Goal: Task Accomplishment & Management: Manage account settings

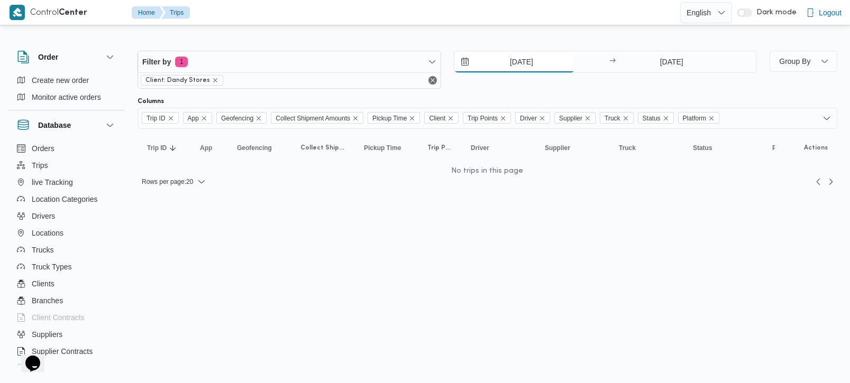
click at [529, 57] on input "11/10/2025" at bounding box center [514, 61] width 120 height 21
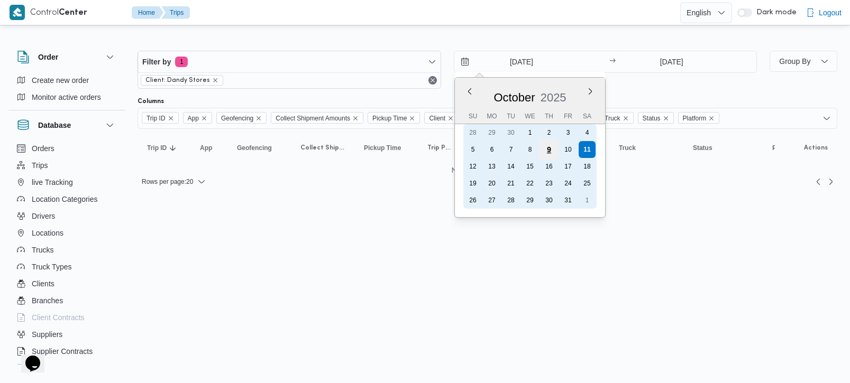
click at [550, 154] on div "9" at bounding box center [548, 150] width 20 height 20
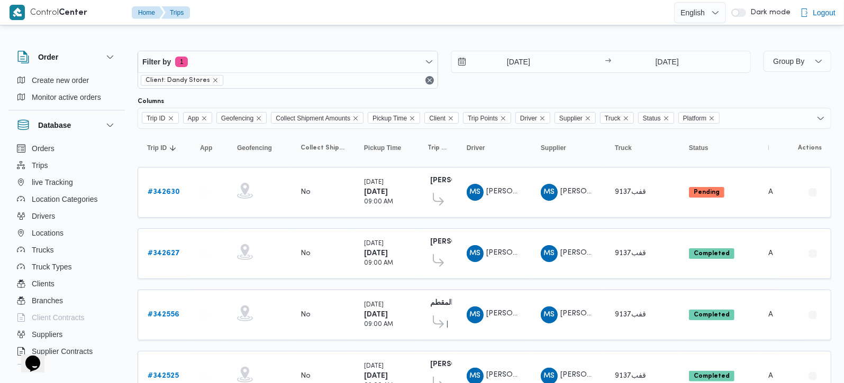
click at [490, 38] on div at bounding box center [484, 42] width 693 height 17
click at [508, 62] on input "9/10/2025" at bounding box center [511, 61] width 120 height 21
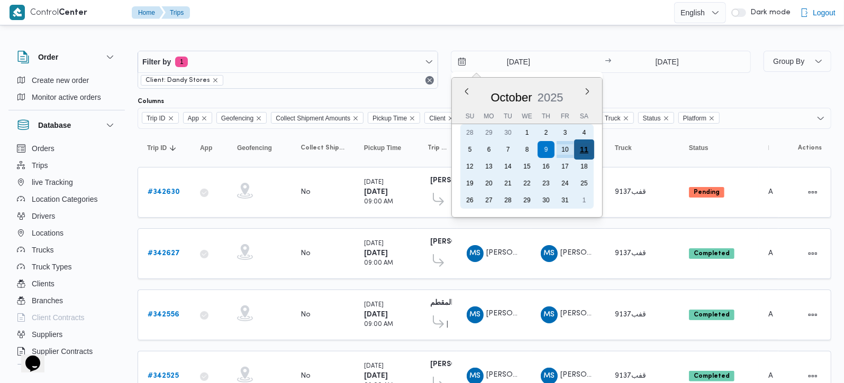
click at [586, 147] on div "11" at bounding box center [583, 150] width 20 height 20
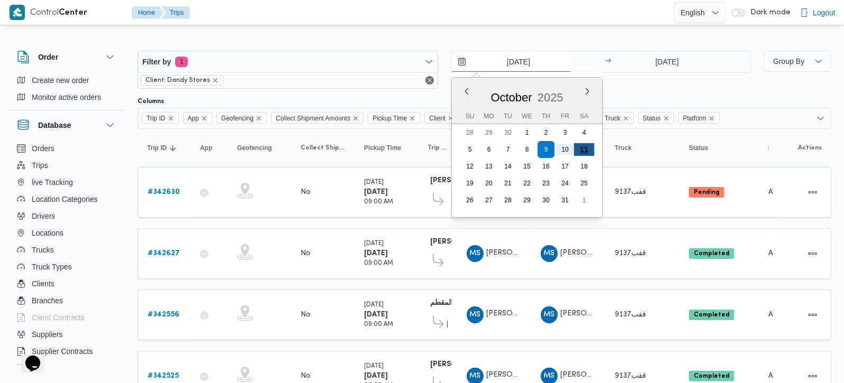
type input "11/10/2025"
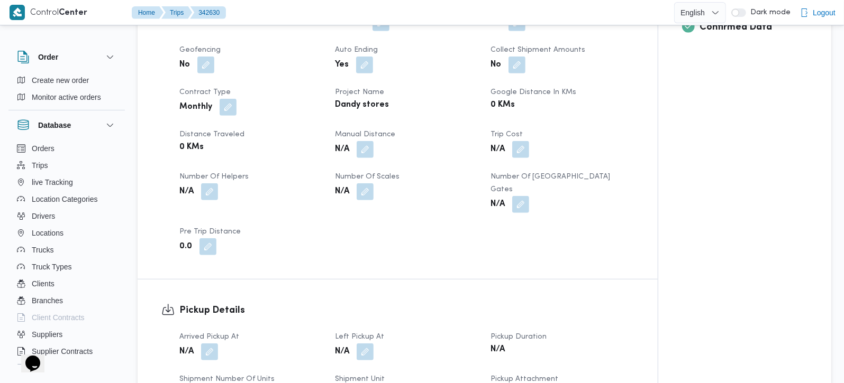
scroll to position [498, 0]
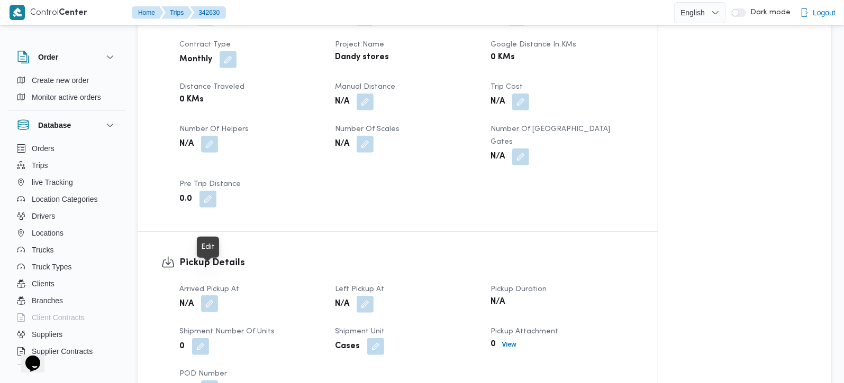
click at [210, 296] on button "button" at bounding box center [209, 304] width 17 height 17
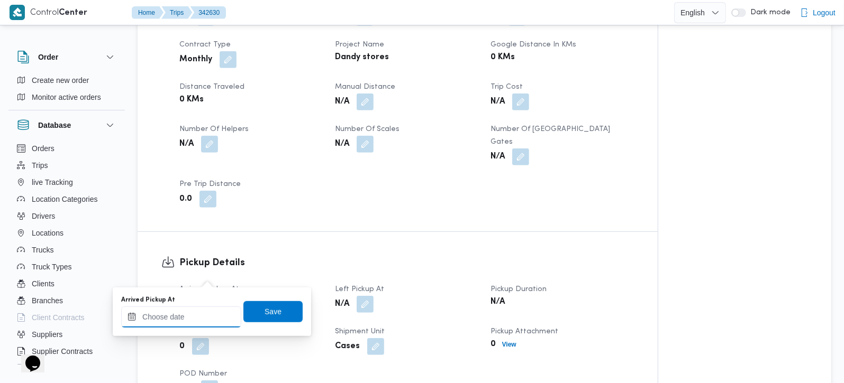
click at [203, 318] on input "Arrived Pickup At" at bounding box center [181, 317] width 120 height 21
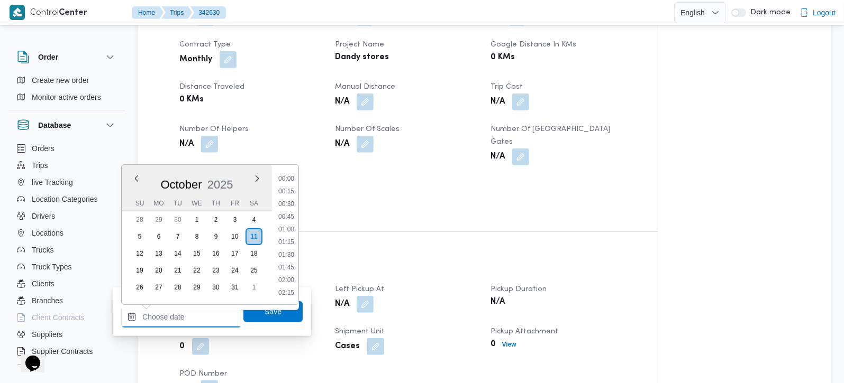
scroll to position [495, 0]
click at [290, 241] on li "11:00" at bounding box center [286, 242] width 24 height 11
type input "11/10/2025 11:00"
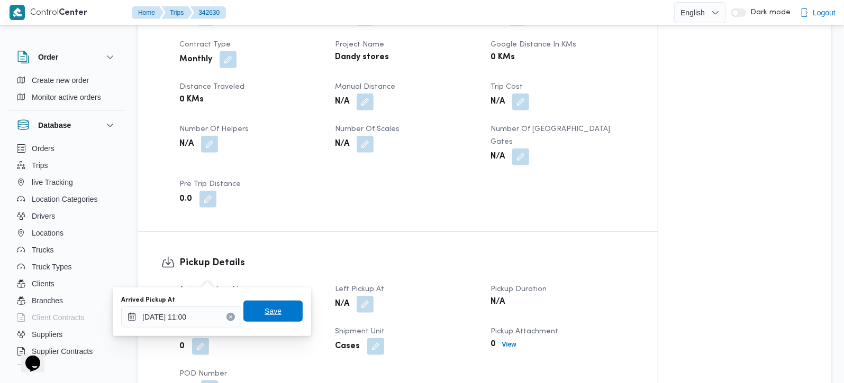
click at [282, 309] on span "Save" at bounding box center [272, 311] width 59 height 21
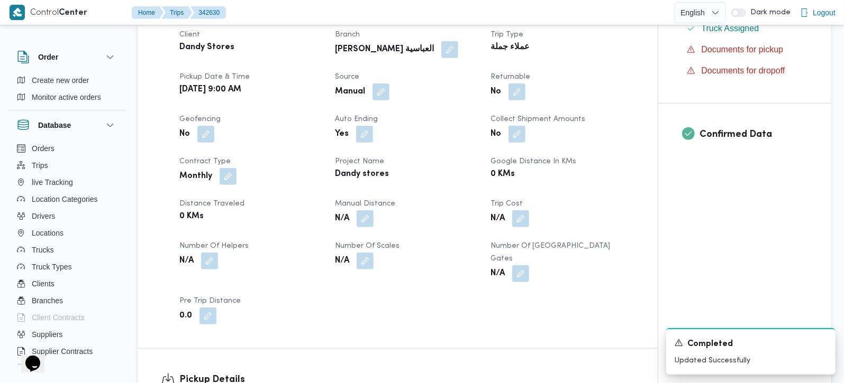
scroll to position [186, 0]
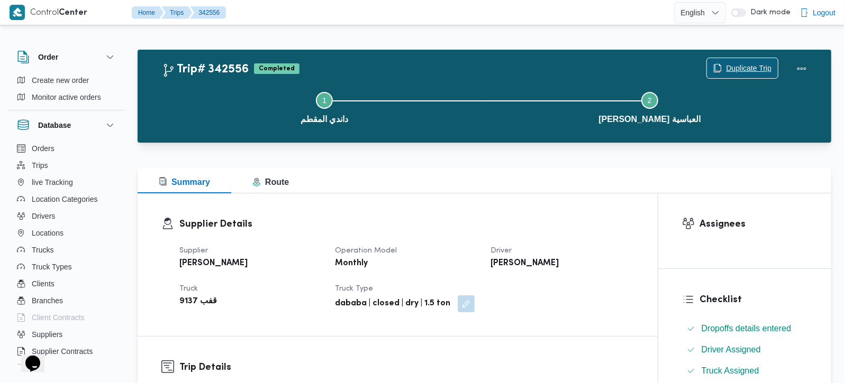
click at [746, 63] on span "Duplicate Trip" at bounding box center [748, 68] width 45 height 13
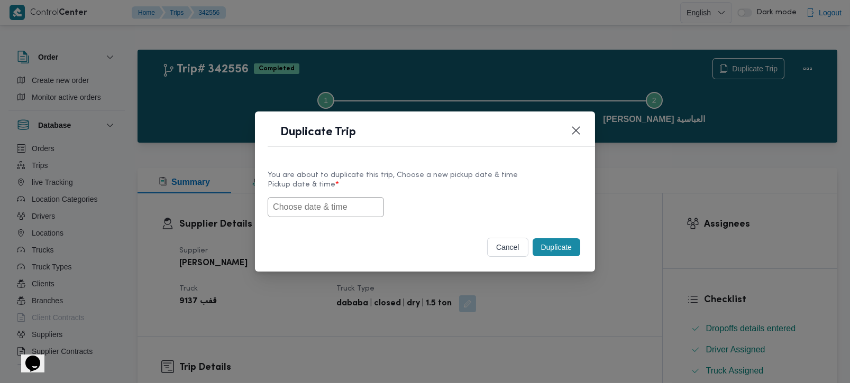
click at [352, 210] on input "text" at bounding box center [326, 207] width 116 height 20
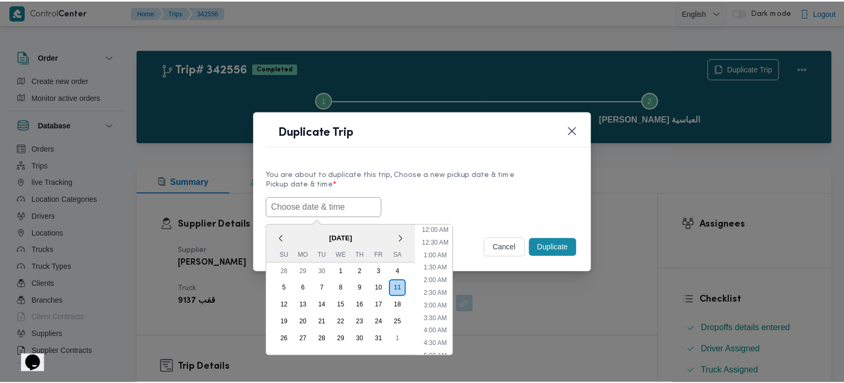
scroll to position [220, 0]
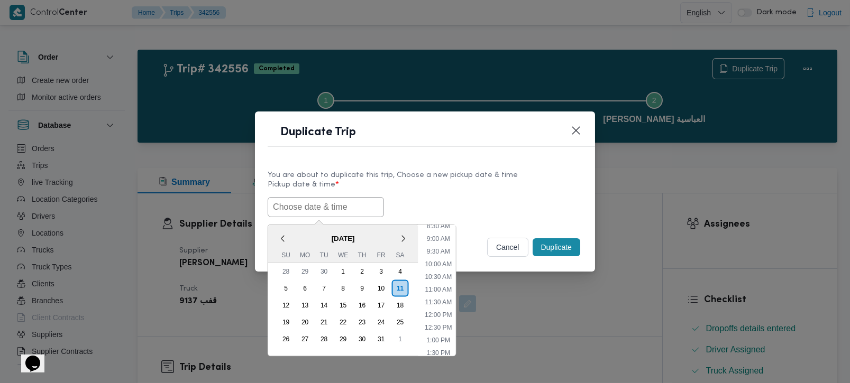
click at [298, 229] on span "[DATE]" at bounding box center [343, 238] width 150 height 19
click at [433, 233] on li "9:00 AM" at bounding box center [438, 238] width 32 height 11
type input "11/10/2025 9:00AM"
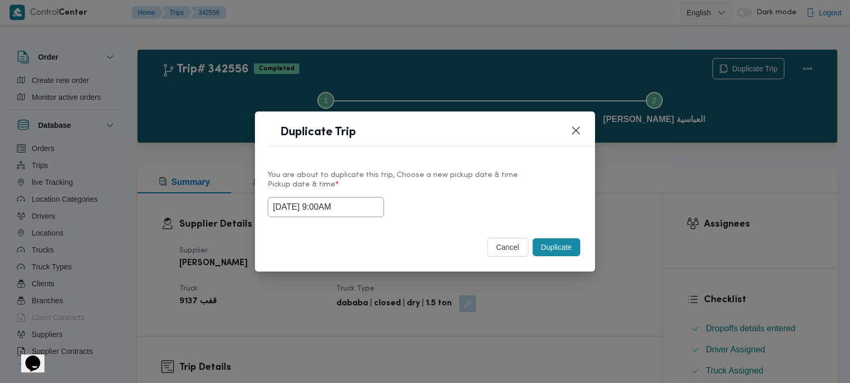
click at [541, 243] on button "Duplicate" at bounding box center [557, 248] width 48 height 18
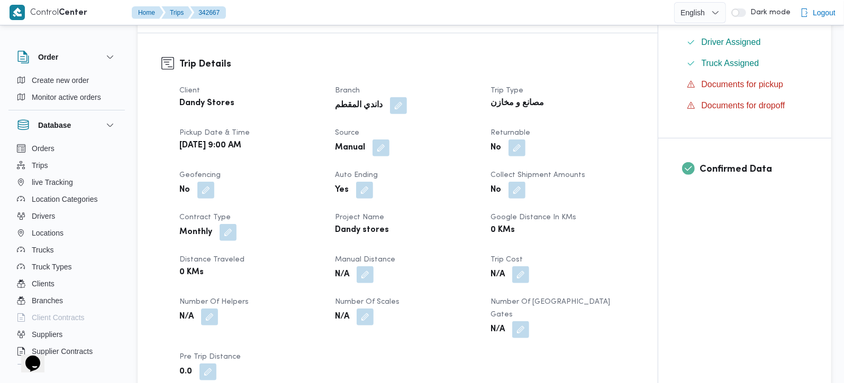
scroll to position [311, 0]
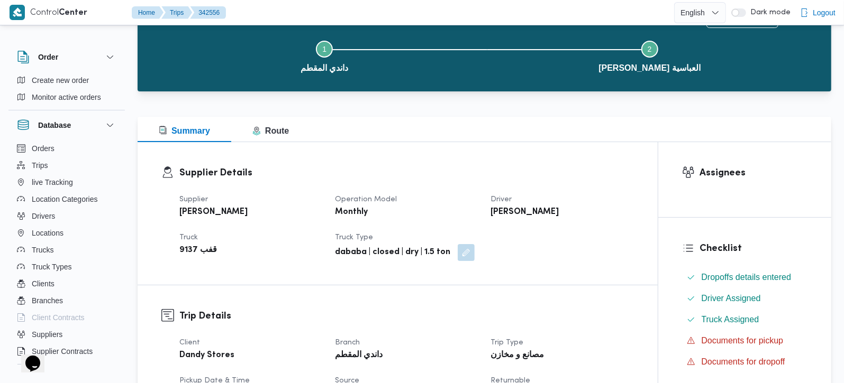
scroll to position [373, 0]
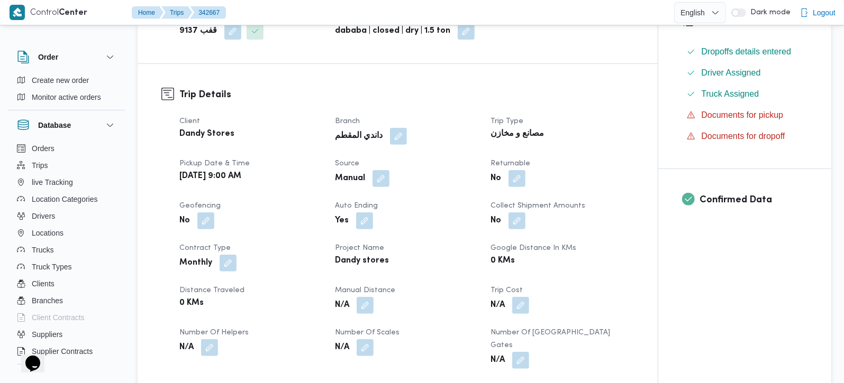
scroll to position [340, 0]
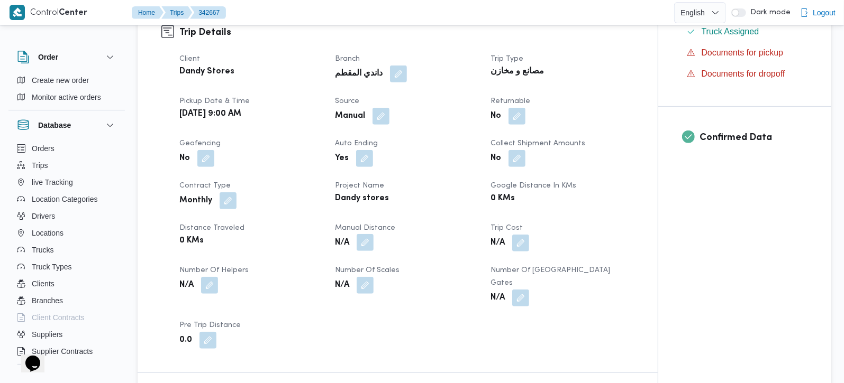
click at [369, 239] on button "button" at bounding box center [365, 242] width 17 height 17
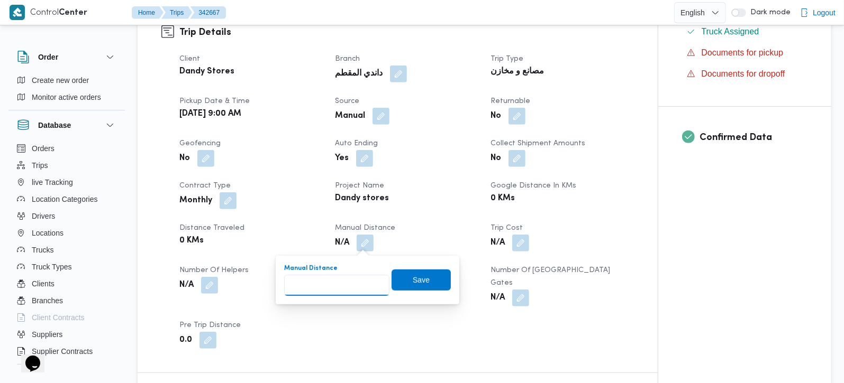
click at [346, 284] on input "Manual Distance" at bounding box center [336, 285] width 105 height 21
type input "15"
click at [413, 285] on span "Save" at bounding box center [421, 279] width 17 height 13
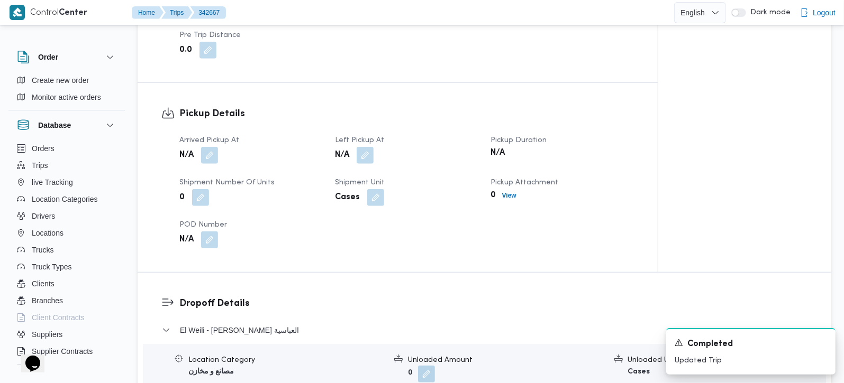
scroll to position [651, 0]
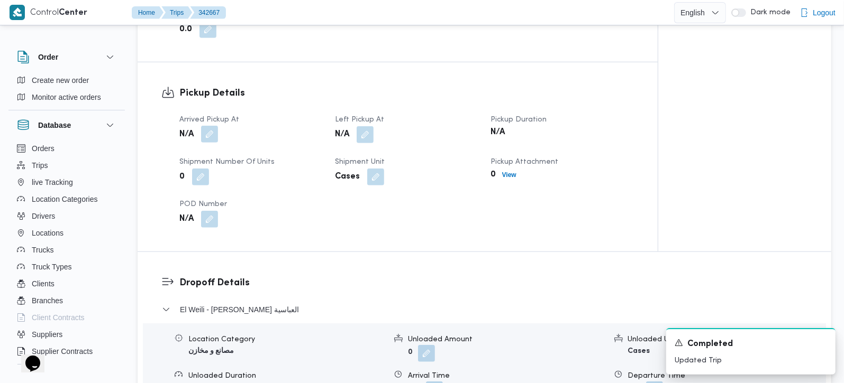
click at [209, 126] on button "button" at bounding box center [209, 134] width 17 height 17
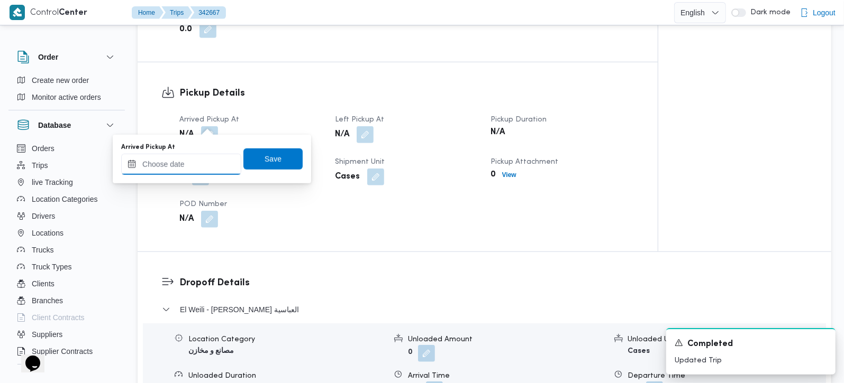
click at [199, 157] on input "Arrived Pickup At" at bounding box center [181, 164] width 120 height 21
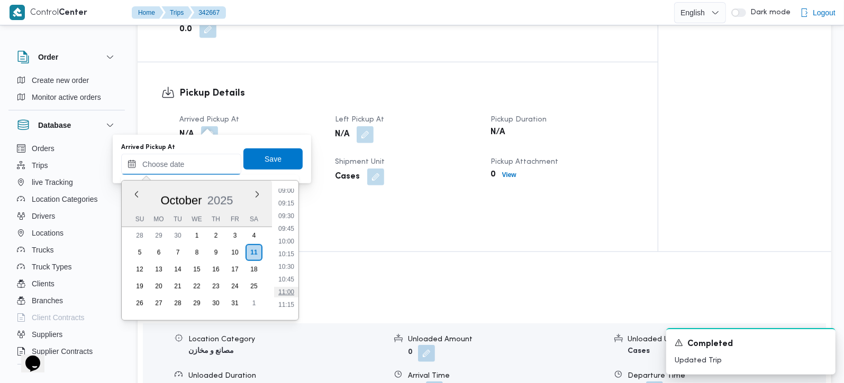
scroll to position [433, 0]
drag, startPoint x: 290, startPoint y: 220, endPoint x: 287, endPoint y: 212, distance: 8.8
click at [290, 220] on li "09:00" at bounding box center [286, 219] width 24 height 11
type input "11/10/2025 09:00"
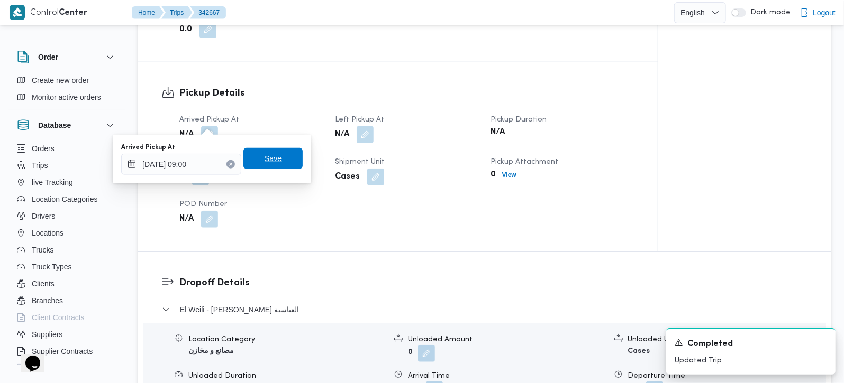
click at [268, 157] on span "Save" at bounding box center [272, 158] width 17 height 13
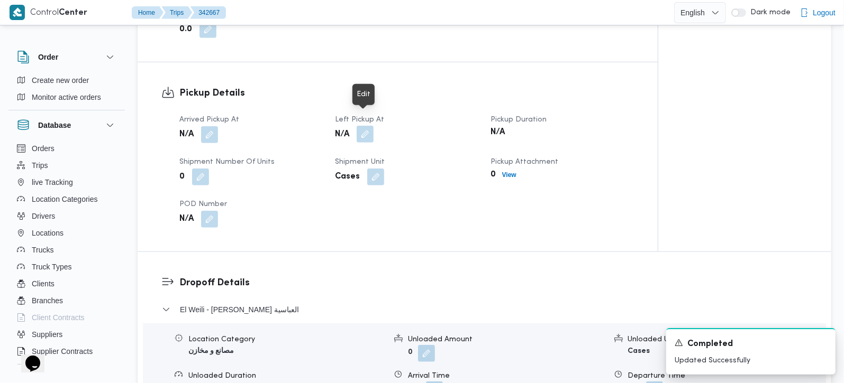
click at [363, 126] on button "button" at bounding box center [365, 134] width 17 height 17
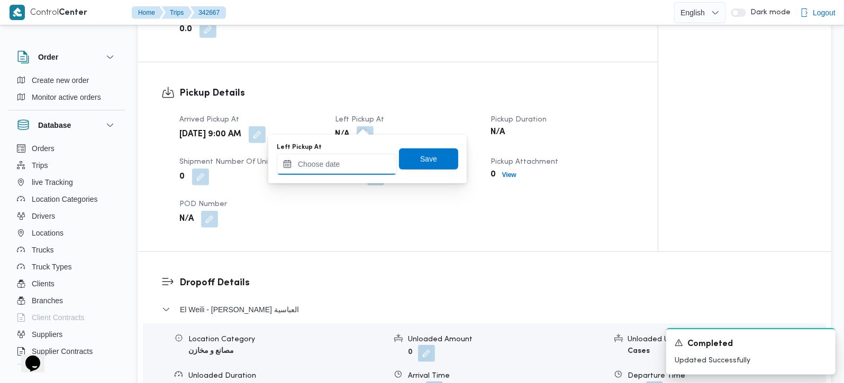
click at [353, 166] on input "Left Pickup At" at bounding box center [337, 164] width 120 height 21
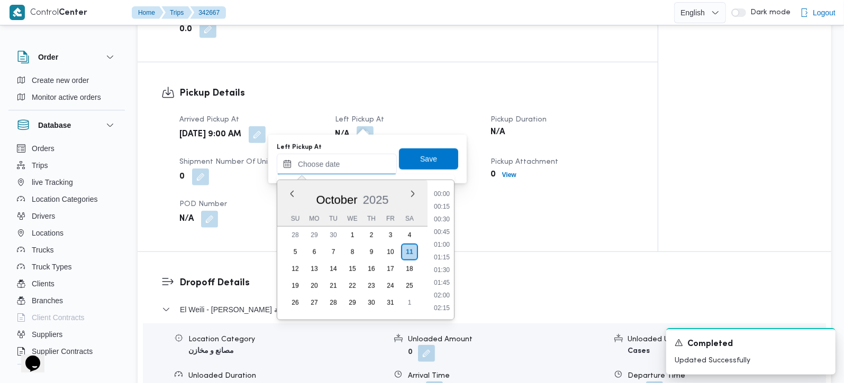
scroll to position [495, 0]
click at [438, 196] on li "09:45" at bounding box center [441, 194] width 24 height 11
type input "11/10/2025 09:45"
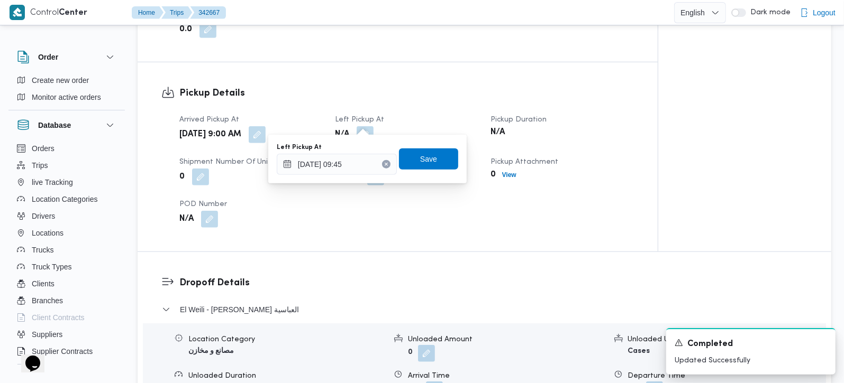
click at [433, 170] on div "Left Pickup At 11/10/2025 09:45 Save" at bounding box center [368, 159] width 184 height 34
click at [429, 160] on span "Save" at bounding box center [428, 158] width 59 height 21
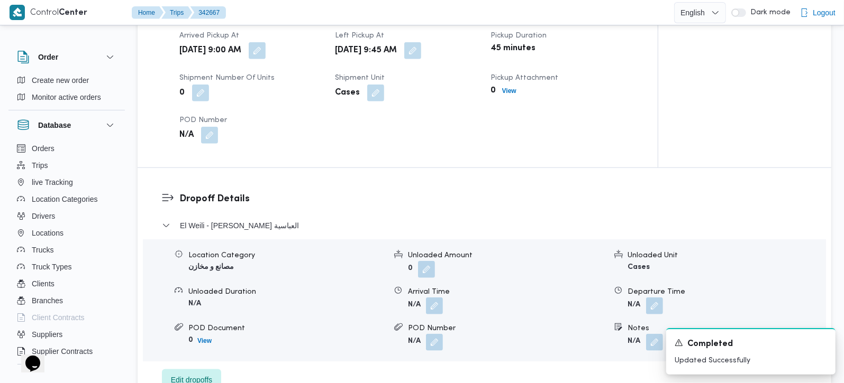
scroll to position [713, 0]
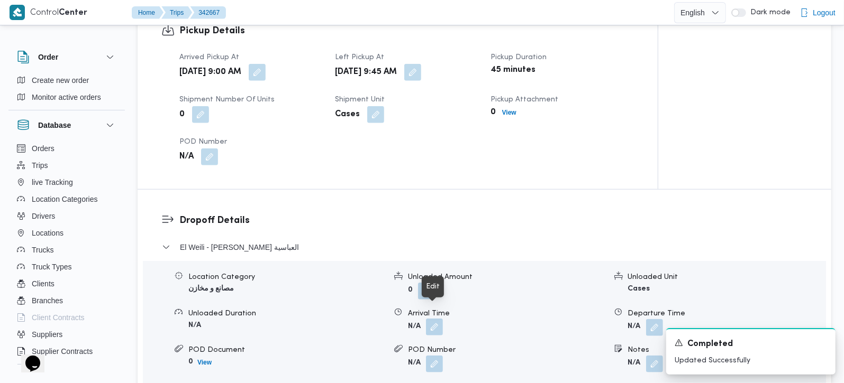
click at [436, 319] on button "button" at bounding box center [434, 327] width 17 height 17
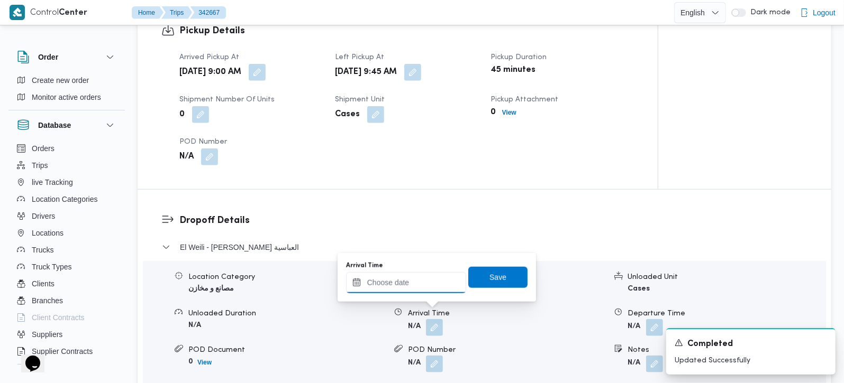
click at [408, 281] on input "Arrival Time" at bounding box center [406, 282] width 120 height 21
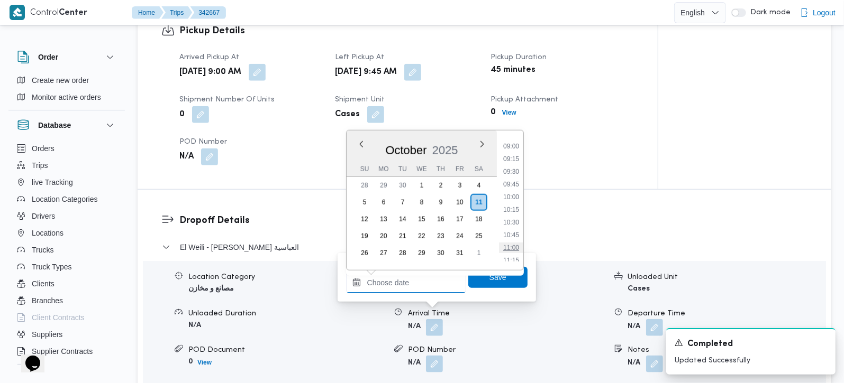
scroll to position [433, 0]
click at [520, 231] on li "10:15" at bounding box center [511, 232] width 24 height 11
type input "11/10/2025 10:15"
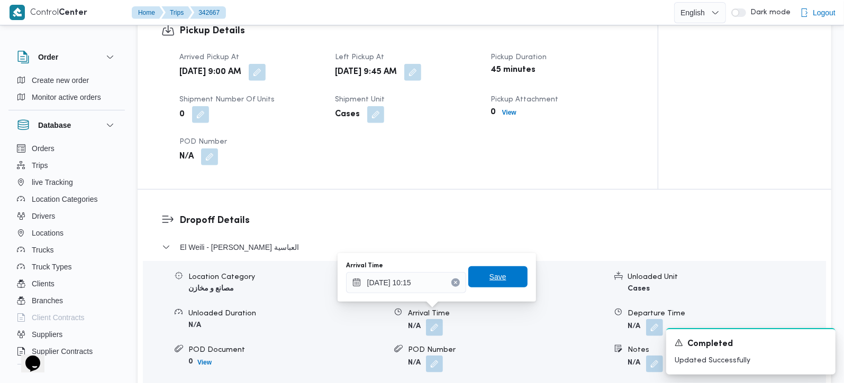
click at [500, 279] on span "Save" at bounding box center [497, 277] width 59 height 21
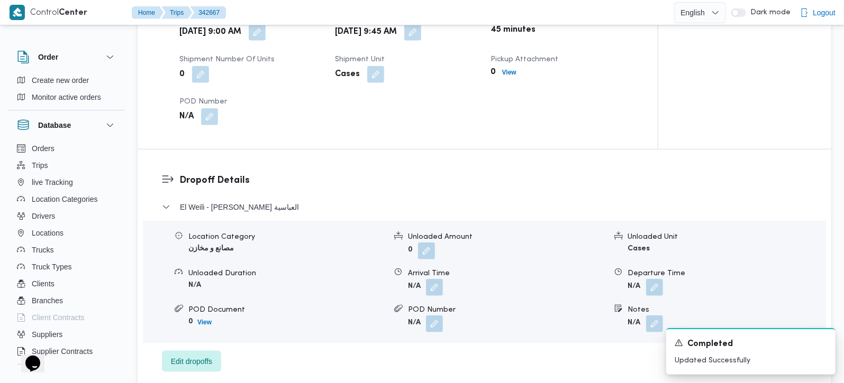
scroll to position [775, 0]
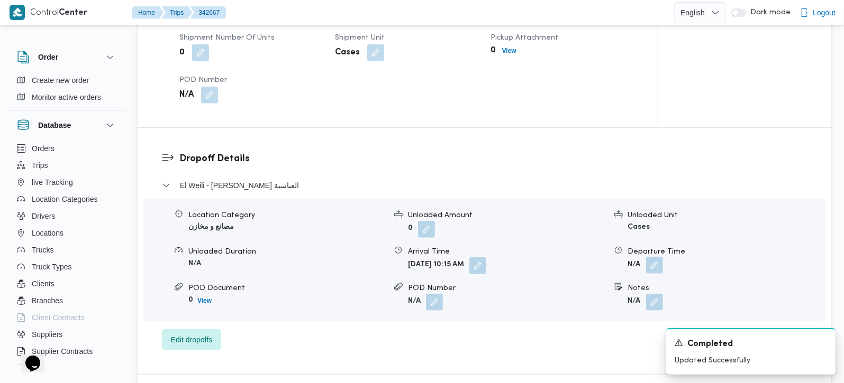
click at [651, 257] on button "button" at bounding box center [654, 265] width 17 height 17
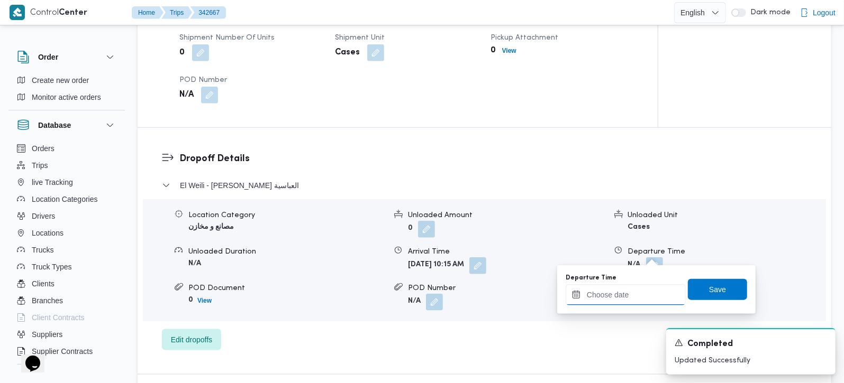
drag, startPoint x: 633, startPoint y: 301, endPoint x: 678, endPoint y: 287, distance: 47.5
click at [633, 301] on input "Departure Time" at bounding box center [625, 295] width 120 height 21
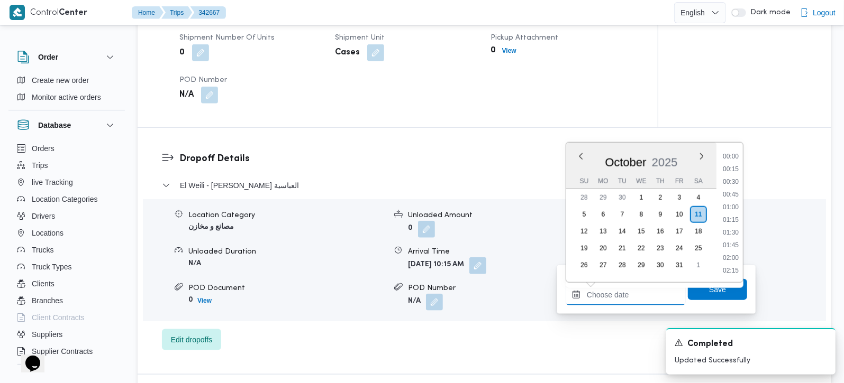
scroll to position [495, 0]
drag, startPoint x: 733, startPoint y: 220, endPoint x: 729, endPoint y: 230, distance: 11.0
click at [733, 220] on li "11:00" at bounding box center [730, 220] width 24 height 11
type input "11/10/2025 11:00"
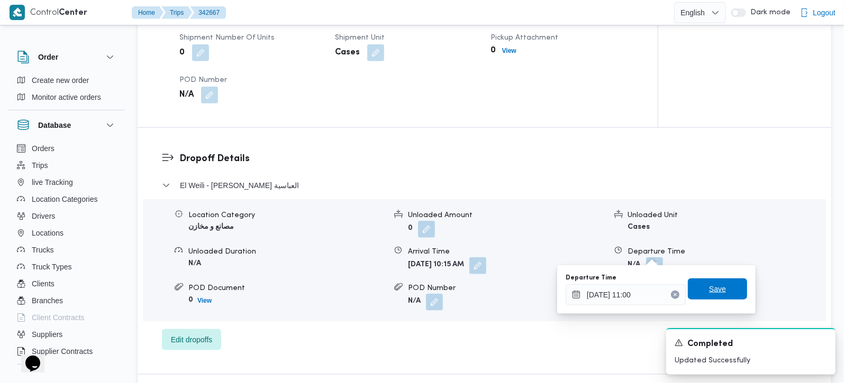
click at [717, 282] on span "Save" at bounding box center [717, 289] width 59 height 21
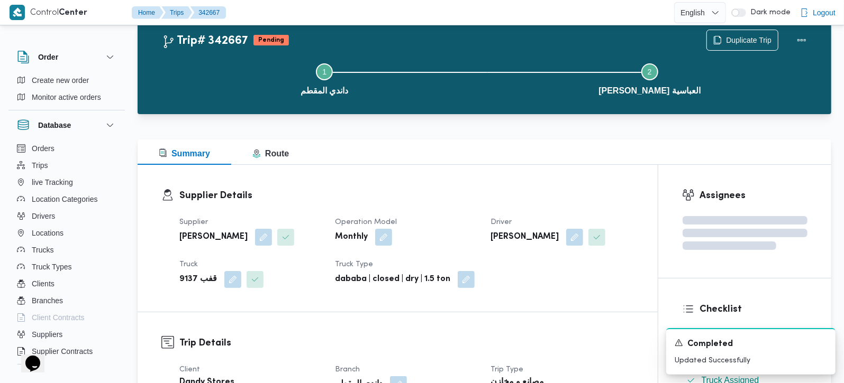
scroll to position [0, 0]
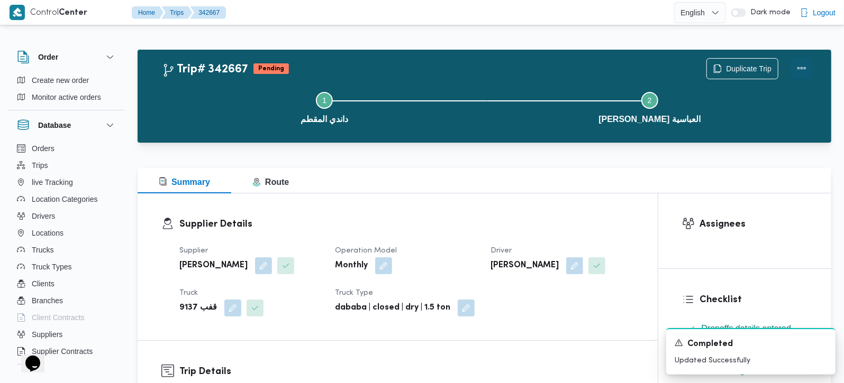
click at [801, 69] on button "Actions" at bounding box center [801, 68] width 21 height 21
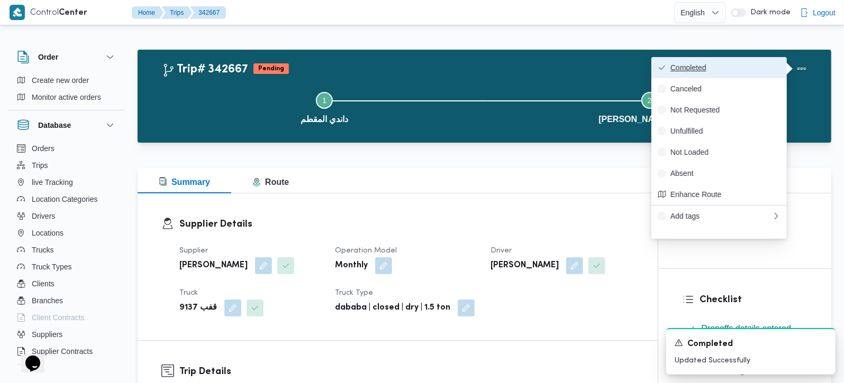
click at [715, 65] on span "Completed" at bounding box center [725, 67] width 110 height 8
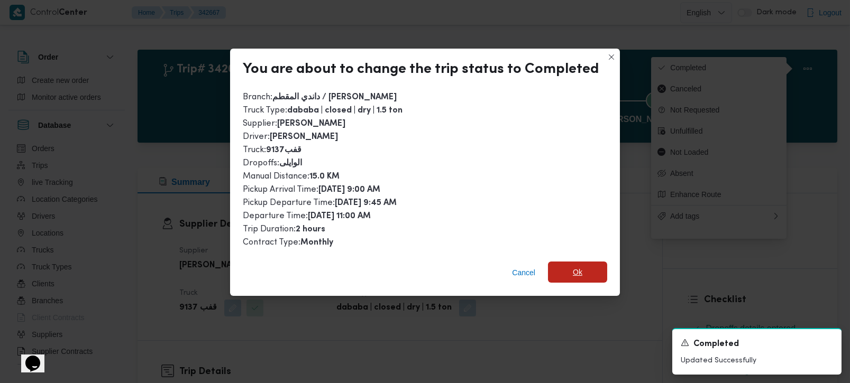
click at [592, 269] on span "Ok" at bounding box center [577, 272] width 59 height 21
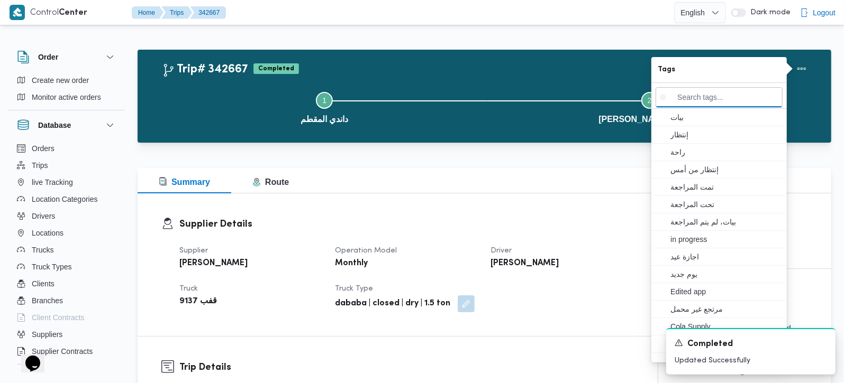
click at [437, 206] on div "Supplier Details Supplier محمد صلاح الدين سيد محمد Operation Model Monthly Driv…" at bounding box center [398, 265] width 520 height 143
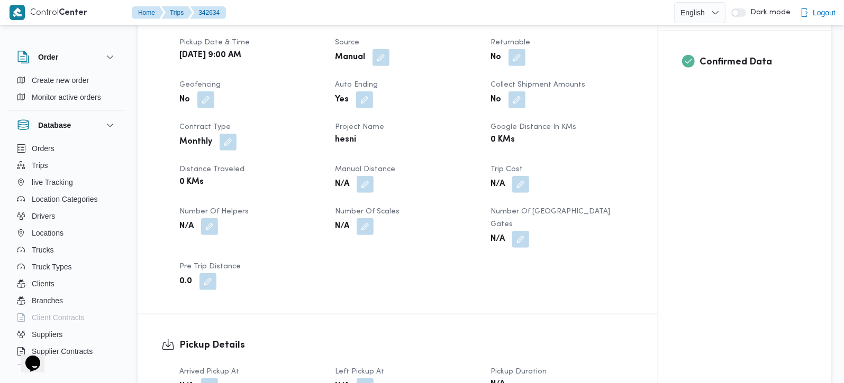
scroll to position [498, 0]
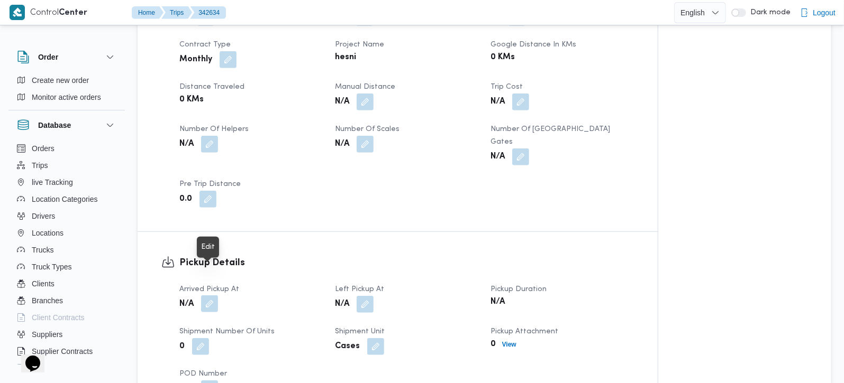
click at [213, 296] on button "button" at bounding box center [209, 304] width 17 height 17
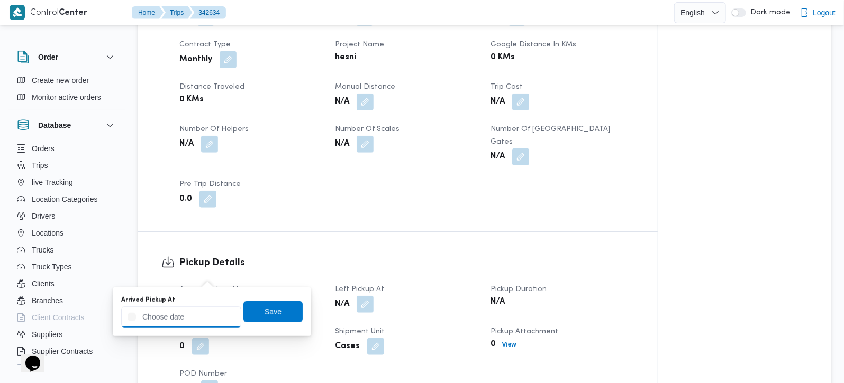
click at [218, 314] on input "Arrived Pickup At" at bounding box center [181, 317] width 120 height 21
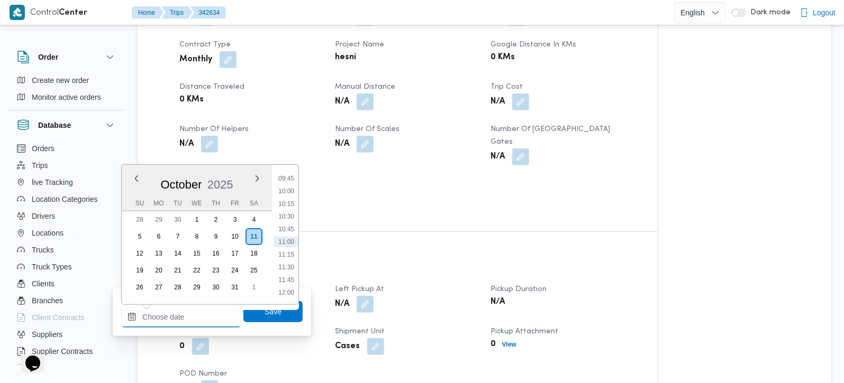
scroll to position [433, 0]
drag, startPoint x: 288, startPoint y: 203, endPoint x: 286, endPoint y: 214, distance: 11.2
click at [288, 203] on li "09:00" at bounding box center [286, 203] width 24 height 11
type input "11/10/2025 09:00"
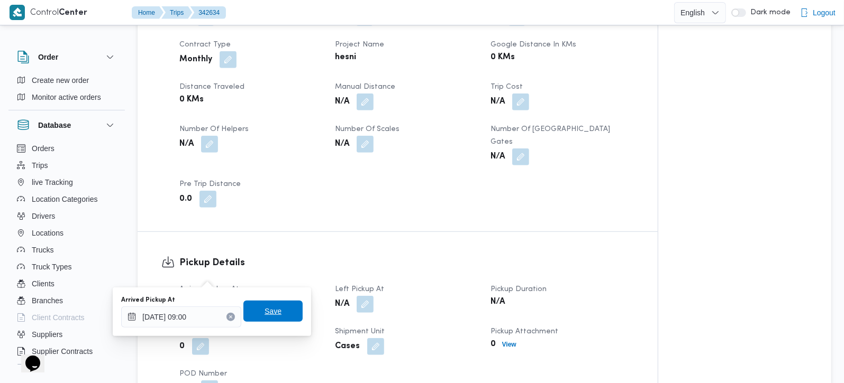
click at [267, 321] on span "Save" at bounding box center [272, 311] width 59 height 21
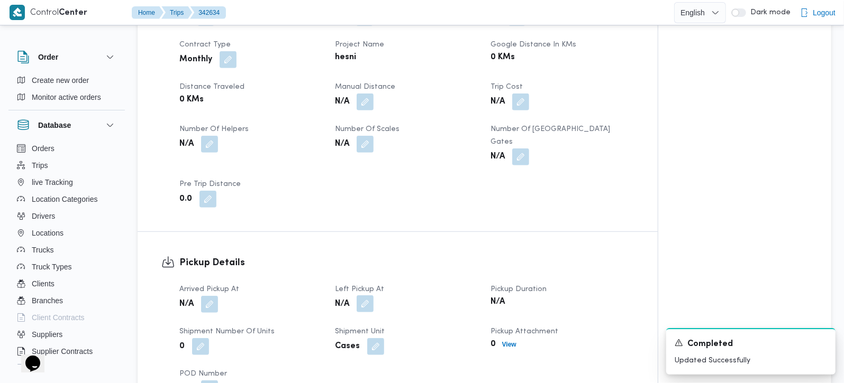
click at [361, 296] on button "button" at bounding box center [365, 304] width 17 height 17
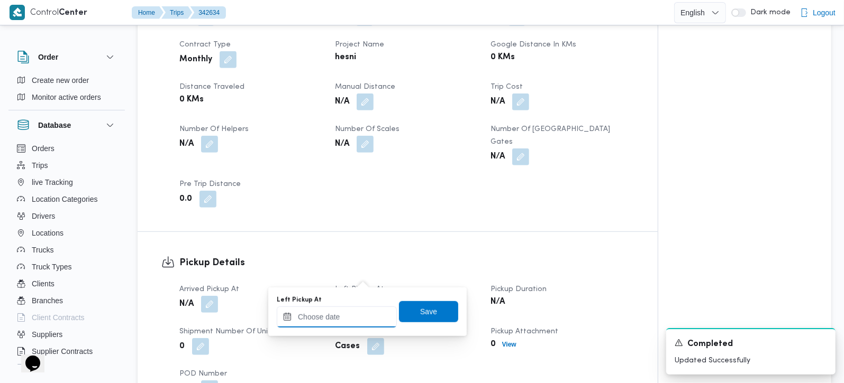
click at [351, 312] on input "Left Pickup At" at bounding box center [337, 317] width 120 height 21
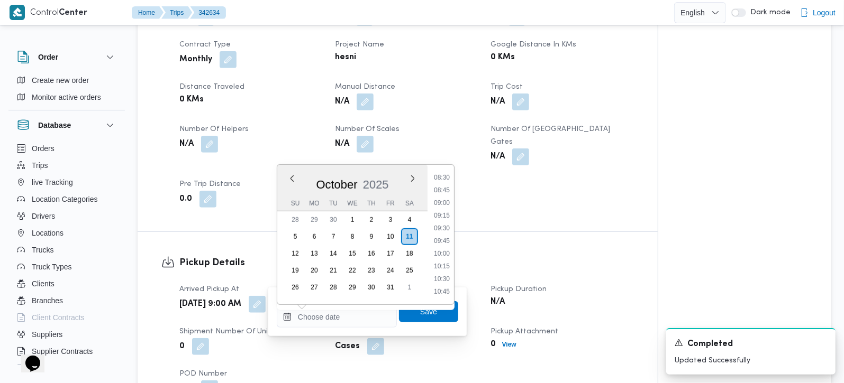
click at [447, 227] on li "09:30" at bounding box center [441, 228] width 24 height 11
type input "11/10/2025 09:30"
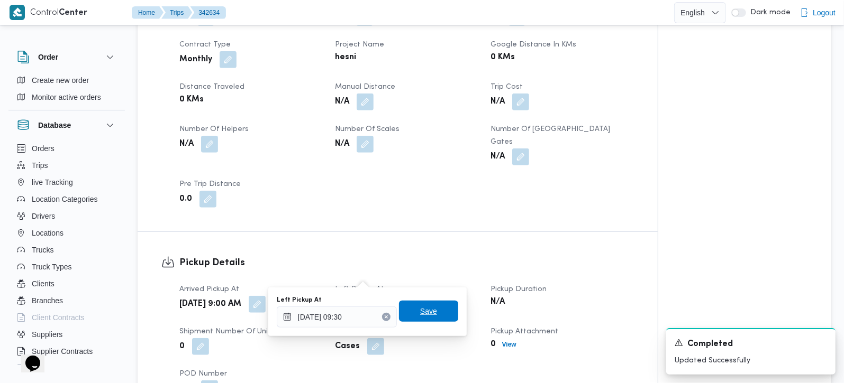
click at [431, 302] on span "Save" at bounding box center [428, 311] width 59 height 21
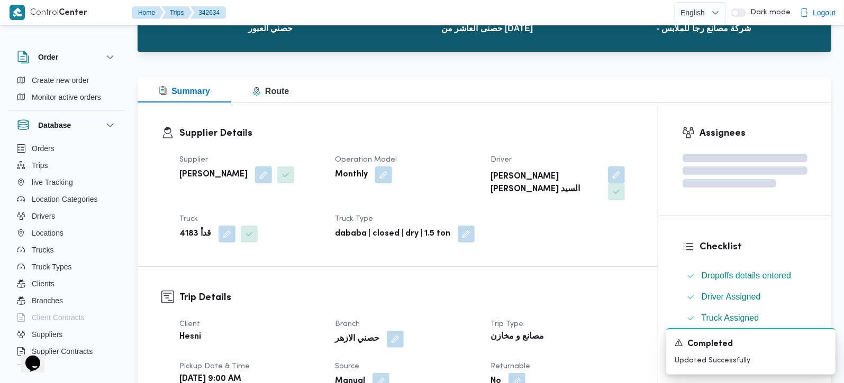
scroll to position [0, 0]
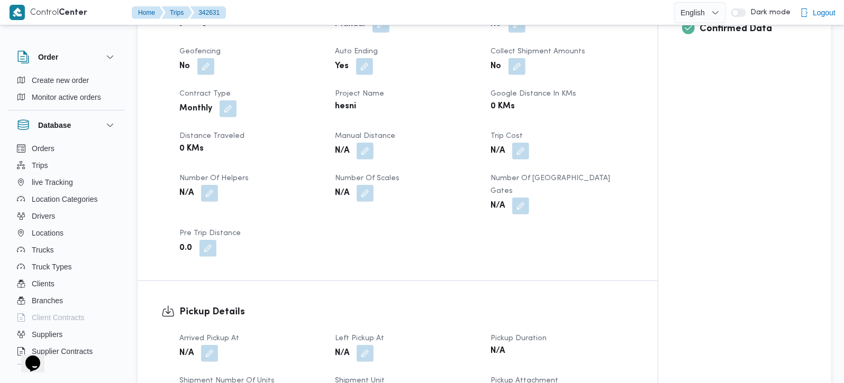
scroll to position [560, 0]
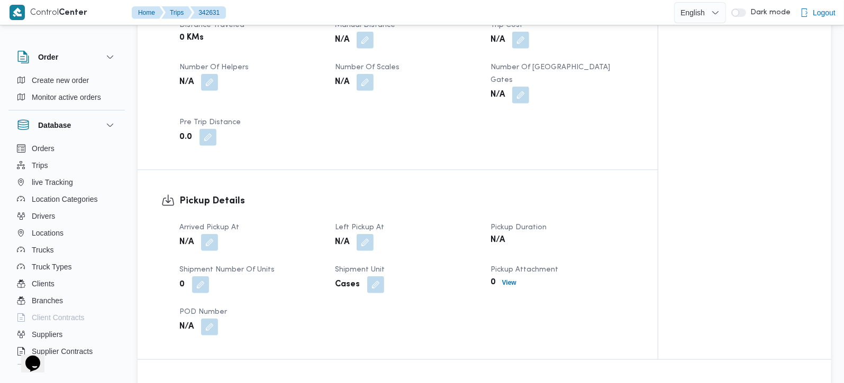
click at [211, 234] on button "button" at bounding box center [209, 242] width 17 height 17
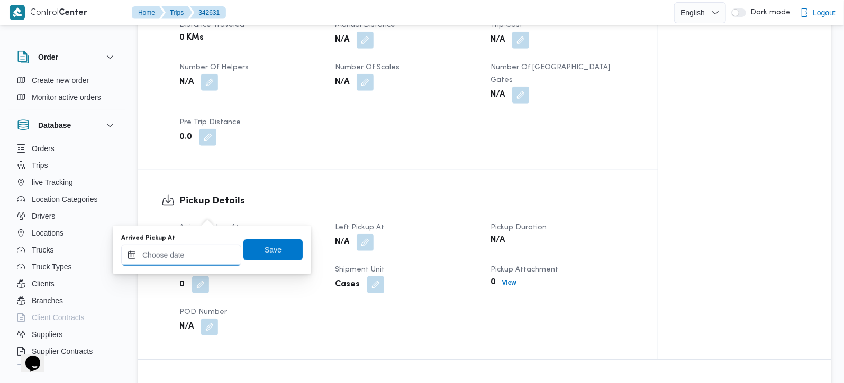
click at [202, 259] on input "Arrived Pickup At" at bounding box center [181, 255] width 120 height 21
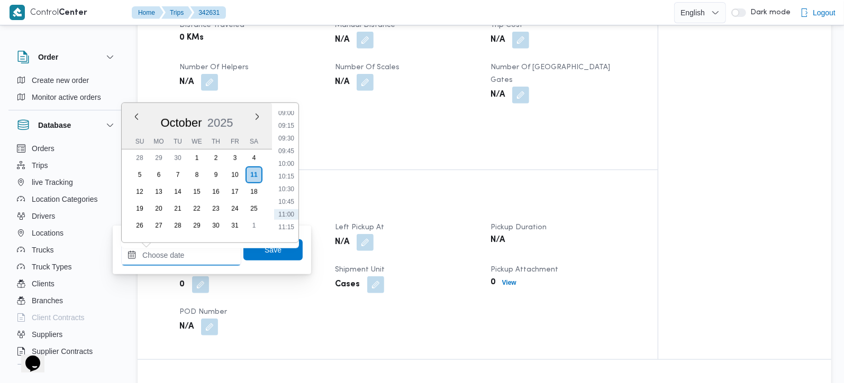
scroll to position [433, 0]
click at [289, 149] on li "09:15" at bounding box center [286, 154] width 24 height 11
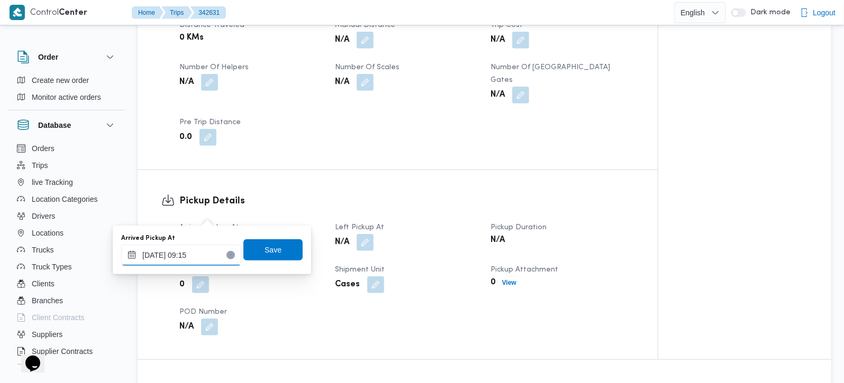
type input "[DATE] 09:15"
click at [272, 241] on span "Save" at bounding box center [272, 249] width 59 height 21
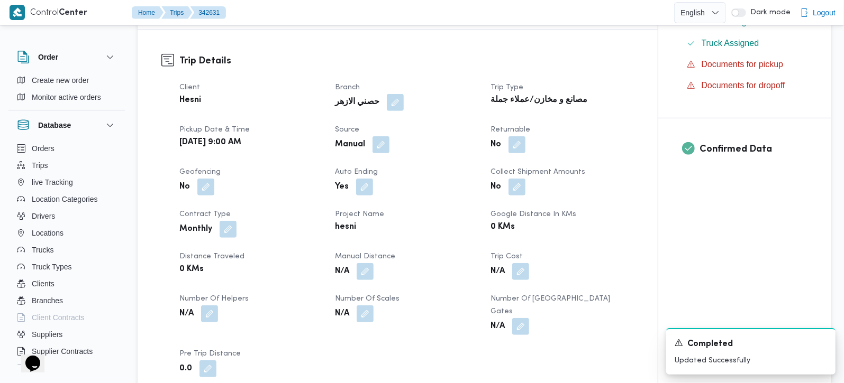
scroll to position [498, 0]
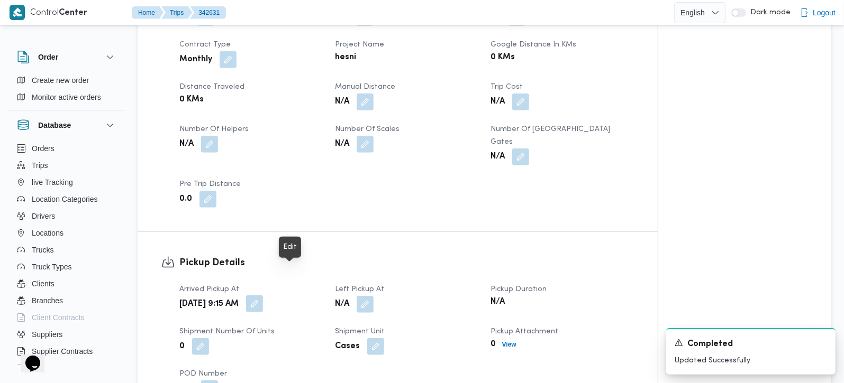
click at [263, 296] on button "button" at bounding box center [254, 304] width 17 height 17
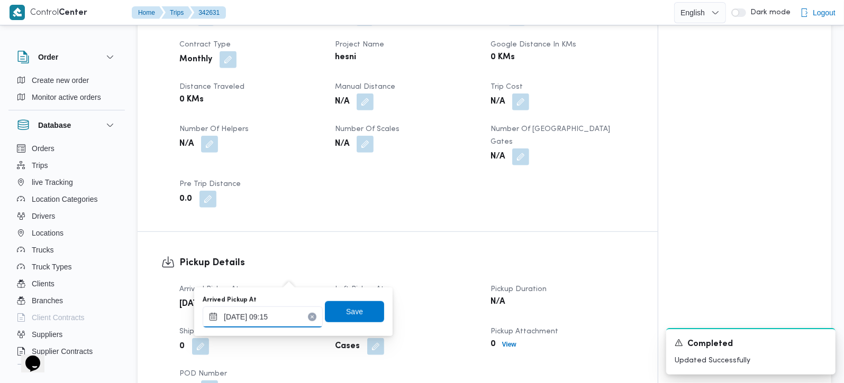
click at [282, 321] on input "[DATE] 09:15" at bounding box center [263, 317] width 120 height 21
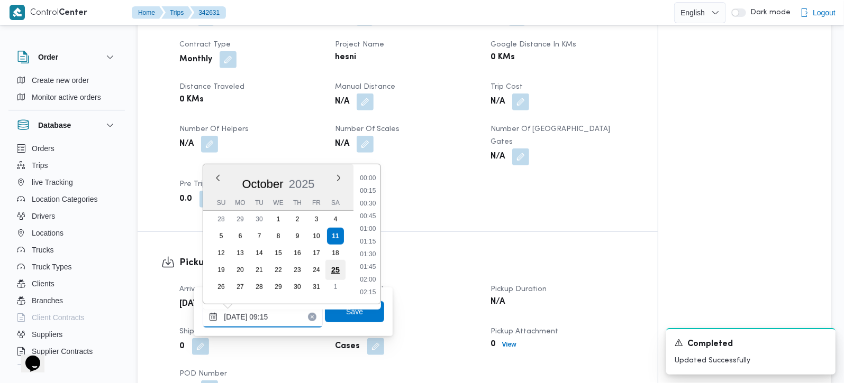
scroll to position [406, 0]
click at [373, 226] on li "09:00" at bounding box center [368, 229] width 24 height 11
type input "[DATE] 09:15"
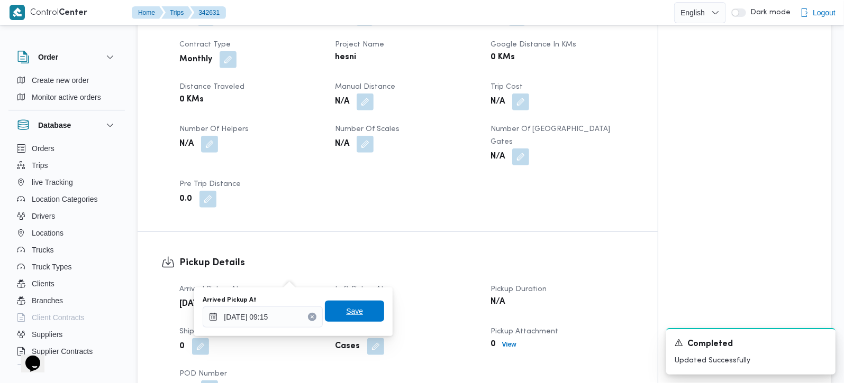
click at [362, 318] on span "Save" at bounding box center [354, 311] width 59 height 21
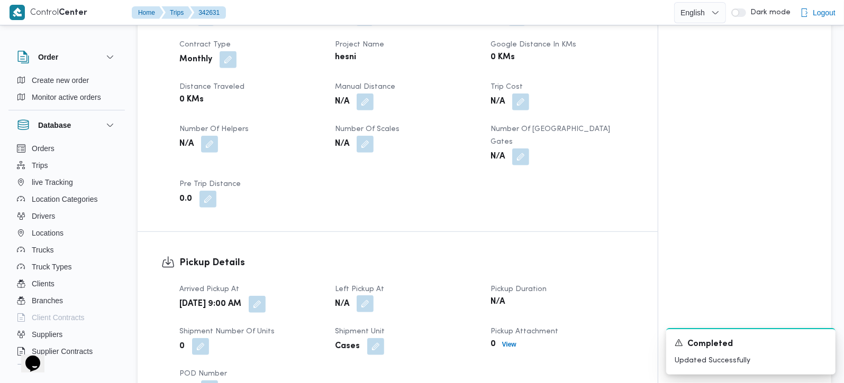
click at [364, 296] on button "button" at bounding box center [365, 304] width 17 height 17
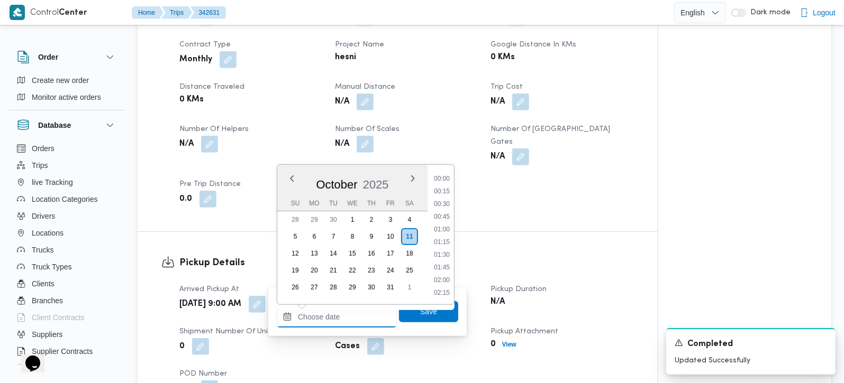
click at [359, 312] on input "Left Pickup At" at bounding box center [337, 317] width 120 height 21
click at [436, 245] on li "11:00" at bounding box center [441, 242] width 24 height 11
type input "[DATE] 11:00"
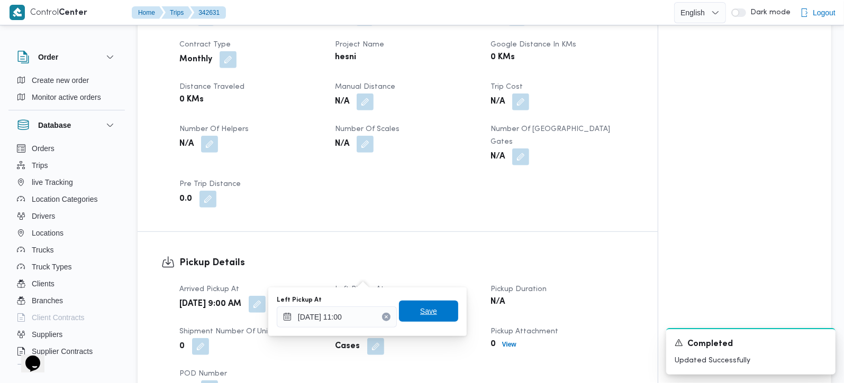
click at [420, 312] on span "Save" at bounding box center [428, 311] width 17 height 13
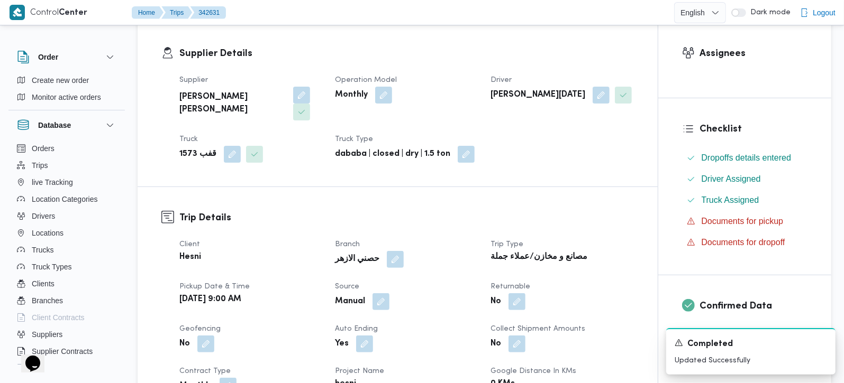
scroll to position [186, 0]
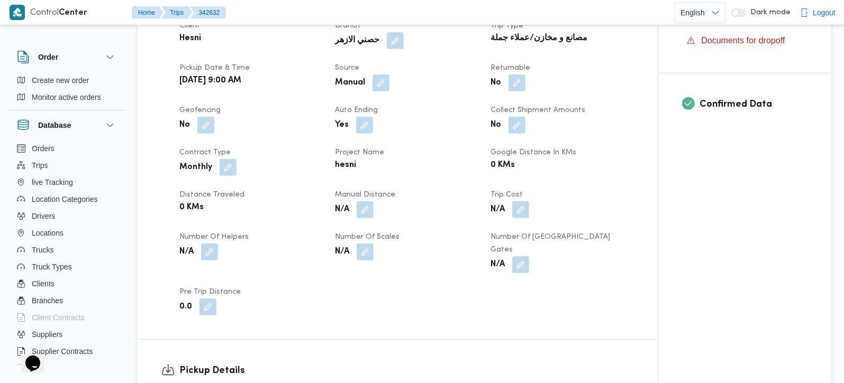
scroll to position [622, 0]
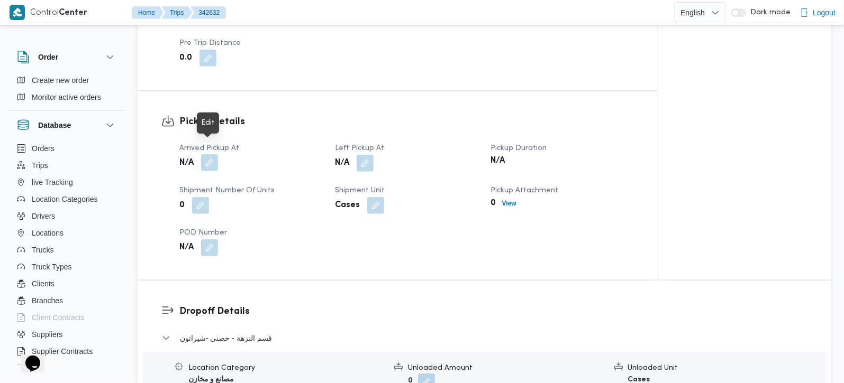
click at [209, 154] on button "button" at bounding box center [209, 162] width 17 height 17
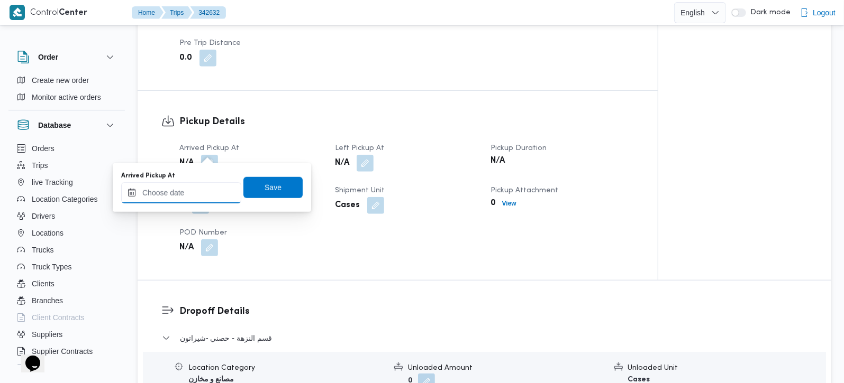
click at [196, 189] on input "Arrived Pickup At" at bounding box center [181, 192] width 120 height 21
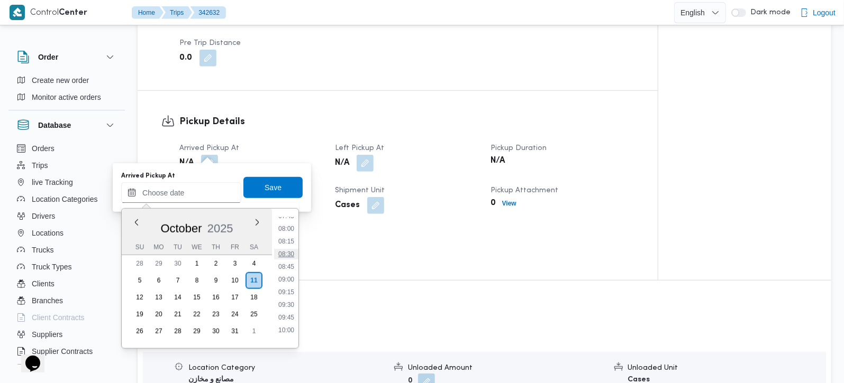
scroll to position [371, 0]
drag, startPoint x: 285, startPoint y: 323, endPoint x: 285, endPoint y: 309, distance: 14.3
click at [285, 323] on li "09:15" at bounding box center [286, 321] width 24 height 11
type input "11/10/2025 09:15"
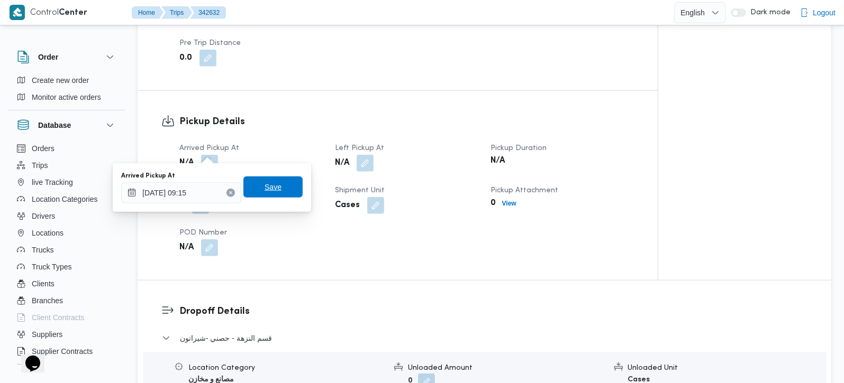
click at [264, 189] on span "Save" at bounding box center [272, 187] width 17 height 13
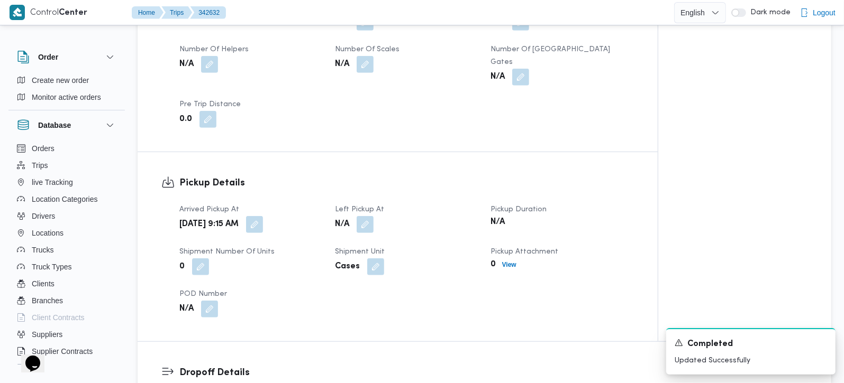
scroll to position [560, 0]
click at [371, 217] on button "button" at bounding box center [365, 225] width 17 height 17
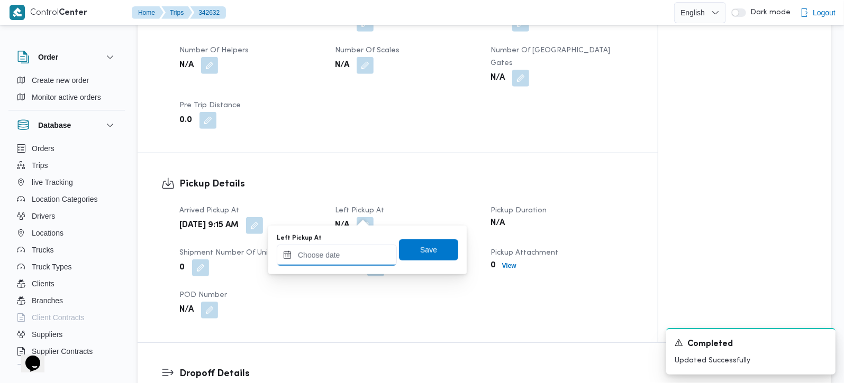
click at [350, 259] on input "Left Pickup At" at bounding box center [337, 255] width 120 height 21
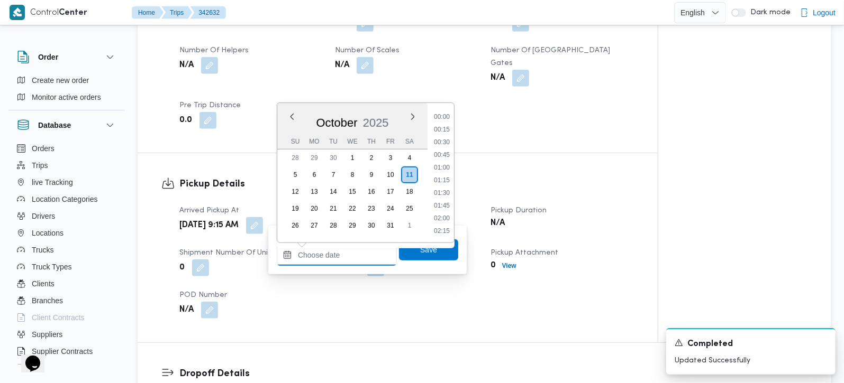
scroll to position [495, 0]
click at [450, 177] on li "11:00" at bounding box center [441, 180] width 24 height 11
type input "11/10/2025 11:00"
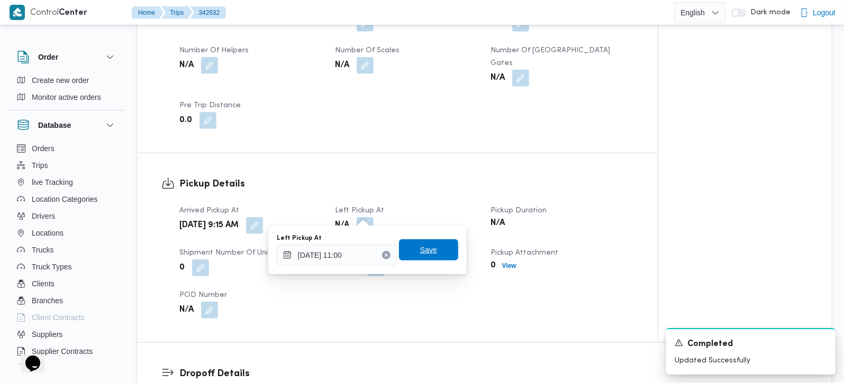
click at [428, 246] on span "Save" at bounding box center [428, 250] width 59 height 21
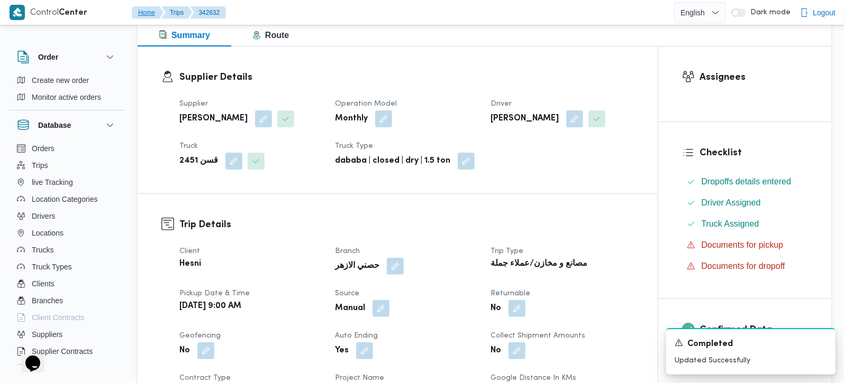
scroll to position [0, 0]
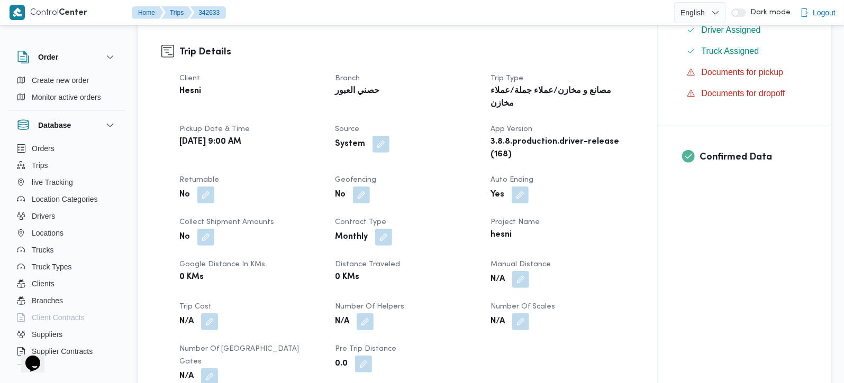
scroll to position [560, 0]
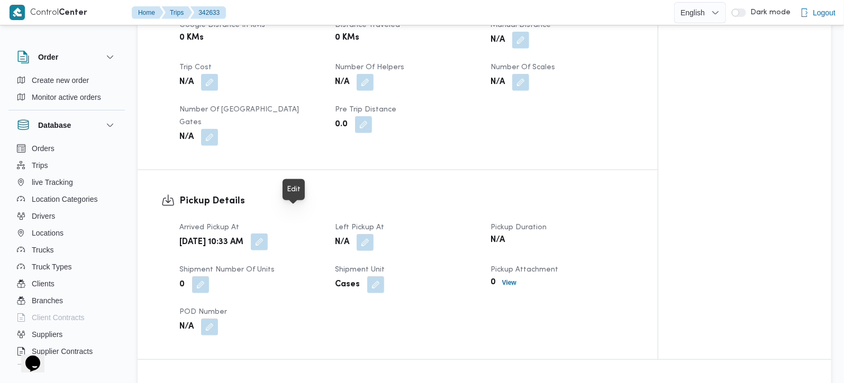
click at [268, 234] on button "button" at bounding box center [259, 242] width 17 height 17
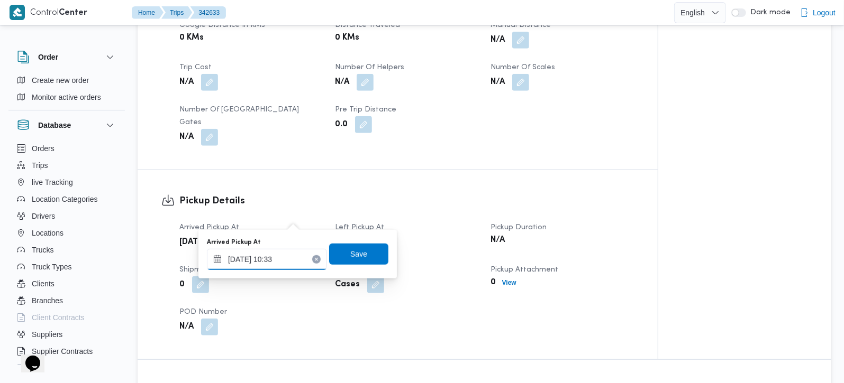
click at [279, 265] on input "[DATE] 10:33" at bounding box center [267, 259] width 120 height 21
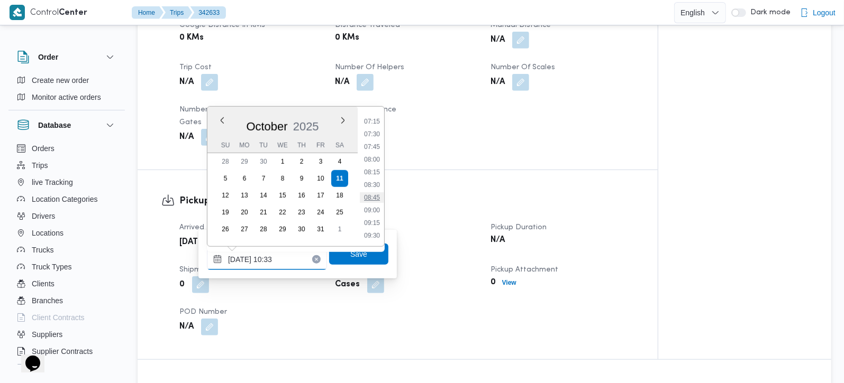
scroll to position [345, 0]
click at [377, 180] on li "08:00" at bounding box center [372, 182] width 24 height 11
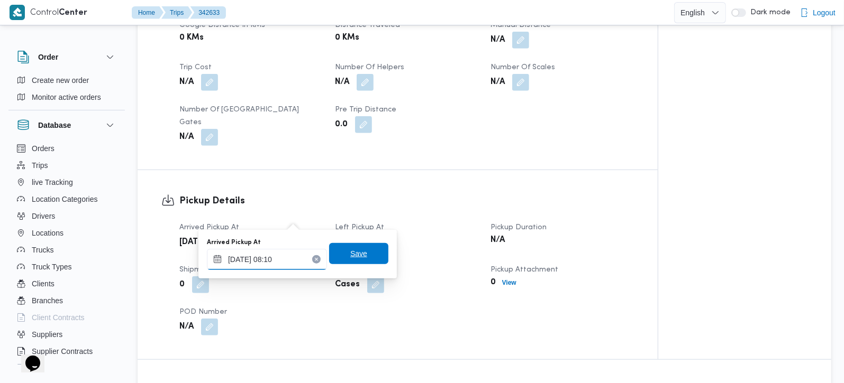
type input "[DATE] 08:10"
click at [334, 253] on span "Save" at bounding box center [358, 253] width 59 height 21
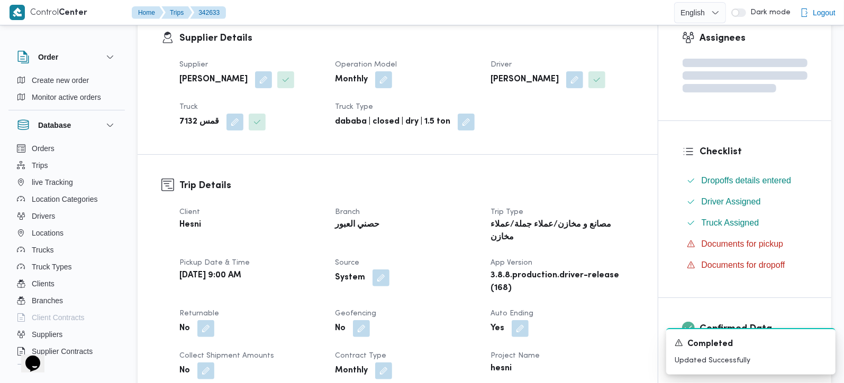
scroll to position [0, 0]
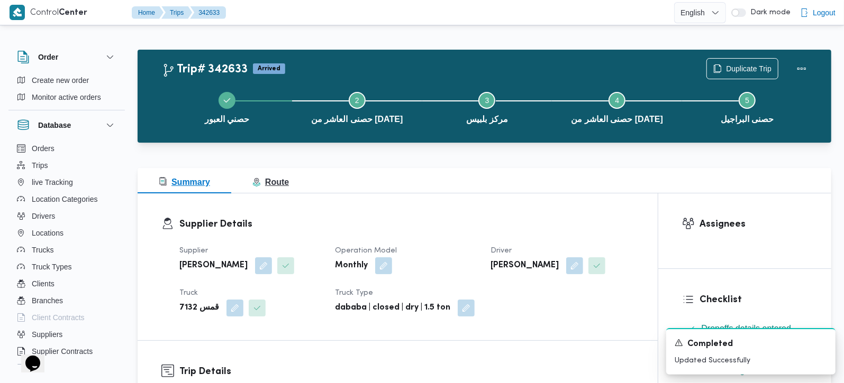
click at [278, 190] on button "Route" at bounding box center [270, 180] width 79 height 25
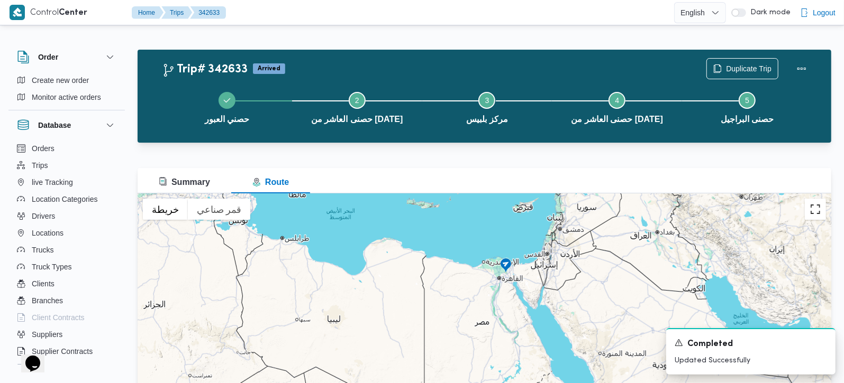
click at [816, 213] on button "تبديل إلى العرض ملء الشاشة" at bounding box center [815, 209] width 21 height 21
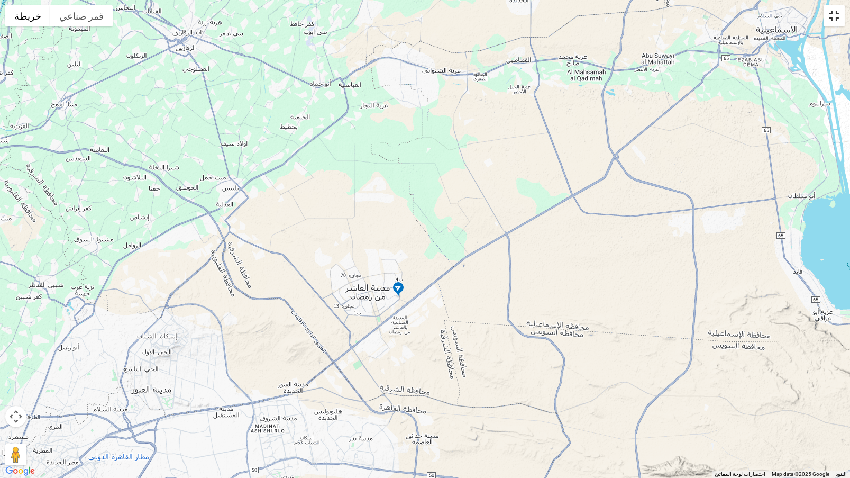
click at [830, 15] on button "تبديل إلى العرض ملء الشاشة" at bounding box center [834, 15] width 21 height 21
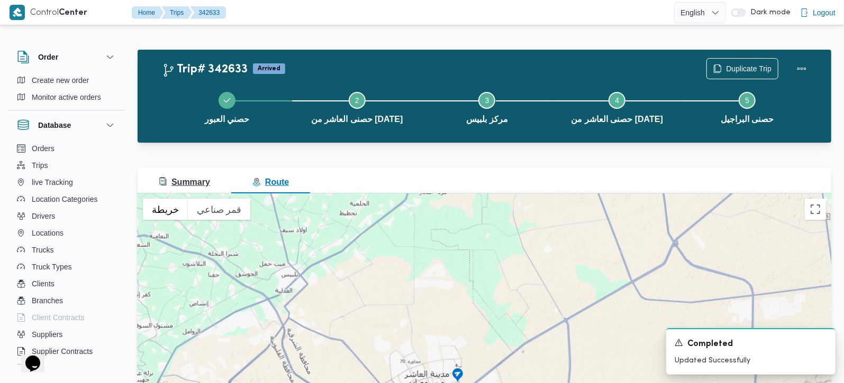
click at [199, 181] on span "Summary" at bounding box center [184, 182] width 51 height 9
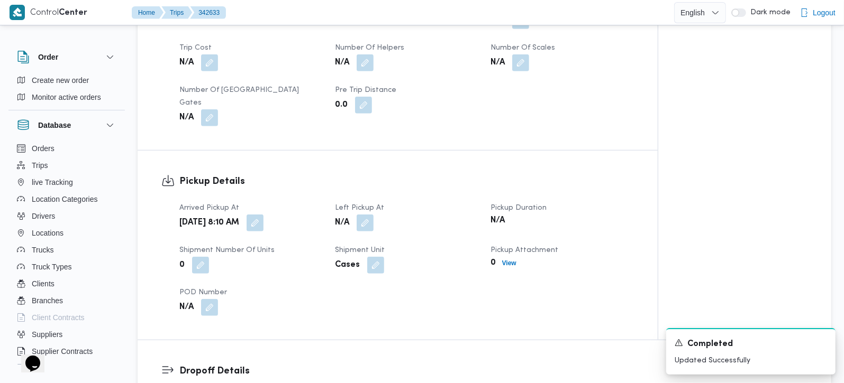
scroll to position [560, 0]
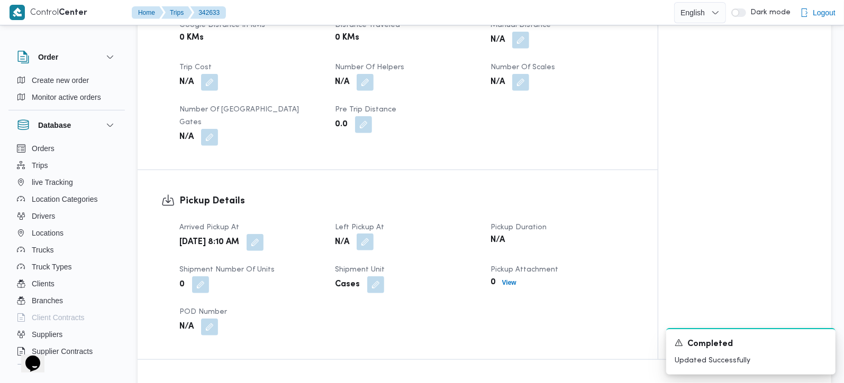
click at [362, 234] on button "button" at bounding box center [365, 242] width 17 height 17
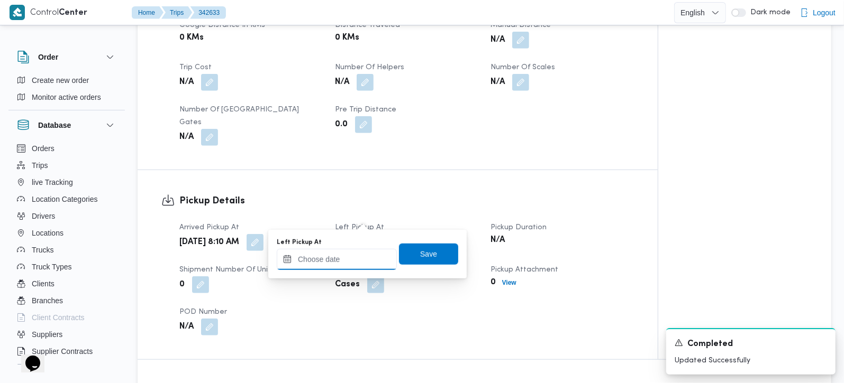
click at [346, 263] on input "Left Pickup At" at bounding box center [337, 259] width 120 height 21
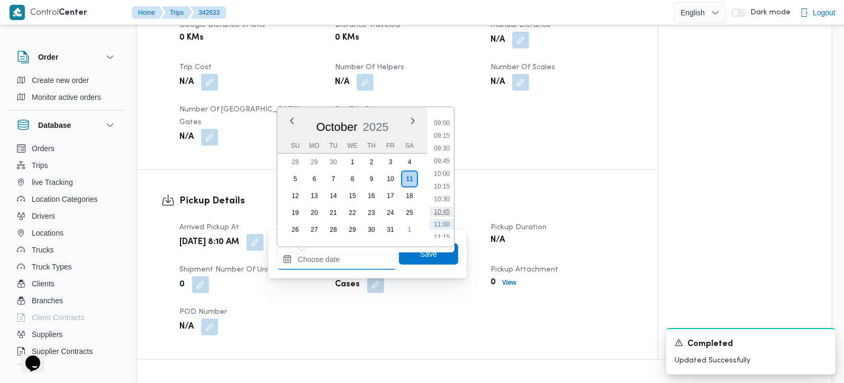
scroll to position [433, 0]
click at [443, 145] on li "09:00" at bounding box center [441, 145] width 24 height 11
type input "11/10/2025 09:00"
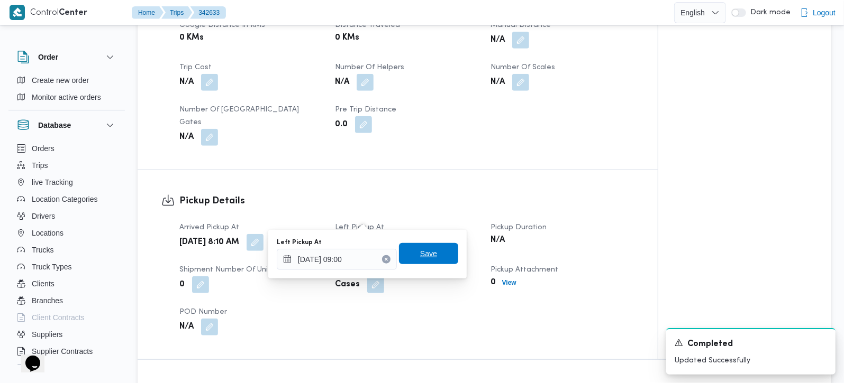
click at [431, 262] on span "Save" at bounding box center [428, 253] width 59 height 21
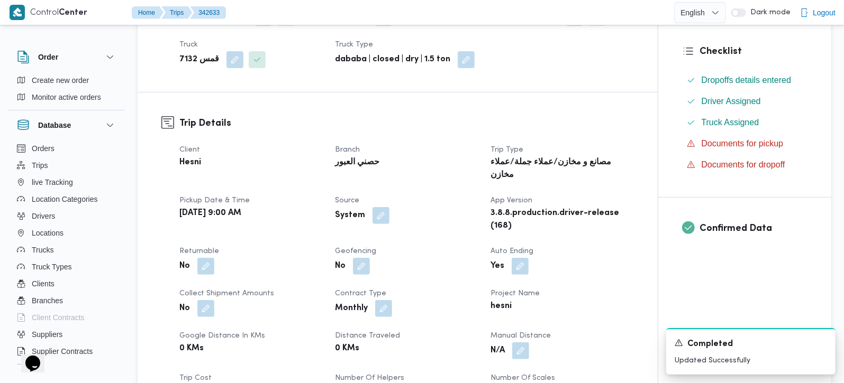
scroll to position [62, 0]
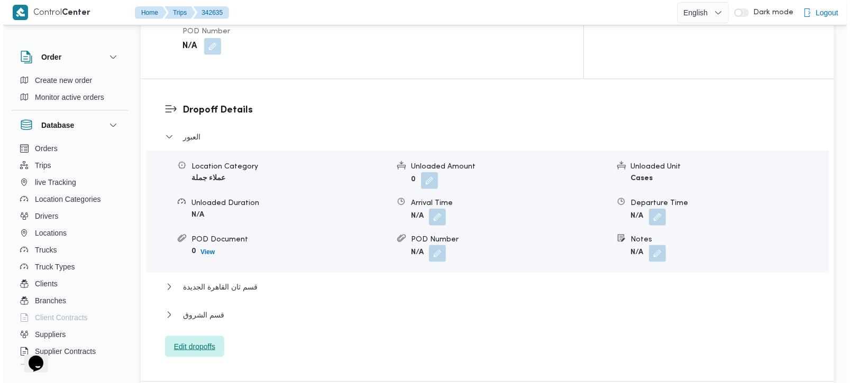
scroll to position [871, 0]
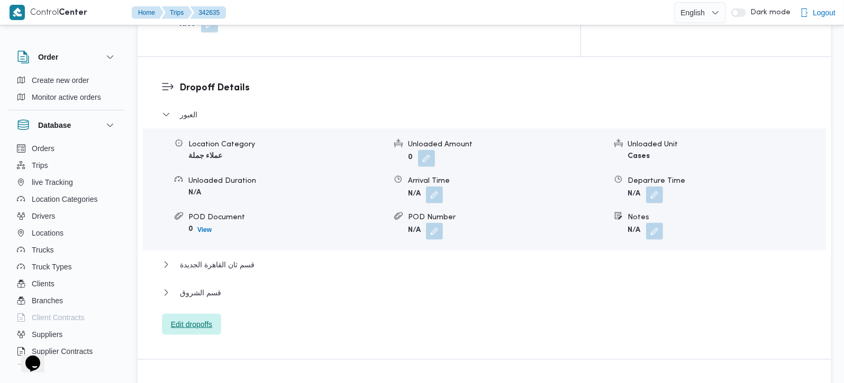
click at [208, 318] on span "Edit dropoffs" at bounding box center [191, 324] width 41 height 13
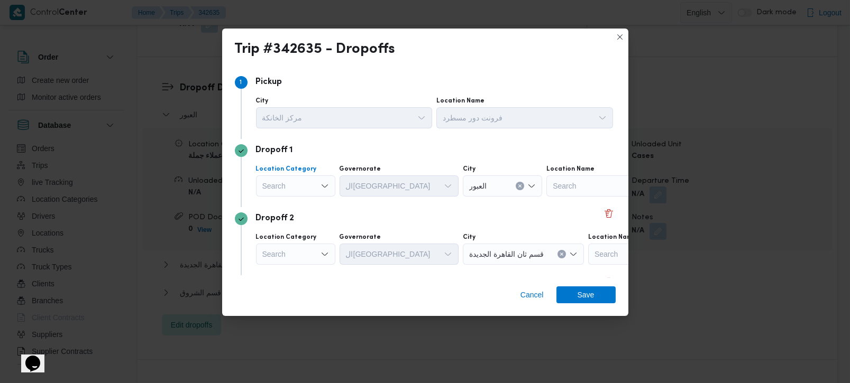
click at [316, 188] on div "Search" at bounding box center [295, 186] width 79 height 21
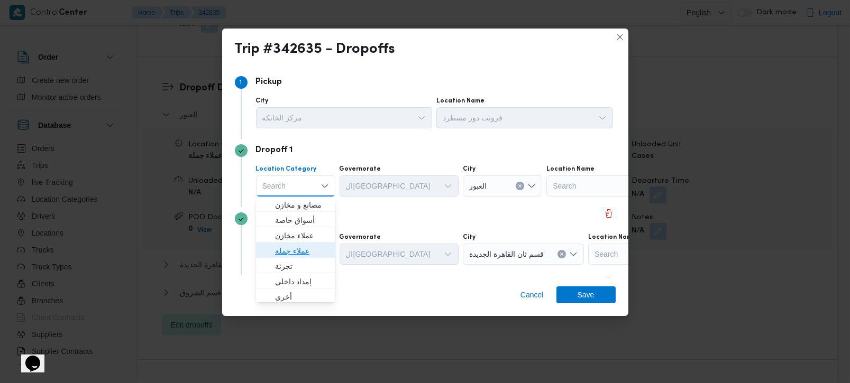
click at [294, 251] on span "عملاء جملة" at bounding box center [302, 251] width 54 height 13
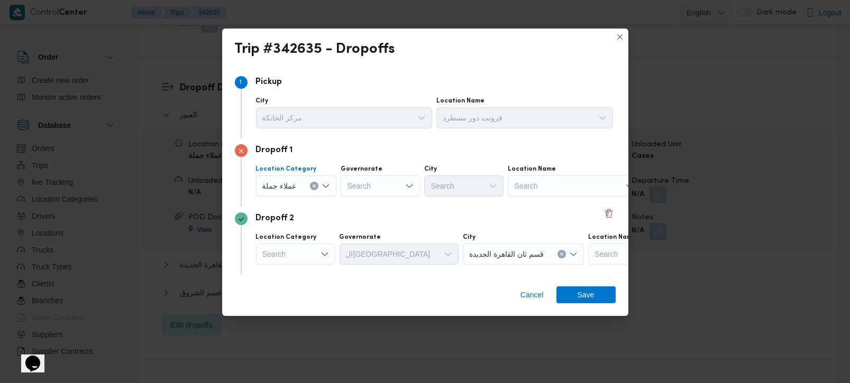
click at [358, 191] on div "Search" at bounding box center [380, 186] width 79 height 21
type input "[DEMOGRAPHIC_DATA]"
click at [369, 203] on span "الجي زة" at bounding box center [386, 205] width 54 height 13
click at [450, 188] on div "Search" at bounding box center [463, 186] width 79 height 21
type input "دق"
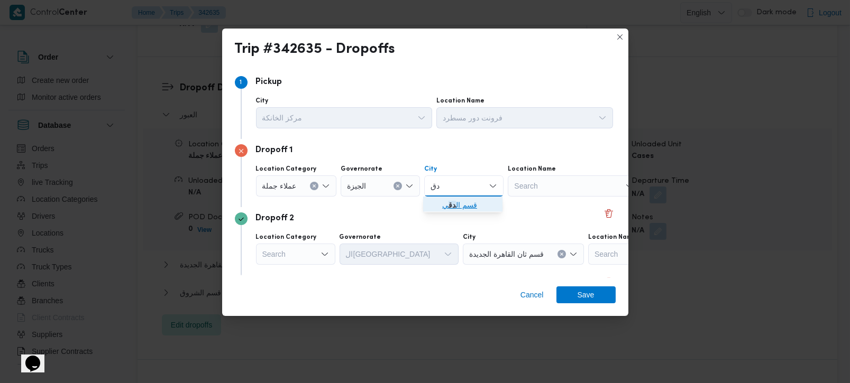
click at [459, 199] on span "قسم ال دق ي" at bounding box center [469, 205] width 54 height 13
click at [318, 255] on div "Search" at bounding box center [295, 254] width 79 height 21
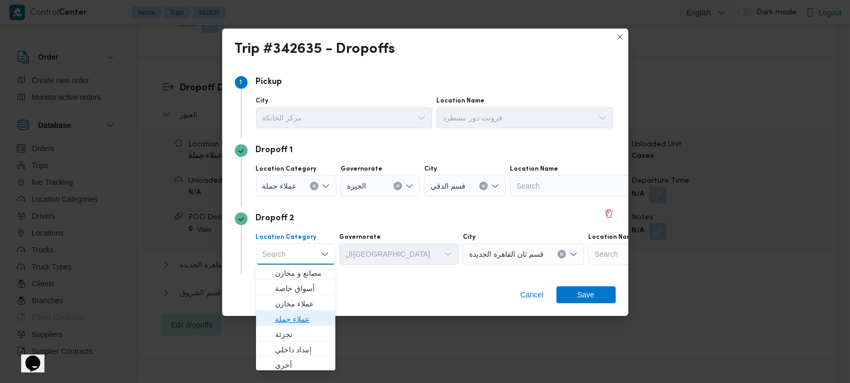
click at [305, 311] on span "عملاء جملة" at bounding box center [295, 319] width 71 height 17
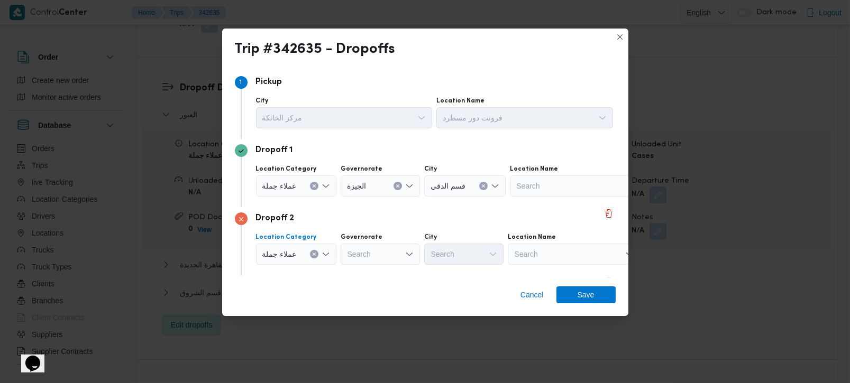
click at [362, 260] on div "Search" at bounding box center [380, 254] width 79 height 21
type input "زة"
drag, startPoint x: 363, startPoint y: 279, endPoint x: 431, endPoint y: 259, distance: 70.6
click at [364, 279] on span "الجي زة" at bounding box center [386, 273] width 54 height 13
click at [447, 255] on div "Search" at bounding box center [463, 254] width 79 height 21
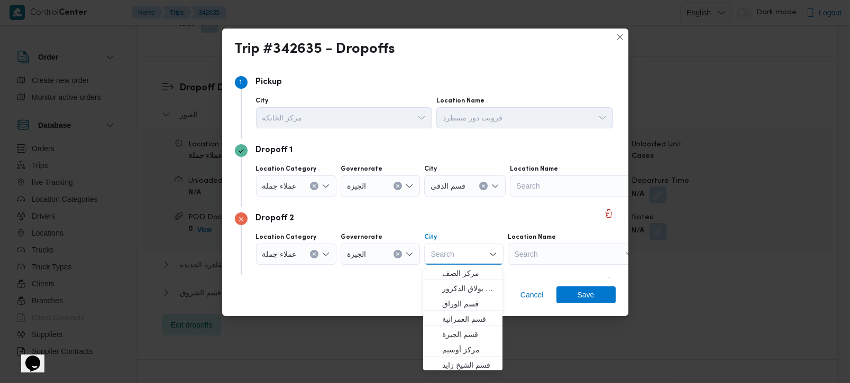
type input "م"
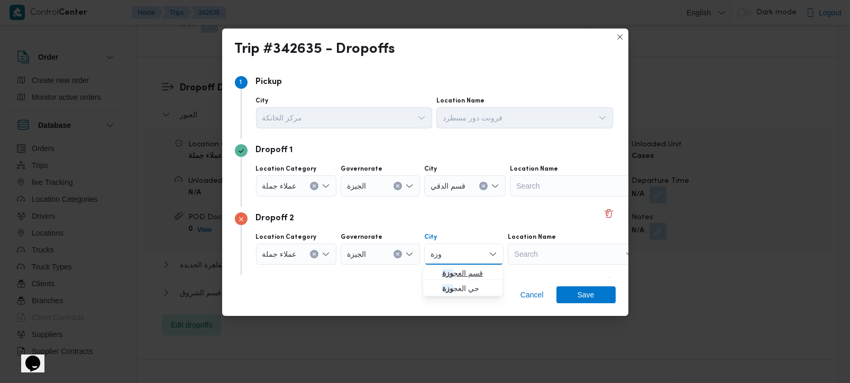
type input "وزة"
click at [460, 269] on span "قسم العج وزة" at bounding box center [469, 273] width 54 height 13
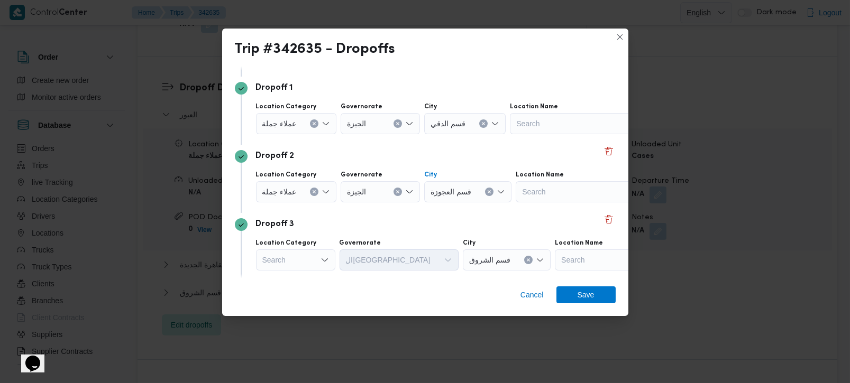
scroll to position [97, 0]
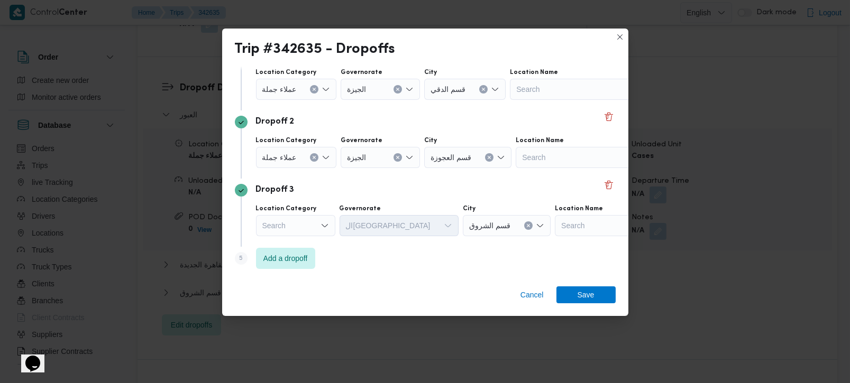
click at [341, 191] on div "Dropoff 3" at bounding box center [425, 190] width 381 height 13
click at [306, 224] on div "Search" at bounding box center [295, 225] width 79 height 21
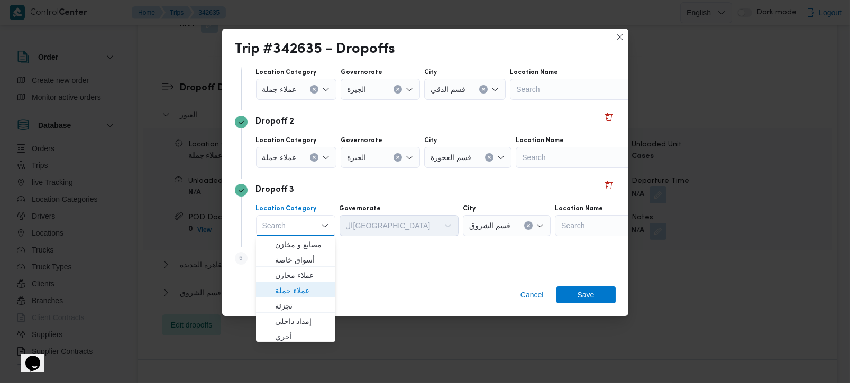
click at [293, 289] on span "عملاء جملة" at bounding box center [302, 291] width 54 height 13
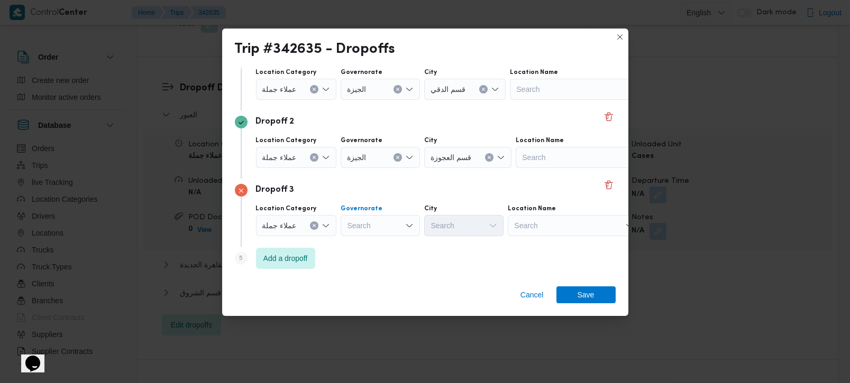
click at [365, 226] on div "Search" at bounding box center [380, 225] width 79 height 21
type input "[DEMOGRAPHIC_DATA]"
click at [371, 249] on span "الجي زة" at bounding box center [386, 245] width 54 height 13
click at [456, 224] on div "Search" at bounding box center [463, 225] width 79 height 21
type input "فيص"
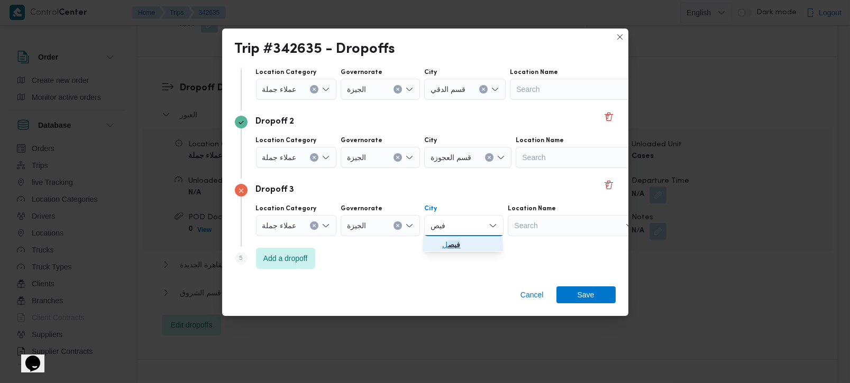
drag, startPoint x: 456, startPoint y: 240, endPoint x: 456, endPoint y: 249, distance: 9.0
click at [456, 241] on mark "فيص" at bounding box center [454, 245] width 12 height 8
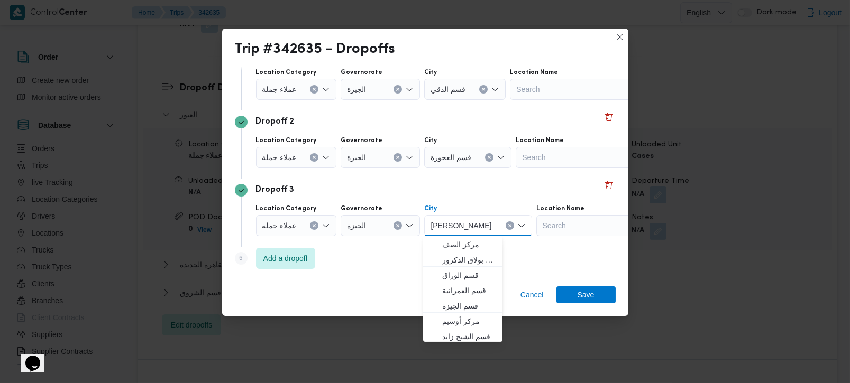
click at [337, 258] on div "Step 5 is disabled 5 Add a dropoff" at bounding box center [425, 261] width 381 height 28
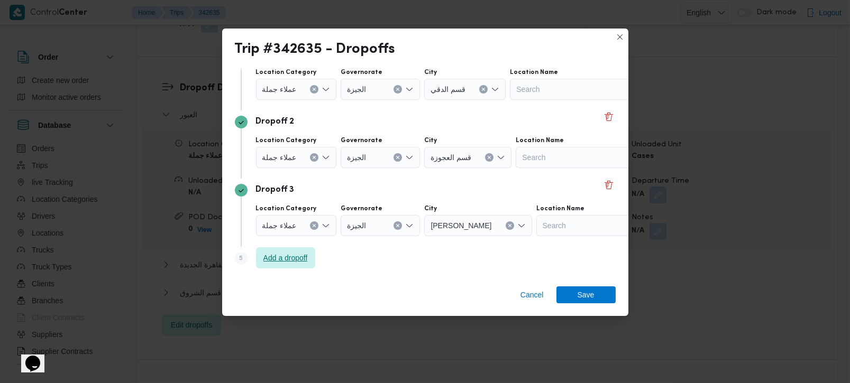
click at [280, 250] on span "Add a dropoff" at bounding box center [285, 258] width 59 height 21
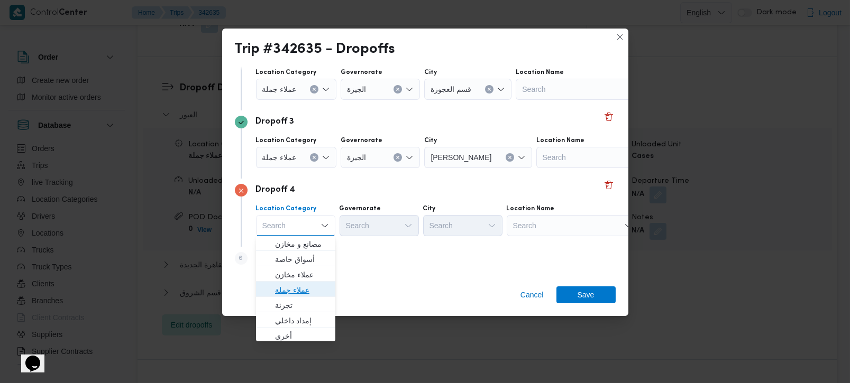
click at [298, 291] on span "عملاء جملة" at bounding box center [302, 290] width 54 height 13
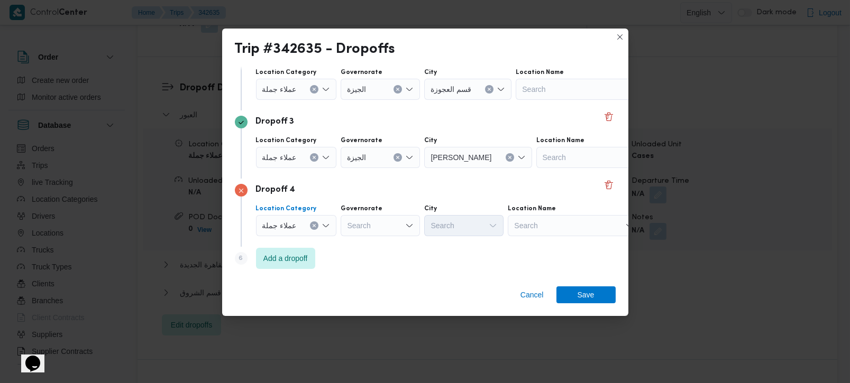
click at [371, 224] on div "Search" at bounding box center [380, 225] width 79 height 21
type input "[DEMOGRAPHIC_DATA]"
click at [371, 236] on span "الجي زة" at bounding box center [379, 244] width 71 height 17
click at [449, 227] on div "Search" at bounding box center [463, 225] width 79 height 21
type input "زايد"
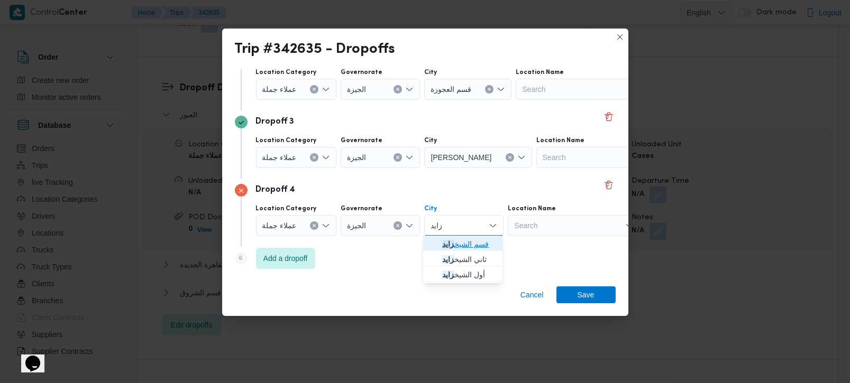
click at [462, 239] on span "قسم الشيخ زايد" at bounding box center [469, 244] width 54 height 13
click at [261, 247] on div "Step 6 is disabled 6 Add a dropoff" at bounding box center [425, 261] width 381 height 28
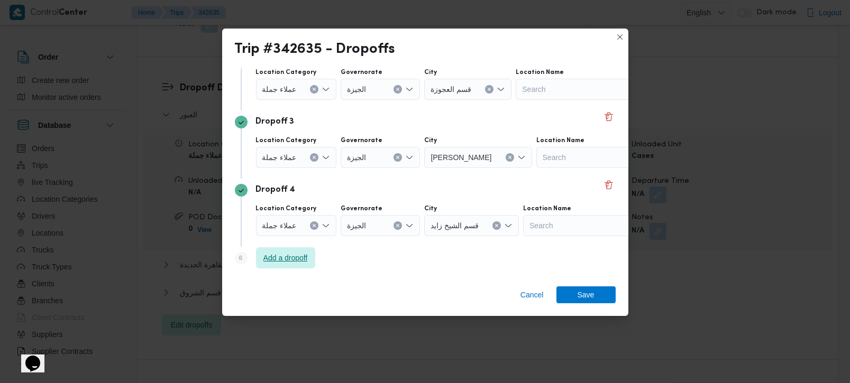
click at [284, 259] on span "Add a dropoff" at bounding box center [285, 258] width 44 height 13
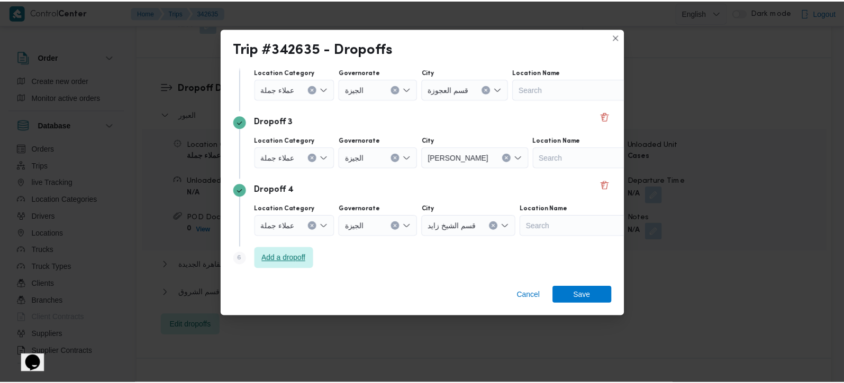
scroll to position [233, 0]
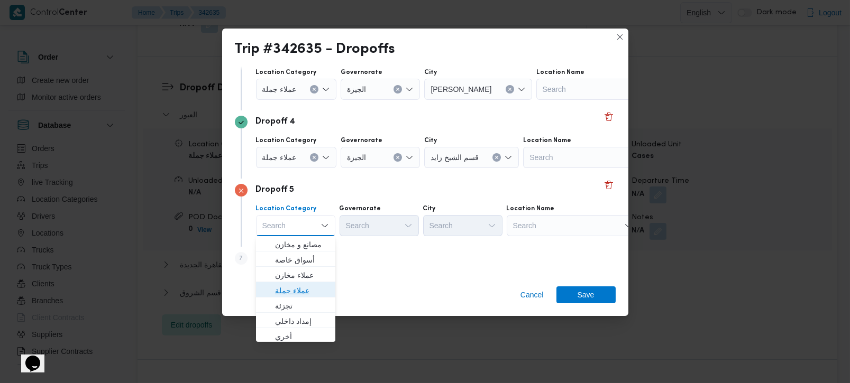
click at [298, 285] on span "عملاء جملة" at bounding box center [302, 291] width 54 height 13
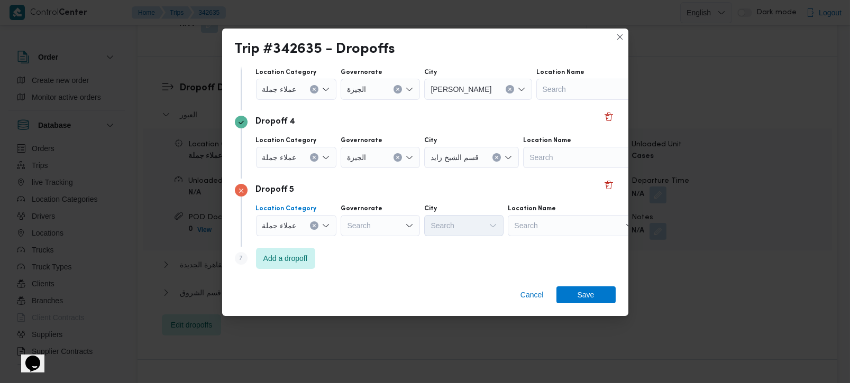
click at [361, 228] on div "Search" at bounding box center [380, 225] width 79 height 21
type input "[DEMOGRAPHIC_DATA]"
click at [373, 241] on span "الجي زة" at bounding box center [386, 245] width 54 height 13
click at [433, 232] on div "Search" at bounding box center [463, 225] width 79 height 21
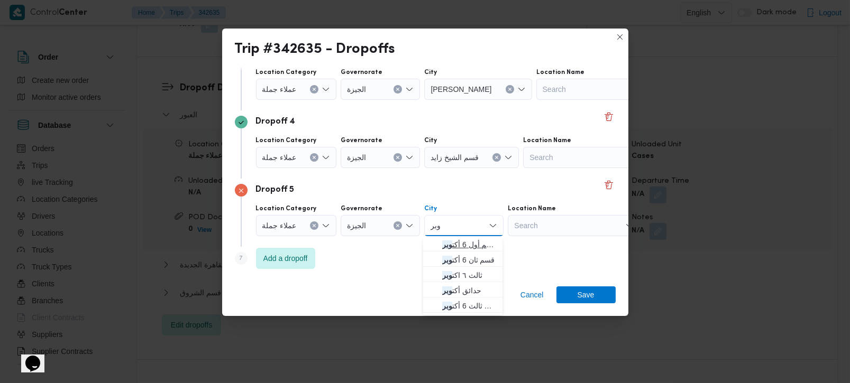
type input "وبر"
click at [456, 243] on span "قسم أول 6 أكت وبر" at bounding box center [469, 245] width 54 height 13
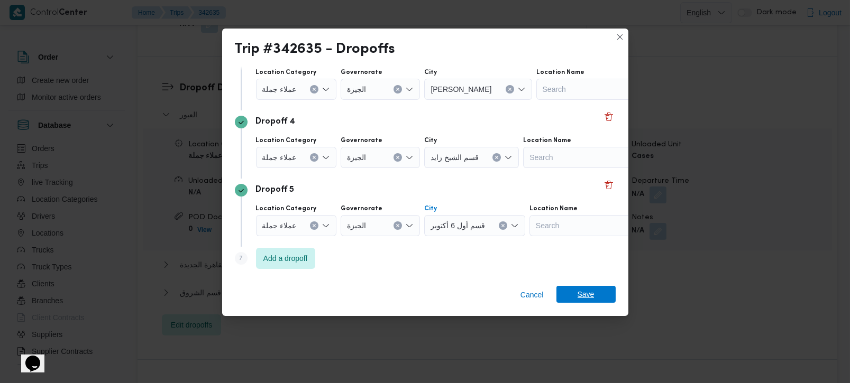
click at [575, 298] on span "Save" at bounding box center [585, 294] width 59 height 17
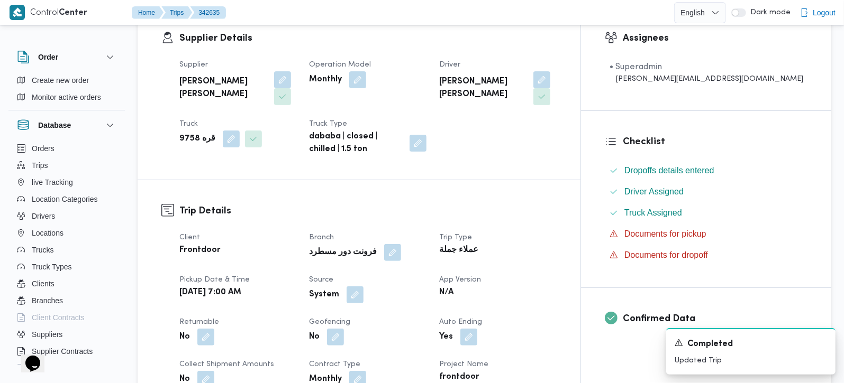
scroll to position [249, 0]
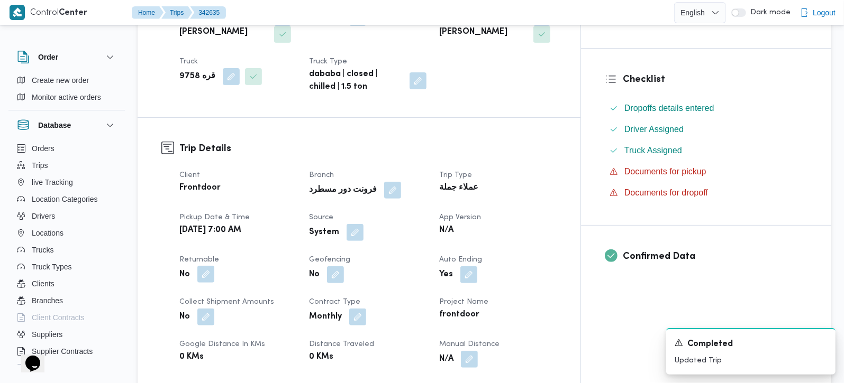
click at [199, 266] on button "button" at bounding box center [205, 274] width 17 height 17
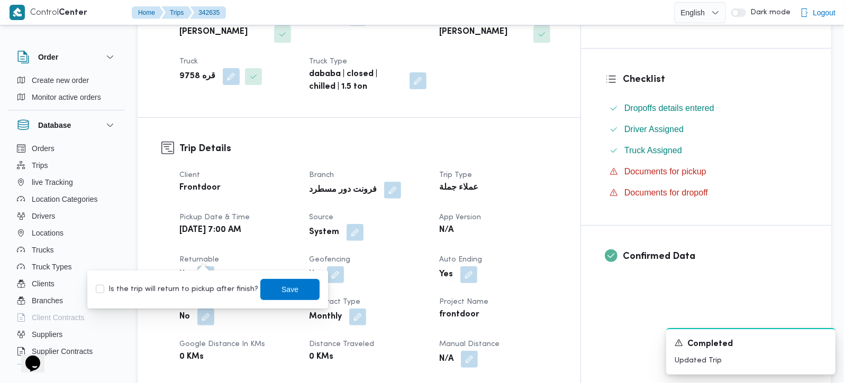
click at [193, 287] on label "Is the trip will return to pickup after finish?" at bounding box center [177, 290] width 162 height 13
checkbox input "true"
click at [264, 288] on span "Save" at bounding box center [289, 289] width 59 height 21
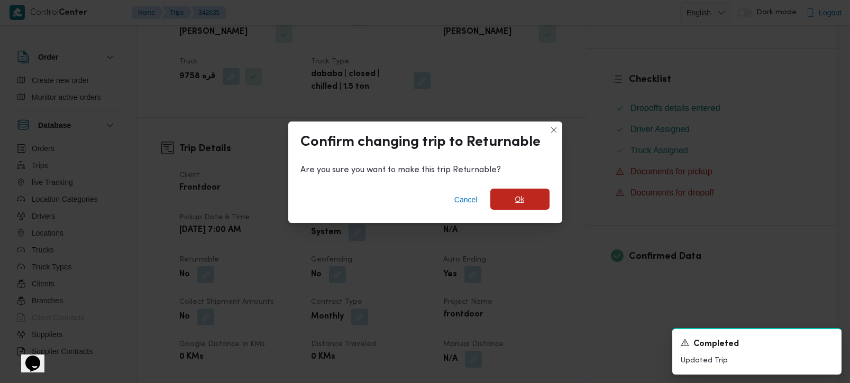
click at [506, 209] on span "Ok" at bounding box center [519, 199] width 59 height 21
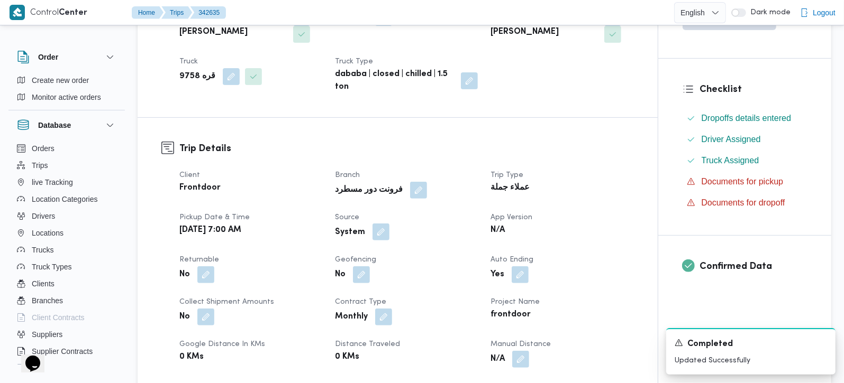
click at [381, 224] on button "button" at bounding box center [380, 232] width 17 height 17
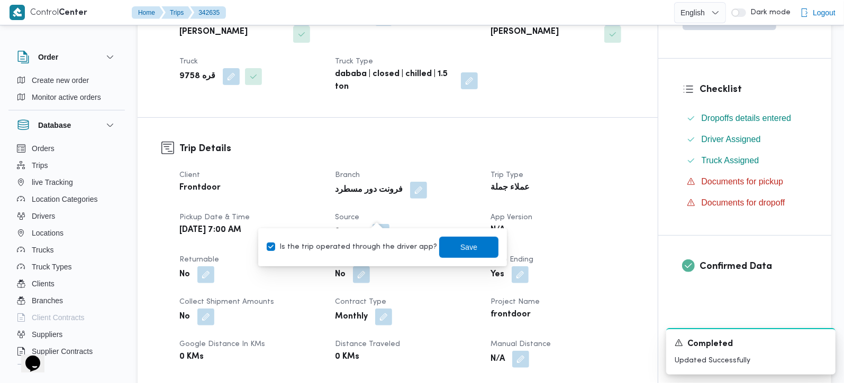
click at [372, 241] on label "Is the trip operated through the driver app?" at bounding box center [352, 247] width 170 height 13
checkbox input "false"
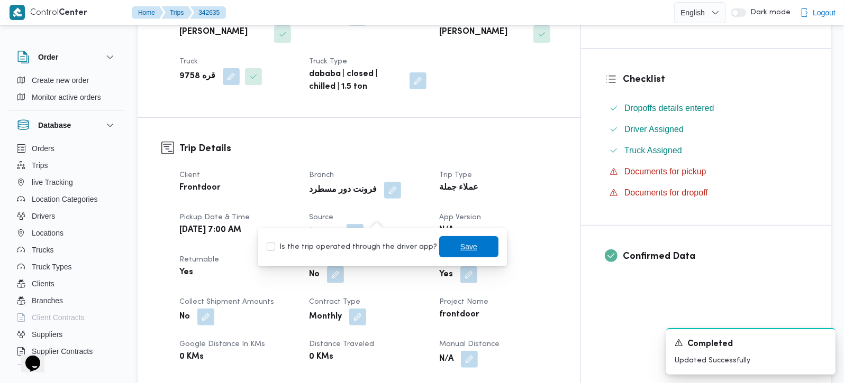
click at [468, 248] on span "Save" at bounding box center [468, 246] width 59 height 21
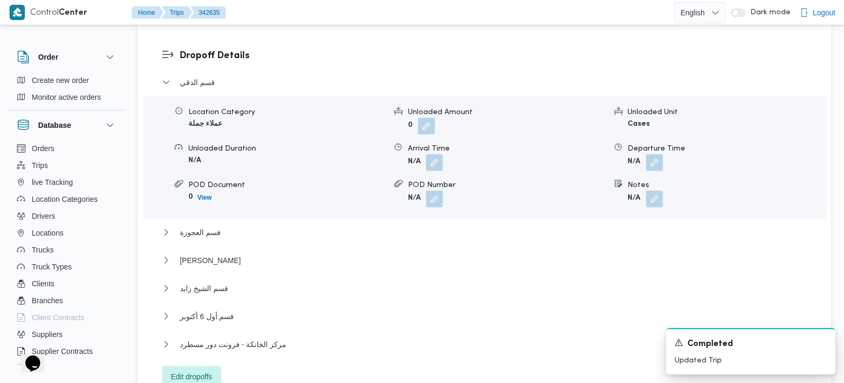
scroll to position [933, 0]
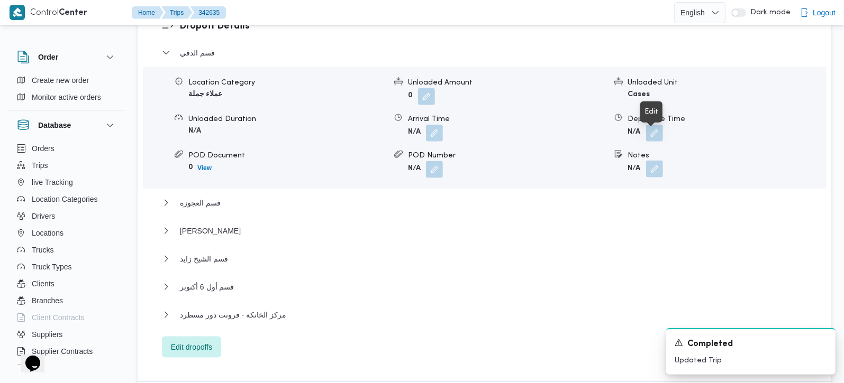
click at [650, 161] on button "button" at bounding box center [654, 169] width 17 height 17
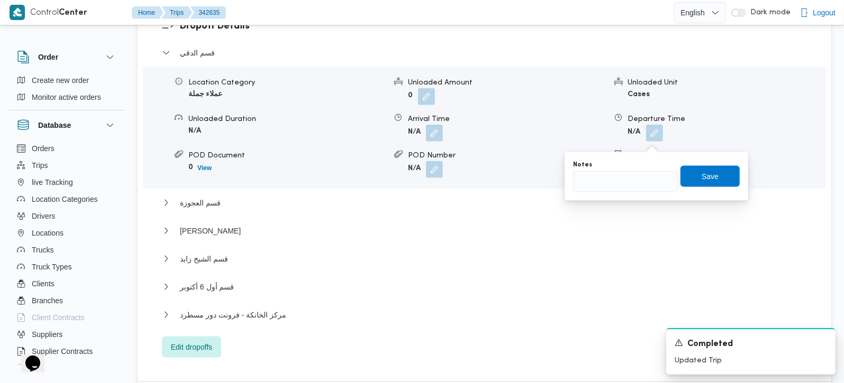
click at [609, 199] on div "You are in a dialog. To close this dialog, hit escape. Notes Save" at bounding box center [656, 176] width 184 height 49
click at [607, 188] on input "Notes" at bounding box center [625, 181] width 105 height 21
type input "رابيت"
click at [718, 186] on span "Save" at bounding box center [709, 176] width 59 height 21
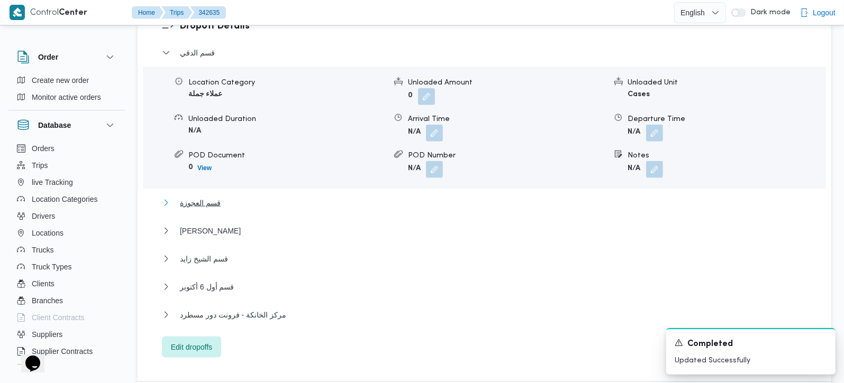
click at [223, 197] on button "قسم العجوزة" at bounding box center [484, 203] width 645 height 13
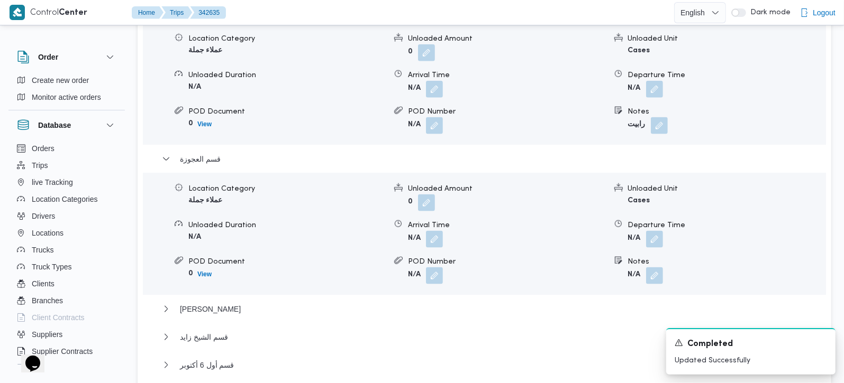
scroll to position [995, 0]
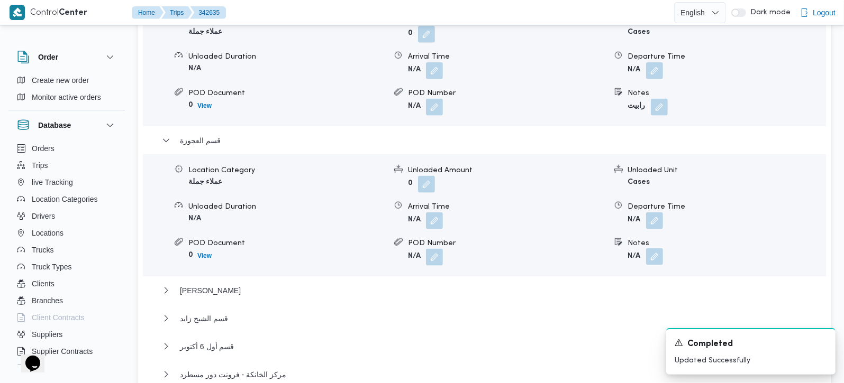
click at [649, 249] on button "button" at bounding box center [654, 257] width 17 height 17
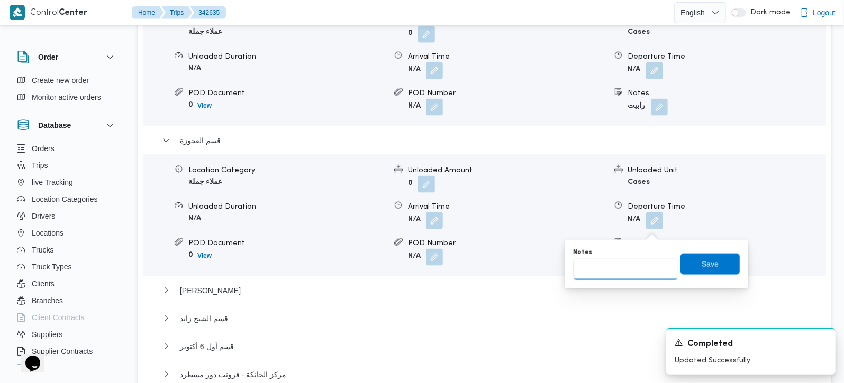
click at [622, 272] on input "Notes" at bounding box center [625, 269] width 105 height 21
type input "الفرجاني"
click at [702, 273] on span "Save" at bounding box center [709, 263] width 59 height 21
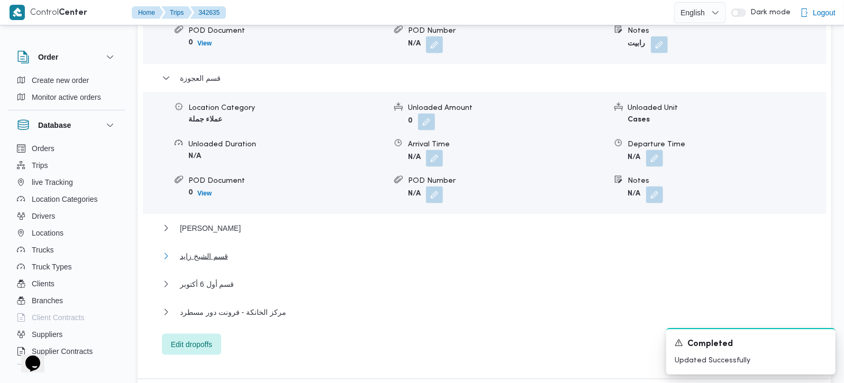
click at [204, 250] on span "قسم الشيخ زايد" at bounding box center [204, 256] width 48 height 13
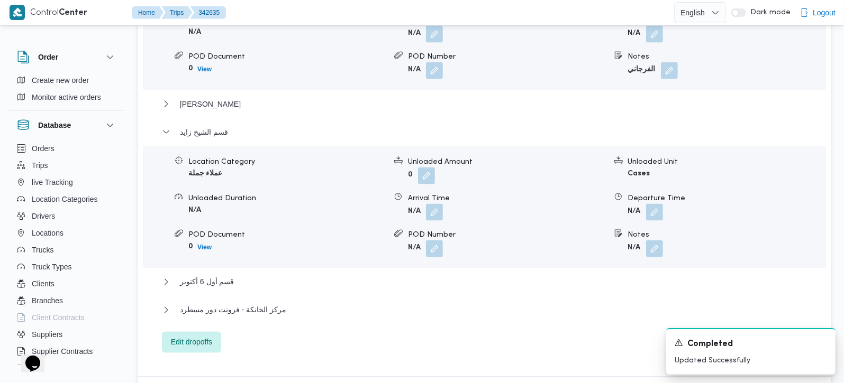
scroll to position [1244, 0]
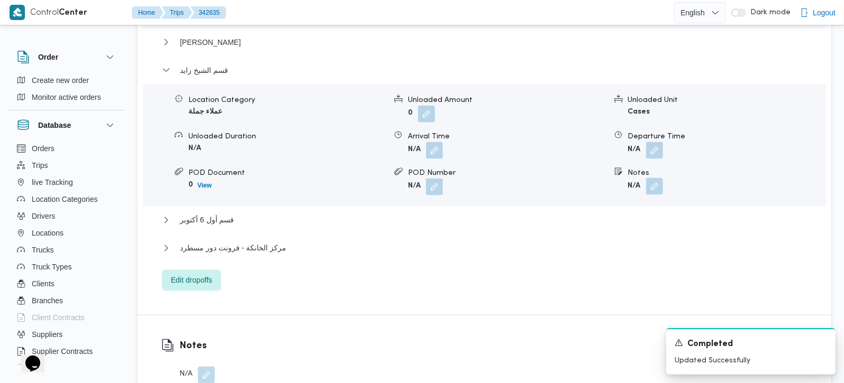
click at [655, 178] on button "button" at bounding box center [654, 186] width 17 height 17
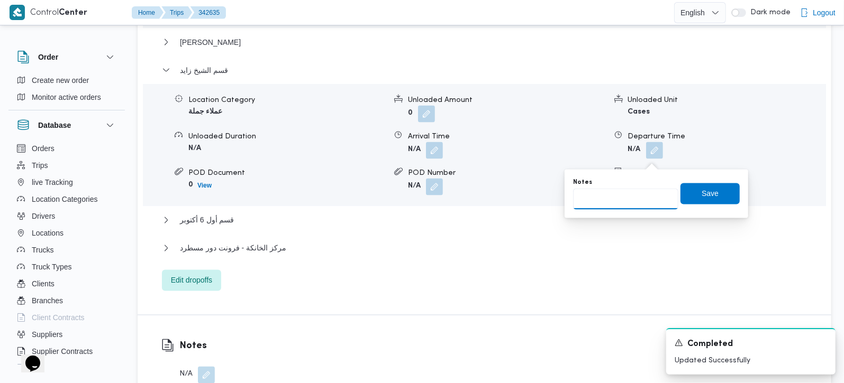
click at [584, 207] on input "Notes" at bounding box center [625, 199] width 105 height 21
type input "اوسكار"
click at [681, 188] on span "Save" at bounding box center [709, 193] width 59 height 21
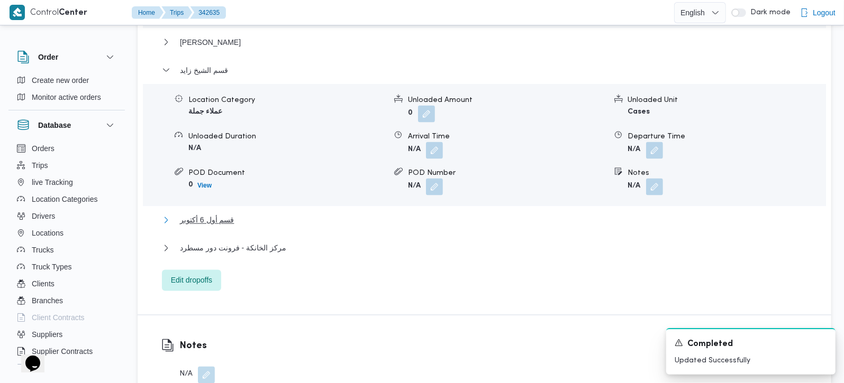
click at [194, 214] on span "قسم أول 6 أكتوبر" at bounding box center [207, 220] width 54 height 13
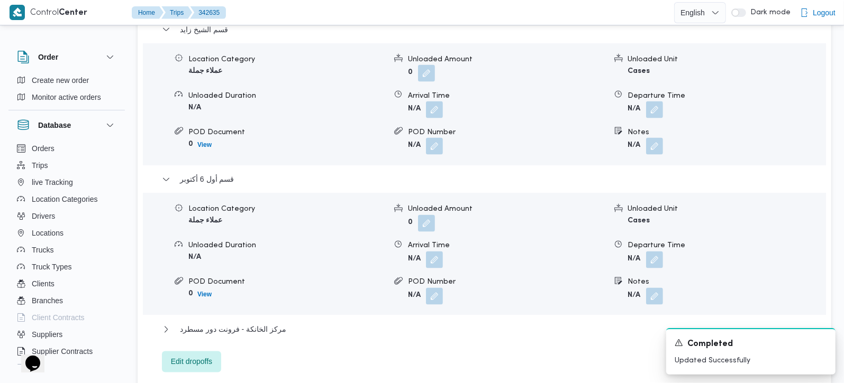
scroll to position [1306, 0]
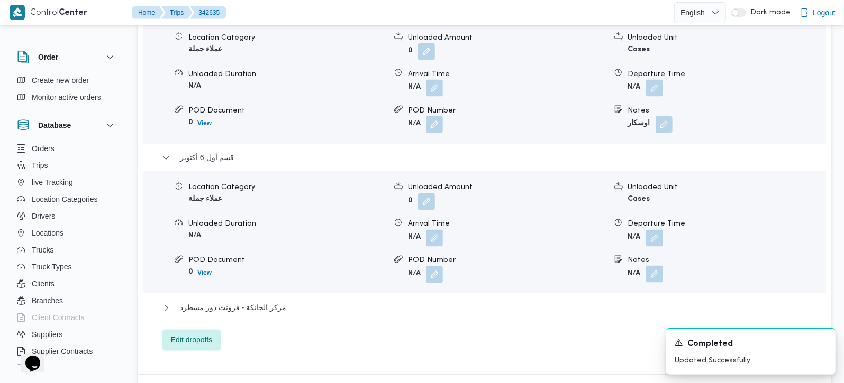
click at [647, 266] on button "button" at bounding box center [654, 274] width 17 height 17
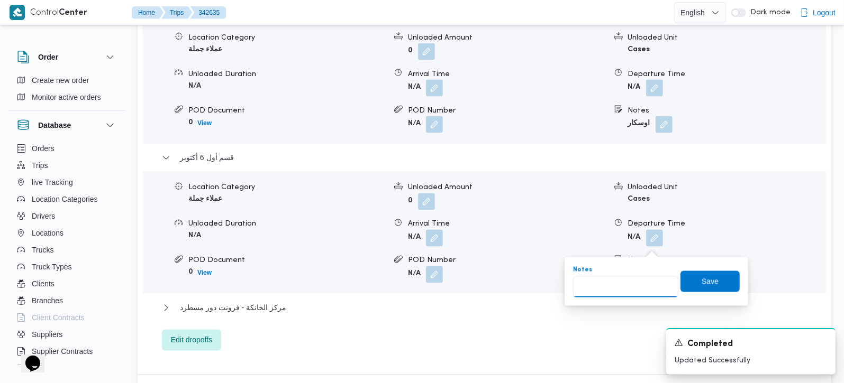
click at [618, 284] on input "Notes" at bounding box center [625, 287] width 105 height 21
type input "دريم و اكتوبر"
click at [701, 283] on span "Save" at bounding box center [709, 281] width 17 height 13
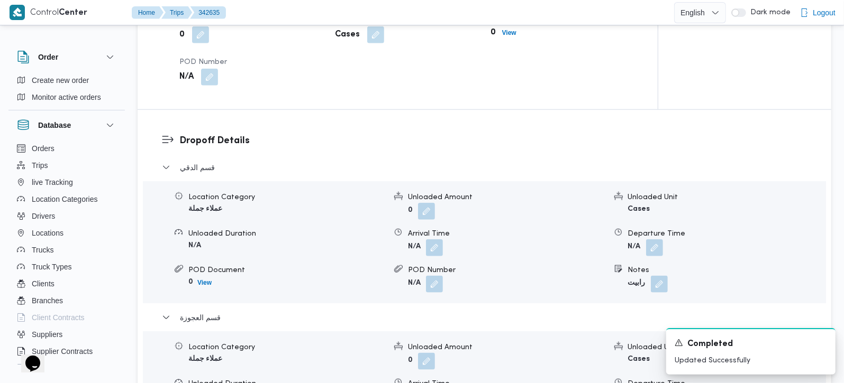
scroll to position [684, 0]
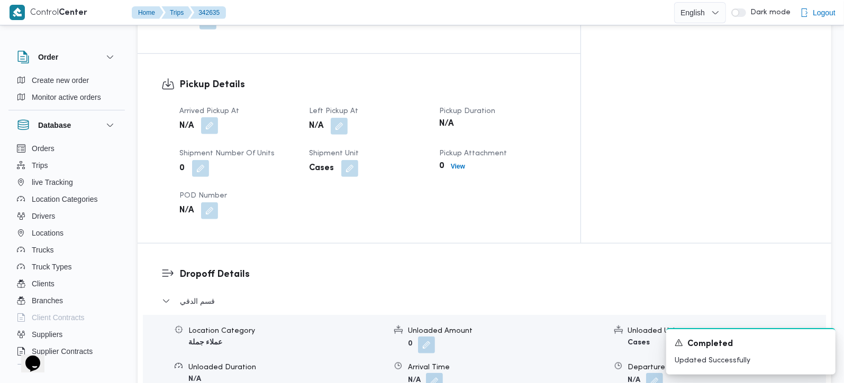
click at [214, 117] on button "button" at bounding box center [209, 125] width 17 height 17
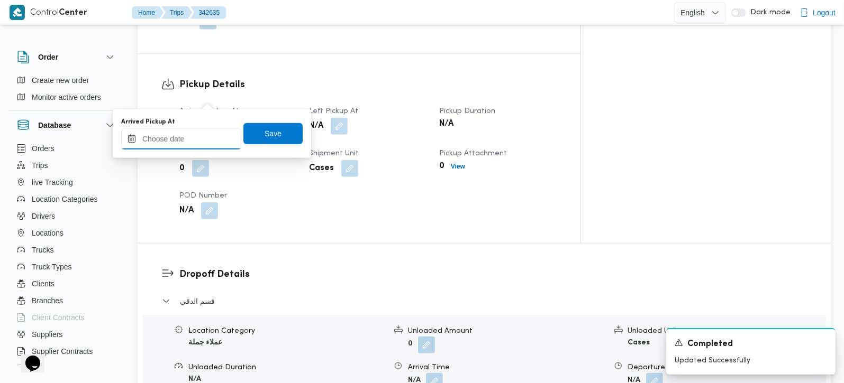
click at [191, 139] on input "Arrived Pickup At" at bounding box center [181, 139] width 120 height 21
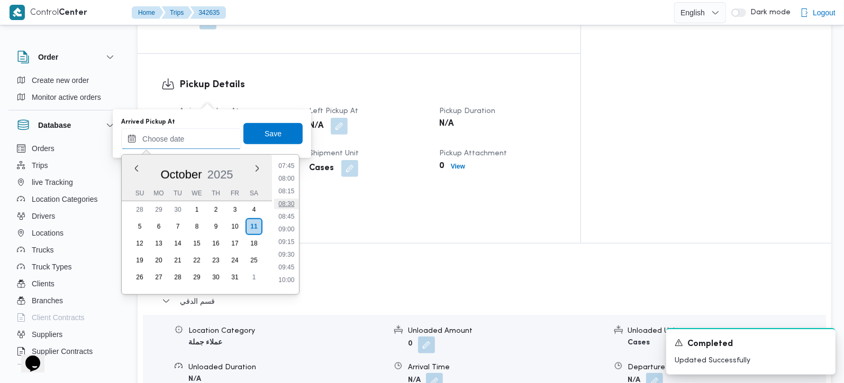
scroll to position [334, 0]
click at [291, 213] on li "07:30" at bounding box center [286, 216] width 24 height 11
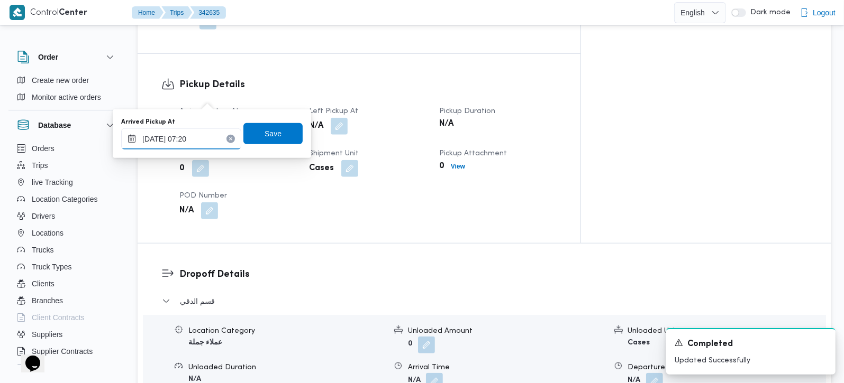
type input "11/10/2025 07:20"
click at [273, 133] on span "Save" at bounding box center [272, 133] width 59 height 21
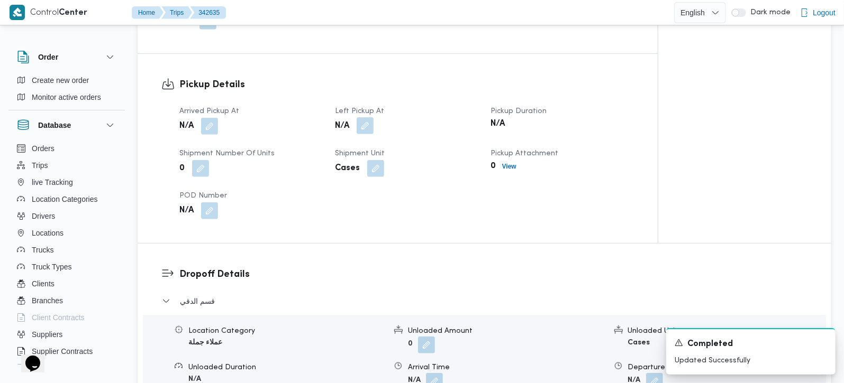
click at [364, 117] on button "button" at bounding box center [365, 125] width 17 height 17
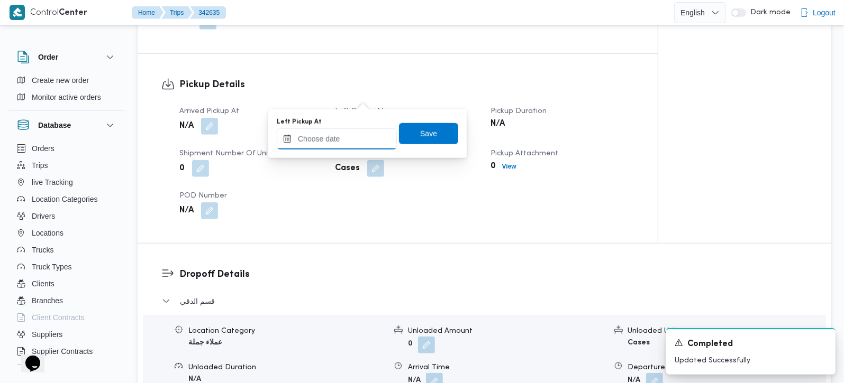
click at [358, 138] on input "Left Pickup At" at bounding box center [337, 139] width 120 height 21
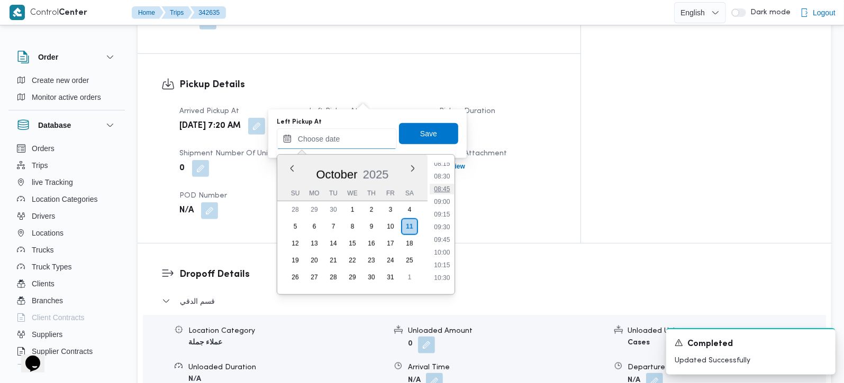
scroll to position [396, 0]
click at [446, 180] on li "08:00" at bounding box center [441, 178] width 24 height 11
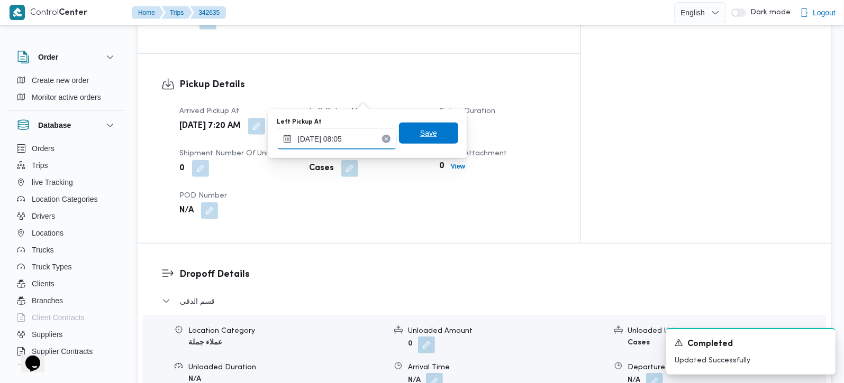
type input "11/10/2025 08:05"
click at [438, 135] on span "Save" at bounding box center [428, 133] width 59 height 21
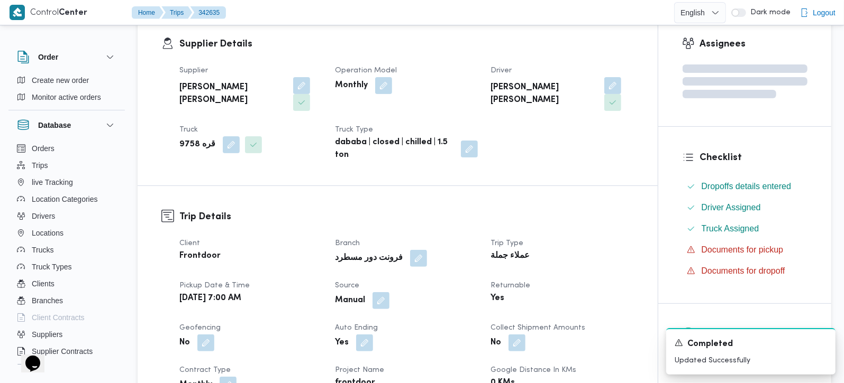
scroll to position [0, 0]
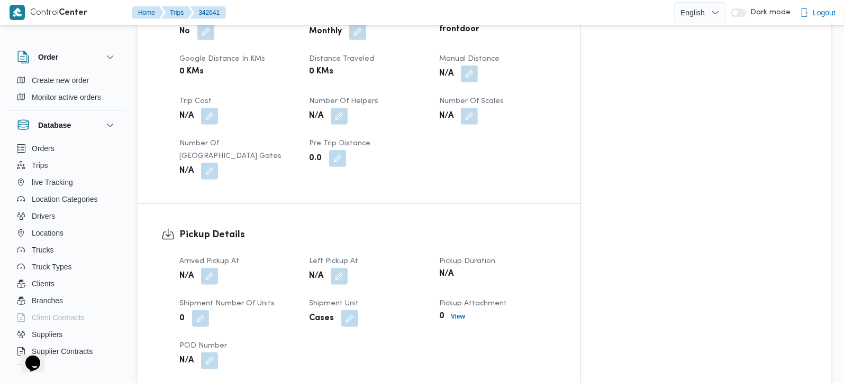
scroll to position [560, 0]
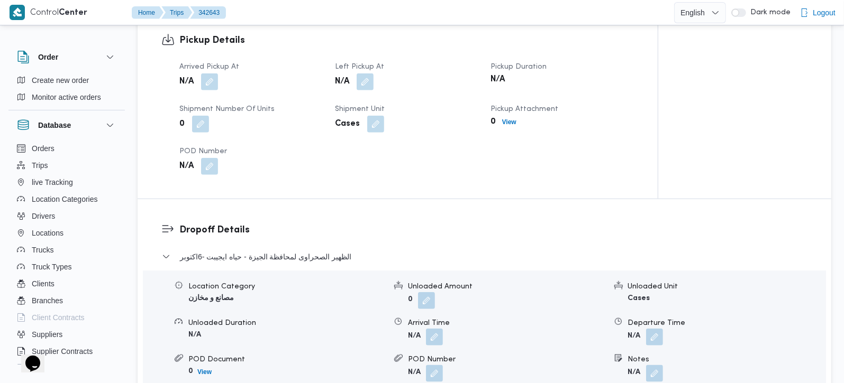
scroll to position [746, 0]
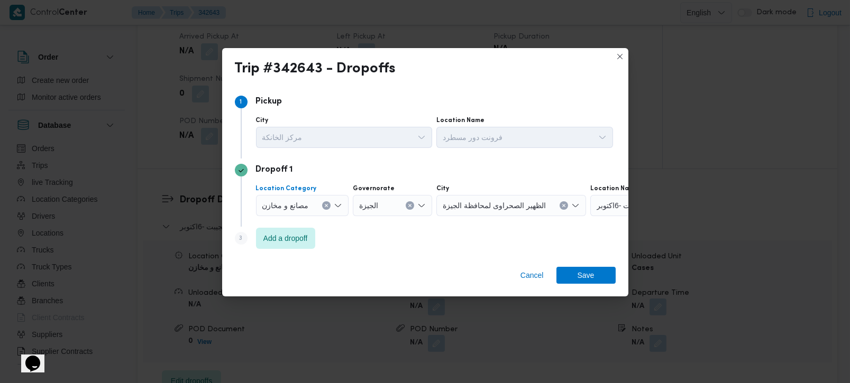
click at [327, 207] on icon "Clear input" at bounding box center [326, 206] width 4 height 4
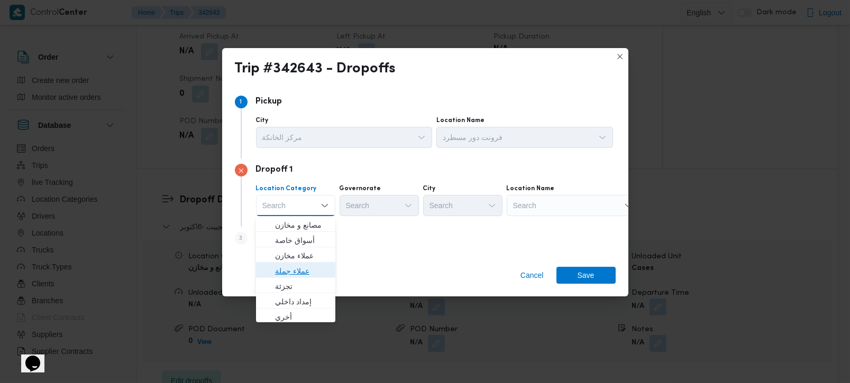
click at [303, 270] on span "عملاء جملة" at bounding box center [302, 271] width 54 height 13
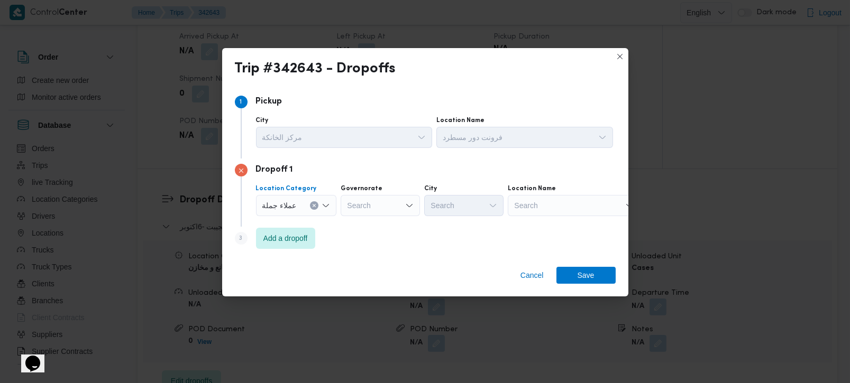
click at [370, 197] on div "Search" at bounding box center [380, 205] width 79 height 21
type input "رة"
click at [382, 242] on span "القاه رة" at bounding box center [386, 240] width 54 height 13
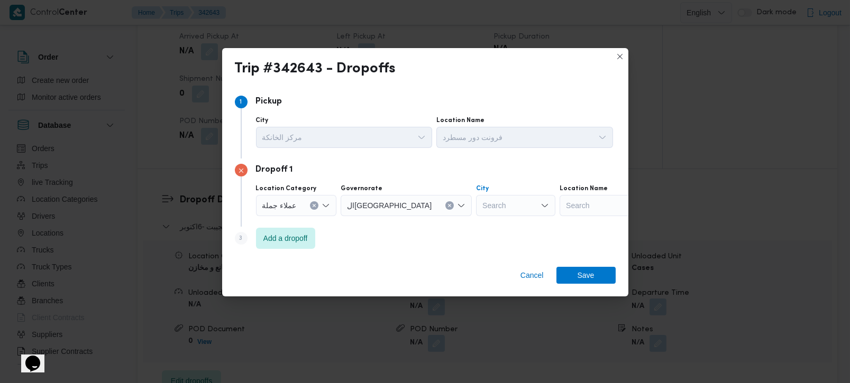
click at [476, 213] on div "Search" at bounding box center [515, 205] width 79 height 21
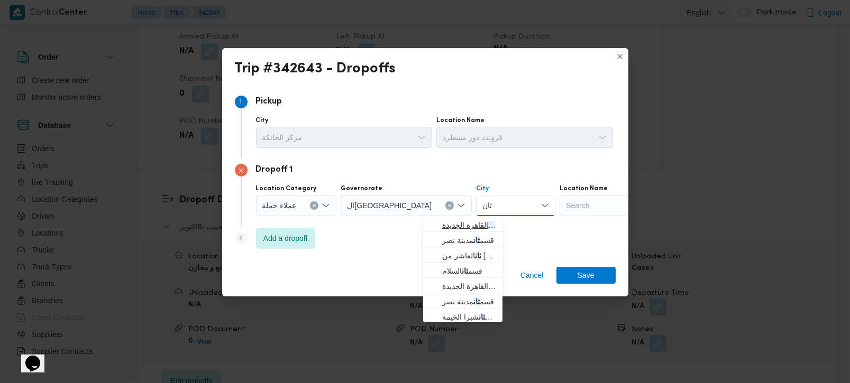
type input "ثان"
click at [474, 229] on span "قسم ثان القاهرة الجديدة" at bounding box center [469, 225] width 54 height 13
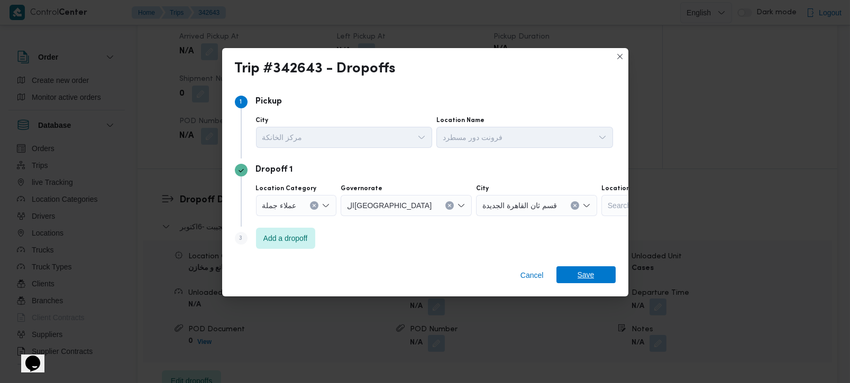
click at [572, 273] on span "Save" at bounding box center [585, 275] width 59 height 17
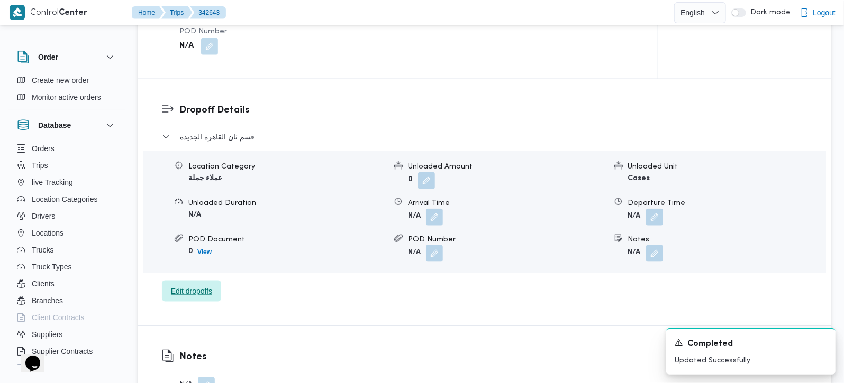
scroll to position [871, 0]
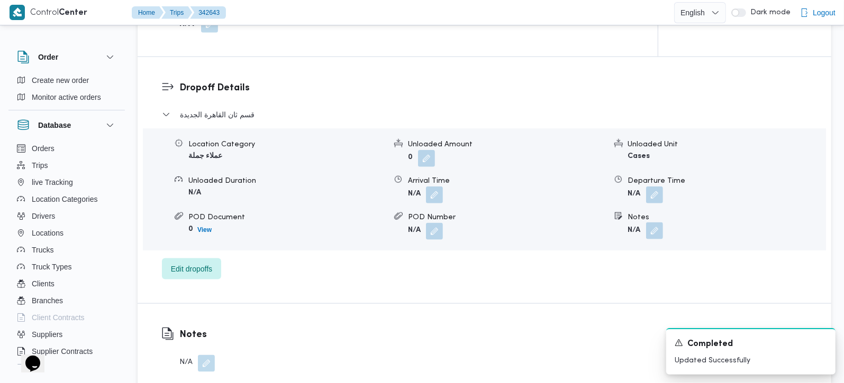
click at [651, 223] on button "button" at bounding box center [654, 231] width 17 height 17
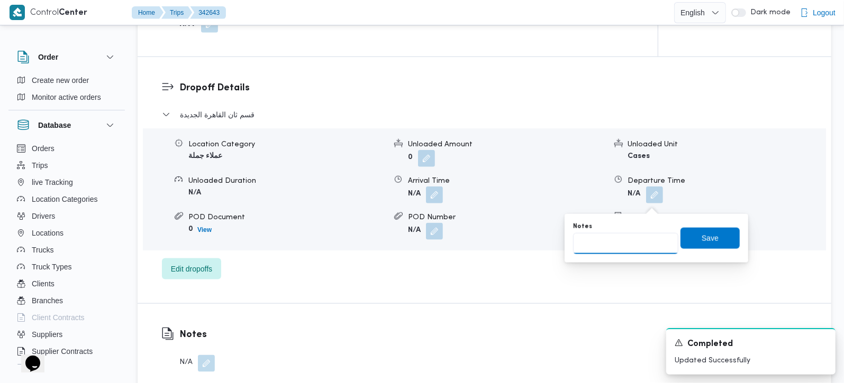
click at [629, 245] on input "Notes" at bounding box center [625, 243] width 105 height 21
type input "كايرو فيستفال طلبات التجمع"
click at [701, 244] on span "Save" at bounding box center [709, 238] width 17 height 13
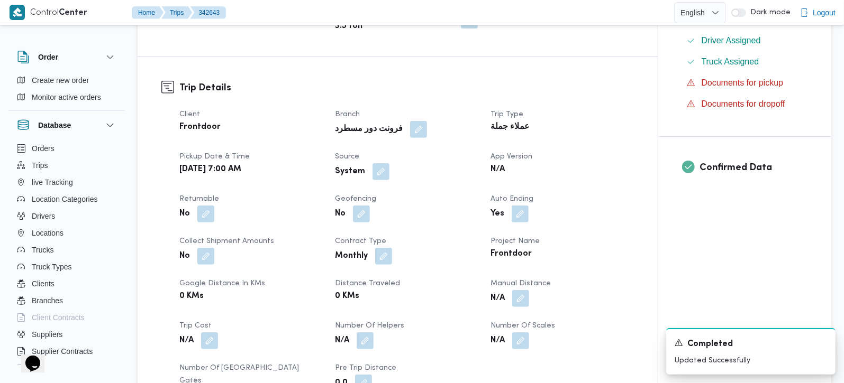
scroll to position [311, 0]
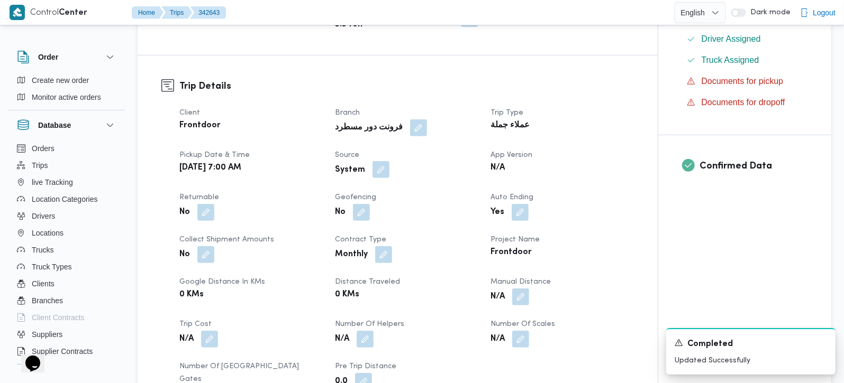
click at [378, 161] on button "button" at bounding box center [380, 169] width 17 height 17
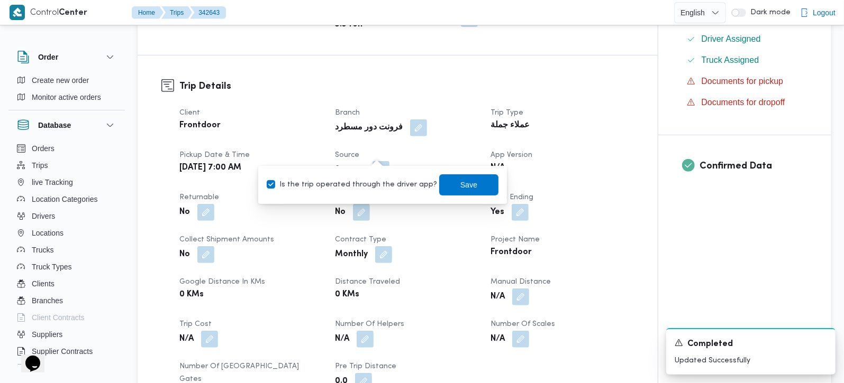
click at [377, 192] on div "Is the trip operated through the driver app? Save" at bounding box center [383, 184] width 234 height 23
click at [404, 186] on label "Is the trip operated through the driver app?" at bounding box center [352, 185] width 170 height 13
checkbox input "false"
click at [460, 186] on span "Save" at bounding box center [468, 184] width 17 height 13
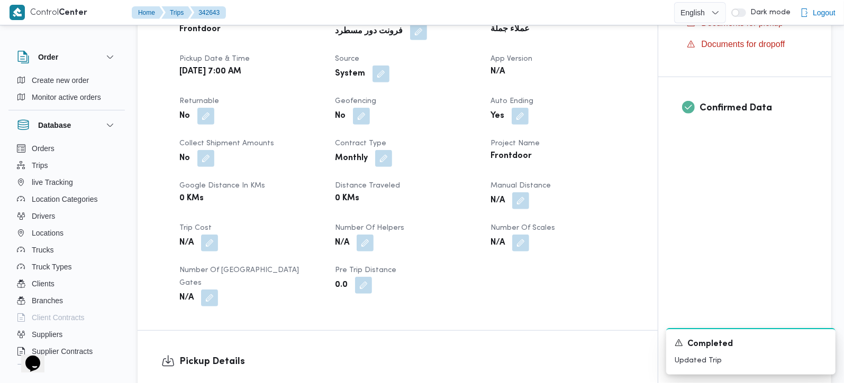
scroll to position [560, 0]
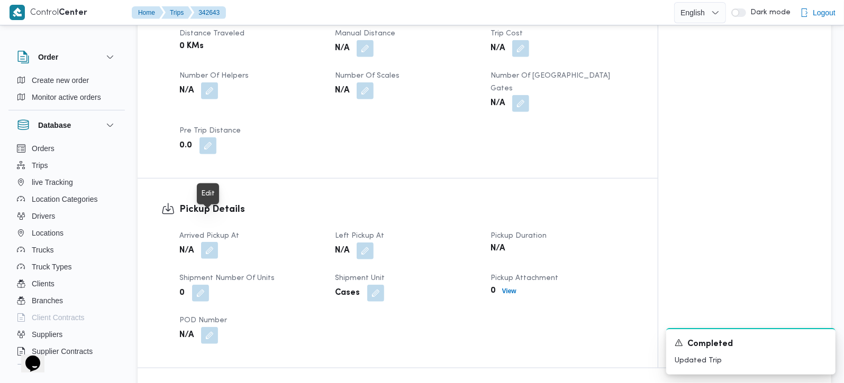
click at [213, 242] on button "button" at bounding box center [209, 250] width 17 height 17
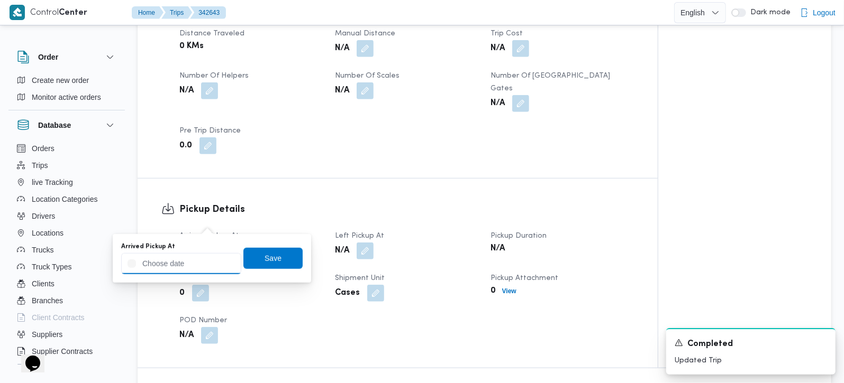
click at [204, 263] on input "Arrived Pickup At" at bounding box center [181, 263] width 120 height 21
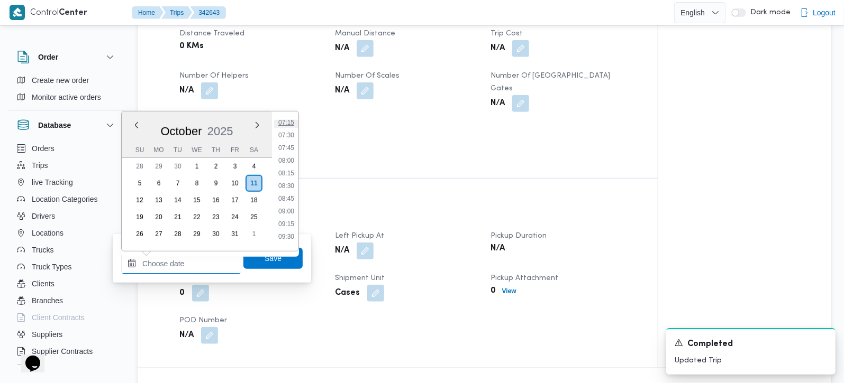
scroll to position [308, 0]
click at [283, 185] on li "07:15" at bounding box center [286, 185] width 24 height 11
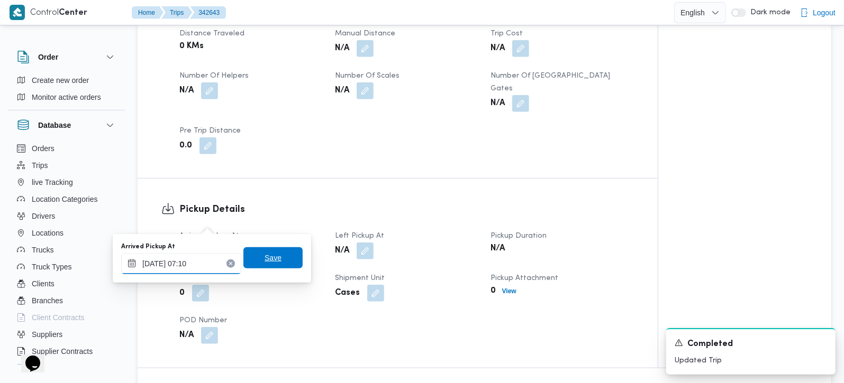
type input "11/10/2025 07:10"
click at [272, 249] on span "Save" at bounding box center [272, 258] width 59 height 21
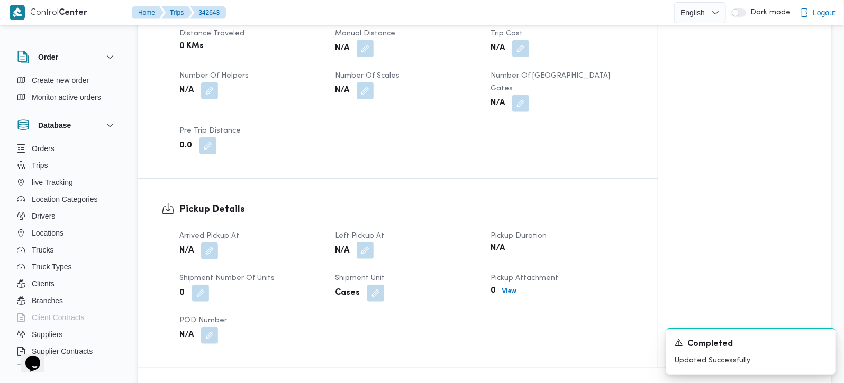
click at [367, 242] on button "button" at bounding box center [365, 250] width 17 height 17
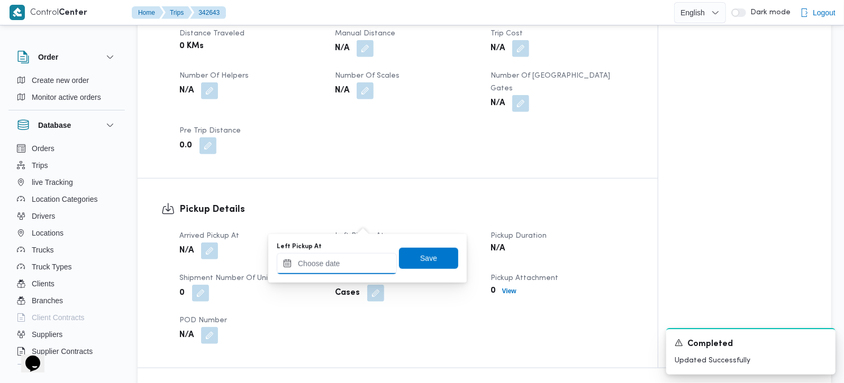
click at [360, 255] on div at bounding box center [337, 263] width 120 height 21
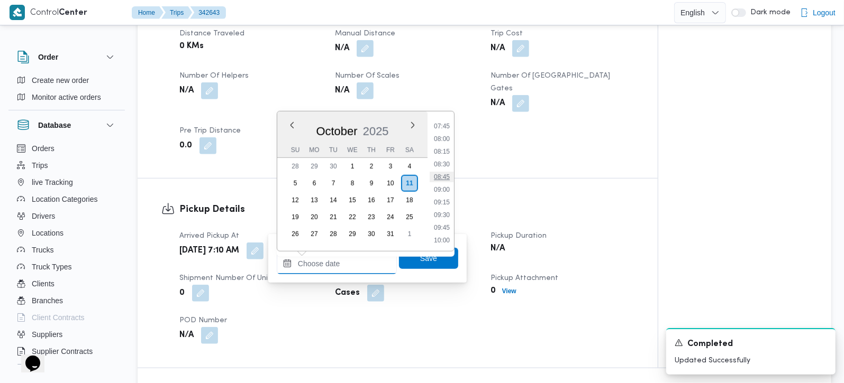
scroll to position [371, 0]
click at [445, 160] on li "08:00" at bounding box center [441, 161] width 24 height 11
type input "11/10/2025 08:00"
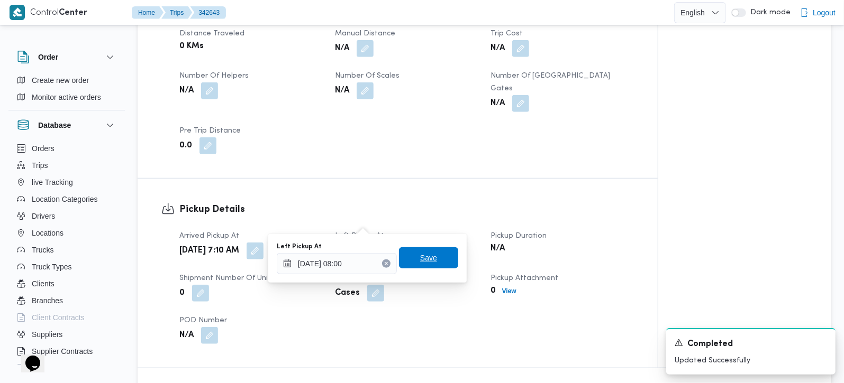
click at [426, 248] on div "Save" at bounding box center [428, 258] width 59 height 21
click at [426, 256] on span "Save" at bounding box center [428, 258] width 17 height 13
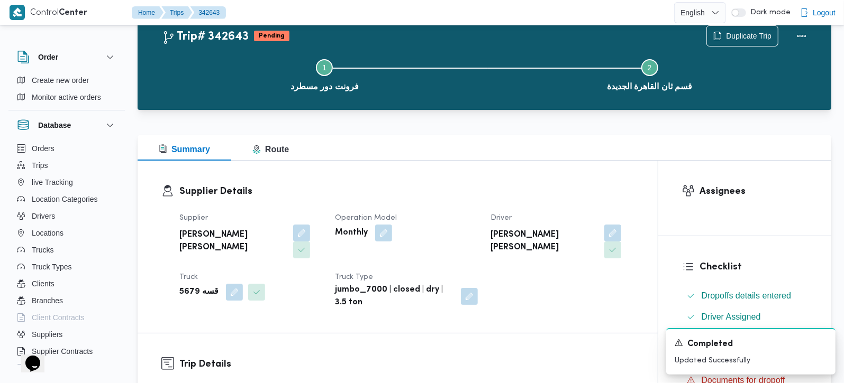
scroll to position [0, 0]
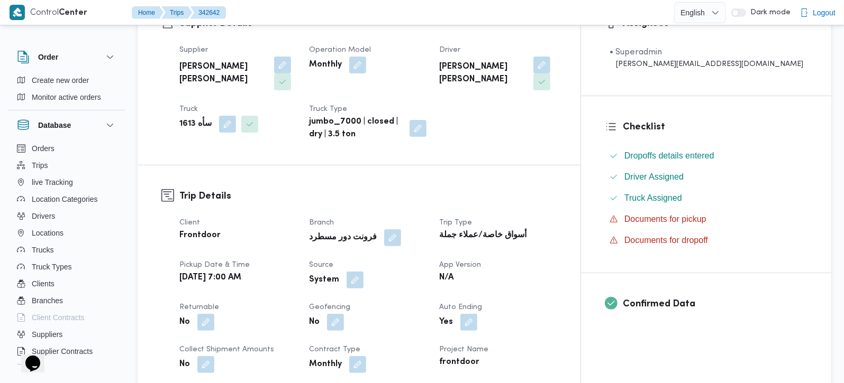
scroll to position [249, 0]
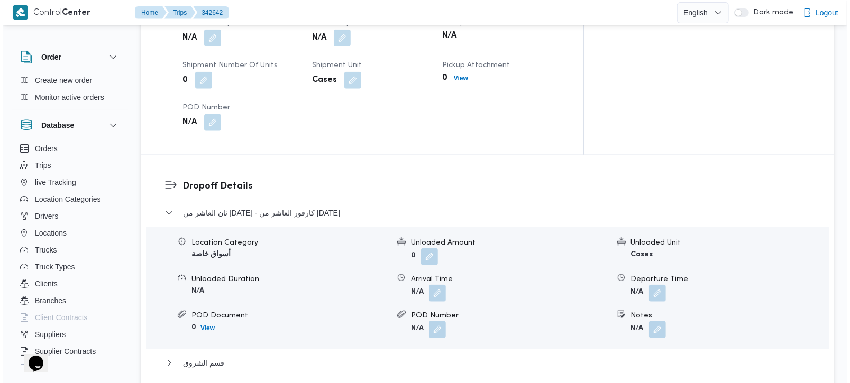
scroll to position [775, 0]
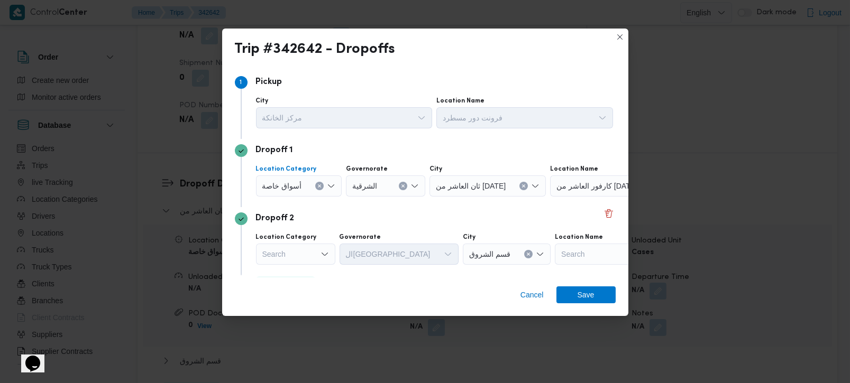
click at [319, 185] on icon "Clear input" at bounding box center [319, 186] width 4 height 4
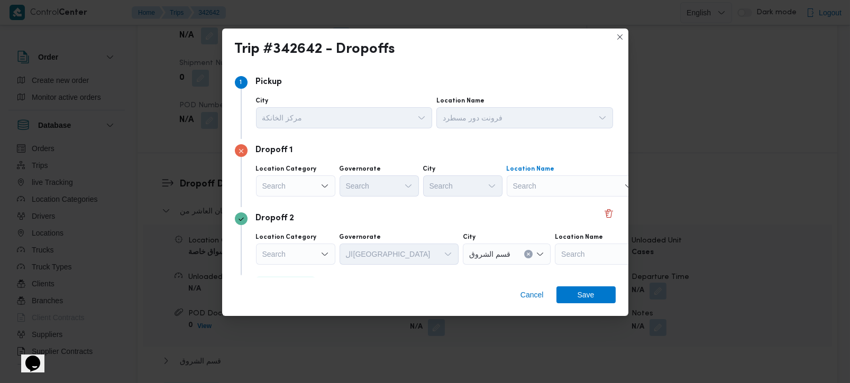
click at [546, 187] on div "Search" at bounding box center [573, 186] width 132 height 21
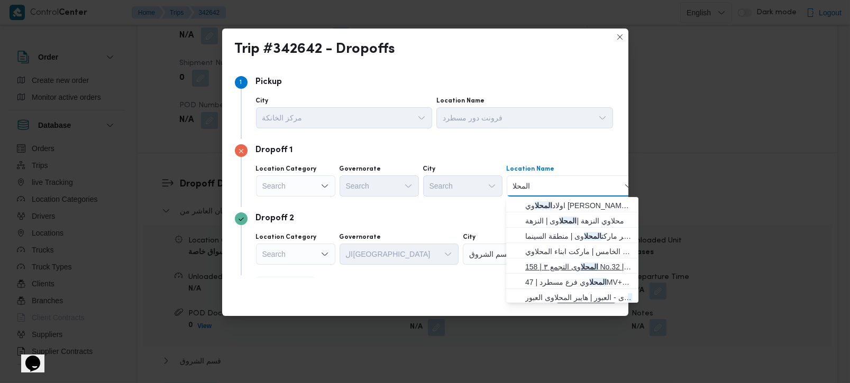
scroll to position [19, 0]
type input "المحلا"
click at [303, 189] on div "Search" at bounding box center [295, 186] width 79 height 21
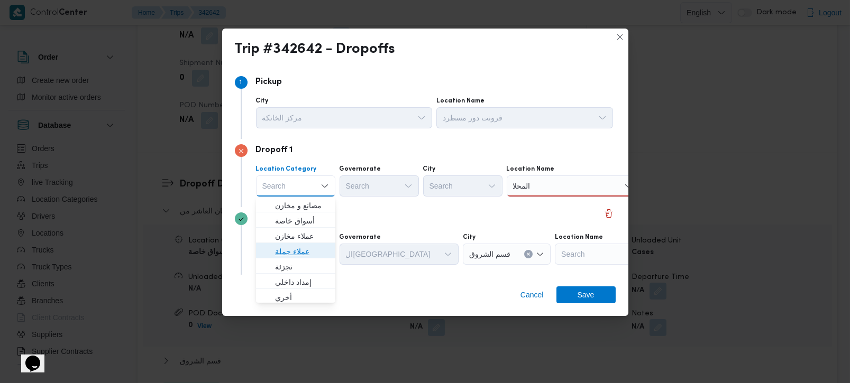
click at [294, 253] on span "عملاء جملة" at bounding box center [302, 251] width 54 height 13
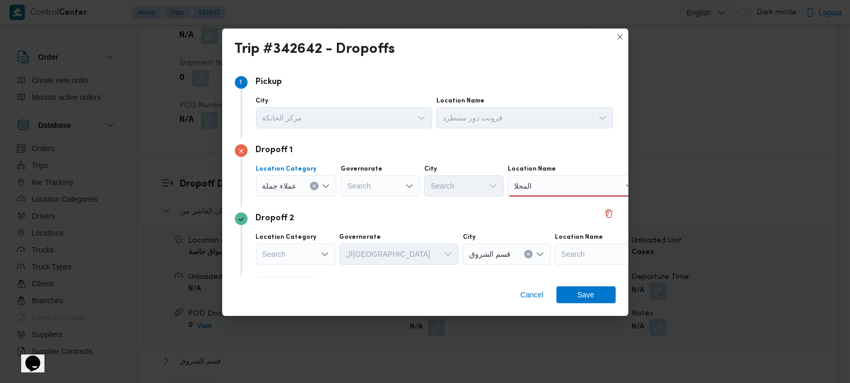
click at [389, 186] on div "Search" at bounding box center [380, 186] width 79 height 21
type input "رة"
click at [375, 221] on span "القاه رة" at bounding box center [386, 221] width 54 height 13
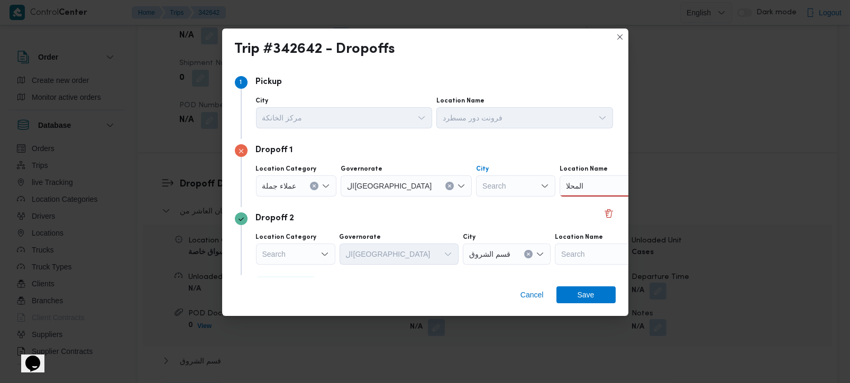
click at [476, 191] on div "Search" at bounding box center [515, 186] width 79 height 21
type input "بور"
click at [452, 205] on span "الع بور" at bounding box center [469, 205] width 54 height 13
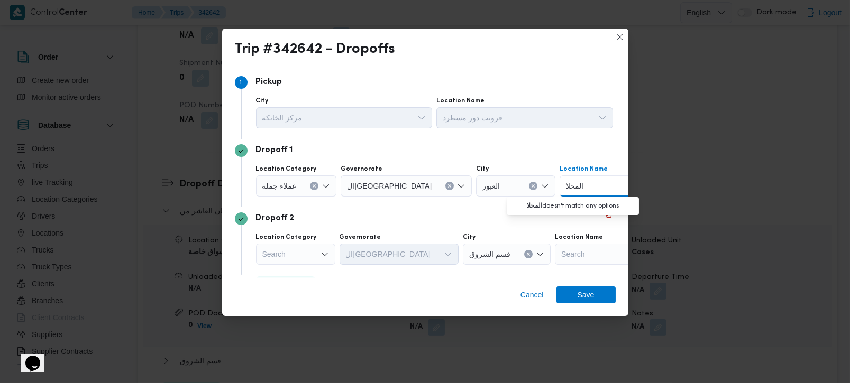
click at [566, 186] on input "المحلا" at bounding box center [575, 186] width 19 height 13
click at [454, 147] on div "Dropoff 1" at bounding box center [425, 150] width 381 height 13
click at [447, 185] on icon "Clear input" at bounding box center [449, 186] width 4 height 4
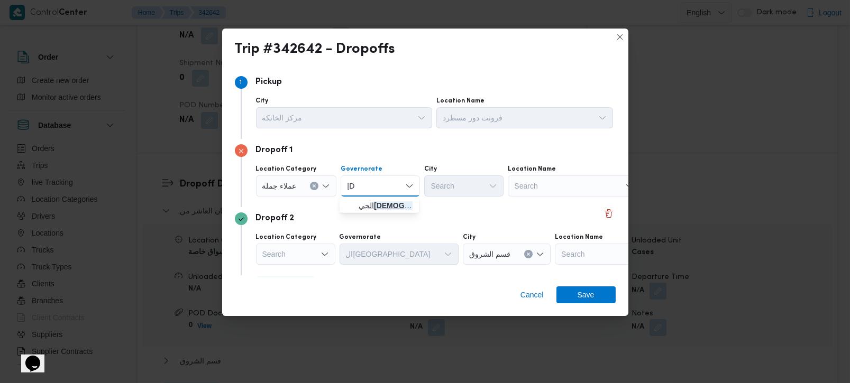
type input "[DEMOGRAPHIC_DATA]"
click at [374, 206] on mark "[DEMOGRAPHIC_DATA]" at bounding box center [416, 206] width 85 height 8
click at [450, 181] on div "Search" at bounding box center [463, 186] width 79 height 21
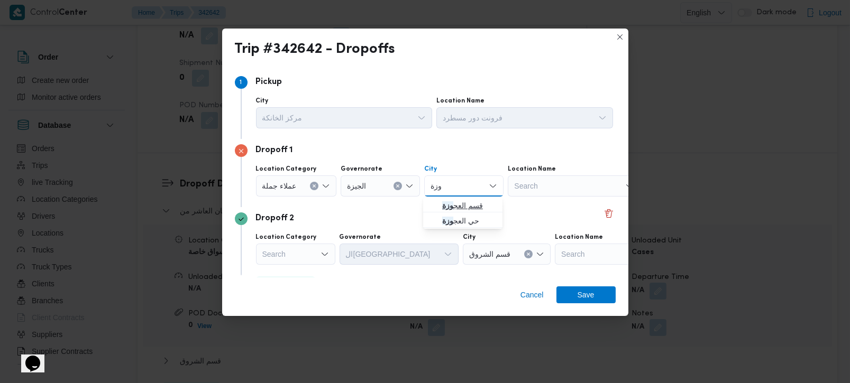
type input "وزة"
click at [459, 206] on span "قسم العج وزة" at bounding box center [469, 205] width 54 height 13
click at [390, 228] on div "Dropoff 2 Location Category Search Governorate القاهرة City قسم الشروق Location…" at bounding box center [425, 241] width 381 height 68
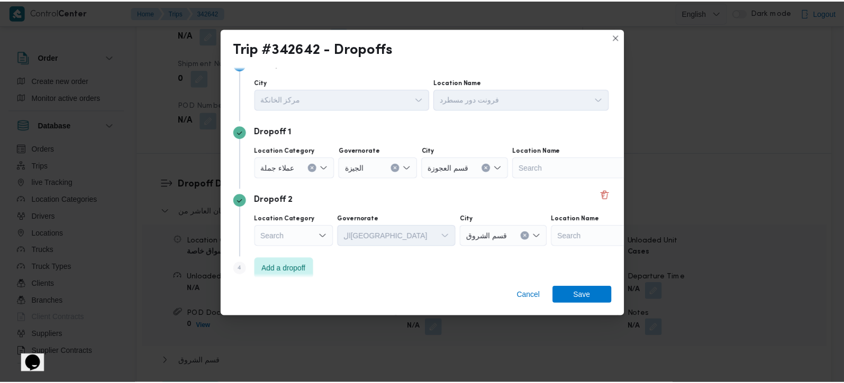
scroll to position [29, 0]
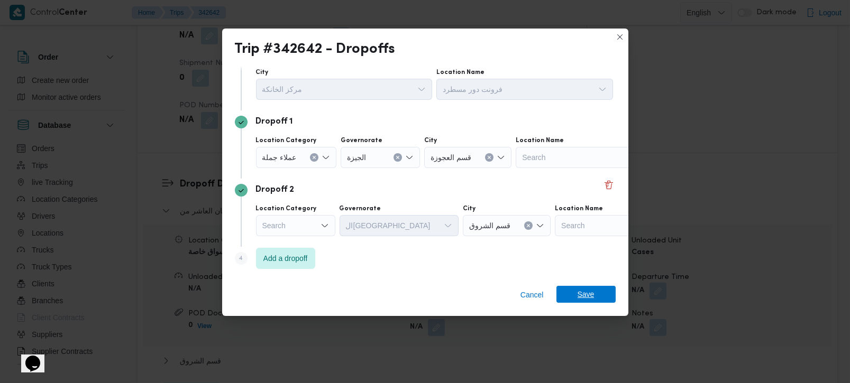
click at [566, 289] on span "Save" at bounding box center [585, 294] width 59 height 17
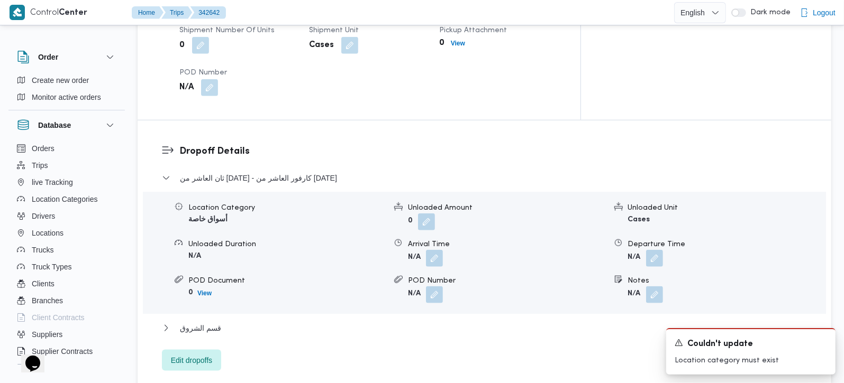
scroll to position [837, 0]
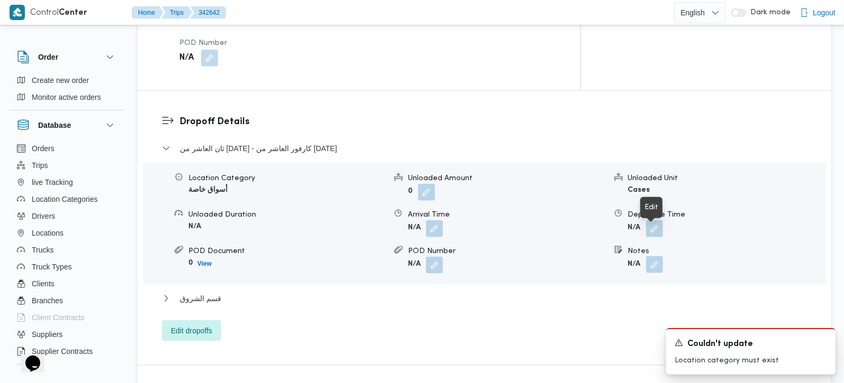
click at [653, 257] on button "button" at bounding box center [654, 265] width 17 height 17
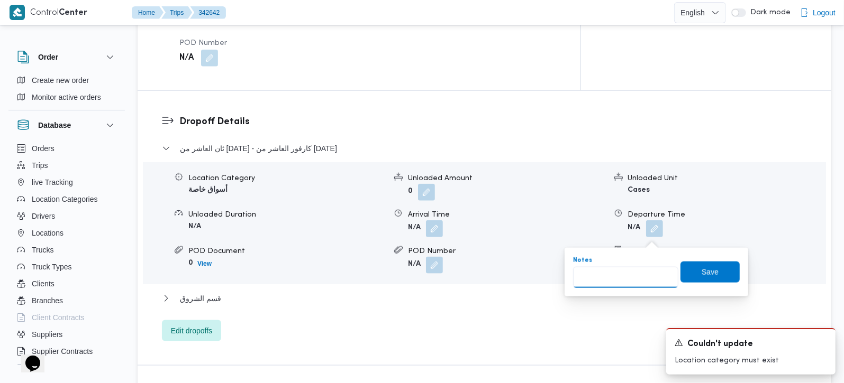
click at [615, 285] on input "Notes" at bounding box center [625, 277] width 105 height 21
type input "المحلاوي و محمود الفار و الهواري"
click at [707, 273] on span "Save" at bounding box center [709, 272] width 17 height 13
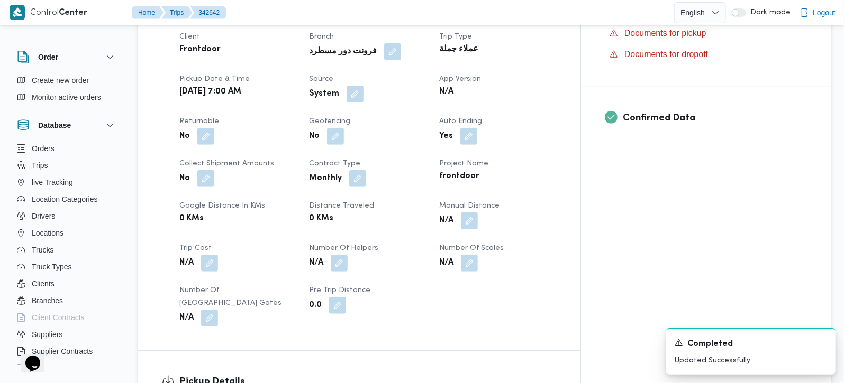
scroll to position [340, 0]
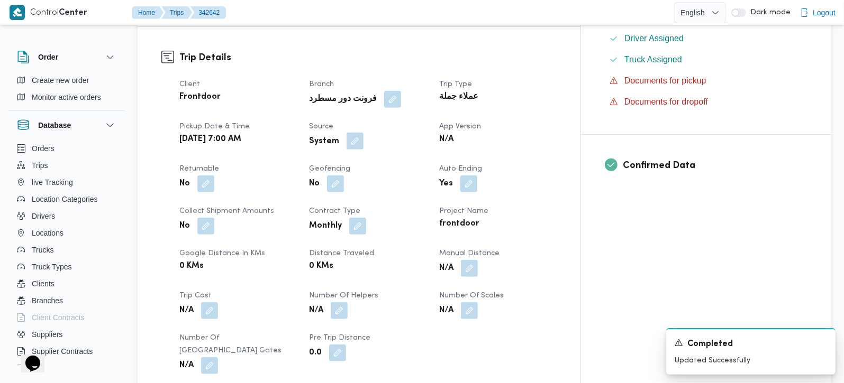
click at [363, 133] on button "button" at bounding box center [354, 141] width 17 height 17
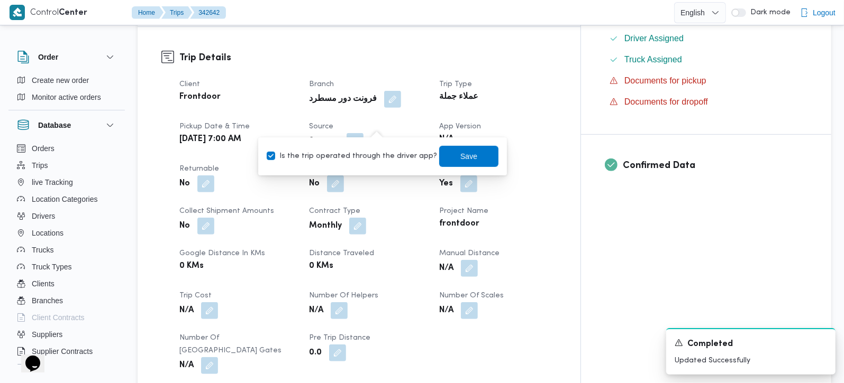
click at [378, 154] on label "Is the trip operated through the driver app?" at bounding box center [352, 156] width 170 height 13
checkbox input "false"
click at [469, 161] on span "Save" at bounding box center [468, 155] width 59 height 21
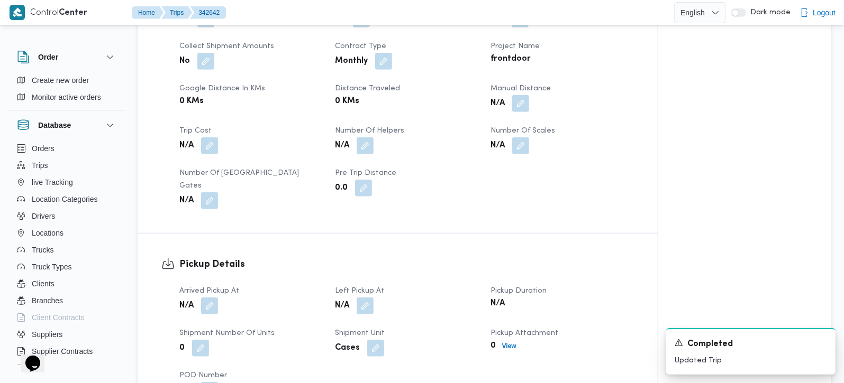
scroll to position [526, 0]
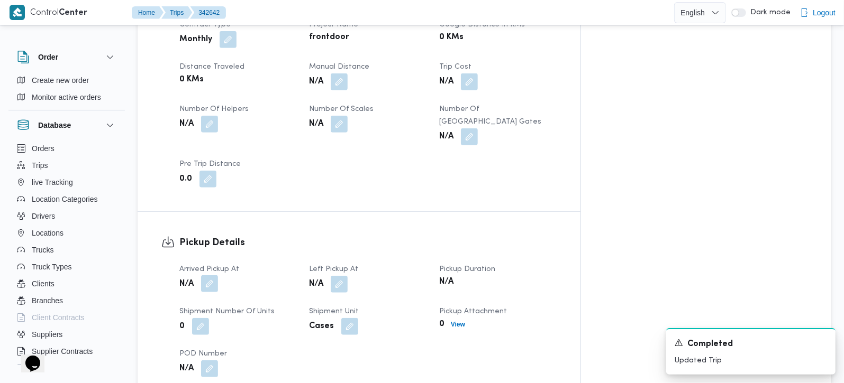
click at [211, 276] on button "button" at bounding box center [209, 284] width 17 height 17
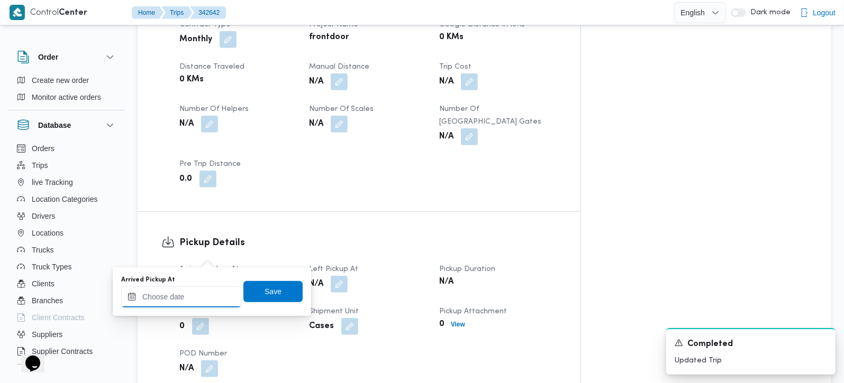
click at [196, 294] on input "Arrived Pickup At" at bounding box center [181, 297] width 120 height 21
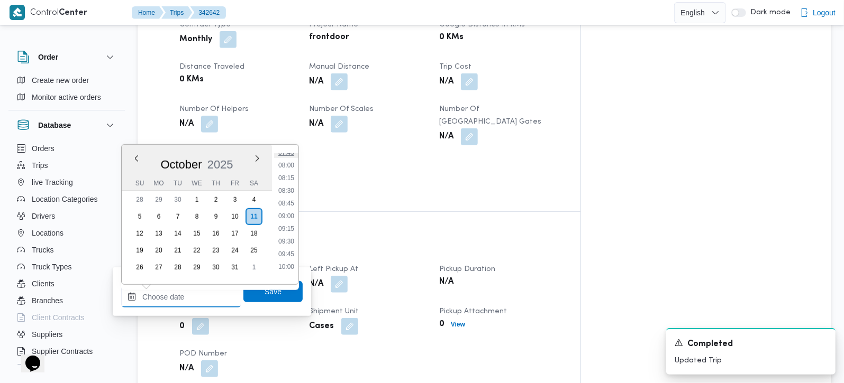
scroll to position [371, 0]
click at [288, 154] on li "07:15" at bounding box center [286, 156] width 24 height 11
type input "11/10/2025 07:15"
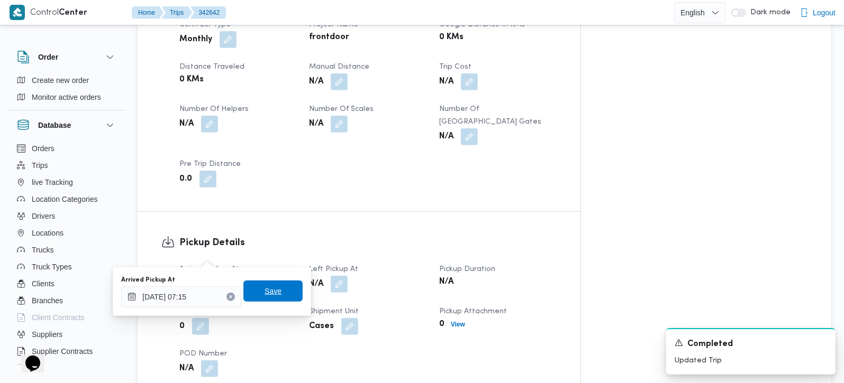
click at [264, 290] on span "Save" at bounding box center [272, 291] width 17 height 13
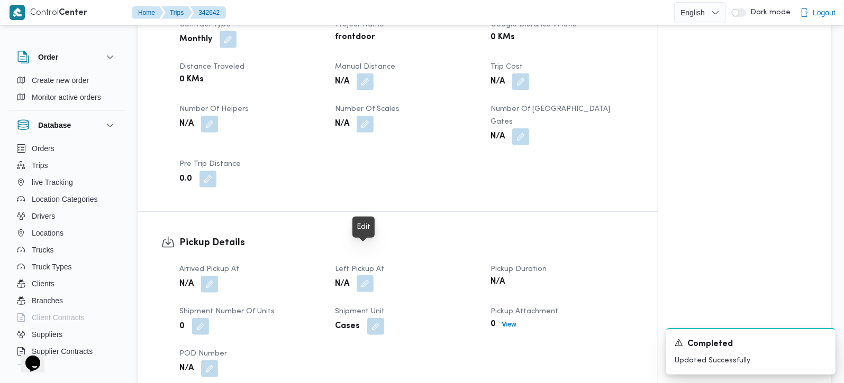
click at [361, 276] on button "button" at bounding box center [365, 284] width 17 height 17
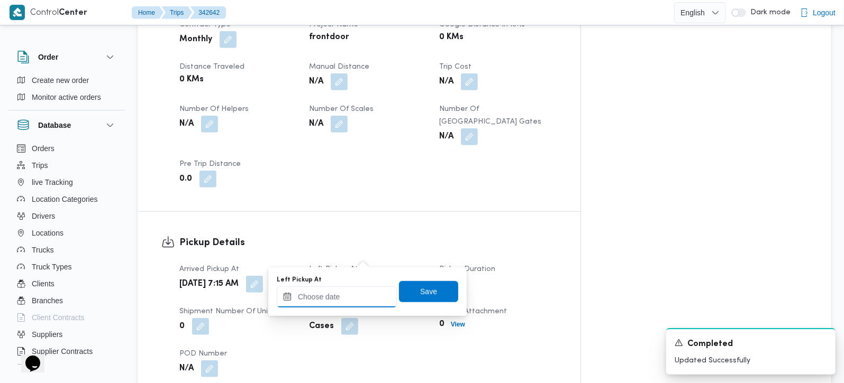
click at [357, 290] on input "Left Pickup At" at bounding box center [337, 297] width 120 height 21
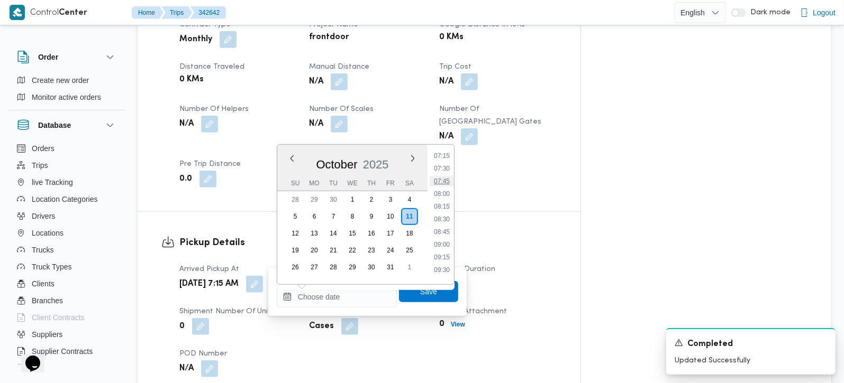
click at [445, 176] on li "07:45" at bounding box center [441, 181] width 24 height 11
type input "11/10/2025 07:45"
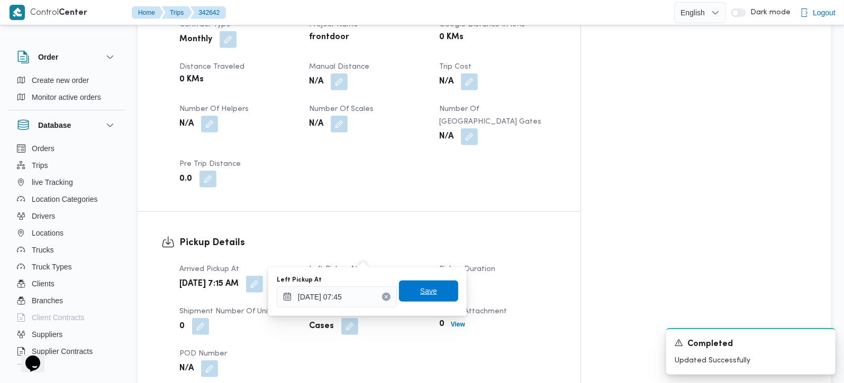
click at [422, 294] on span "Save" at bounding box center [428, 291] width 17 height 13
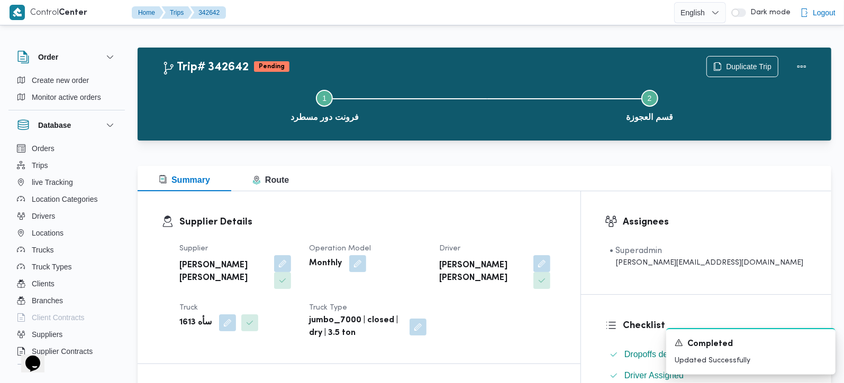
scroll to position [0, 0]
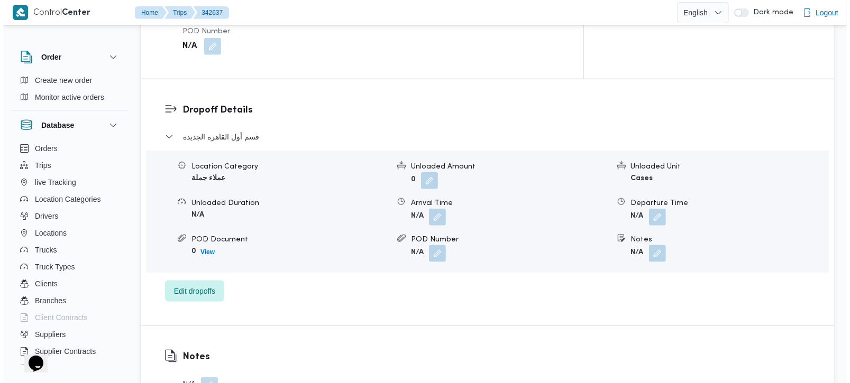
scroll to position [871, 0]
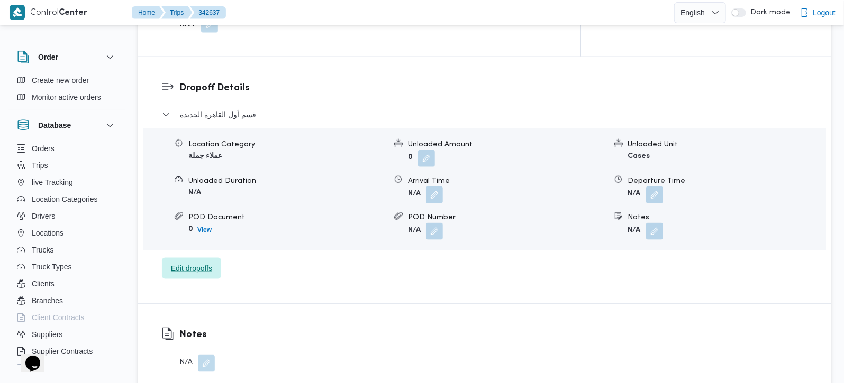
click at [185, 262] on span "Edit dropoffs" at bounding box center [191, 268] width 41 height 13
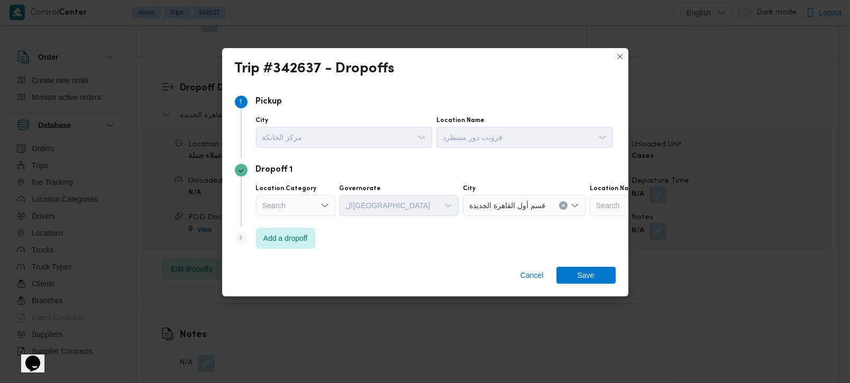
click at [317, 202] on div "Search" at bounding box center [295, 205] width 79 height 21
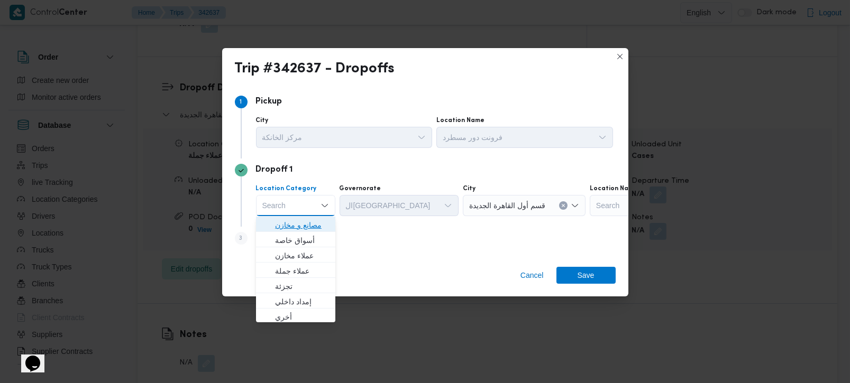
click at [312, 220] on span "مصانع و مخازن" at bounding box center [302, 225] width 54 height 13
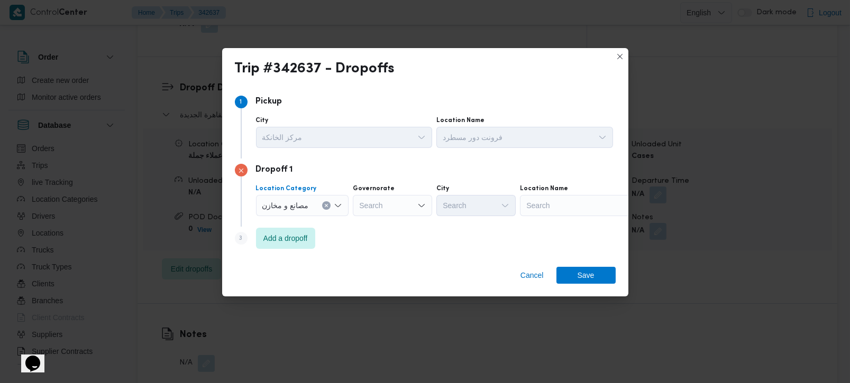
click at [327, 204] on icon "Clear input" at bounding box center [326, 206] width 4 height 4
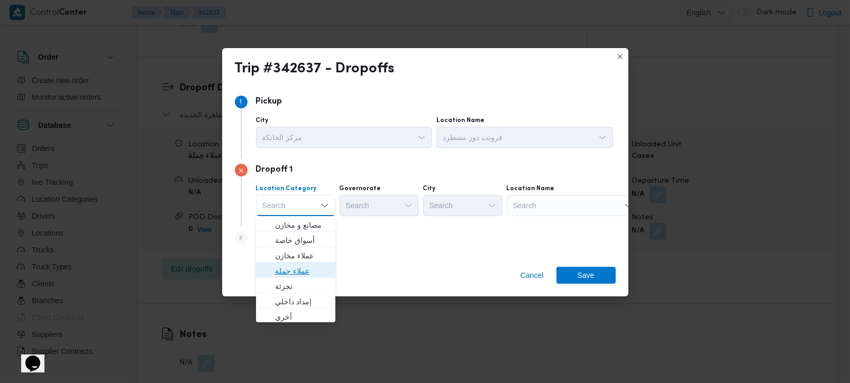
click at [292, 270] on span "عملاء جملة" at bounding box center [302, 271] width 54 height 13
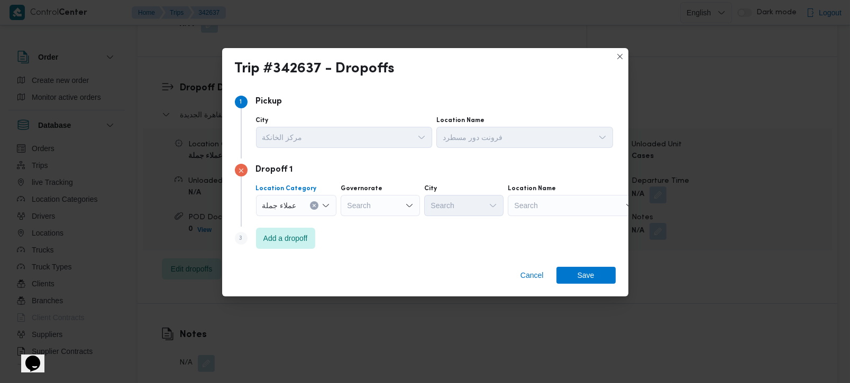
click at [362, 212] on div "Search" at bounding box center [380, 205] width 79 height 21
type input "رة"
click at [393, 247] on span "ال[GEOGRAPHIC_DATA]" at bounding box center [379, 240] width 71 height 17
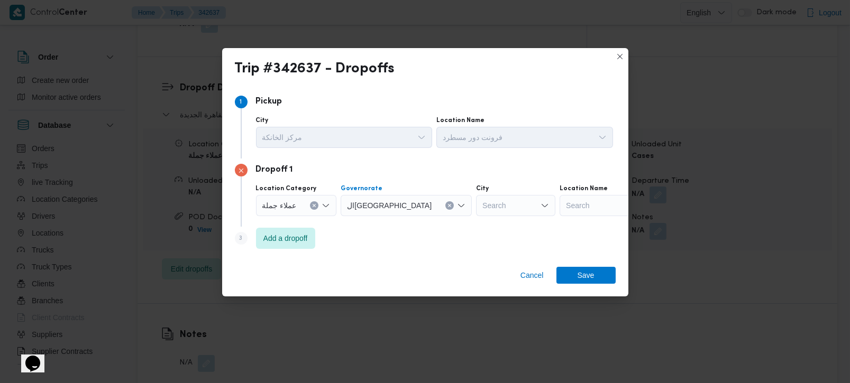
click at [476, 206] on div "Search" at bounding box center [515, 205] width 79 height 21
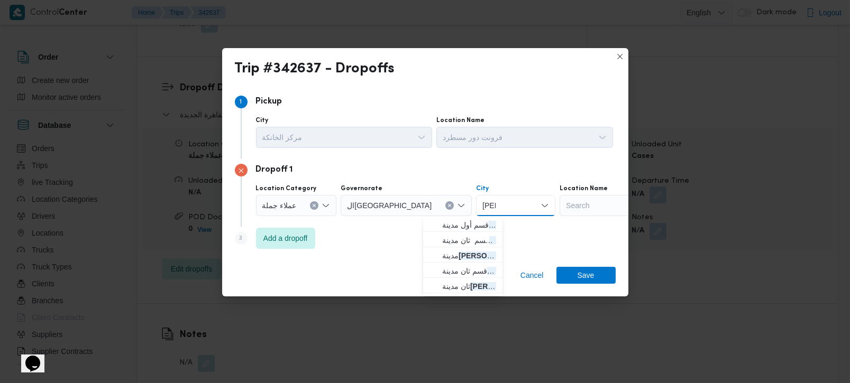
type input "[PERSON_NAME]"
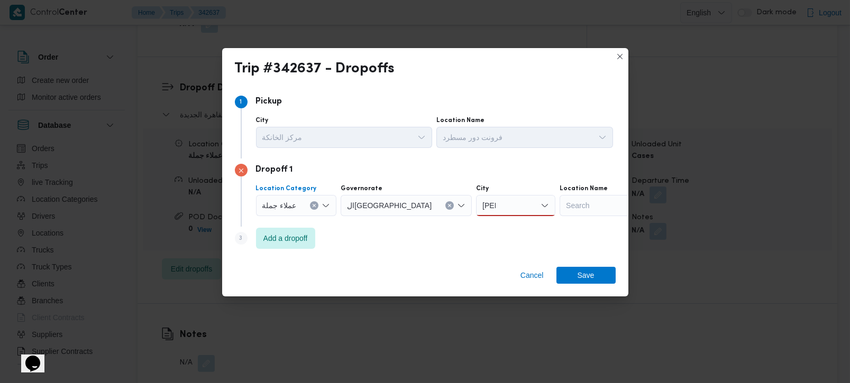
click at [313, 205] on icon "Clear input" at bounding box center [314, 206] width 4 height 4
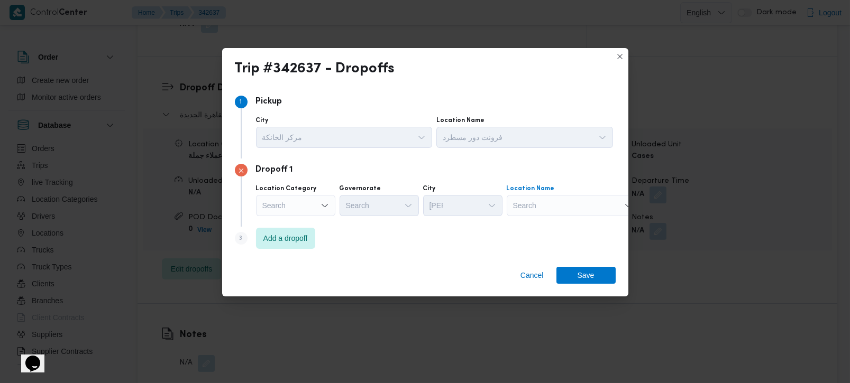
click at [554, 209] on div "Search" at bounding box center [573, 205] width 132 height 21
type input "طلبات سي"
click at [555, 229] on mark "طلبات سي" at bounding box center [569, 225] width 30 height 8
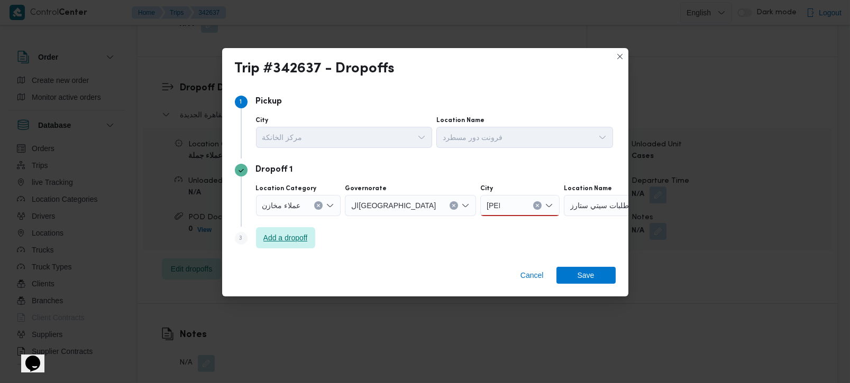
click at [287, 245] on span "Add a dropoff" at bounding box center [285, 237] width 59 height 21
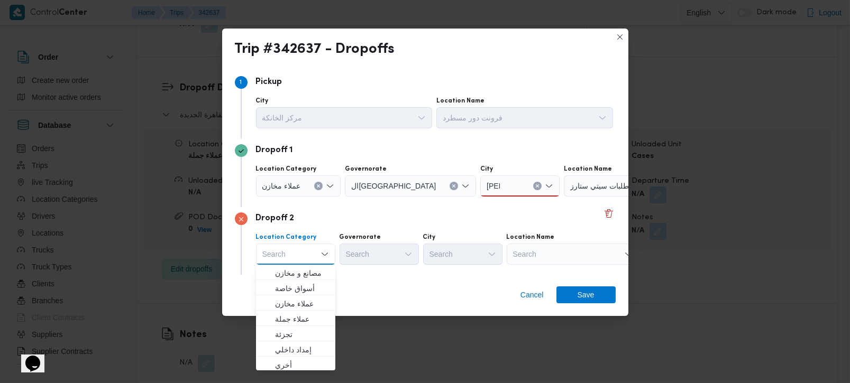
click at [480, 191] on div "نصر نصر" at bounding box center [519, 186] width 79 height 21
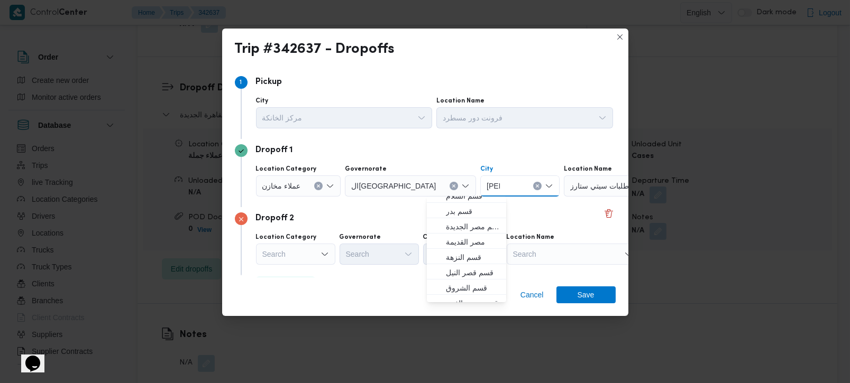
scroll to position [217, 0]
click at [535, 187] on icon "Clear input" at bounding box center [537, 186] width 4 height 4
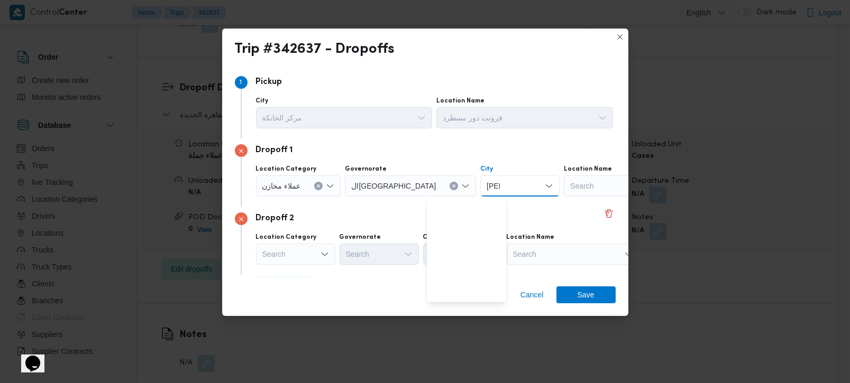
scroll to position [0, 0]
click at [487, 186] on input "نصر" at bounding box center [493, 186] width 13 height 13
click at [564, 179] on div "Search" at bounding box center [630, 186] width 132 height 21
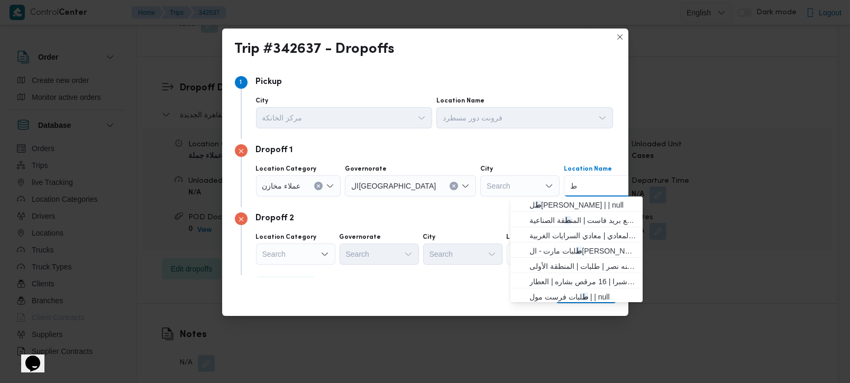
type input "طلبات سي"
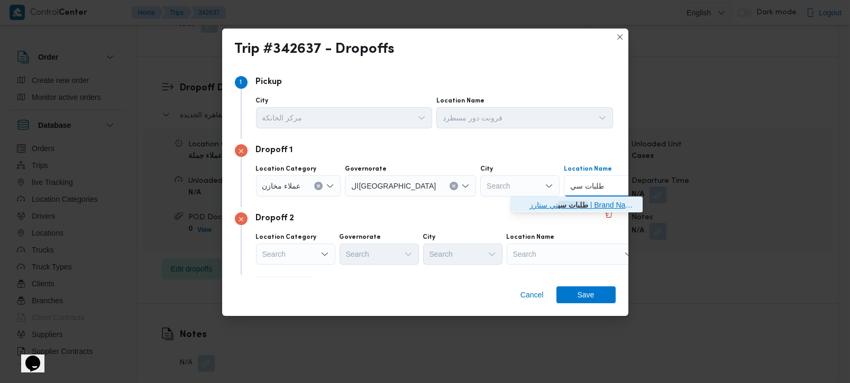
click at [551, 207] on span "طلبات سي تي ستارز | Brand Names | مساكن المهندسين" at bounding box center [582, 205] width 107 height 13
click at [317, 253] on div "Search" at bounding box center [295, 254] width 79 height 21
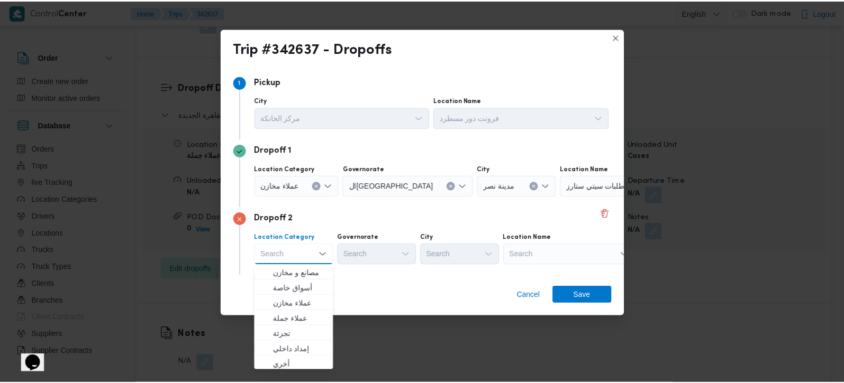
scroll to position [29, 0]
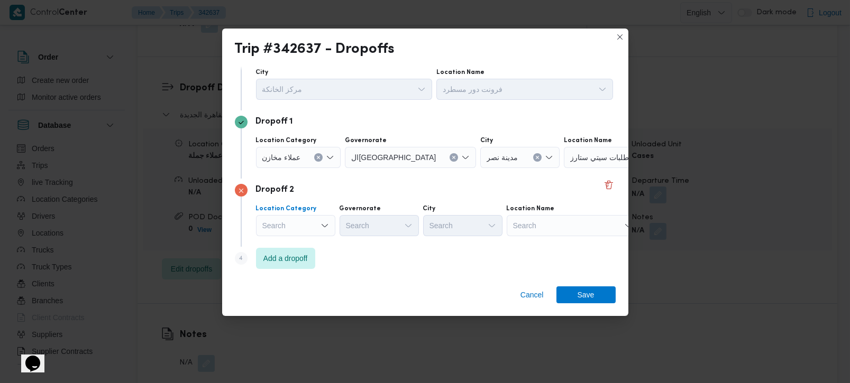
click at [312, 227] on div "Search" at bounding box center [295, 225] width 79 height 21
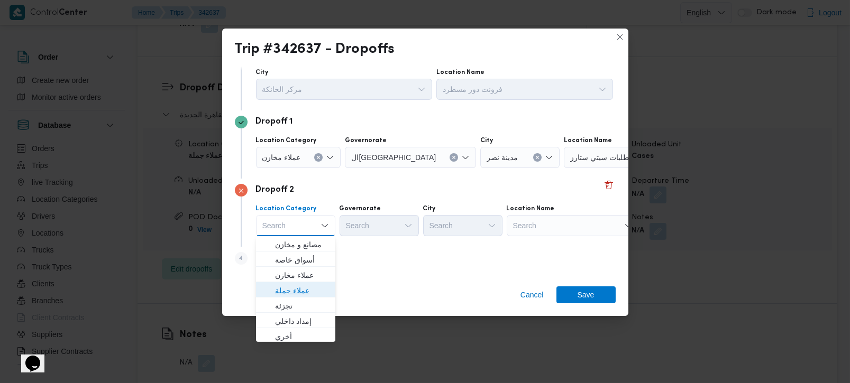
click at [295, 287] on span "عملاء جملة" at bounding box center [302, 291] width 54 height 13
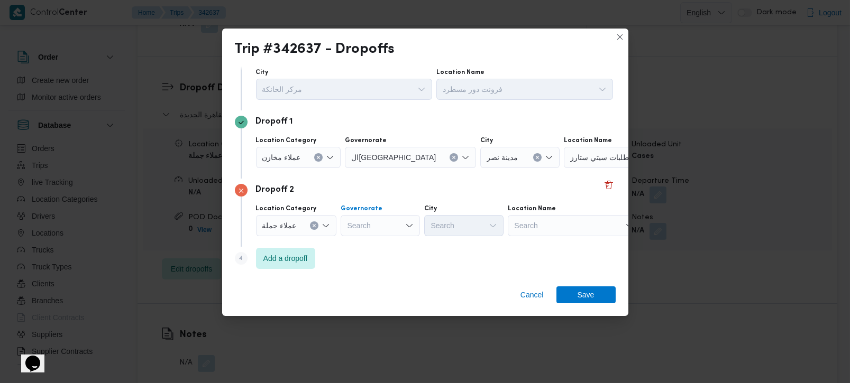
click at [360, 224] on div "Search" at bounding box center [380, 225] width 79 height 21
type input "رة"
click at [382, 258] on span "القاه رة" at bounding box center [386, 260] width 54 height 13
click at [476, 227] on div "Search" at bounding box center [515, 225] width 79 height 21
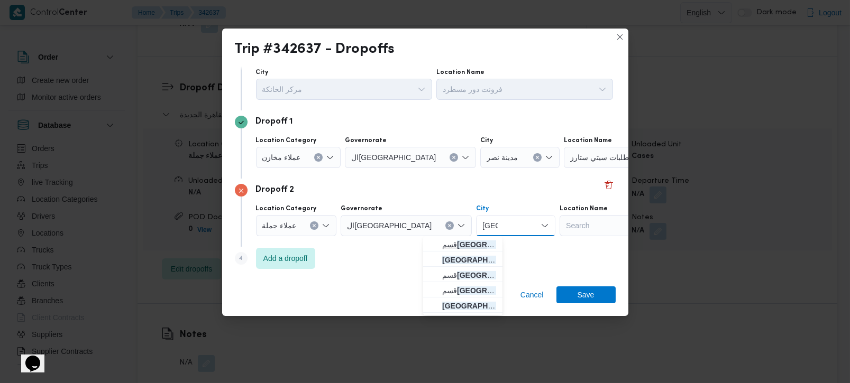
type input "مصر"
click at [465, 246] on span "قسم مصر الجديدة" at bounding box center [469, 245] width 54 height 13
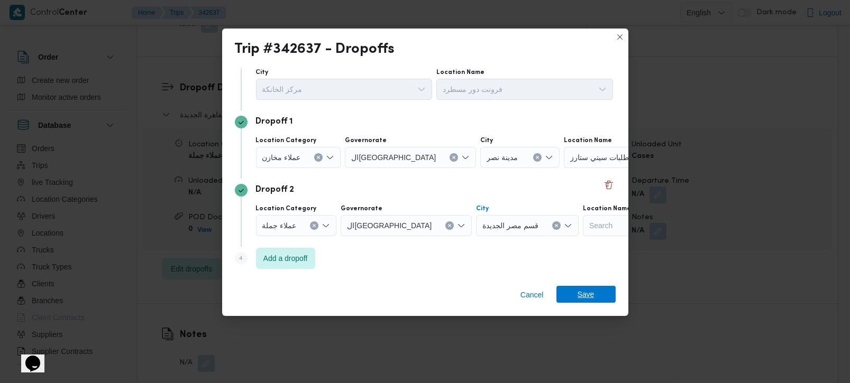
click at [602, 304] on div "Cancel Save" at bounding box center [425, 297] width 406 height 38
click at [568, 294] on span "Save" at bounding box center [585, 294] width 59 height 17
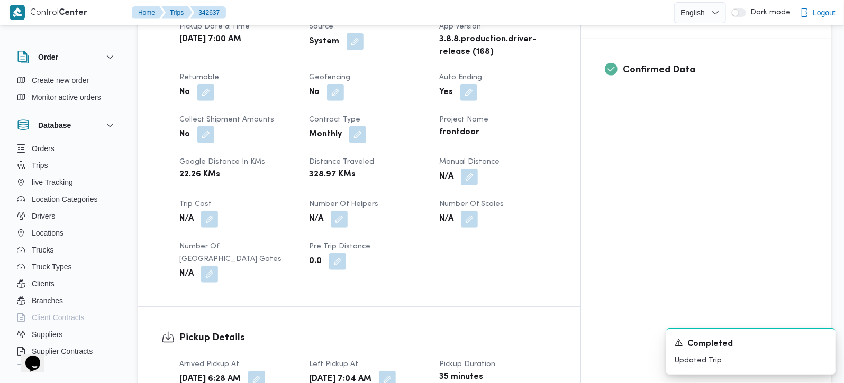
scroll to position [373, 0]
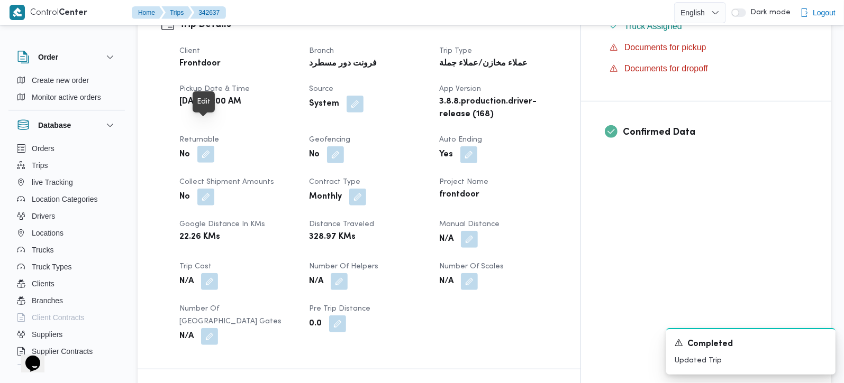
click at [205, 146] on button "button" at bounding box center [205, 154] width 17 height 17
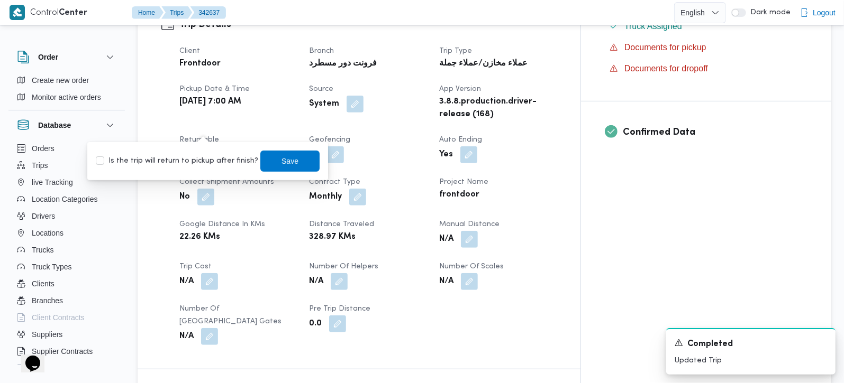
click at [196, 164] on label "Is the trip will return to pickup after finish?" at bounding box center [177, 161] width 162 height 13
checkbox input "true"
click at [270, 162] on span "Save" at bounding box center [289, 160] width 59 height 21
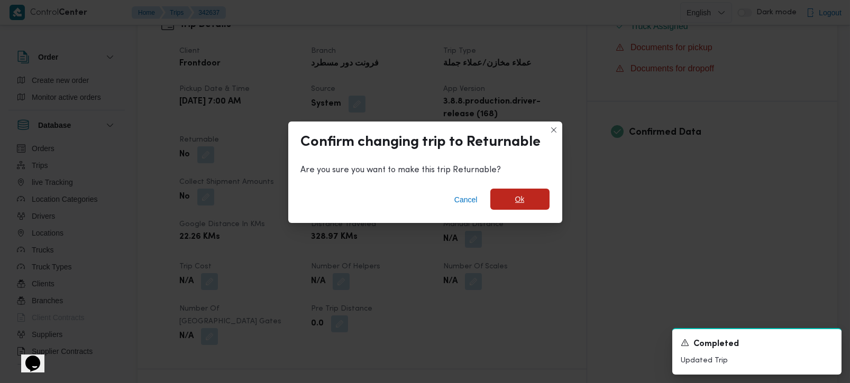
click at [541, 204] on span "Ok" at bounding box center [519, 199] width 59 height 21
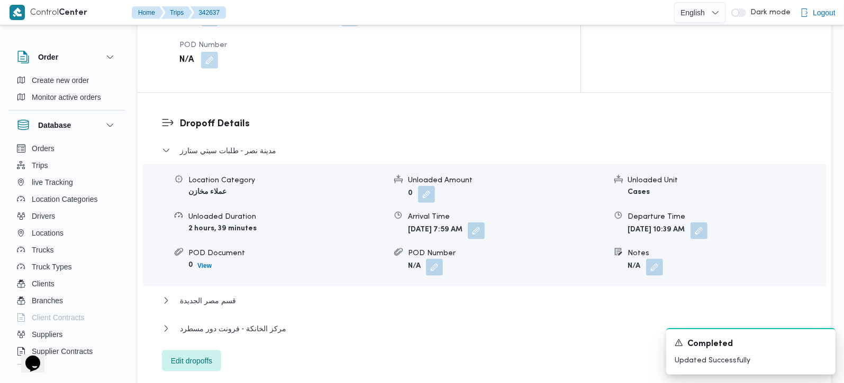
scroll to position [871, 0]
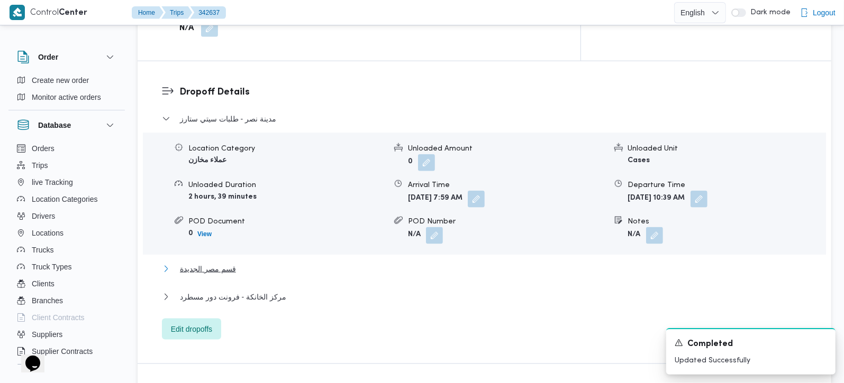
click at [186, 263] on span "قسم مصر الجديدة" at bounding box center [208, 269] width 56 height 13
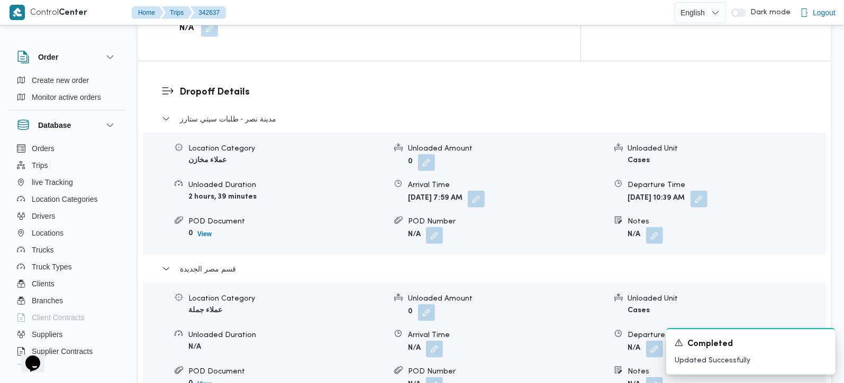
scroll to position [933, 0]
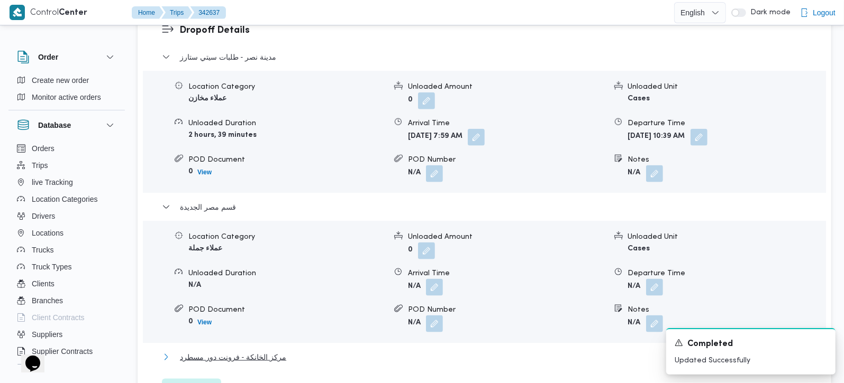
click at [260, 351] on span "مركز الخانكة - فرونت دور مسطرد" at bounding box center [233, 357] width 106 height 13
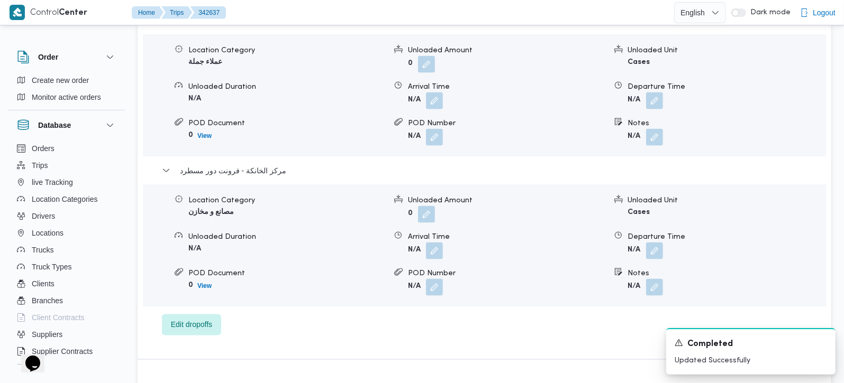
scroll to position [1058, 0]
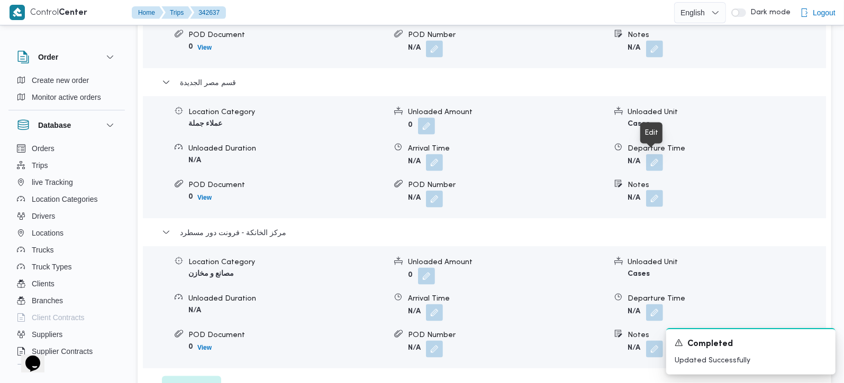
click at [654, 190] on button "button" at bounding box center [654, 198] width 17 height 17
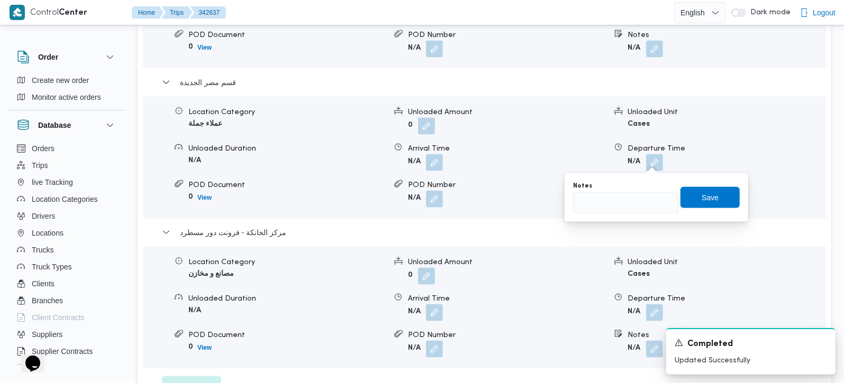
click at [637, 187] on div "Notes" at bounding box center [625, 186] width 105 height 8
click at [634, 202] on input "Notes" at bounding box center [625, 203] width 105 height 21
type input "كارفور الماظة و اوسكار الماظة"
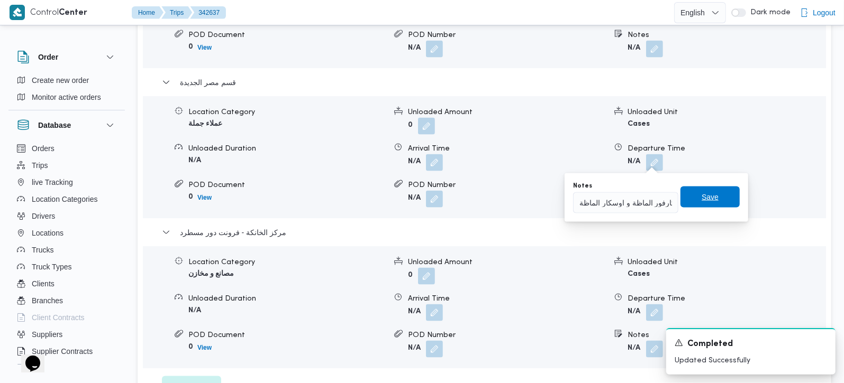
click at [703, 202] on span "Save" at bounding box center [709, 197] width 17 height 13
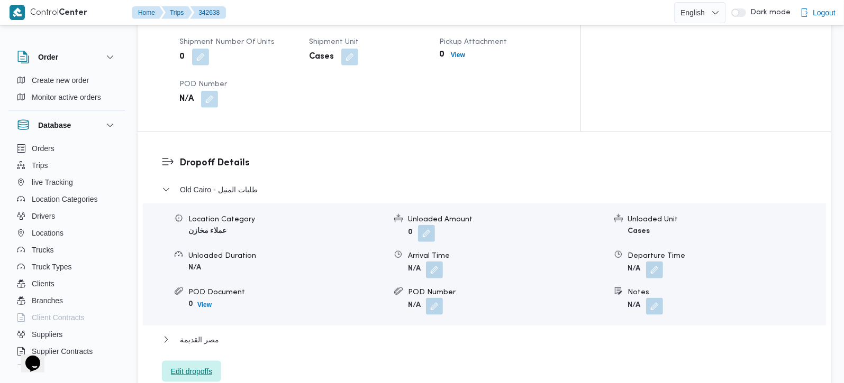
scroll to position [871, 0]
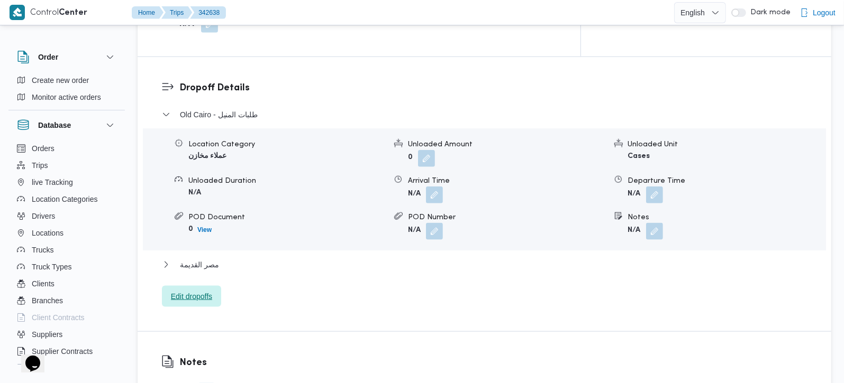
click at [187, 290] on span "Edit dropoffs" at bounding box center [191, 296] width 41 height 13
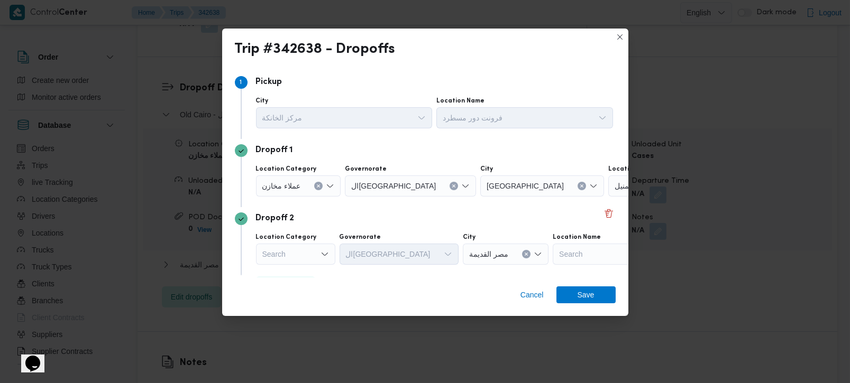
click at [317, 185] on icon "Clear input" at bounding box center [318, 186] width 4 height 4
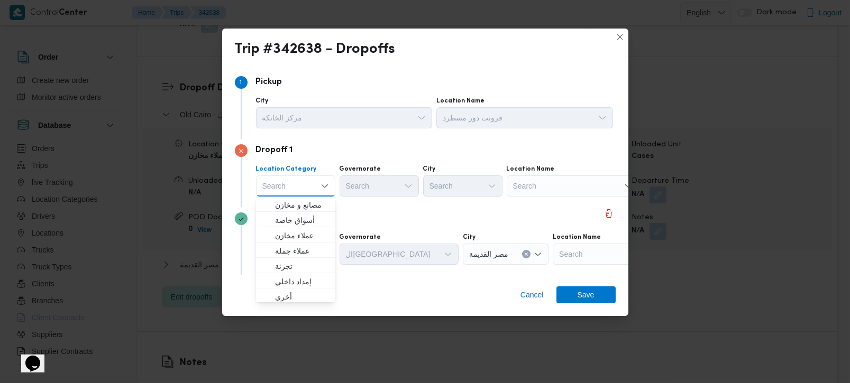
click at [519, 188] on div "Search" at bounding box center [573, 186] width 132 height 21
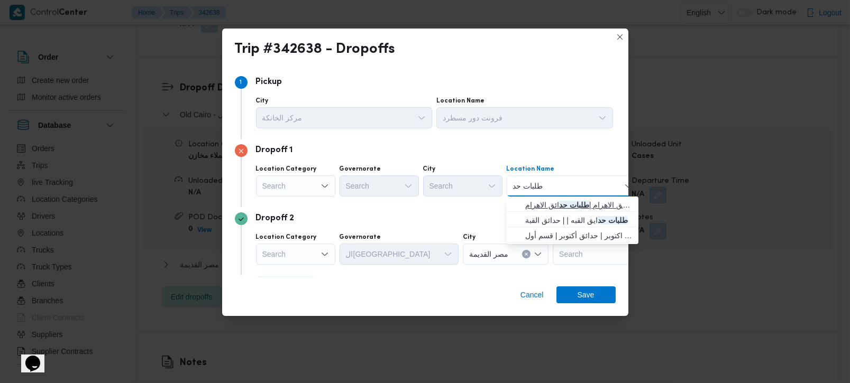
type input "طلبات حد"
click at [545, 204] on span "طلبات مارت حدائق الاهرام | طلبات حد ائق الاهرام | null" at bounding box center [578, 205] width 107 height 13
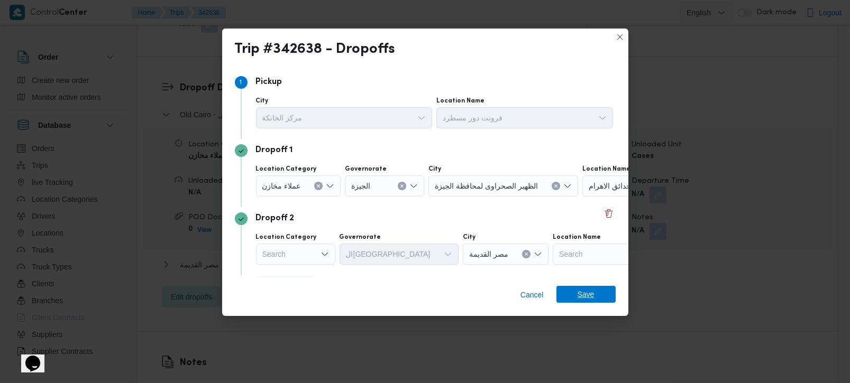
click at [586, 302] on span "Save" at bounding box center [586, 294] width 17 height 17
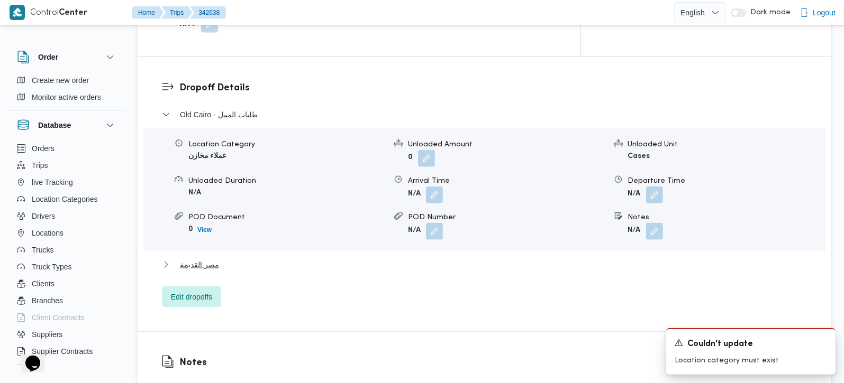
click at [193, 259] on span "مصر القديمة" at bounding box center [199, 265] width 39 height 13
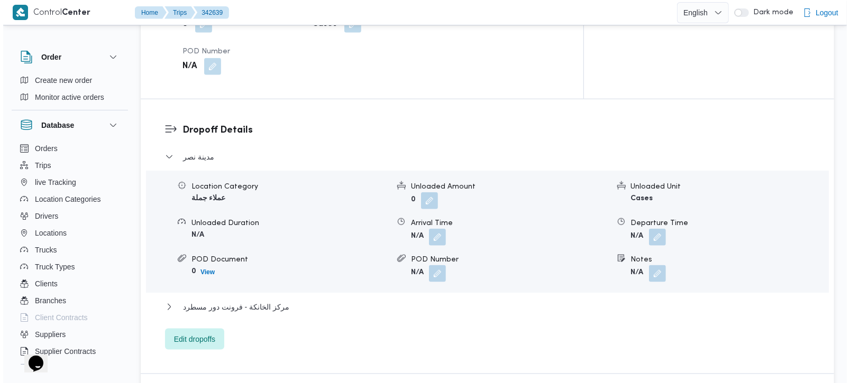
scroll to position [871, 0]
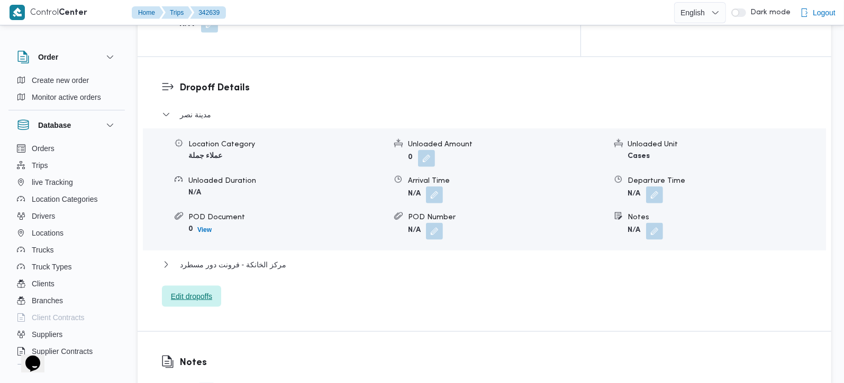
click at [188, 290] on span "Edit dropoffs" at bounding box center [191, 296] width 41 height 13
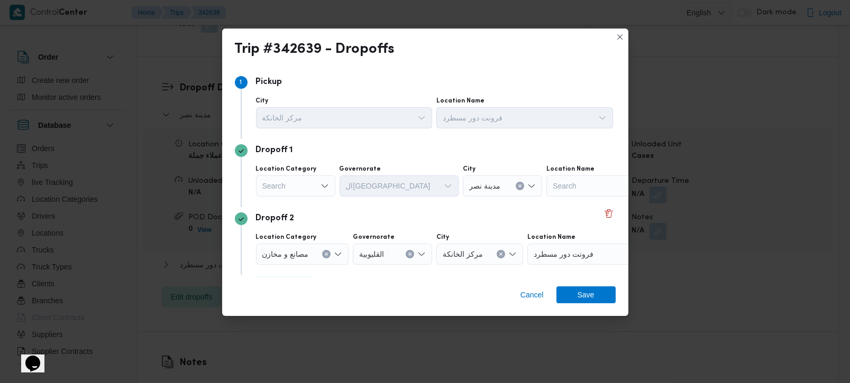
click at [311, 186] on div "Search" at bounding box center [295, 186] width 79 height 21
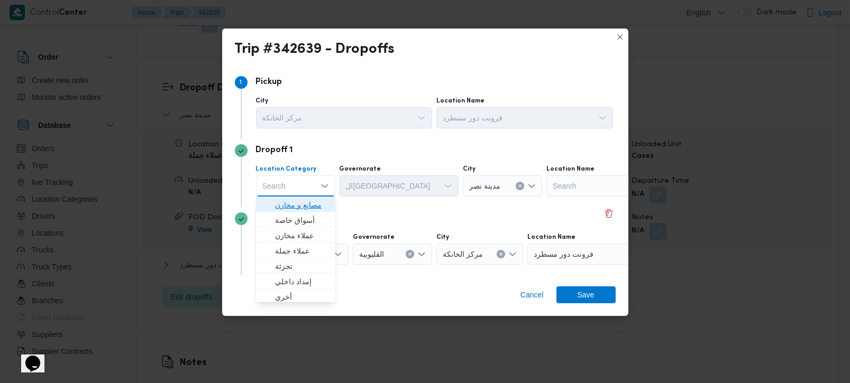
click at [301, 203] on span "مصانع و مخازن" at bounding box center [302, 205] width 54 height 13
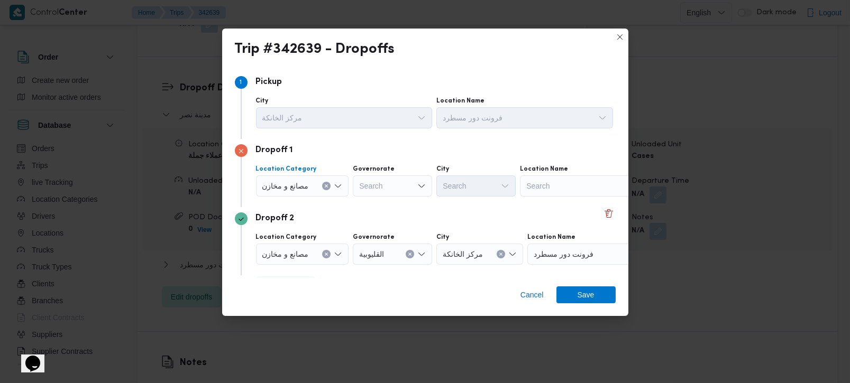
click at [325, 186] on icon "Clear input" at bounding box center [326, 186] width 4 height 4
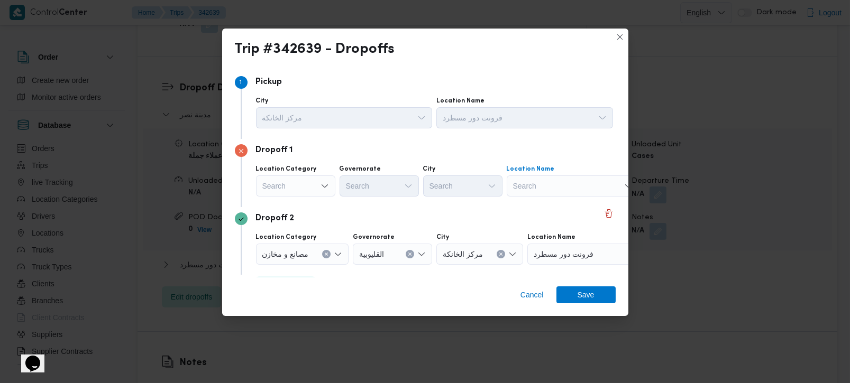
click at [525, 184] on div "Search" at bounding box center [573, 186] width 132 height 21
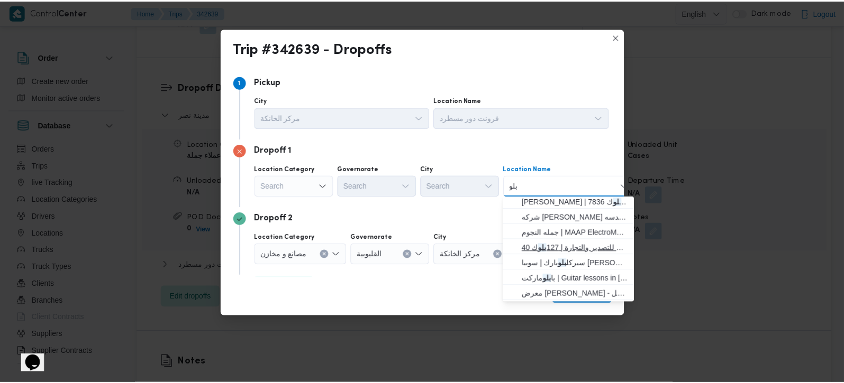
scroll to position [0, 0]
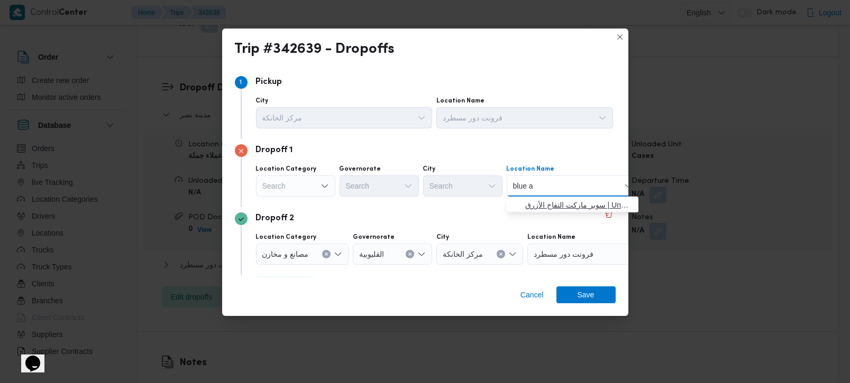
type input "blue a"
click at [593, 202] on span "سوبر ماركت التفاح الأزرق | Unnamed Road | null" at bounding box center [578, 205] width 107 height 13
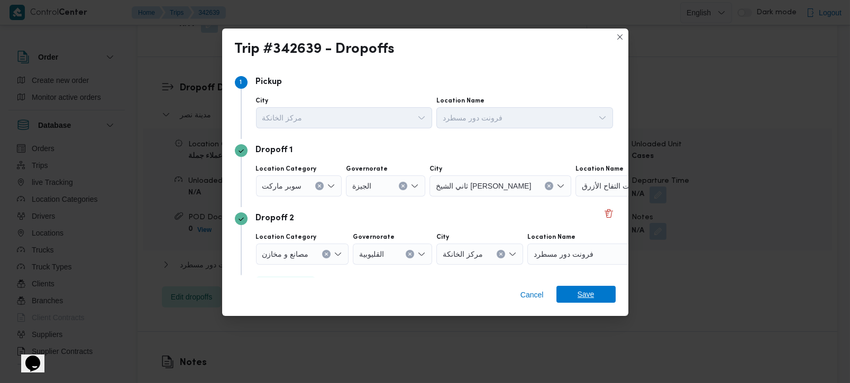
click at [574, 294] on span "Save" at bounding box center [585, 294] width 59 height 17
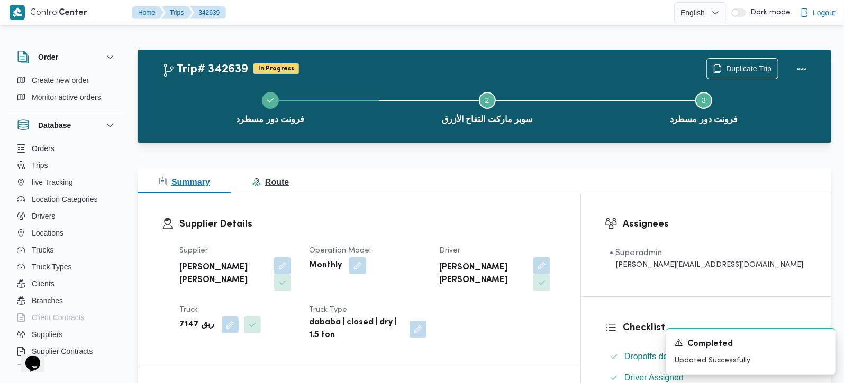
click at [272, 180] on span "Route" at bounding box center [270, 182] width 36 height 9
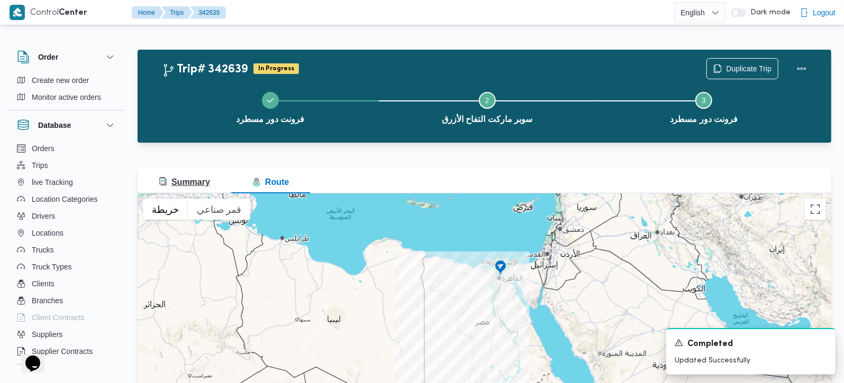
click at [203, 178] on span "Summary" at bounding box center [184, 182] width 51 height 9
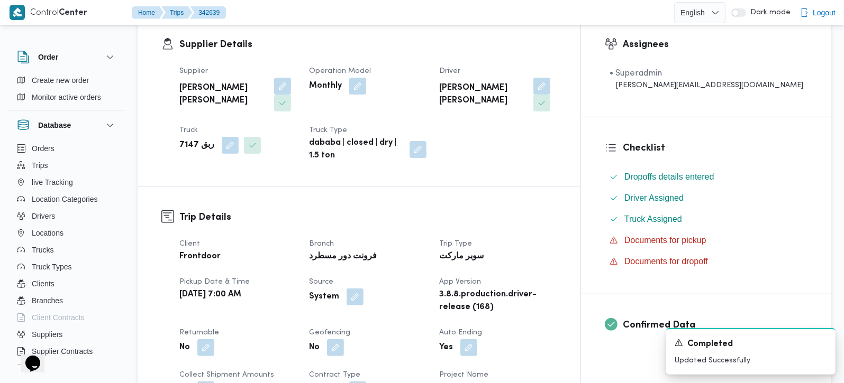
scroll to position [62, 0]
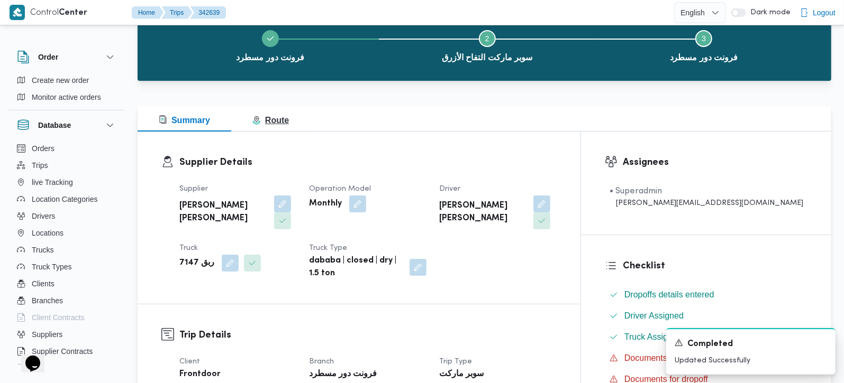
click at [284, 128] on button "Route" at bounding box center [270, 118] width 79 height 25
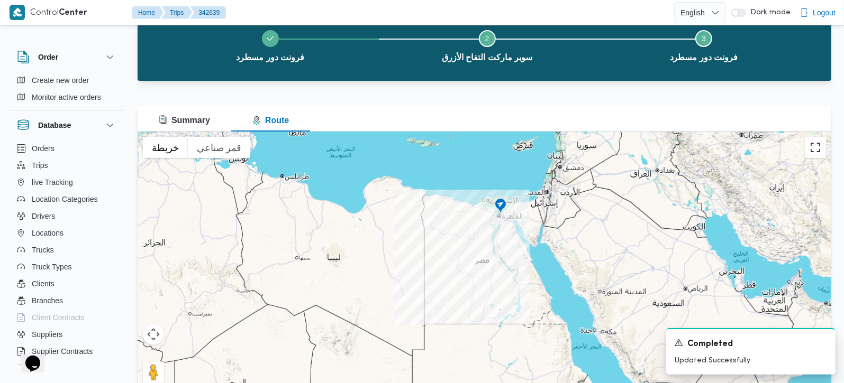
click at [812, 148] on button "تبديل إلى العرض ملء الشاشة" at bounding box center [815, 147] width 21 height 21
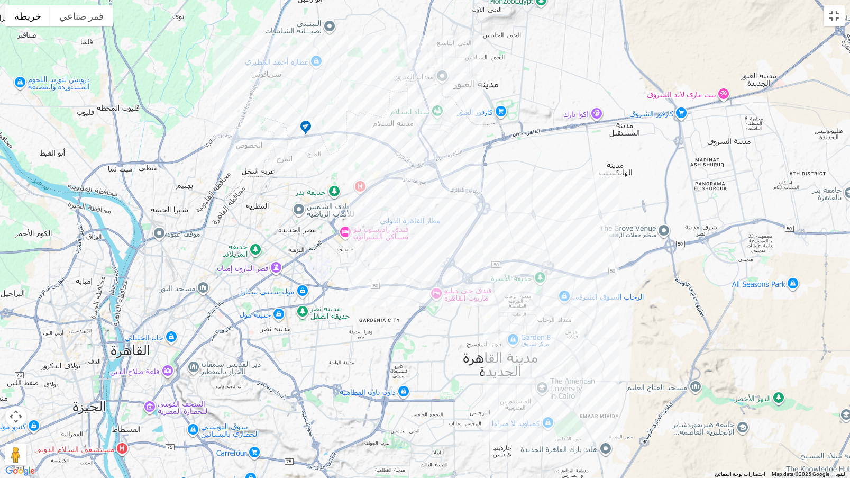
drag, startPoint x: 477, startPoint y: 396, endPoint x: 340, endPoint y: 195, distance: 243.2
click at [340, 195] on div at bounding box center [425, 239] width 850 height 478
click at [304, 125] on img at bounding box center [305, 128] width 17 height 17
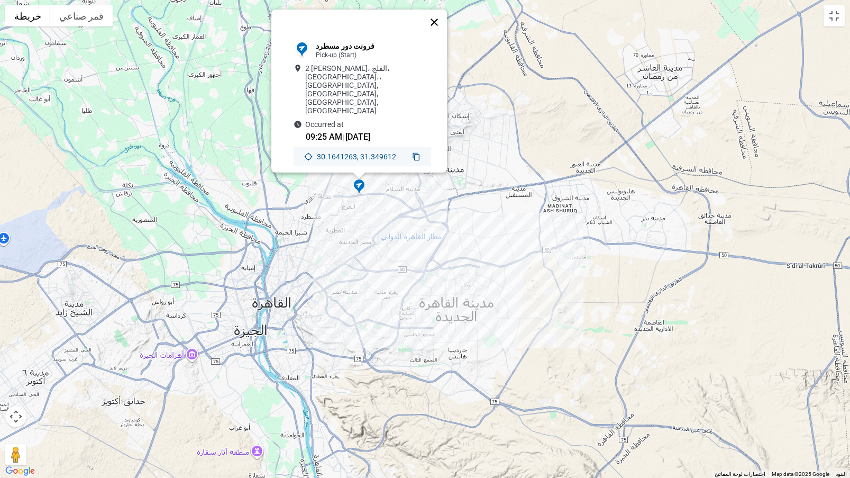
click at [440, 33] on button "إغلاق" at bounding box center [434, 22] width 25 height 25
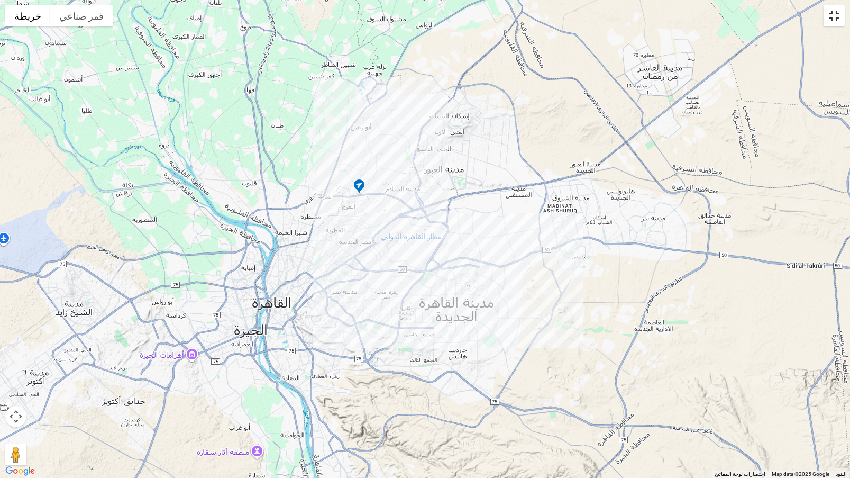
click at [829, 20] on button "تبديل إلى العرض ملء الشاشة" at bounding box center [834, 15] width 21 height 21
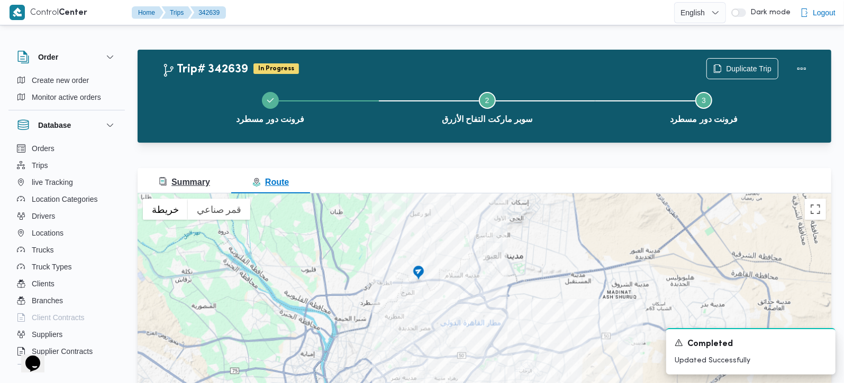
click at [200, 178] on span "Summary" at bounding box center [184, 182] width 51 height 9
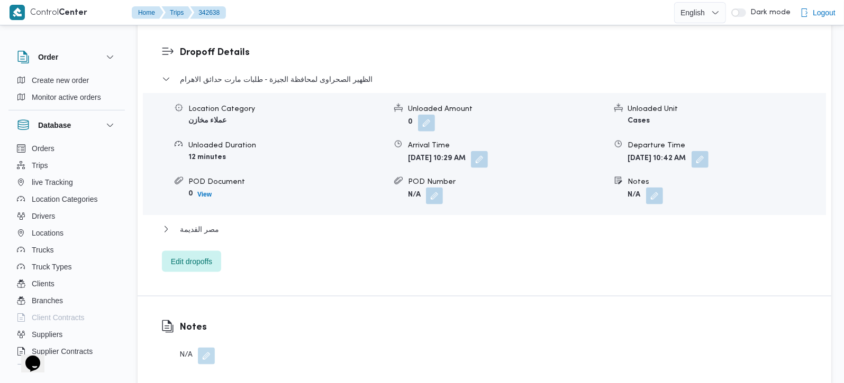
scroll to position [962, 0]
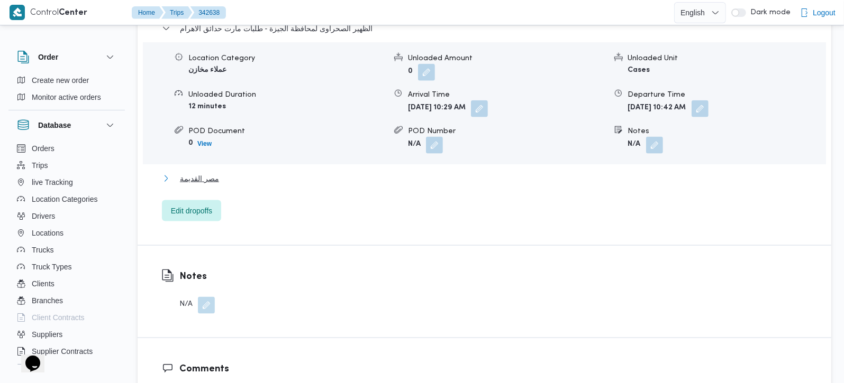
click at [206, 172] on span "مصر القديمة" at bounding box center [199, 178] width 39 height 13
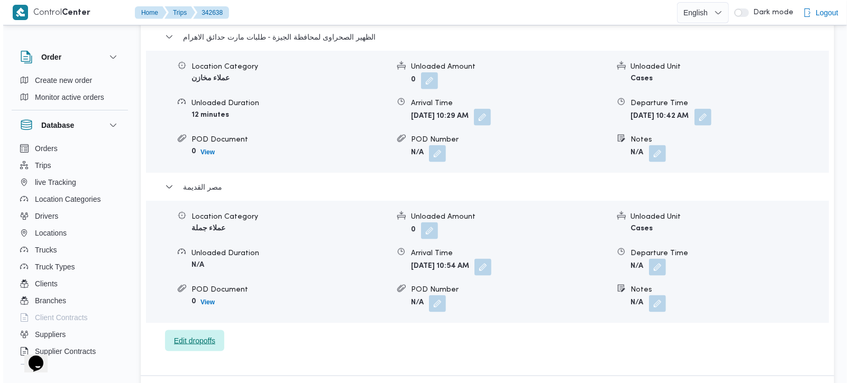
scroll to position [1024, 0]
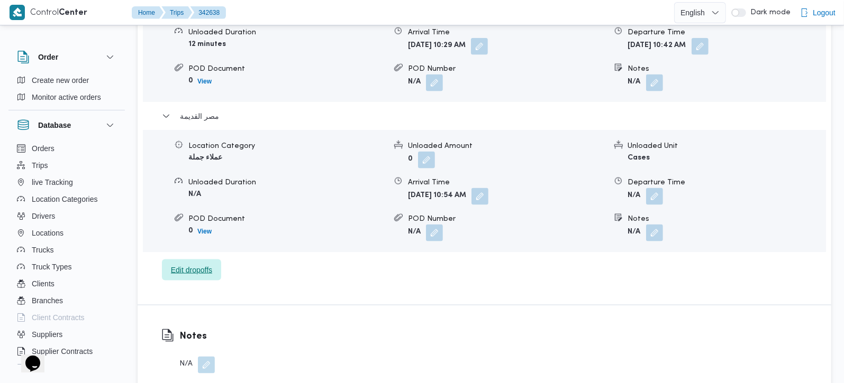
click at [200, 260] on span "Edit dropoffs" at bounding box center [191, 270] width 59 height 21
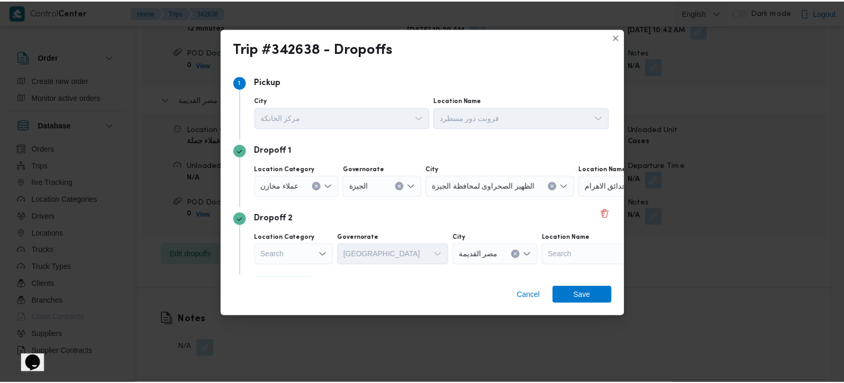
scroll to position [29, 0]
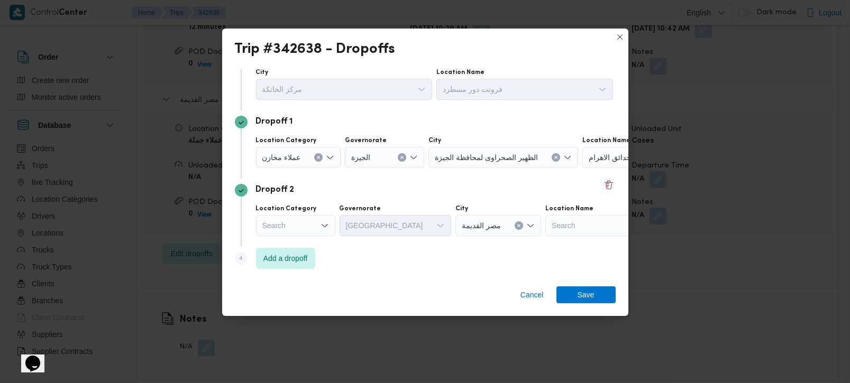
click at [297, 225] on div "Search" at bounding box center [295, 225] width 79 height 21
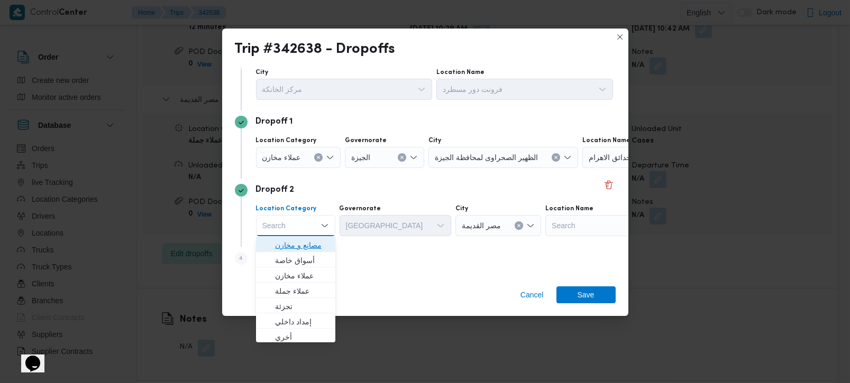
click at [300, 239] on span "مصانع و مخازن" at bounding box center [302, 245] width 54 height 13
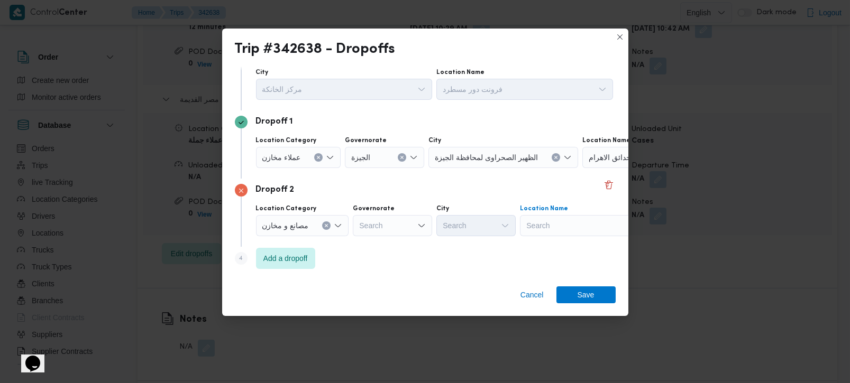
click at [542, 224] on div "Search" at bounding box center [586, 225] width 132 height 21
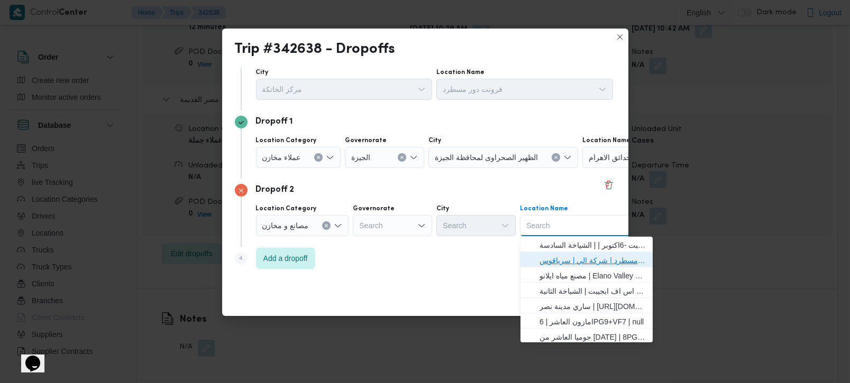
click at [555, 256] on span "فرونت دور مسطرد | شركة الي | سرياقوس" at bounding box center [593, 260] width 107 height 13
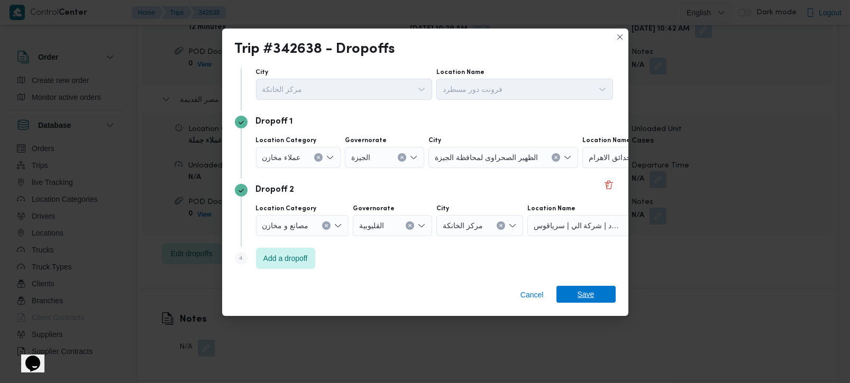
click at [565, 291] on span "Save" at bounding box center [585, 294] width 59 height 17
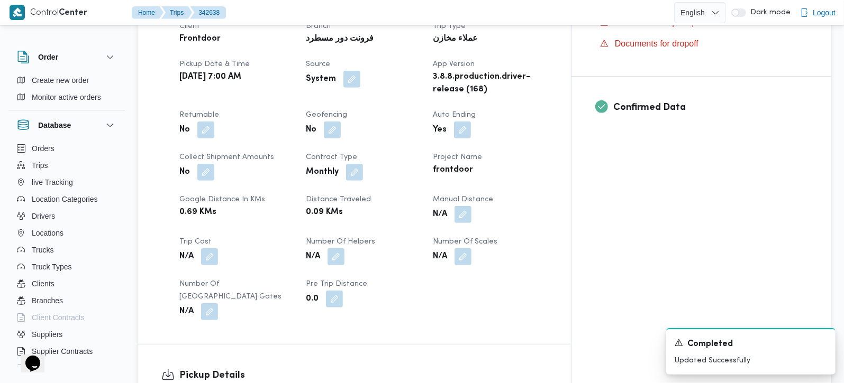
scroll to position [526, 0]
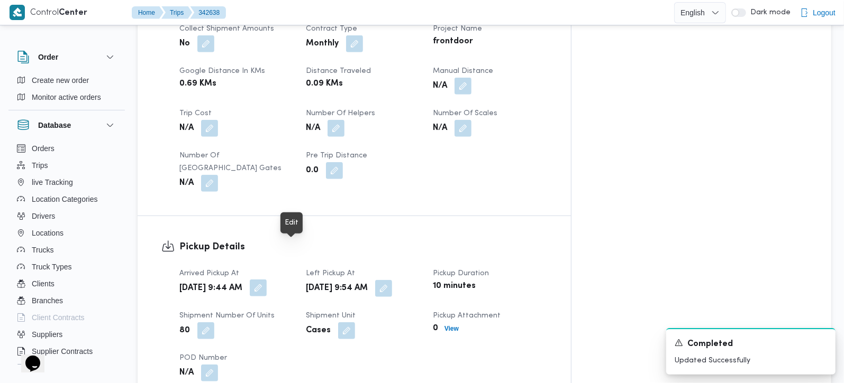
click at [267, 280] on button "button" at bounding box center [258, 288] width 17 height 17
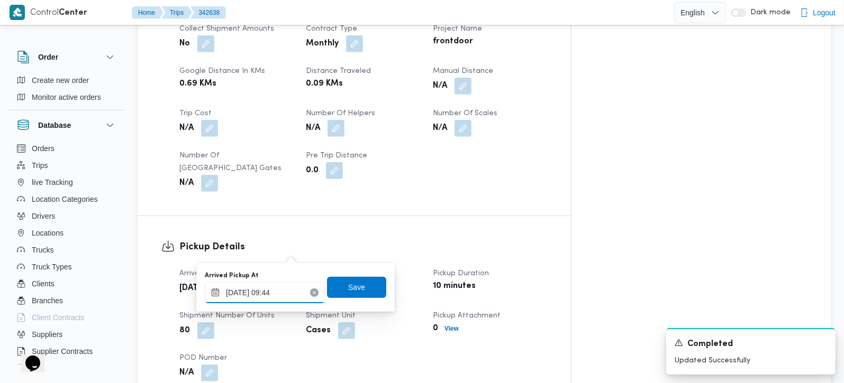
click at [284, 289] on input "11/10/2025 09:44" at bounding box center [265, 292] width 120 height 21
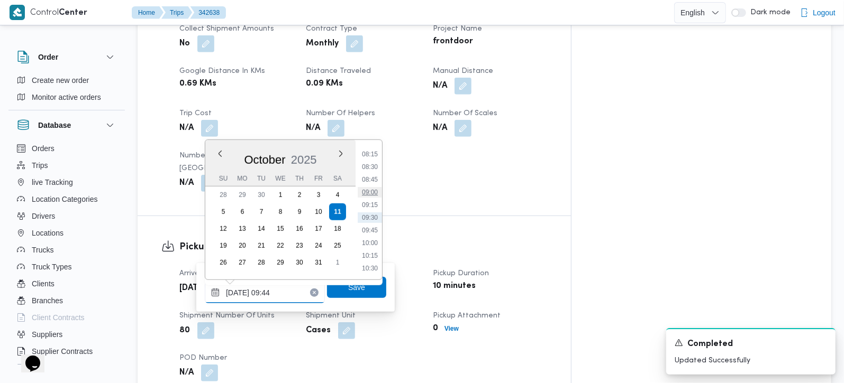
scroll to position [357, 0]
click at [371, 174] on li "07:30" at bounding box center [370, 178] width 24 height 11
type input "[DATE] 07:30"
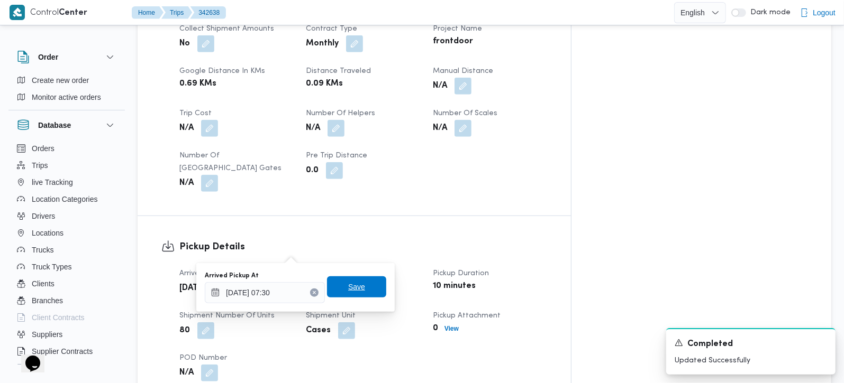
click at [351, 286] on span "Save" at bounding box center [356, 287] width 17 height 13
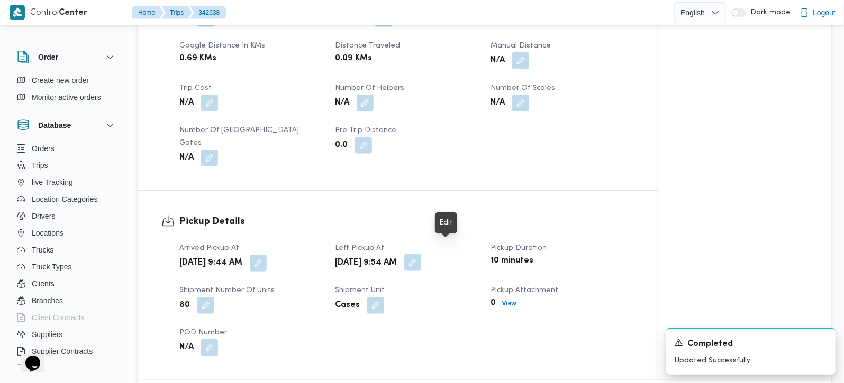
click at [421, 254] on button "button" at bounding box center [412, 262] width 17 height 17
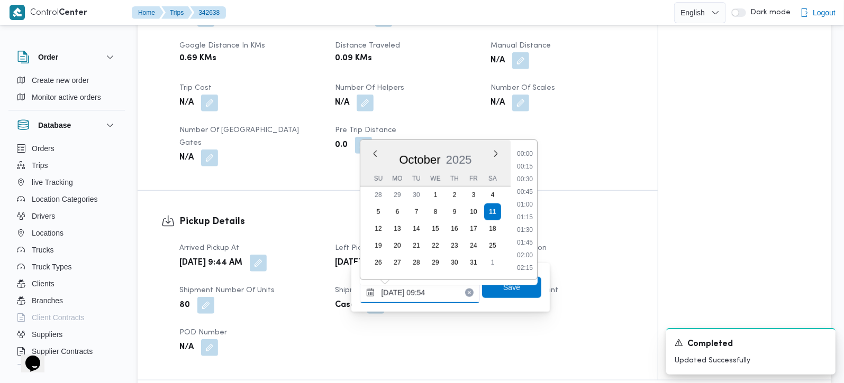
click at [427, 296] on input "11/10/2025 09:54" at bounding box center [420, 292] width 120 height 21
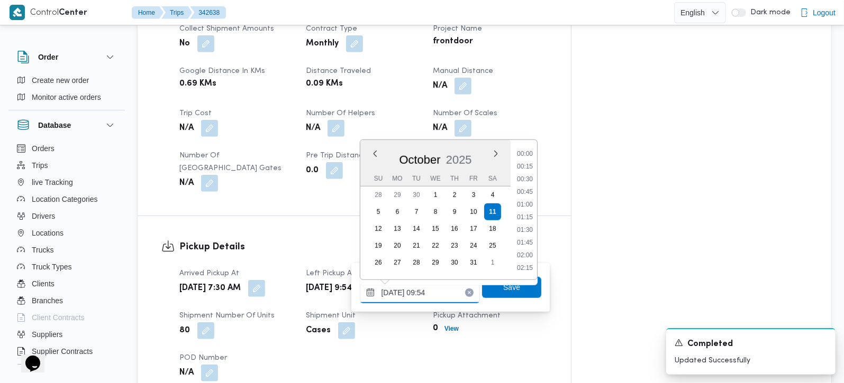
scroll to position [432, 0]
click at [571, 164] on div "Trip Details Client Frontdoor Branch فرونت دور مسطرد Trip Type عملاء مخازن Pick…" at bounding box center [354, 28] width 433 height 376
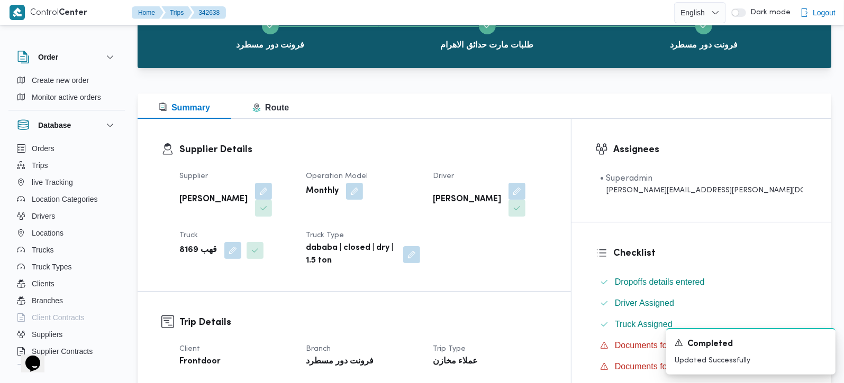
scroll to position [0, 0]
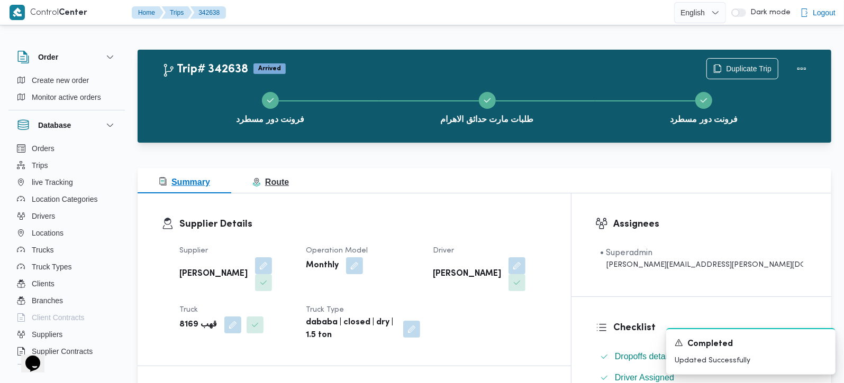
click at [273, 178] on span "Route" at bounding box center [270, 182] width 36 height 9
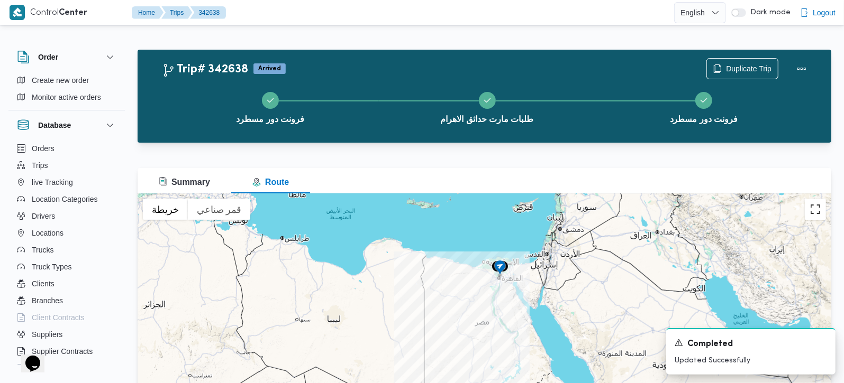
click at [812, 203] on button "تبديل إلى العرض ملء الشاشة" at bounding box center [815, 209] width 21 height 21
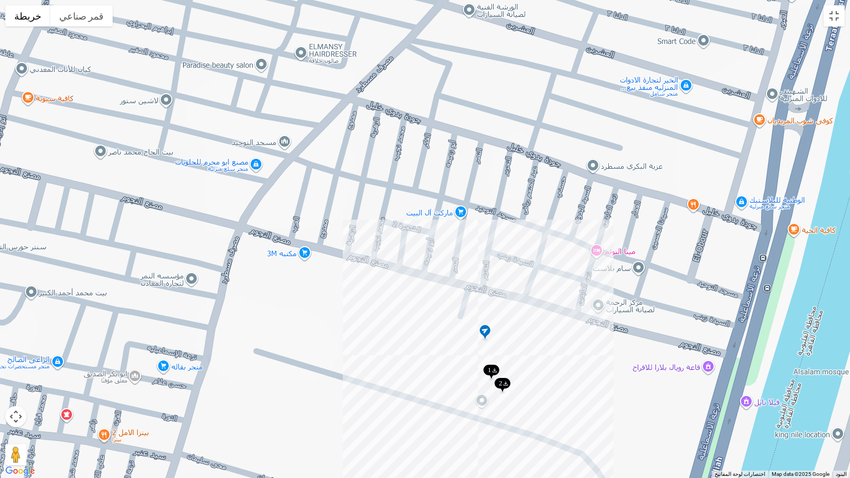
click at [502, 383] on img at bounding box center [502, 385] width 17 height 17
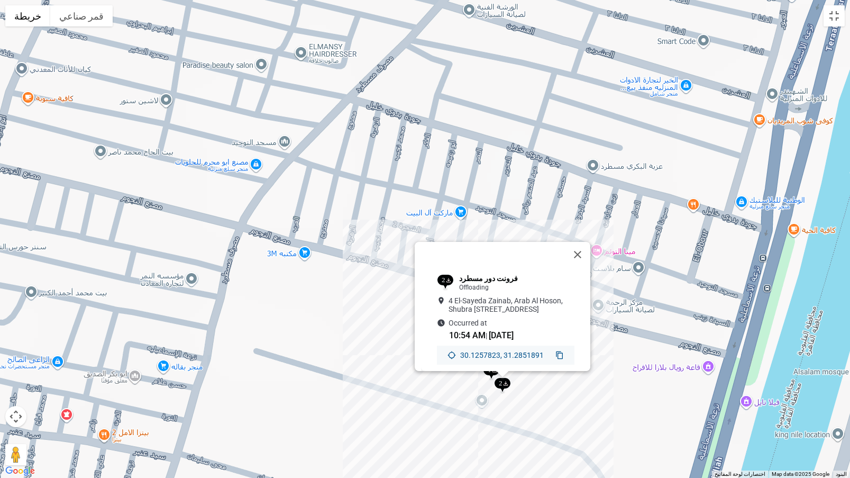
drag, startPoint x: 584, startPoint y: 232, endPoint x: 608, endPoint y: 216, distance: 28.9
click at [584, 242] on button "إغلاق" at bounding box center [577, 254] width 25 height 25
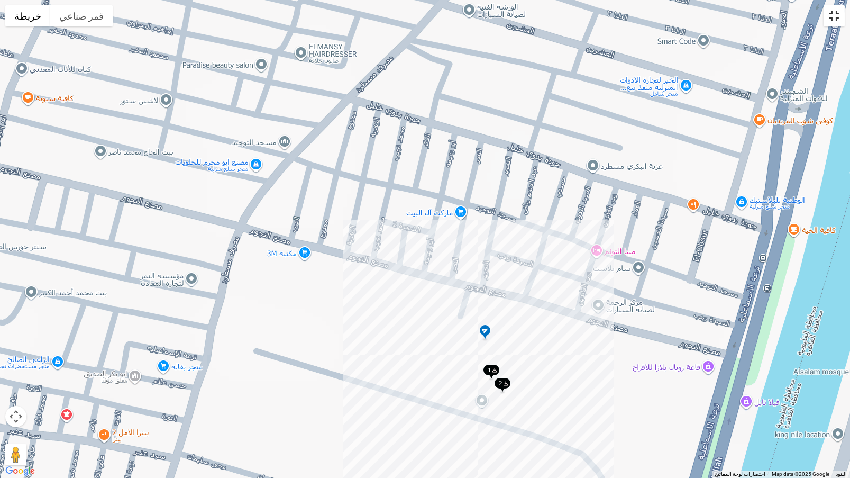
click at [830, 17] on button "تبديل إلى العرض ملء الشاشة" at bounding box center [834, 15] width 21 height 21
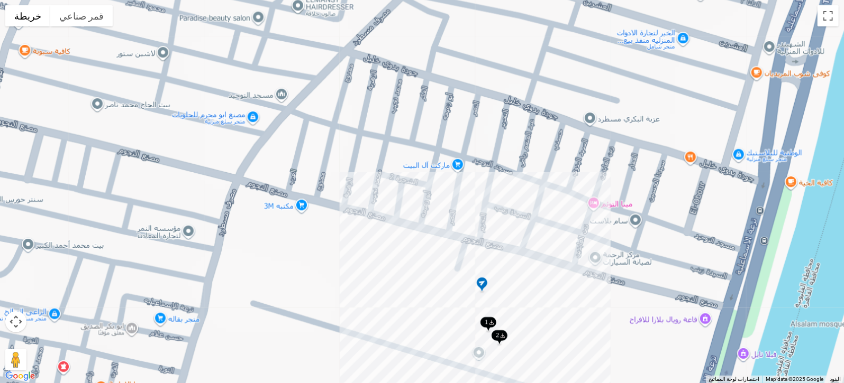
click at [191, 175] on button "Summary" at bounding box center [185, 180] width 94 height 25
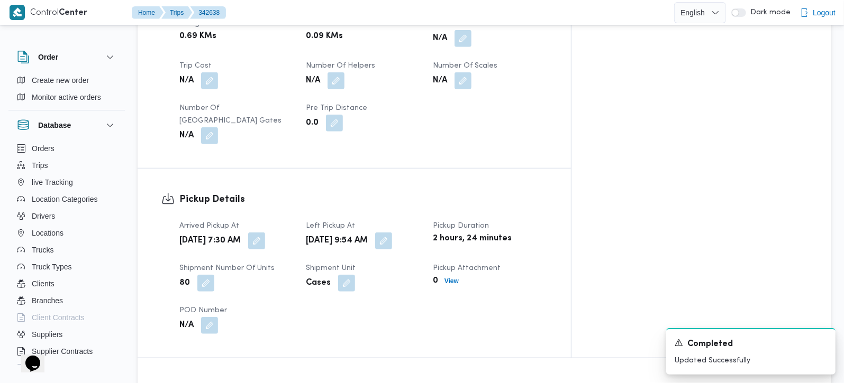
scroll to position [622, 0]
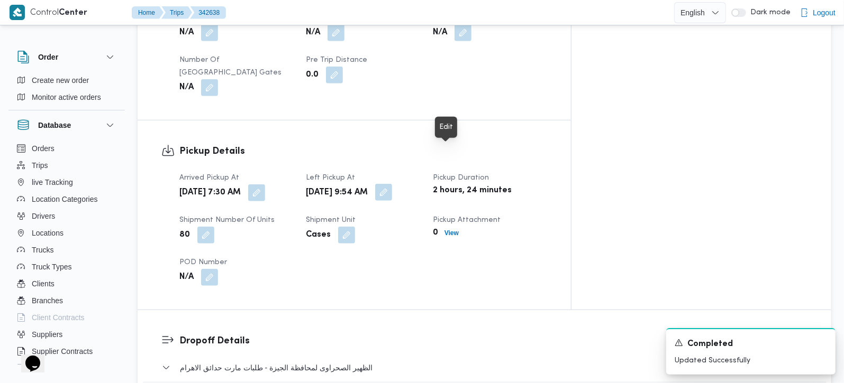
click at [392, 184] on button "button" at bounding box center [383, 192] width 17 height 17
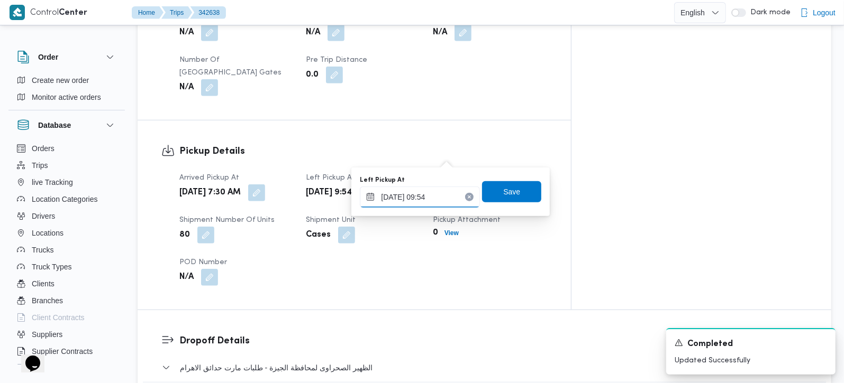
click at [429, 196] on input "11/10/2025 09:54" at bounding box center [420, 197] width 120 height 21
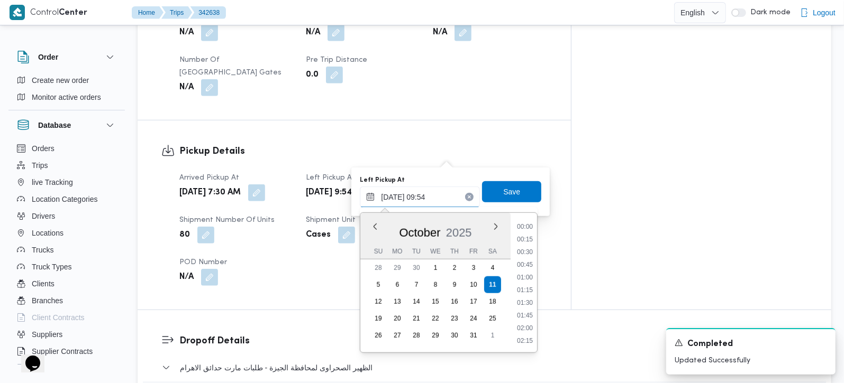
scroll to position [432, 0]
click at [526, 227] on li "08:30" at bounding box center [525, 227] width 24 height 11
type input "11/10/2025 08:30"
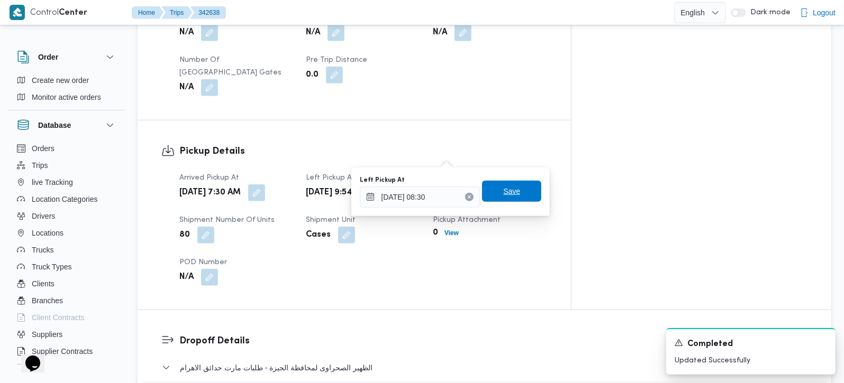
click at [509, 193] on span "Save" at bounding box center [511, 191] width 17 height 13
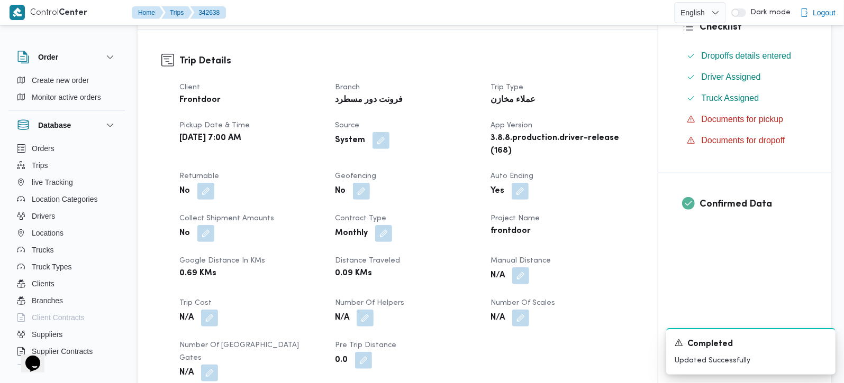
scroll to position [0, 0]
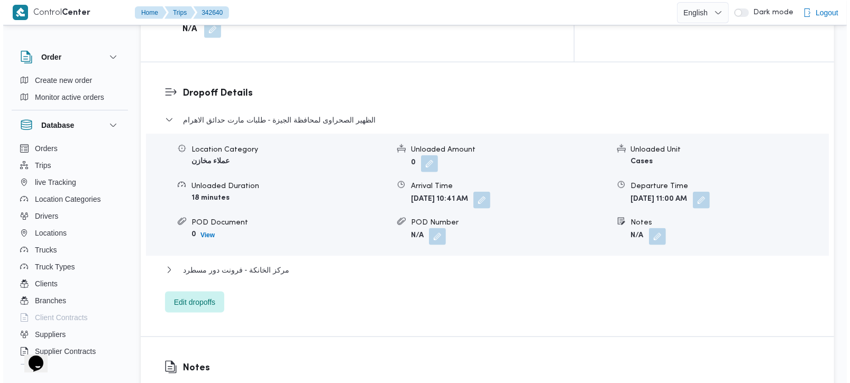
scroll to position [871, 0]
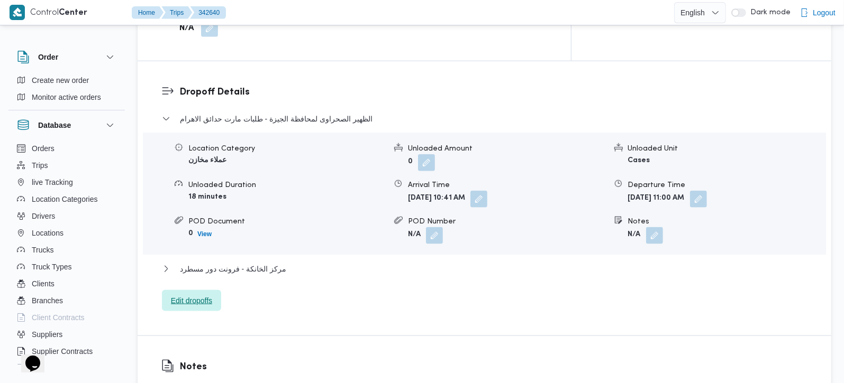
click at [206, 295] on span "Edit dropoffs" at bounding box center [191, 301] width 41 height 13
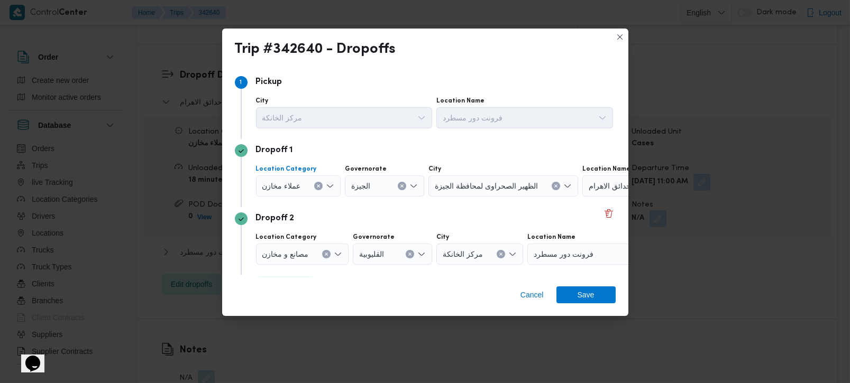
click at [317, 186] on icon "Clear input" at bounding box center [318, 186] width 3 height 3
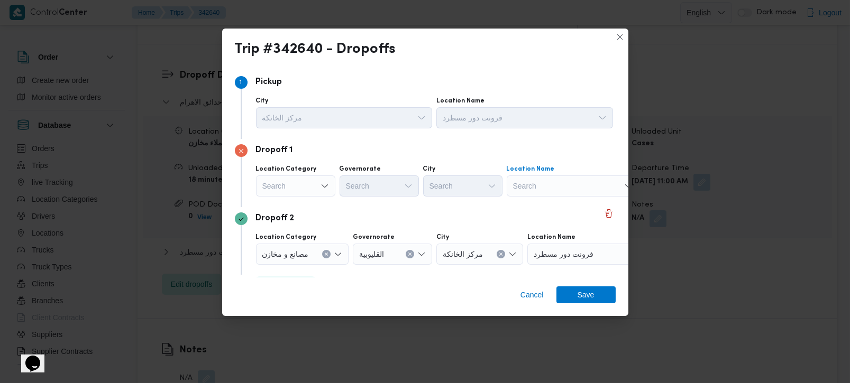
click at [568, 178] on div "Search" at bounding box center [573, 186] width 132 height 21
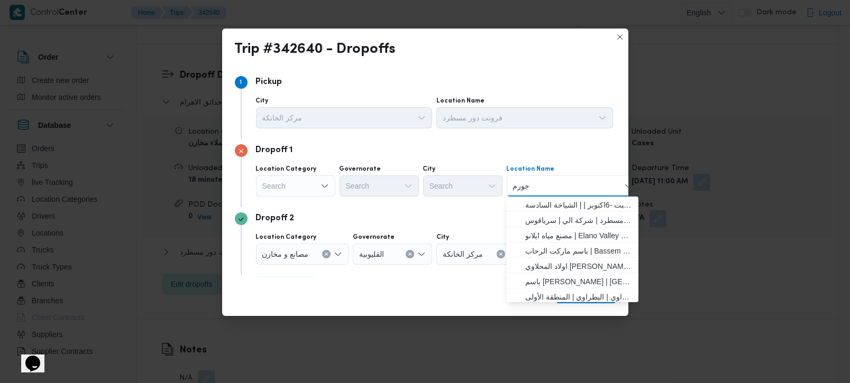
type input "جورمي"
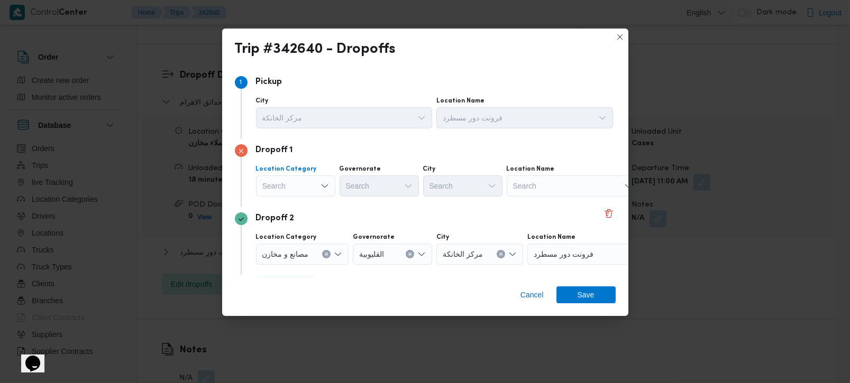
click at [307, 187] on div "Search" at bounding box center [295, 186] width 79 height 21
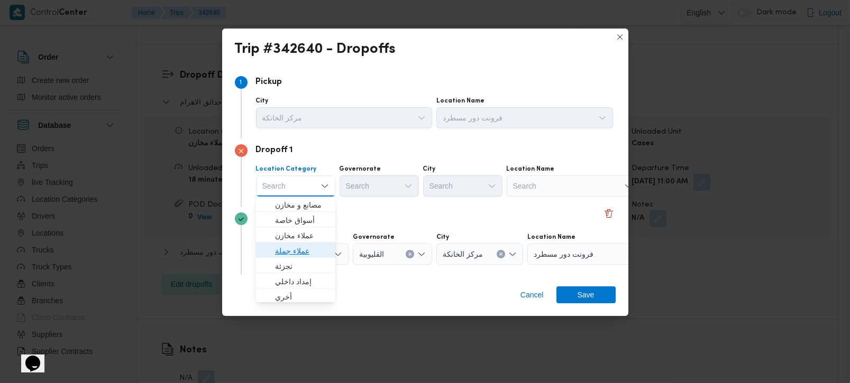
click at [304, 245] on span "عملاء جملة" at bounding box center [302, 251] width 54 height 13
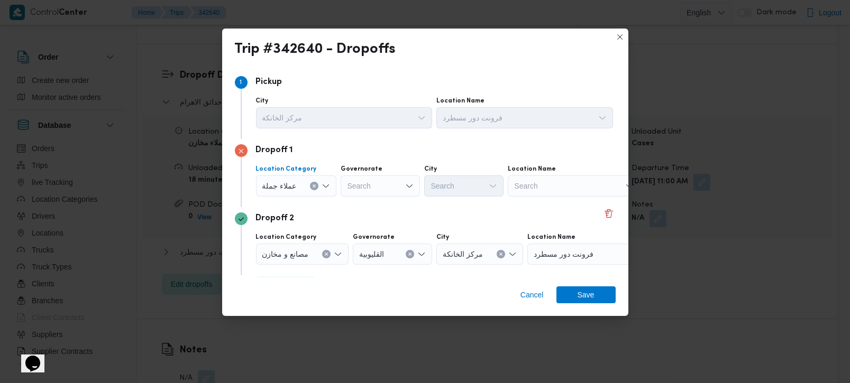
click at [392, 184] on div "Search" at bounding box center [380, 186] width 79 height 21
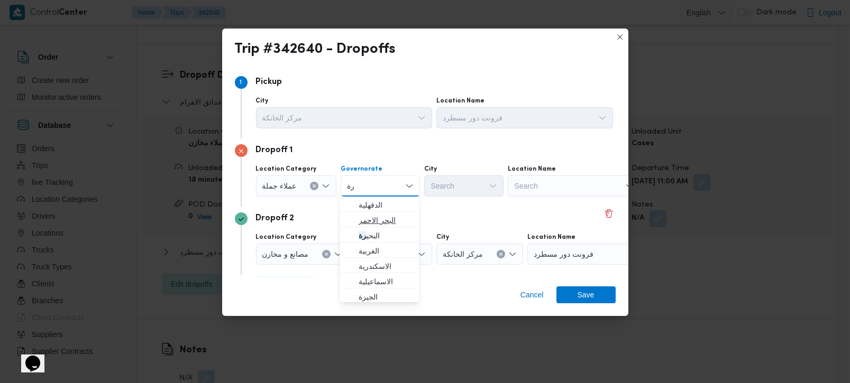
type input "رة"
click at [381, 217] on span "البحر الاحمر" at bounding box center [386, 220] width 54 height 13
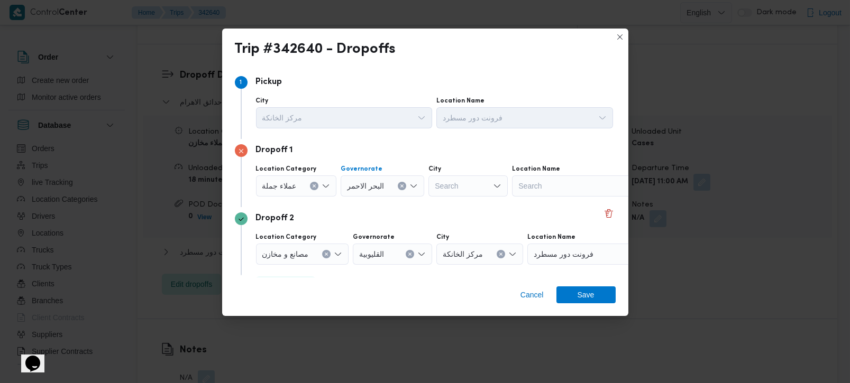
click at [398, 188] on button "Clear input" at bounding box center [402, 186] width 8 height 8
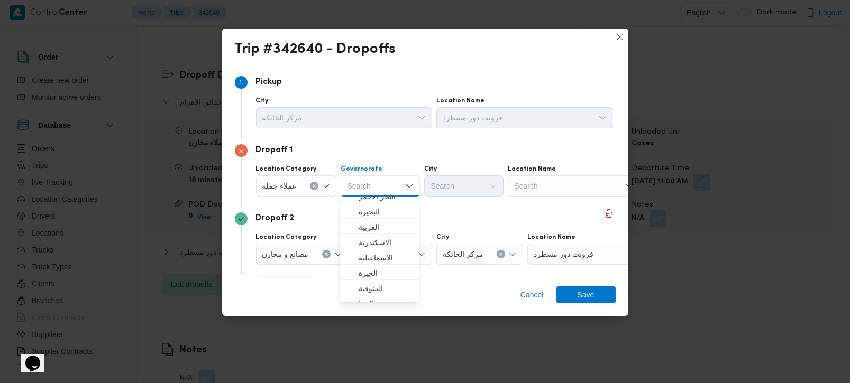
scroll to position [62, 0]
click at [382, 290] on span "[GEOGRAPHIC_DATA]" at bounding box center [386, 296] width 54 height 13
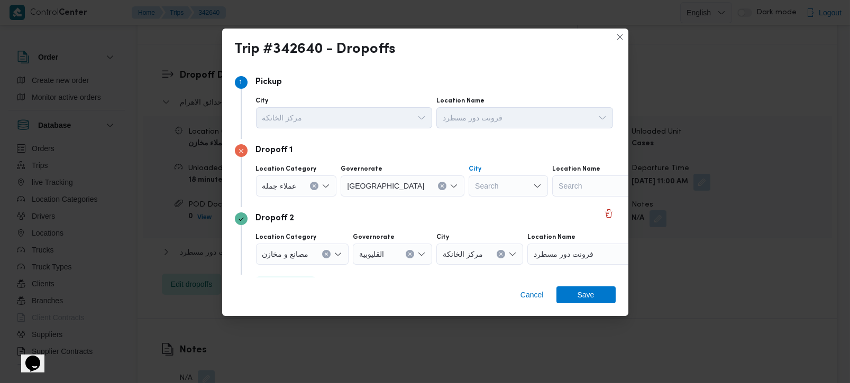
click at [469, 181] on div "Search" at bounding box center [508, 186] width 79 height 21
type input "زم"
click at [465, 217] on span "قسم ال زم الك" at bounding box center [469, 220] width 54 height 13
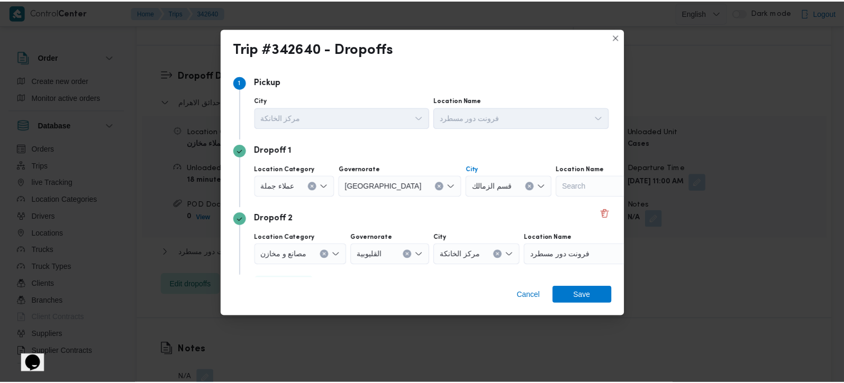
scroll to position [29, 0]
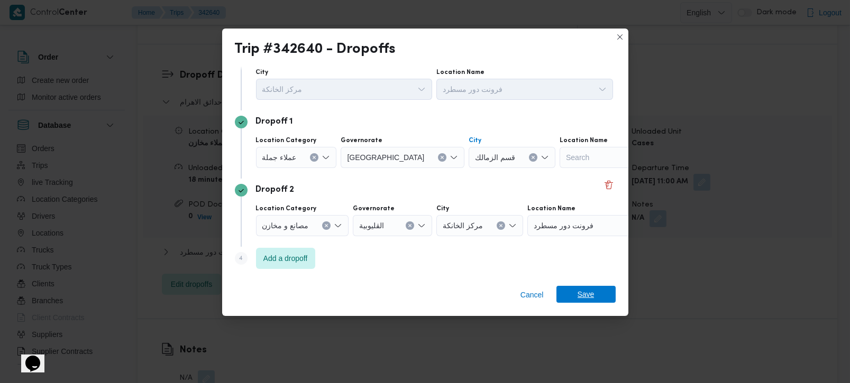
click at [577, 291] on span "Save" at bounding box center [585, 294] width 59 height 17
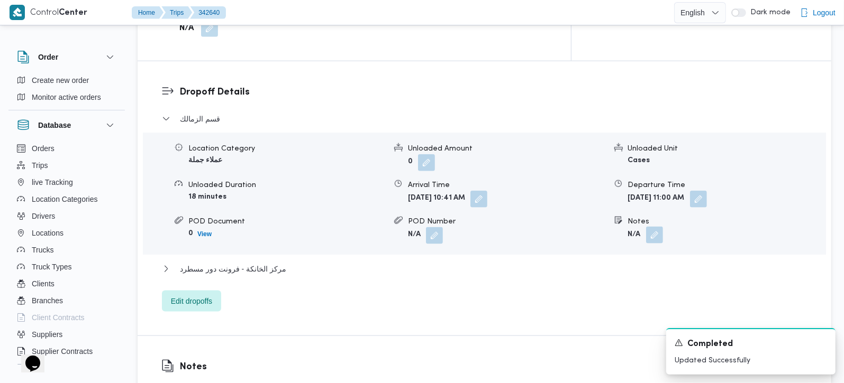
click at [647, 227] on button "button" at bounding box center [654, 235] width 17 height 17
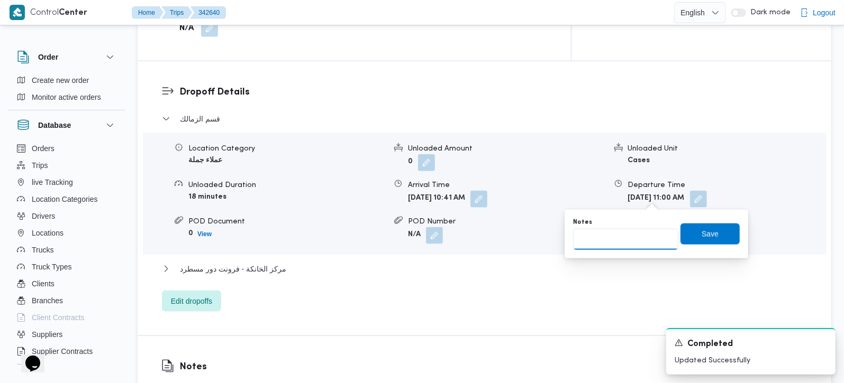
click at [615, 241] on input "Notes" at bounding box center [625, 239] width 105 height 21
type input "جورمييه"
click at [717, 232] on span "Save" at bounding box center [709, 233] width 59 height 21
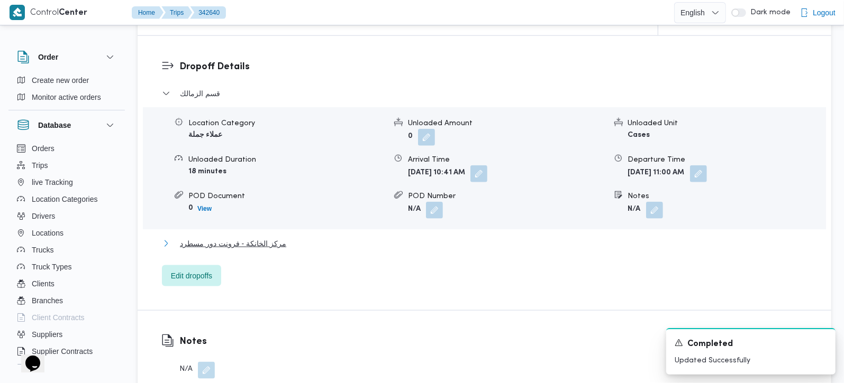
click at [267, 237] on span "مركز الخانكة - فرونت دور مسطرد" at bounding box center [233, 243] width 106 height 13
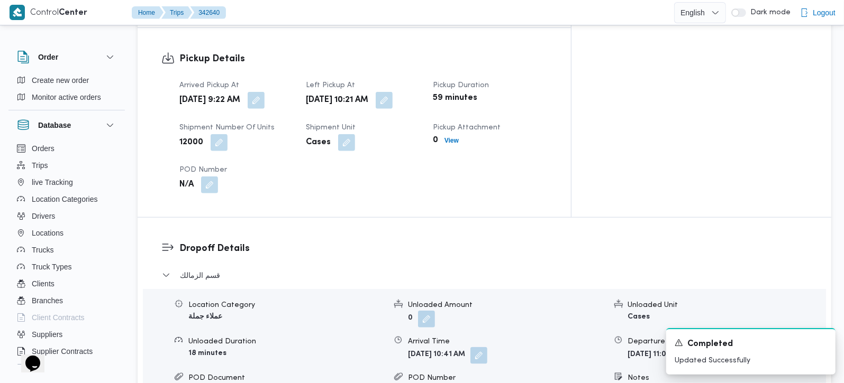
scroll to position [684, 0]
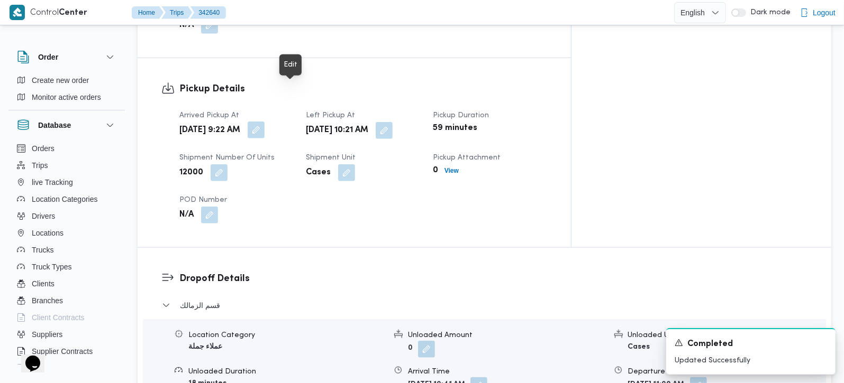
click at [264, 122] on button "button" at bounding box center [256, 130] width 17 height 17
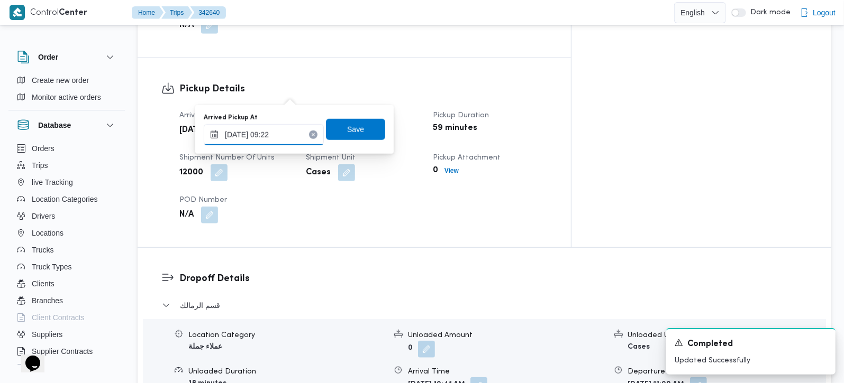
click at [258, 145] on div "11/10/2025 09:22" at bounding box center [264, 134] width 120 height 21
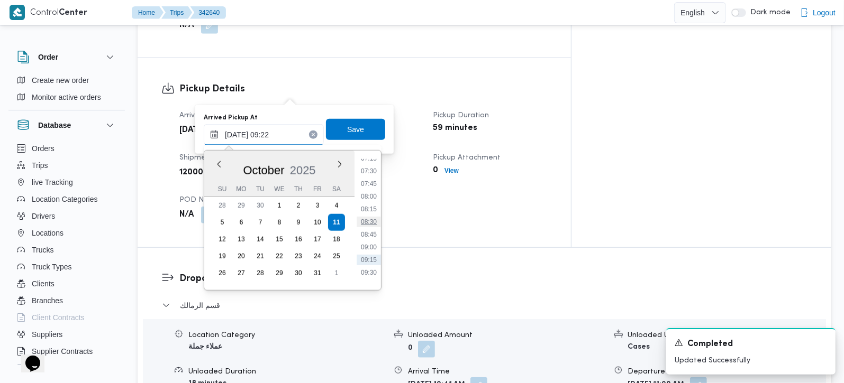
scroll to position [344, 0]
click at [369, 175] on li "07:00" at bounding box center [369, 176] width 24 height 11
type input "[DATE] 07:00"
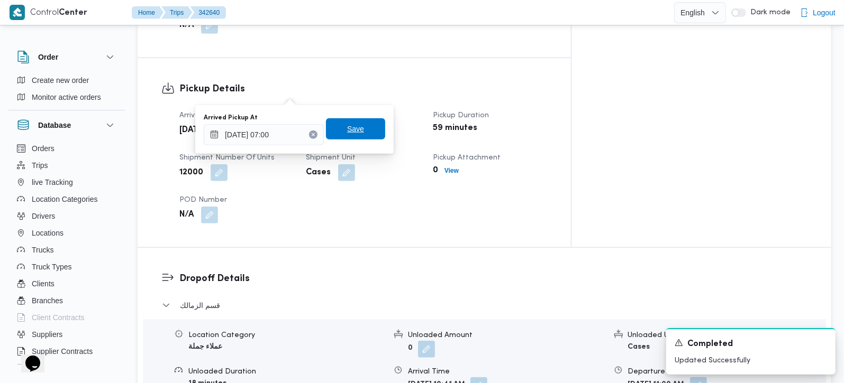
click at [347, 126] on span "Save" at bounding box center [355, 129] width 17 height 13
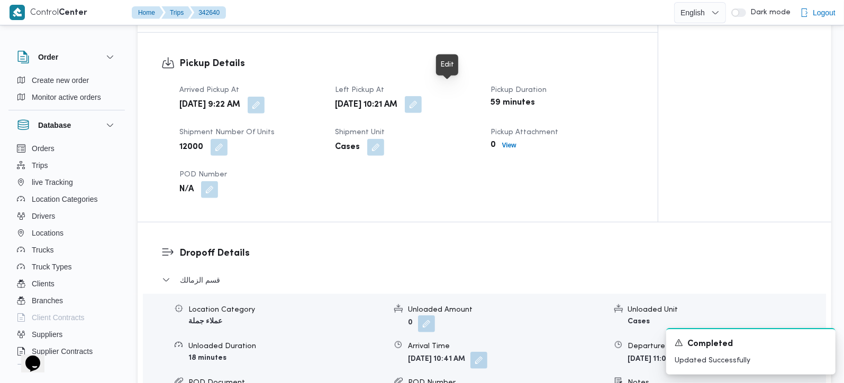
click at [422, 96] on button "button" at bounding box center [413, 104] width 17 height 17
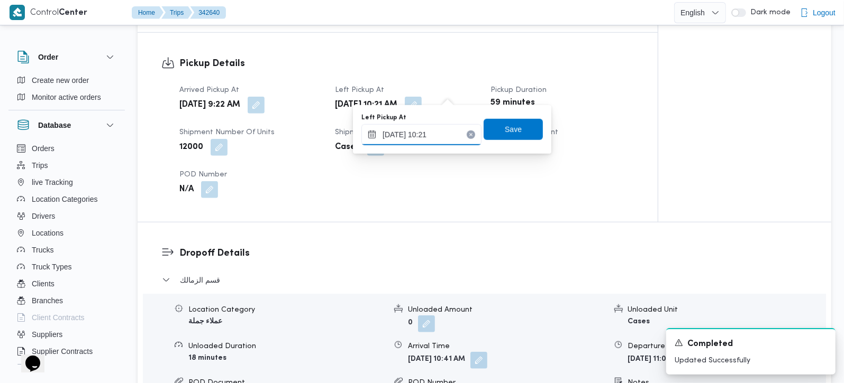
click at [412, 135] on input "11/10/2025 10:21" at bounding box center [421, 134] width 120 height 21
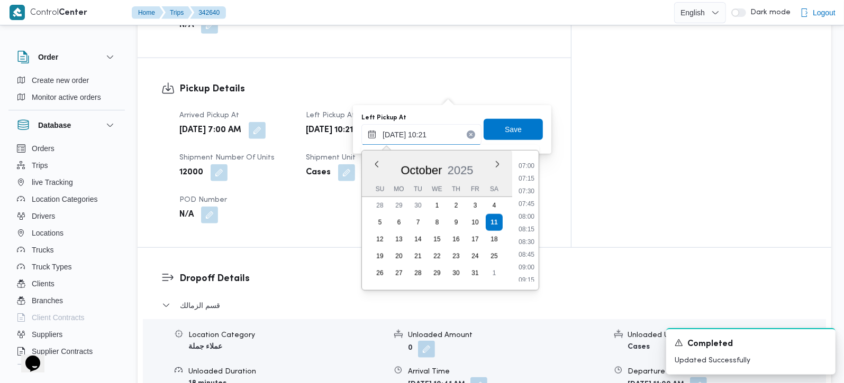
scroll to position [332, 0]
click at [530, 209] on li "07:30" at bounding box center [526, 213] width 24 height 11
type input "[DATE] 07:30"
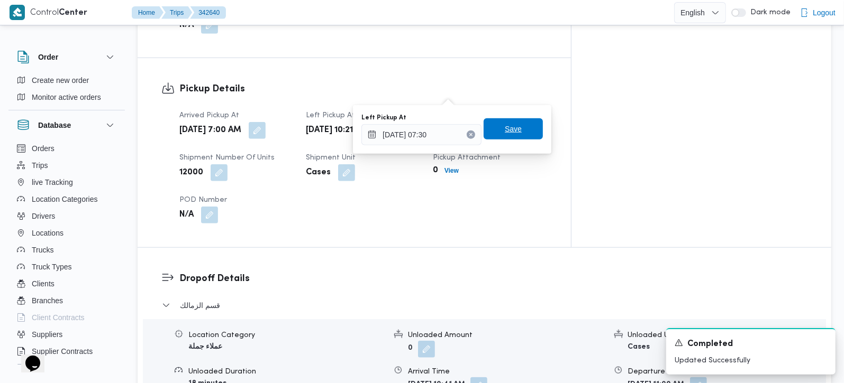
click at [505, 124] on span "Save" at bounding box center [513, 129] width 17 height 13
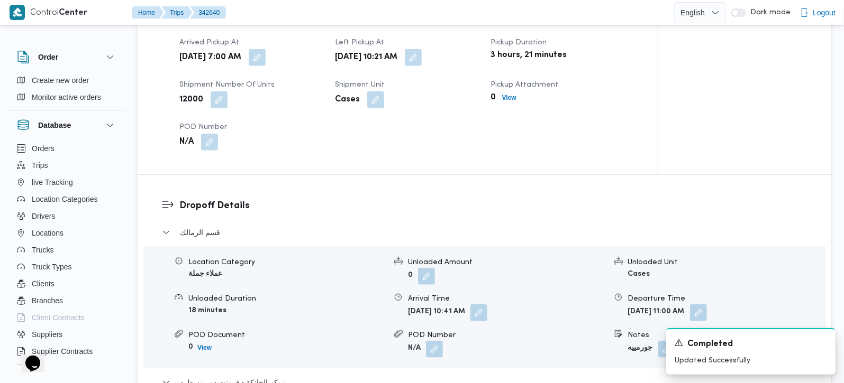
scroll to position [746, 0]
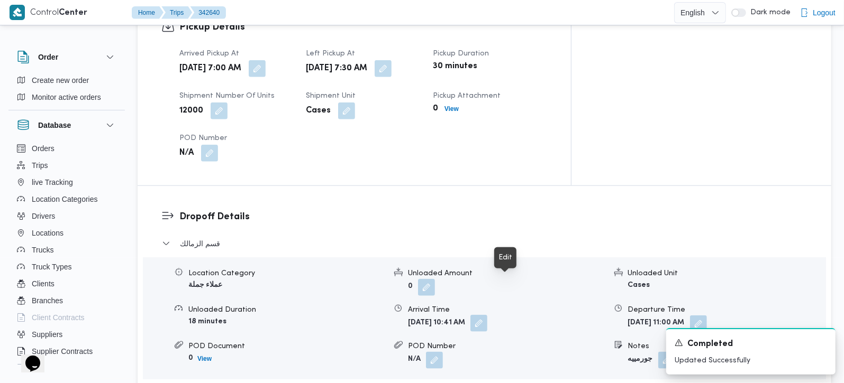
click at [487, 315] on button "button" at bounding box center [478, 323] width 17 height 17
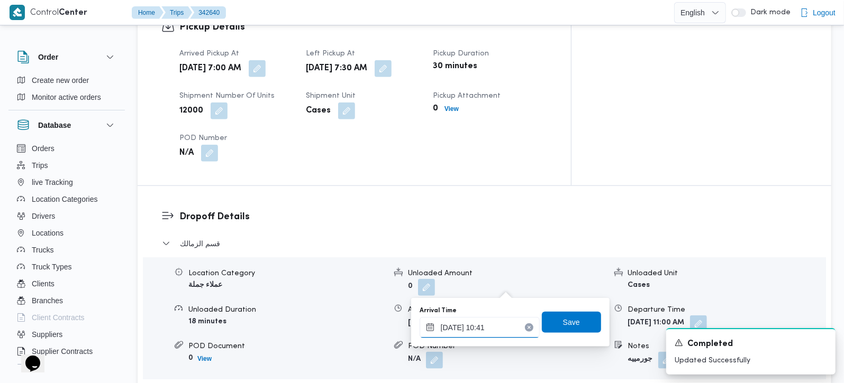
click at [488, 330] on input "11/10/2025 10:41" at bounding box center [479, 327] width 120 height 21
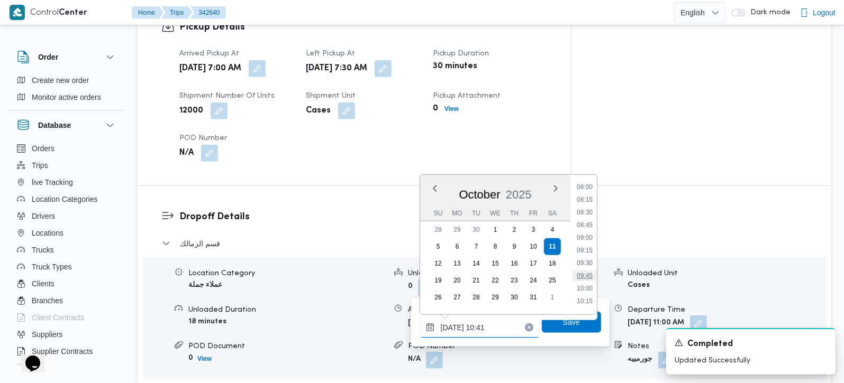
scroll to position [407, 0]
click at [589, 193] on ul "00:00 00:15 00:30 00:45 01:00 01:15 01:30 01:45 02:00 02:15 02:30 02:45 03:00 0…" at bounding box center [584, 245] width 24 height 123
click at [589, 191] on li "08:00" at bounding box center [584, 187] width 24 height 11
type input "[DATE] 08:00"
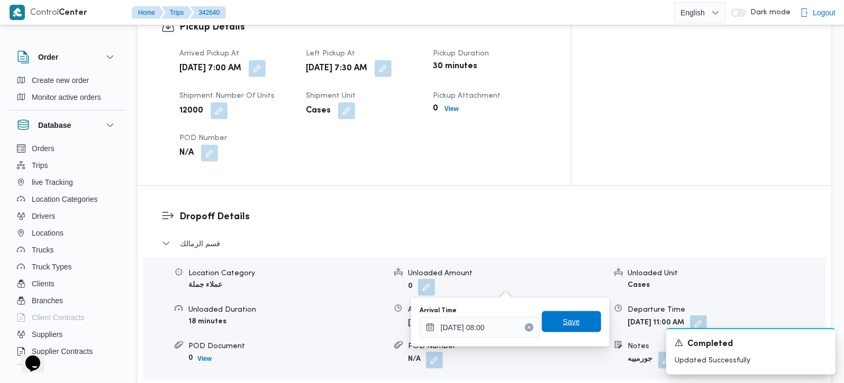
click at [575, 319] on span "Save" at bounding box center [571, 322] width 59 height 21
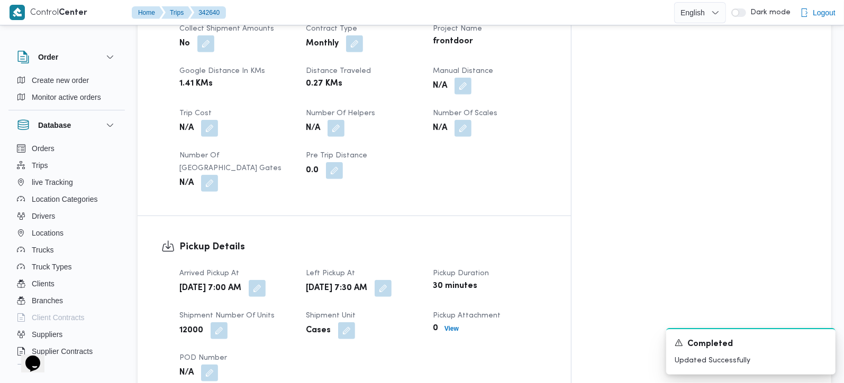
scroll to position [498, 0]
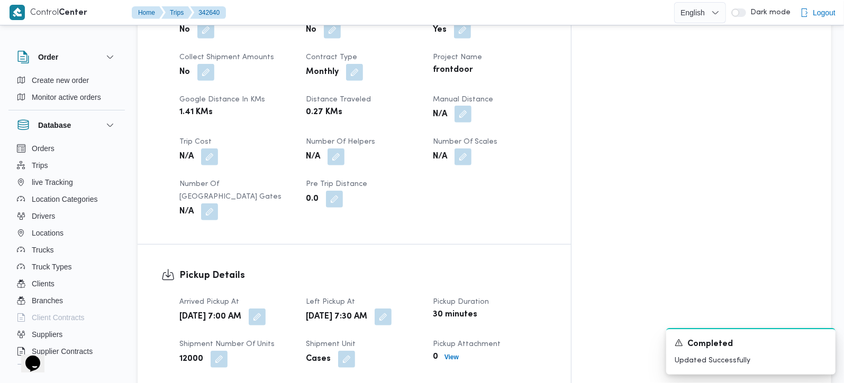
drag, startPoint x: 515, startPoint y: 87, endPoint x: 523, endPoint y: 94, distance: 10.5
click at [471, 106] on button "button" at bounding box center [462, 114] width 17 height 17
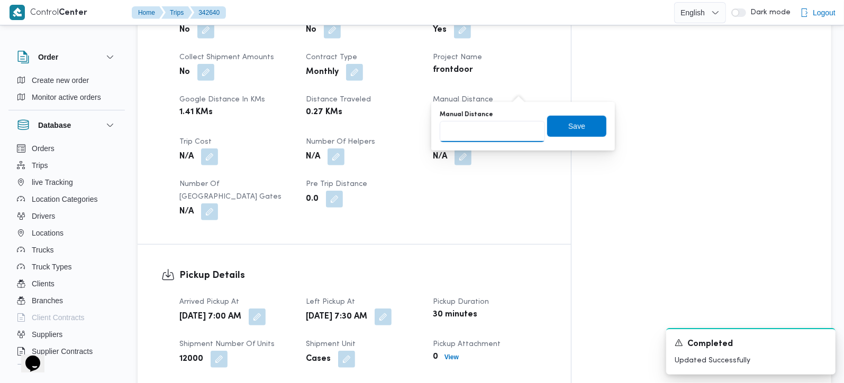
click at [496, 139] on input "Manual Distance" at bounding box center [492, 131] width 105 height 21
type input "65"
click at [587, 129] on span "Save" at bounding box center [576, 125] width 59 height 21
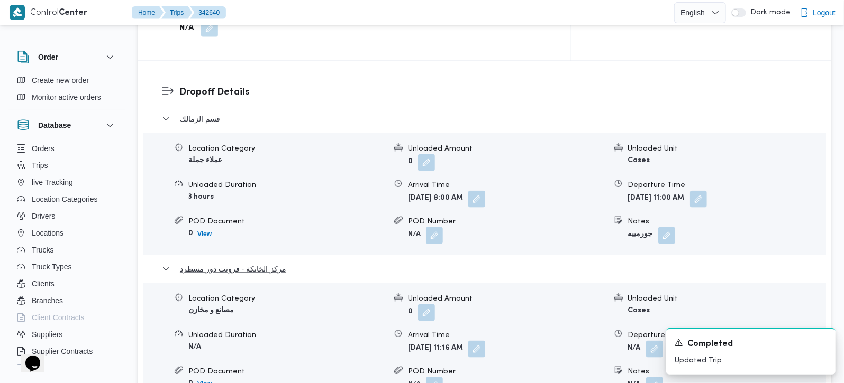
scroll to position [933, 0]
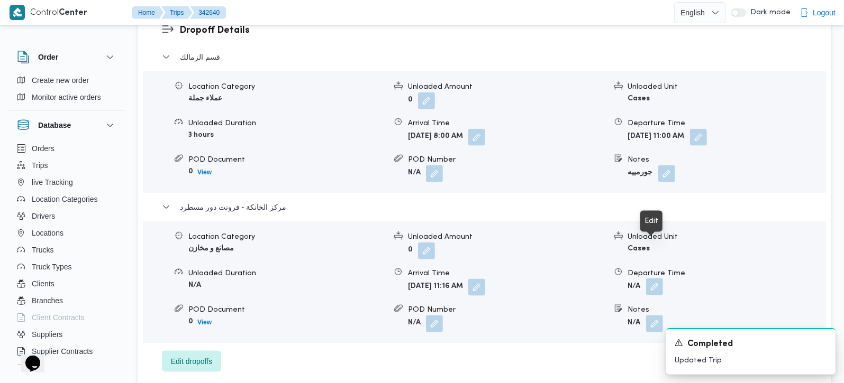
click at [658, 279] on button "button" at bounding box center [654, 287] width 17 height 17
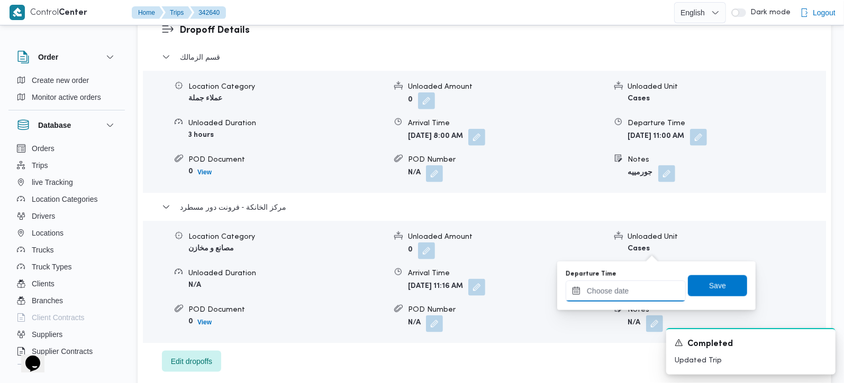
click at [642, 285] on input "Departure Time" at bounding box center [625, 291] width 120 height 21
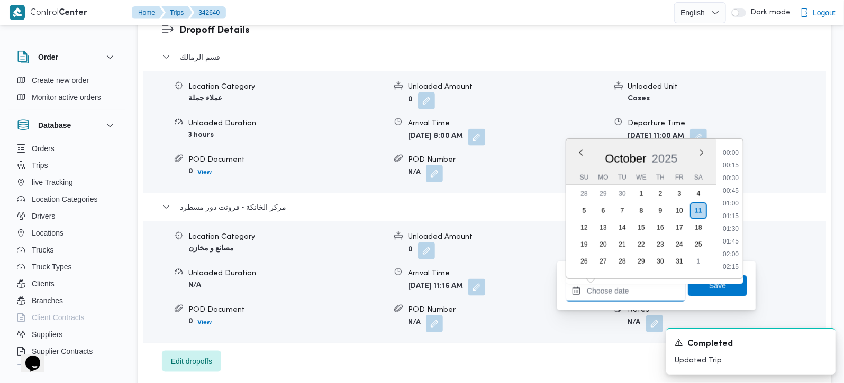
scroll to position [508, 0]
click at [734, 154] on li "10:00" at bounding box center [730, 152] width 24 height 11
type input "11/10/2025 10:00"
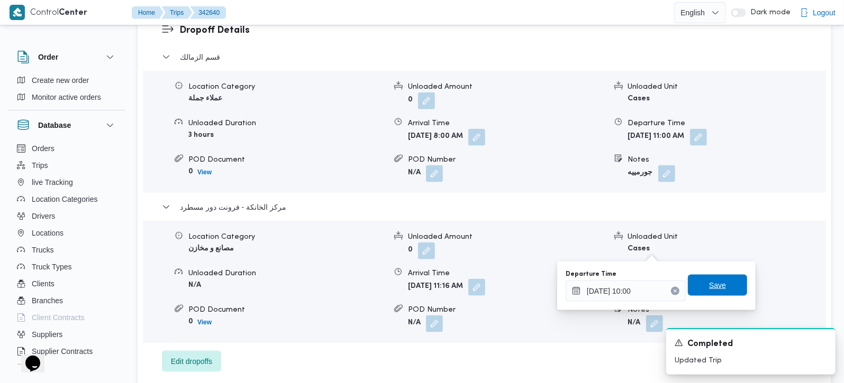
click at [714, 282] on span "Save" at bounding box center [717, 285] width 17 height 13
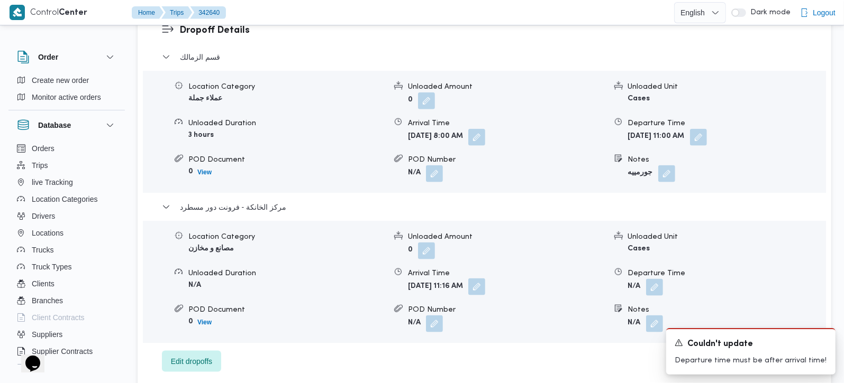
click at [485, 279] on button "button" at bounding box center [476, 287] width 17 height 17
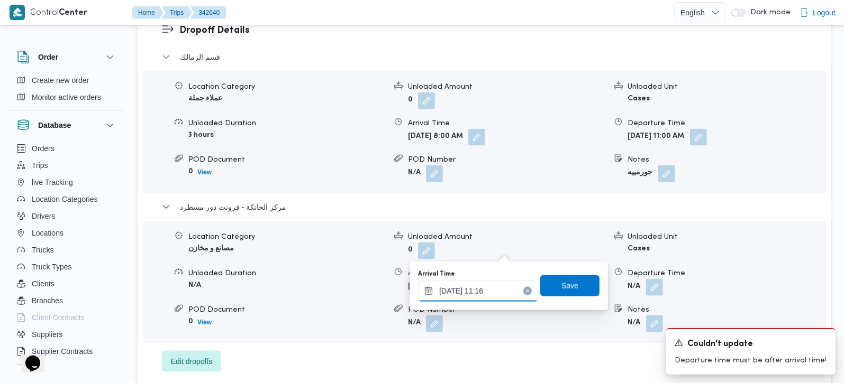
click at [458, 288] on input "11/10/2025 11:16" at bounding box center [478, 291] width 120 height 21
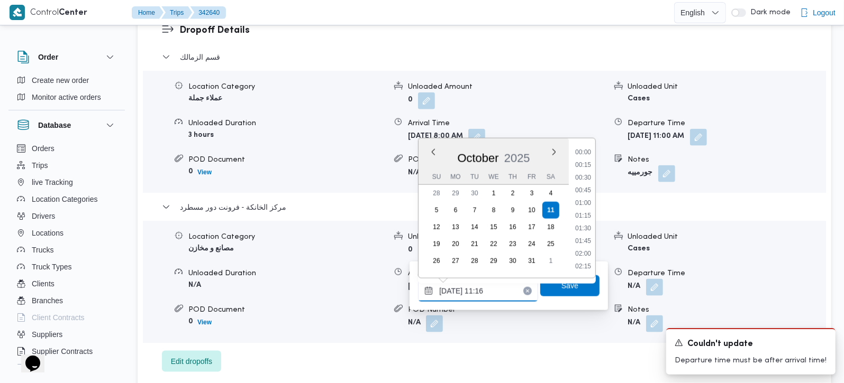
scroll to position [508, 0]
click at [707, 129] on button "button" at bounding box center [698, 137] width 17 height 17
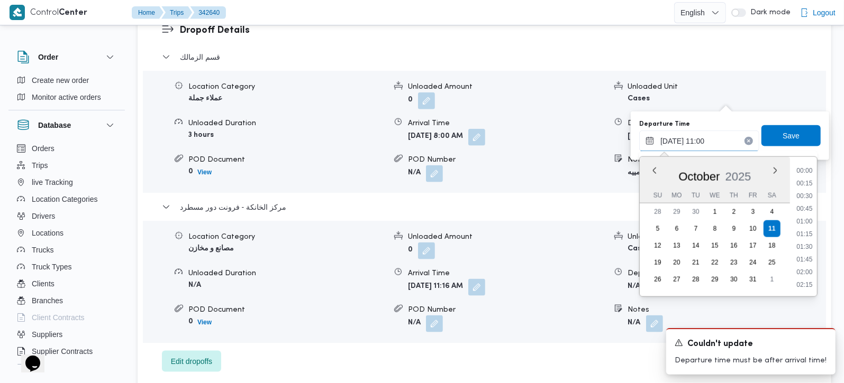
click at [702, 142] on input "11/10/2025 11:00" at bounding box center [699, 141] width 120 height 21
click at [810, 209] on li "09:15" at bounding box center [804, 208] width 24 height 11
type input "11/10/2025 09:15"
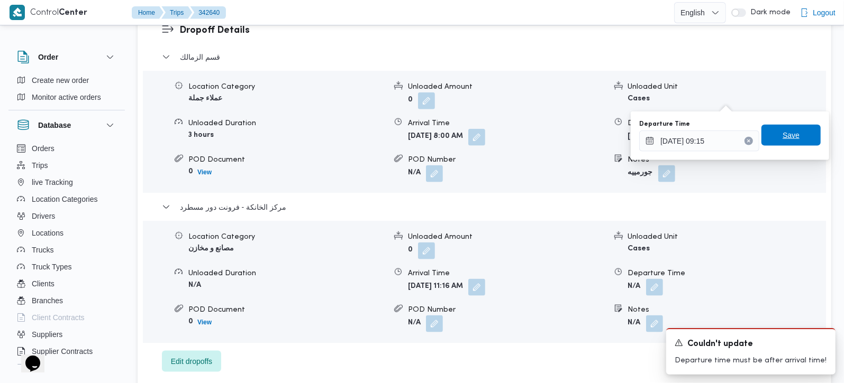
click at [782, 138] on span "Save" at bounding box center [790, 135] width 17 height 13
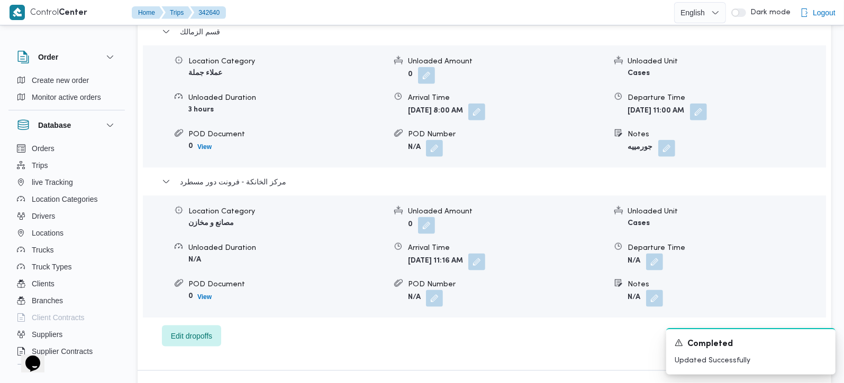
click at [514, 258] on div "Location Category مصانع و مخازن Unloaded Amount 0 Unloaded Unit Cases Unloaded …" at bounding box center [484, 257] width 691 height 120
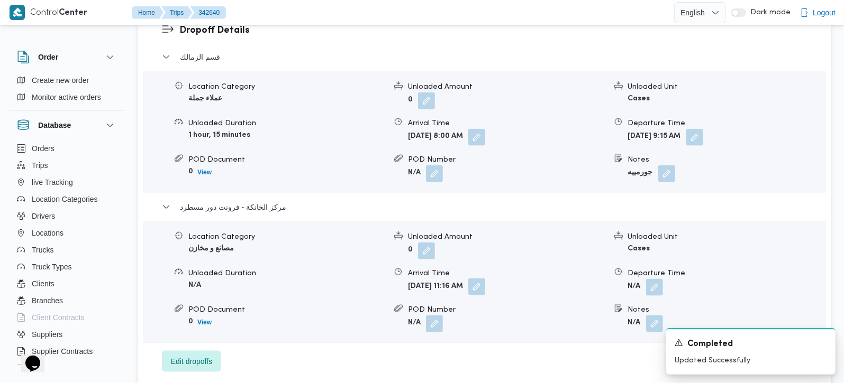
click at [485, 279] on button "button" at bounding box center [476, 287] width 17 height 17
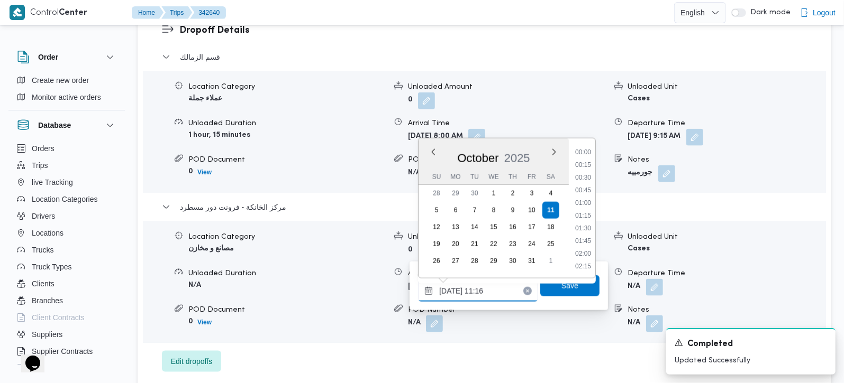
click at [494, 281] on input "11/10/2025 11:16" at bounding box center [478, 291] width 120 height 21
click at [589, 202] on li "09:45" at bounding box center [583, 202] width 24 height 11
type input "11/10/2025 09:45"
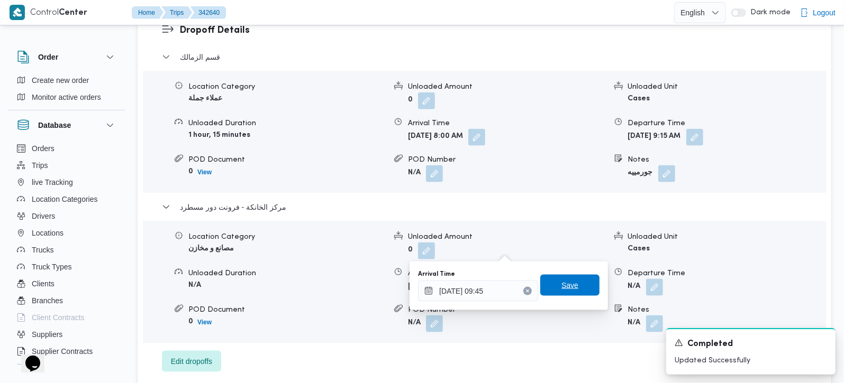
click at [563, 284] on span "Save" at bounding box center [569, 285] width 17 height 13
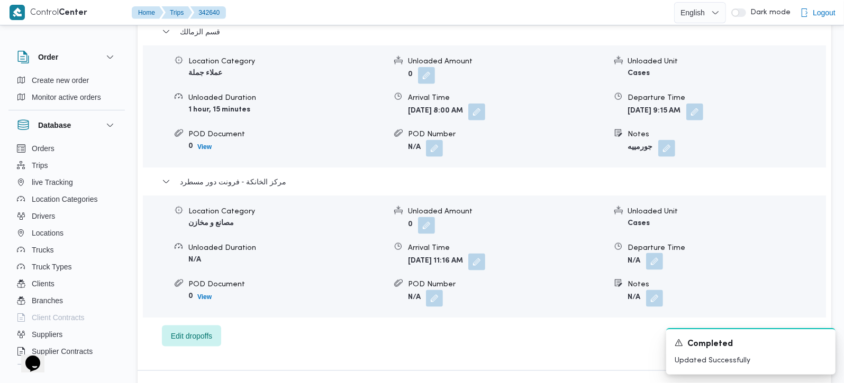
click at [647, 253] on button "button" at bounding box center [654, 261] width 17 height 17
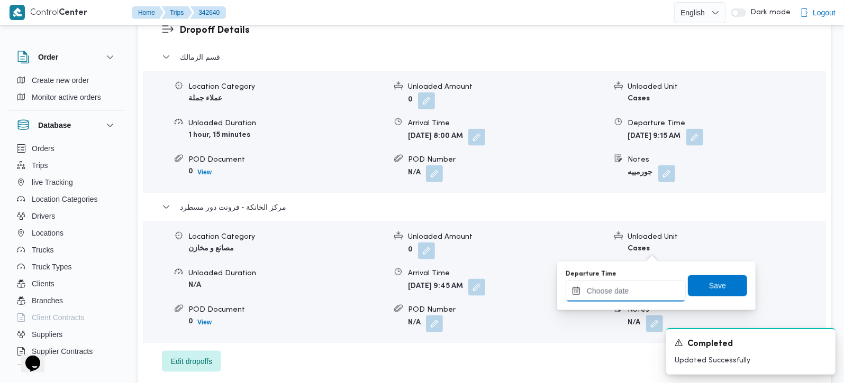
click at [634, 289] on input "Departure Time" at bounding box center [625, 291] width 120 height 21
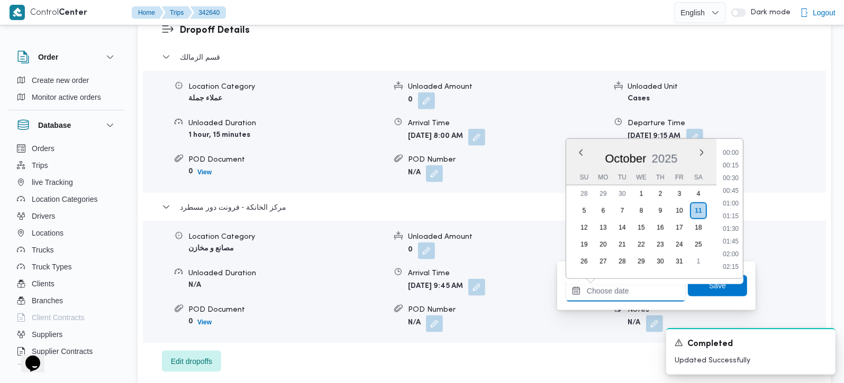
scroll to position [508, 0]
click at [735, 152] on li "10:00" at bounding box center [730, 152] width 24 height 11
type input "11/10/2025 10:00"
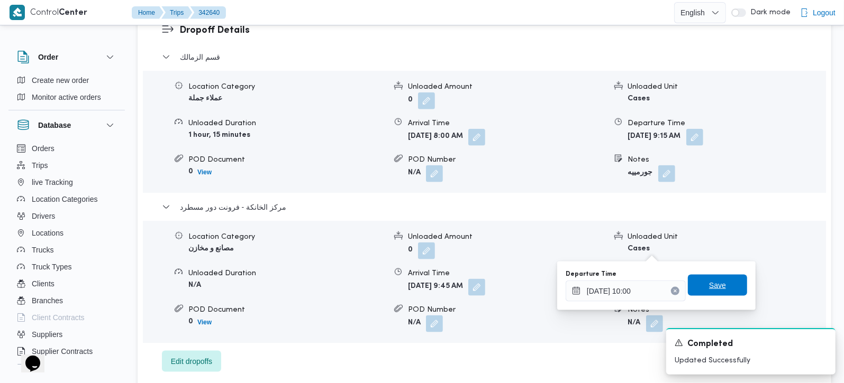
click at [711, 282] on span "Save" at bounding box center [717, 285] width 17 height 13
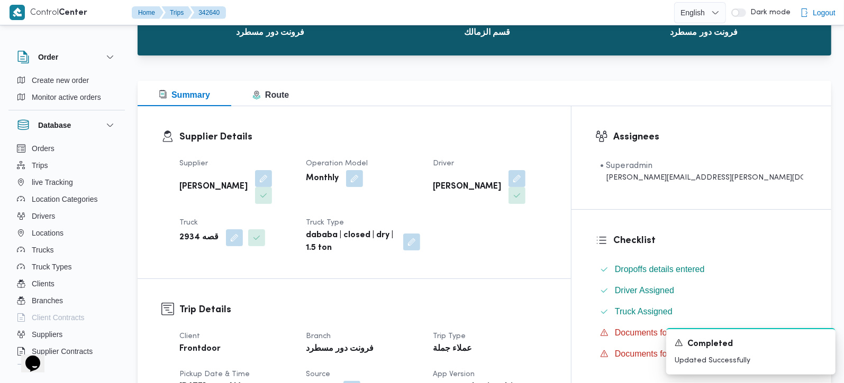
scroll to position [0, 0]
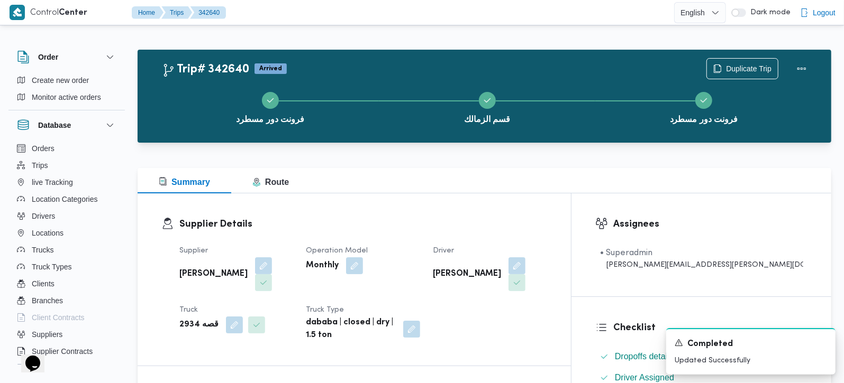
click at [807, 161] on div at bounding box center [484, 162] width 693 height 13
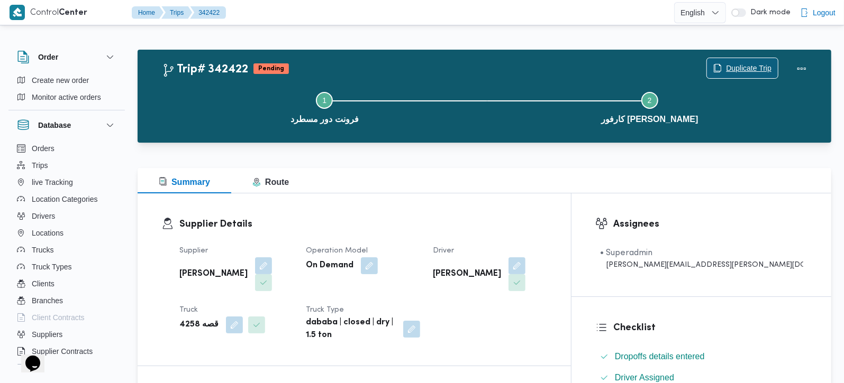
click at [726, 66] on span "Duplicate Trip" at bounding box center [748, 68] width 45 height 13
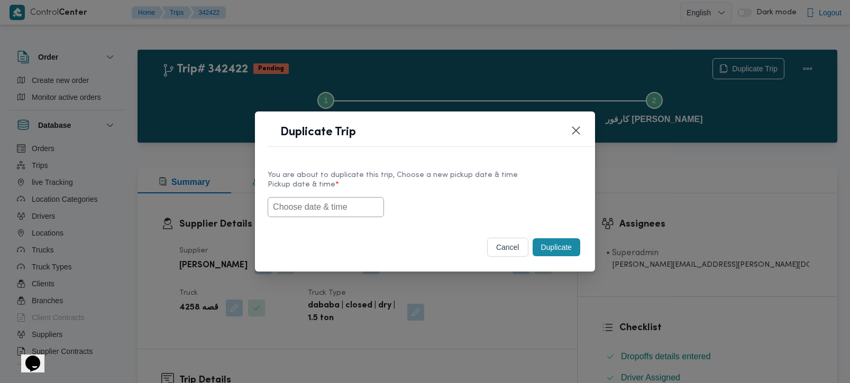
click at [366, 204] on input "text" at bounding box center [326, 207] width 116 height 20
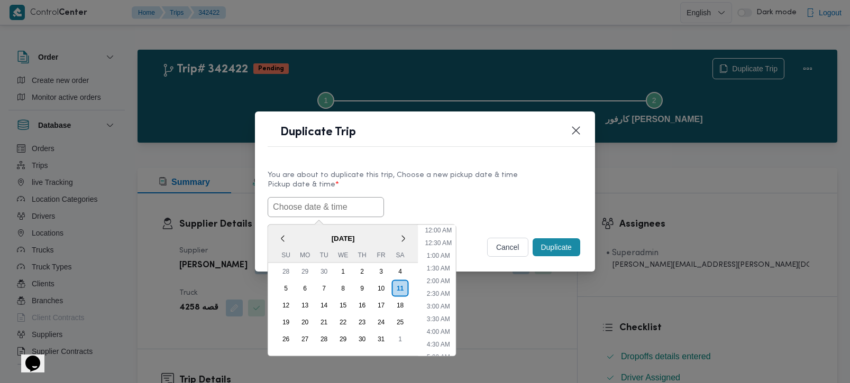
scroll to position [220, 0]
click at [299, 229] on span "[DATE]" at bounding box center [343, 238] width 150 height 19
click at [438, 249] on li "7:00 AM" at bounding box center [438, 250] width 32 height 11
type input "[DATE] 7:00AM"
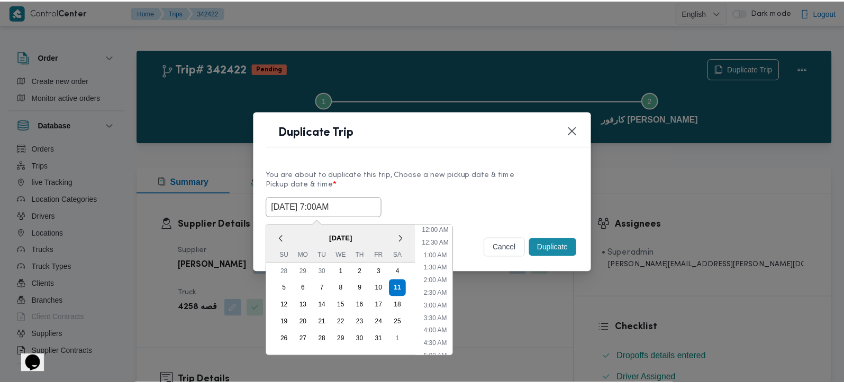
scroll to position [118, 0]
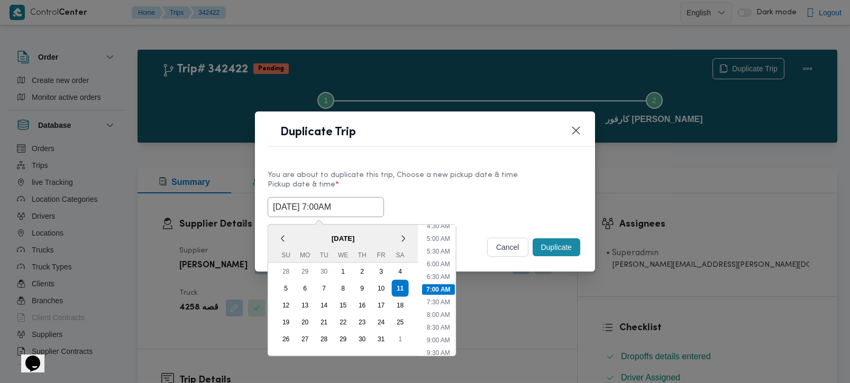
click at [544, 245] on button "Duplicate" at bounding box center [557, 248] width 48 height 18
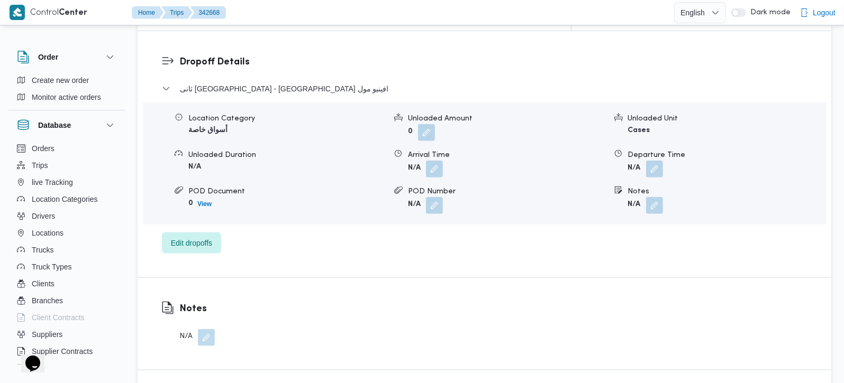
scroll to position [871, 0]
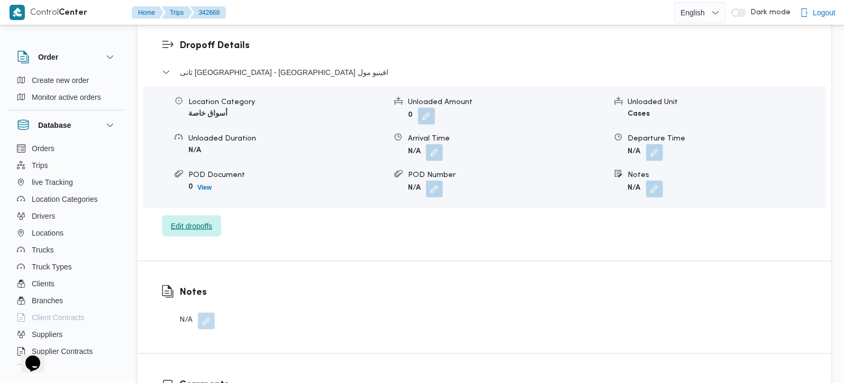
click at [202, 220] on span "Edit dropoffs" at bounding box center [191, 226] width 41 height 13
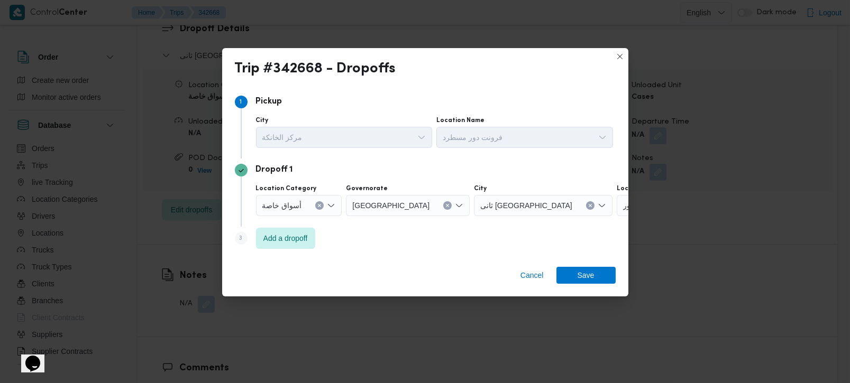
click at [586, 202] on button "Clear input" at bounding box center [590, 206] width 8 height 8
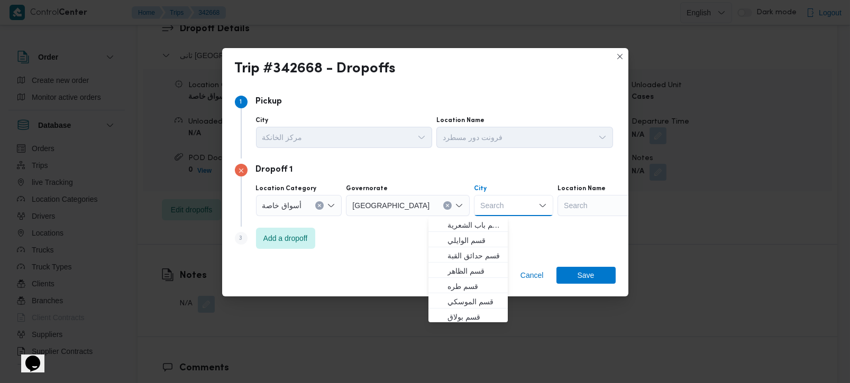
click at [565, 205] on div "Search" at bounding box center [624, 205] width 132 height 21
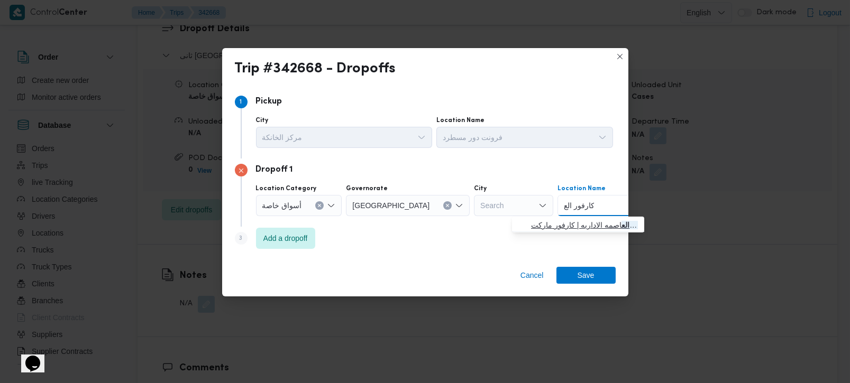
type input "كارفور الع"
click at [590, 229] on span "كارفور الع اصمه الاداريه | كارفور ماركت Carrefour market | null" at bounding box center [584, 225] width 107 height 13
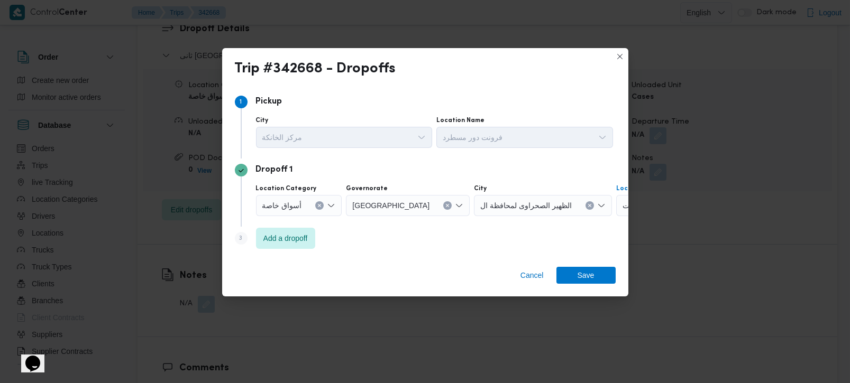
click at [588, 204] on icon "Clear input" at bounding box center [590, 206] width 4 height 4
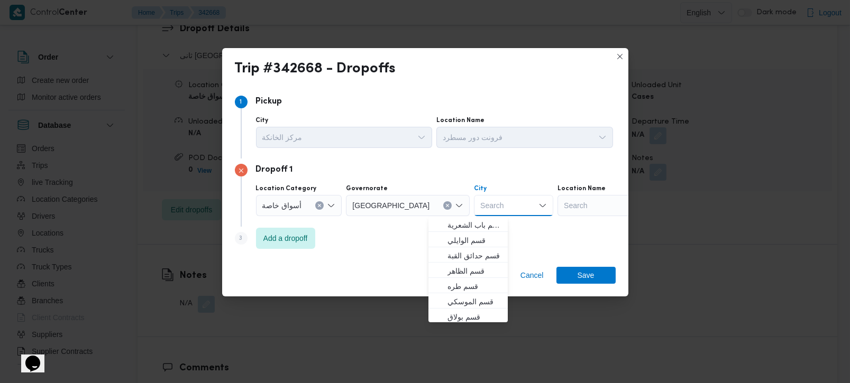
click at [579, 206] on div "Search" at bounding box center [624, 205] width 132 height 21
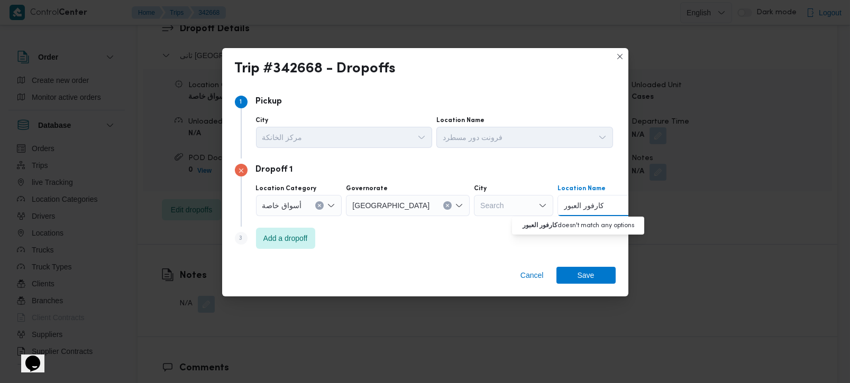
click at [318, 204] on icon "Clear input" at bounding box center [319, 206] width 4 height 4
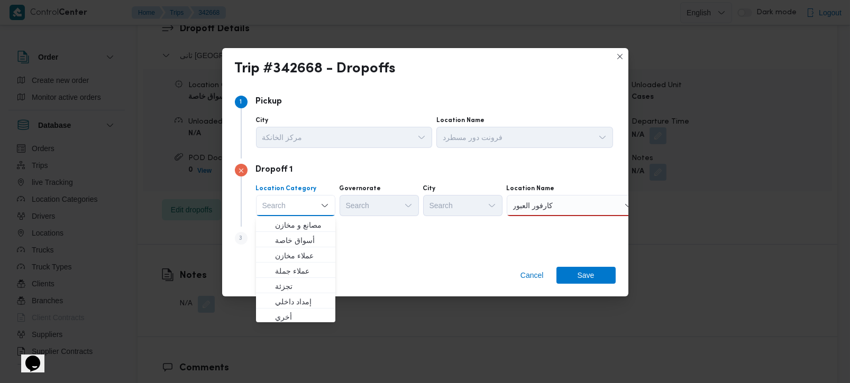
click at [565, 211] on div "كارفور العبور كارفور العبور" at bounding box center [573, 205] width 132 height 21
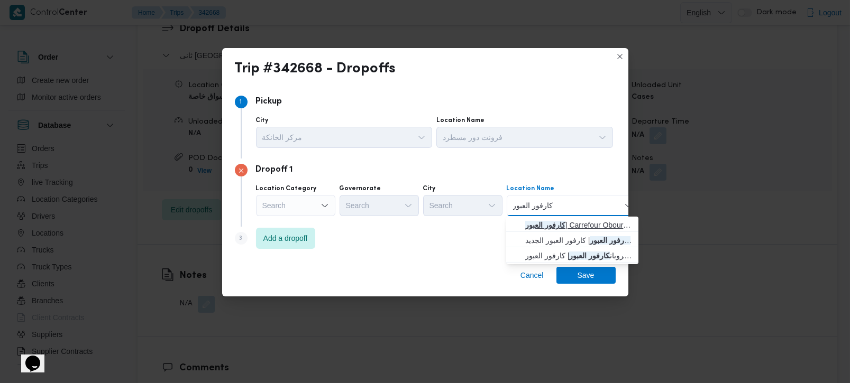
type input "كارفور العبور"
click at [572, 222] on span "كارفور العبور | Carrefour Obour | null" at bounding box center [578, 225] width 107 height 13
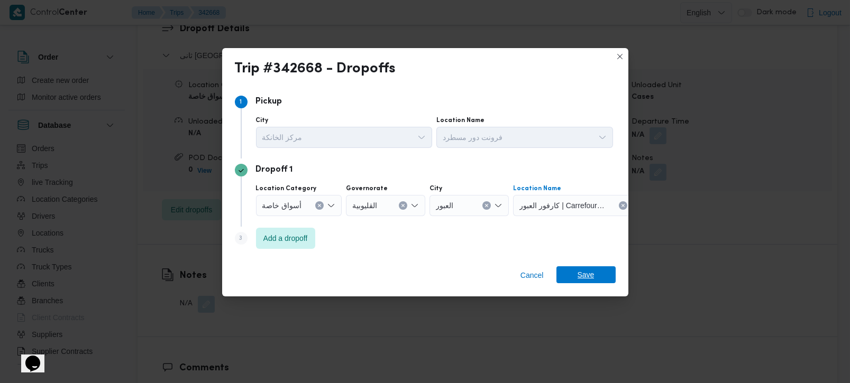
click at [590, 273] on span "Save" at bounding box center [586, 275] width 17 height 17
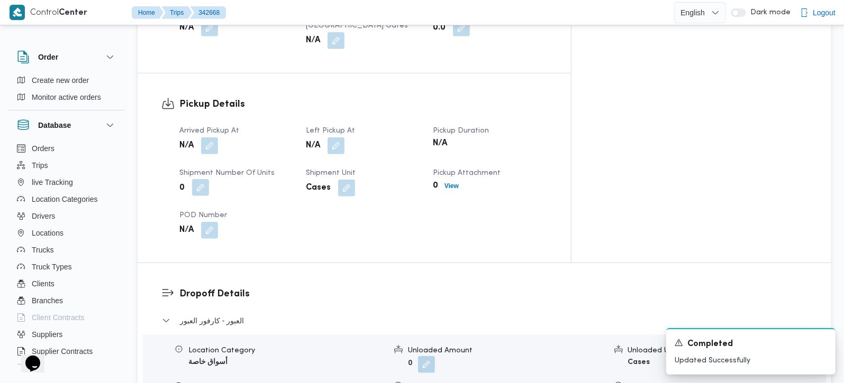
scroll to position [622, 0]
click at [212, 138] on button "button" at bounding box center [209, 146] width 17 height 17
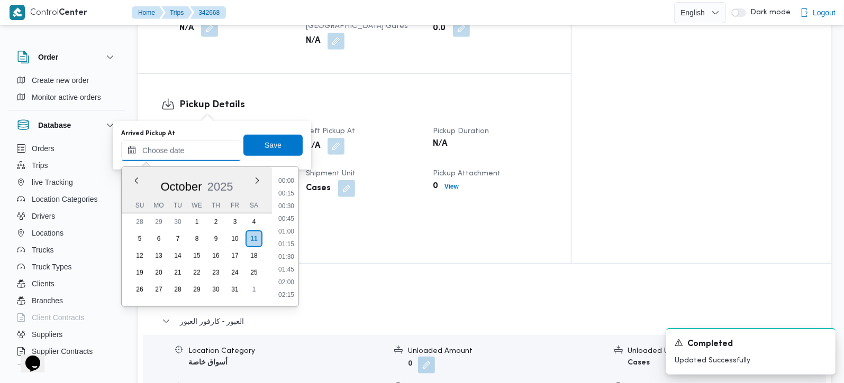
drag, startPoint x: 193, startPoint y: 156, endPoint x: 272, endPoint y: 213, distance: 97.6
click at [193, 156] on input "Arrived Pickup At" at bounding box center [181, 150] width 120 height 21
click at [289, 197] on li "07:00" at bounding box center [286, 202] width 24 height 11
type input "11/10/2025 07:00"
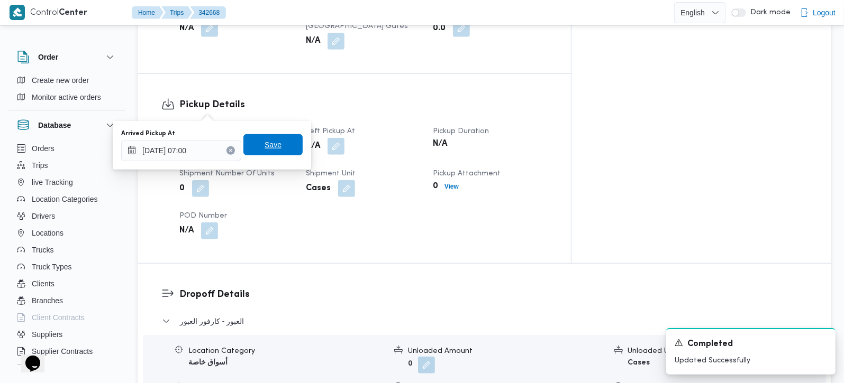
click at [273, 140] on span "Save" at bounding box center [272, 144] width 59 height 21
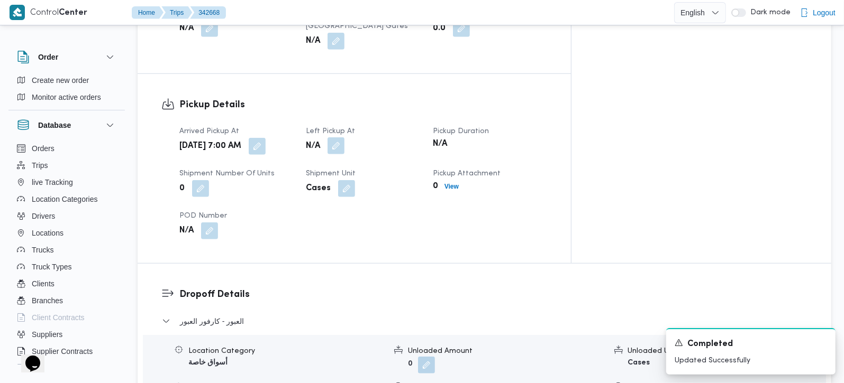
click at [344, 138] on button "button" at bounding box center [335, 146] width 17 height 17
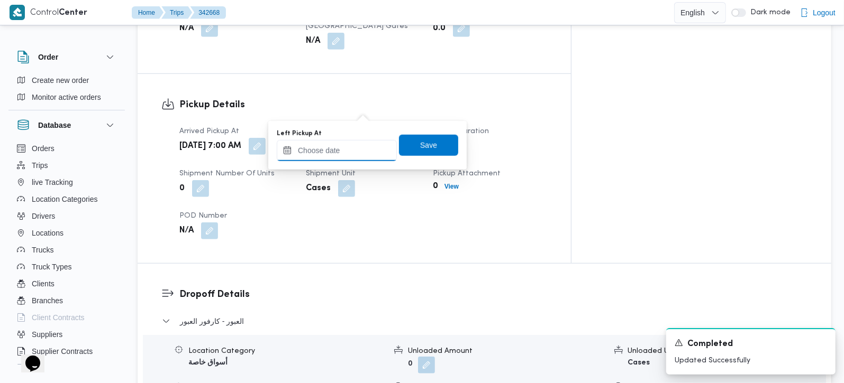
drag, startPoint x: 349, startPoint y: 142, endPoint x: 358, endPoint y: 157, distance: 16.9
click at [349, 142] on input "Left Pickup At" at bounding box center [337, 150] width 120 height 21
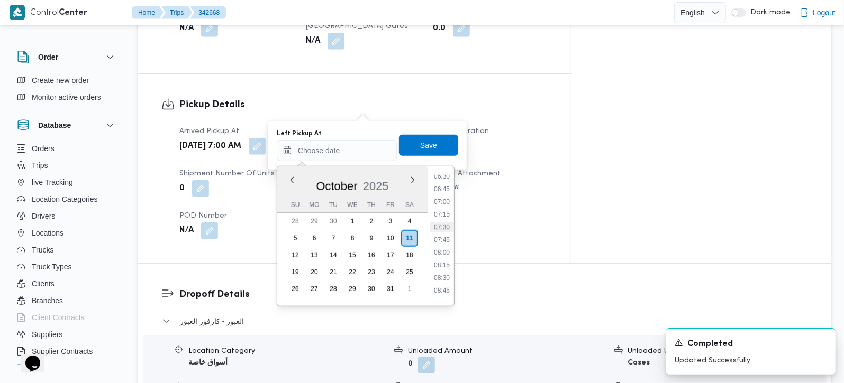
click at [446, 224] on li "07:30" at bounding box center [441, 227] width 24 height 11
type input "11/10/2025 07:30"
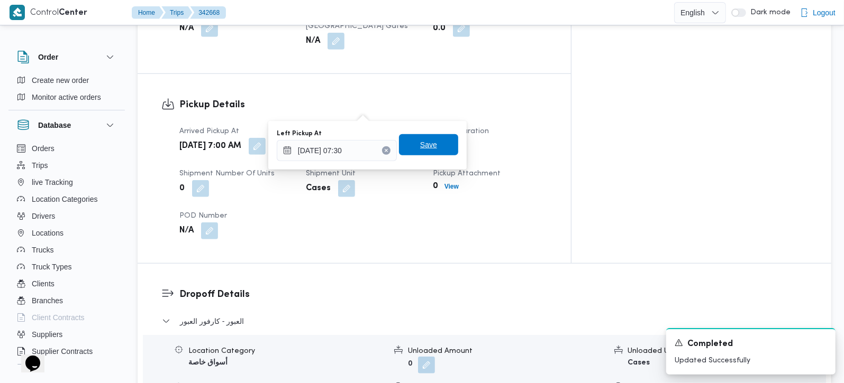
click at [424, 149] on span "Save" at bounding box center [428, 145] width 17 height 13
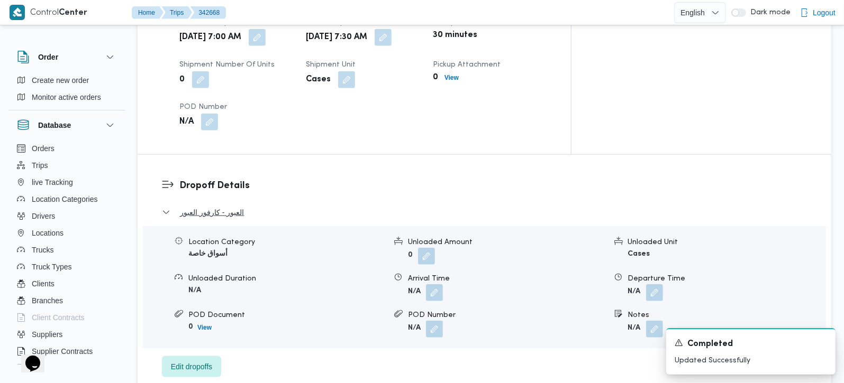
scroll to position [746, 0]
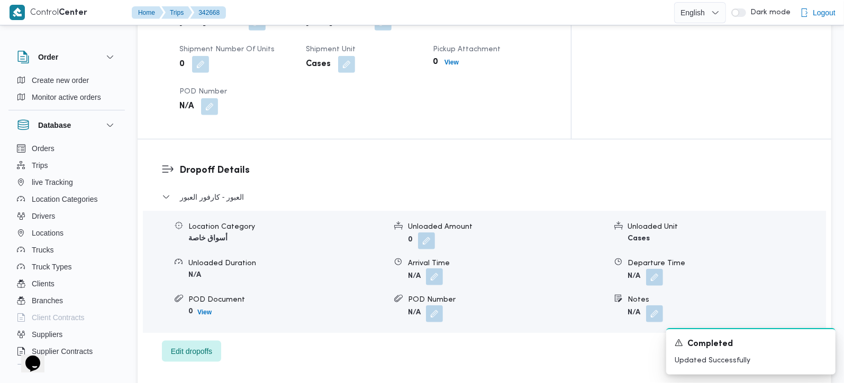
click at [439, 269] on button "button" at bounding box center [434, 277] width 17 height 17
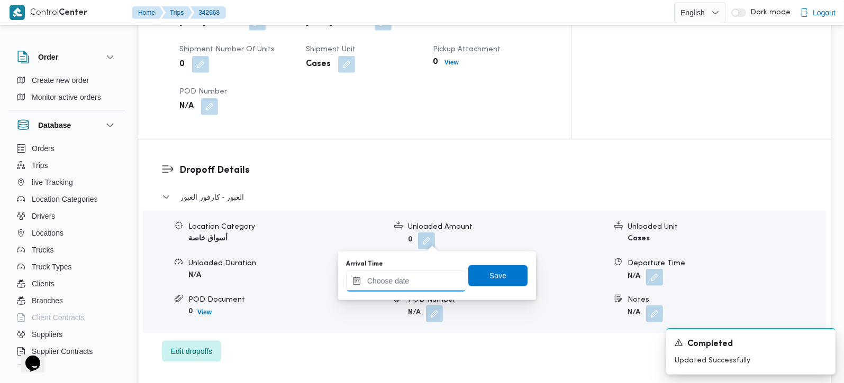
drag, startPoint x: 438, startPoint y: 248, endPoint x: 452, endPoint y: 271, distance: 26.3
click at [429, 276] on input "Arrival Time" at bounding box center [406, 281] width 120 height 21
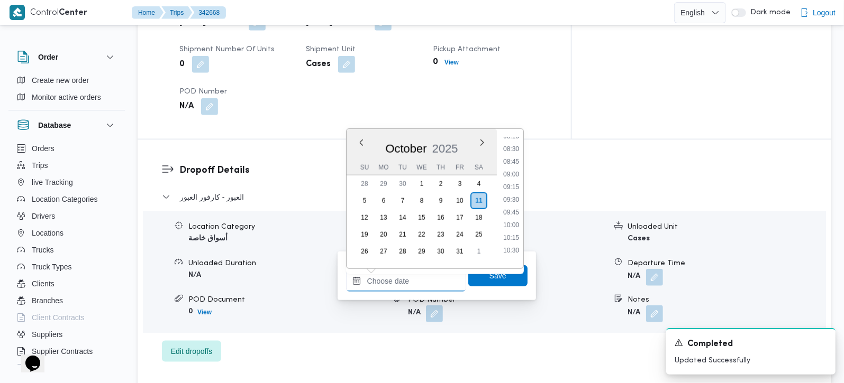
scroll to position [396, 0]
click at [513, 152] on li "08:00" at bounding box center [511, 153] width 24 height 11
type input "11/10/2025 08:00"
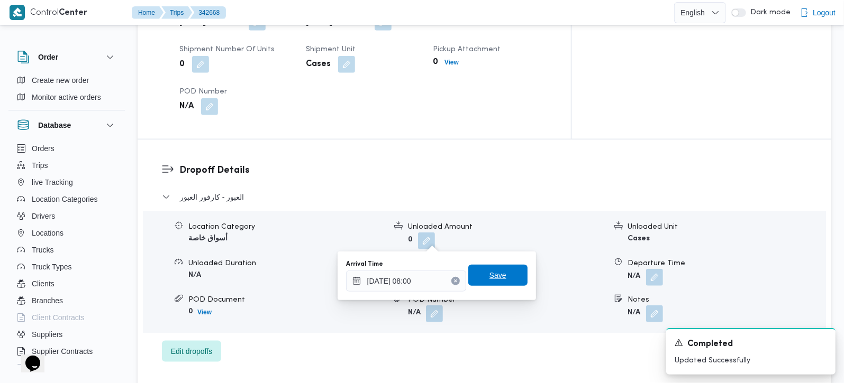
click at [505, 276] on span "Save" at bounding box center [497, 275] width 59 height 21
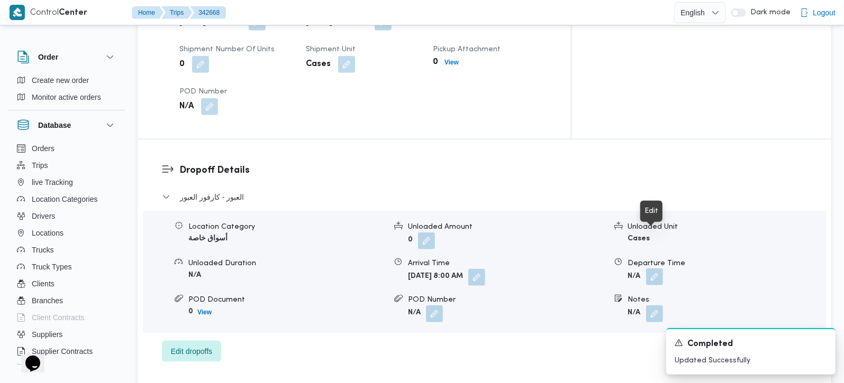
click at [656, 269] on button "button" at bounding box center [654, 277] width 17 height 17
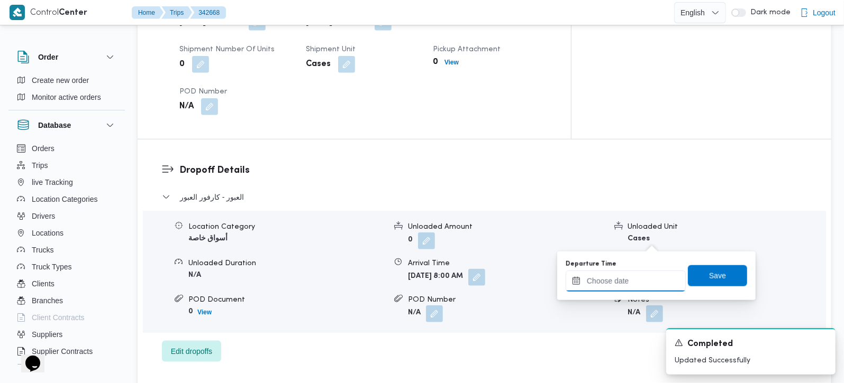
click at [636, 283] on input "Departure Time" at bounding box center [625, 281] width 120 height 21
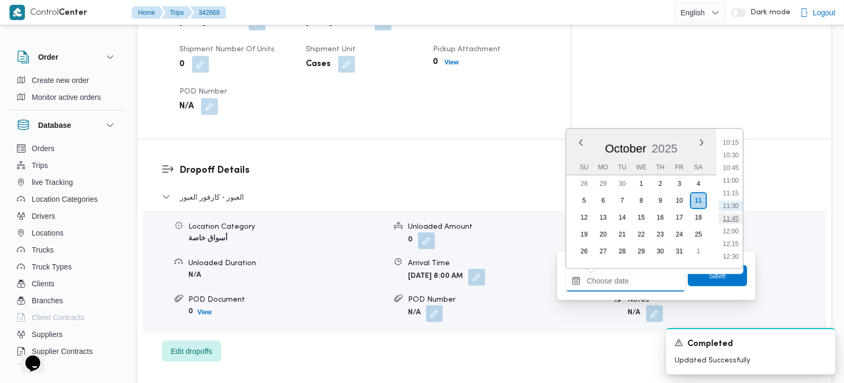
scroll to position [459, 0]
click at [727, 163] on li "09:30" at bounding box center [730, 166] width 24 height 11
type input "11/10/2025 09:30"
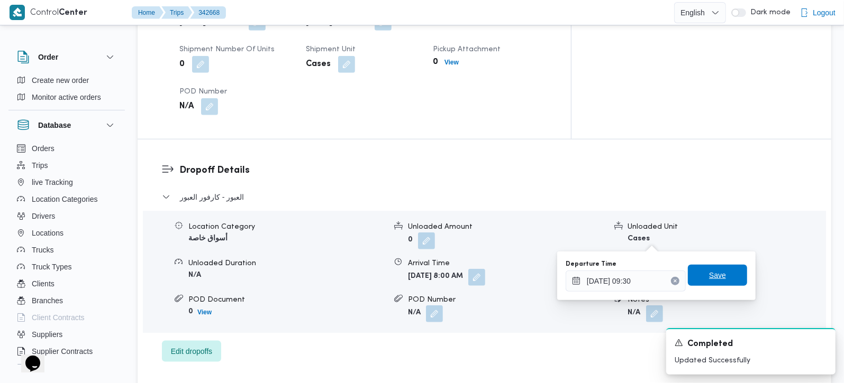
click at [717, 276] on span "Save" at bounding box center [717, 275] width 59 height 21
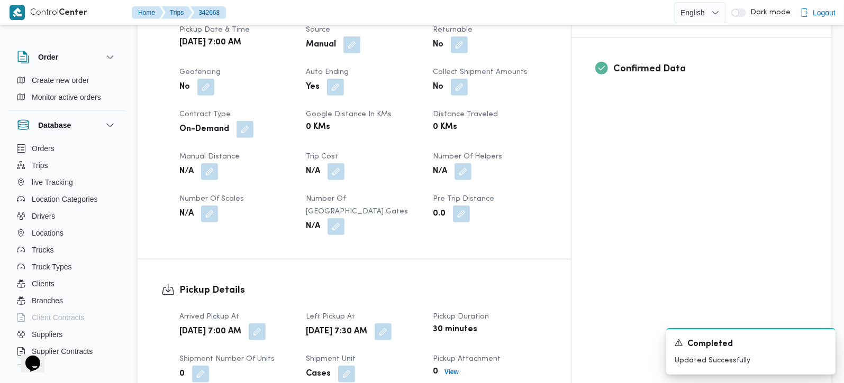
scroll to position [435, 0]
click at [209, 164] on button "button" at bounding box center [209, 172] width 17 height 17
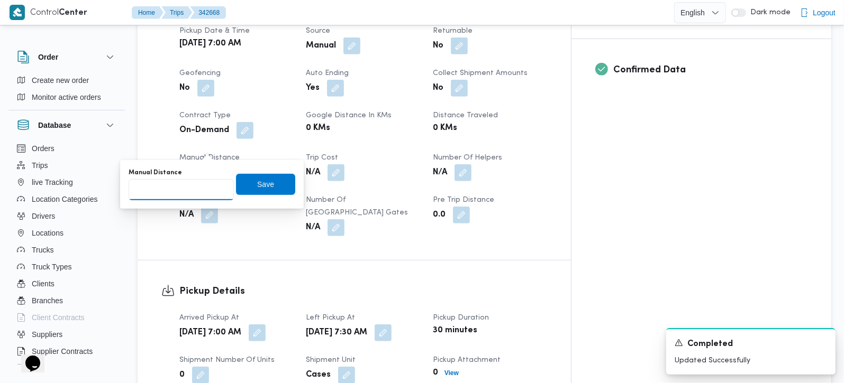
click at [186, 195] on input "Manual Distance" at bounding box center [181, 189] width 105 height 21
type input "30"
click at [259, 186] on span "Save" at bounding box center [265, 184] width 17 height 13
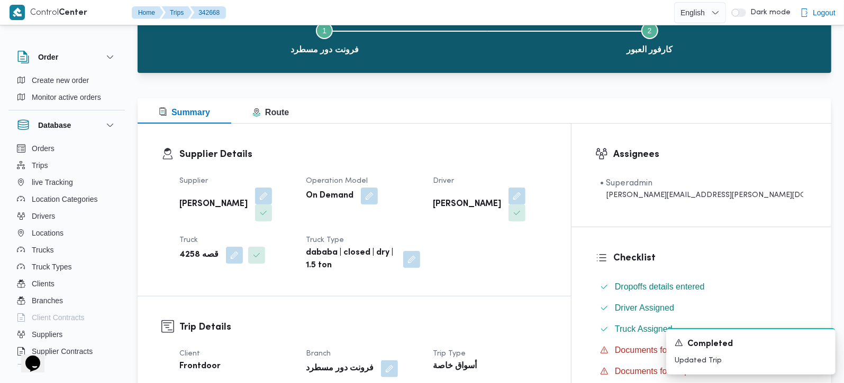
scroll to position [0, 0]
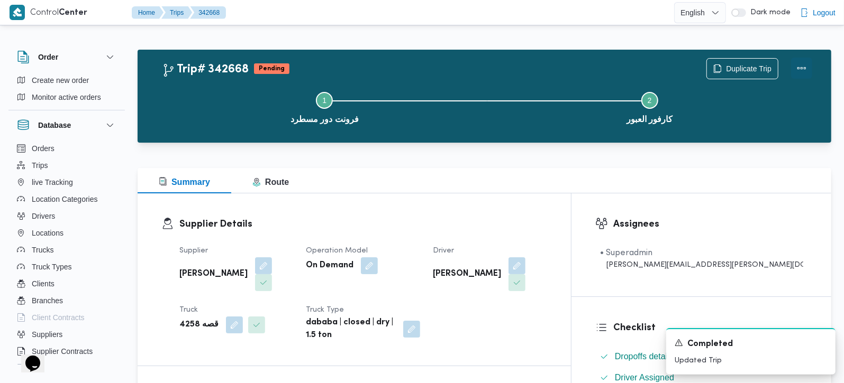
click at [802, 69] on button "Actions" at bounding box center [801, 68] width 21 height 21
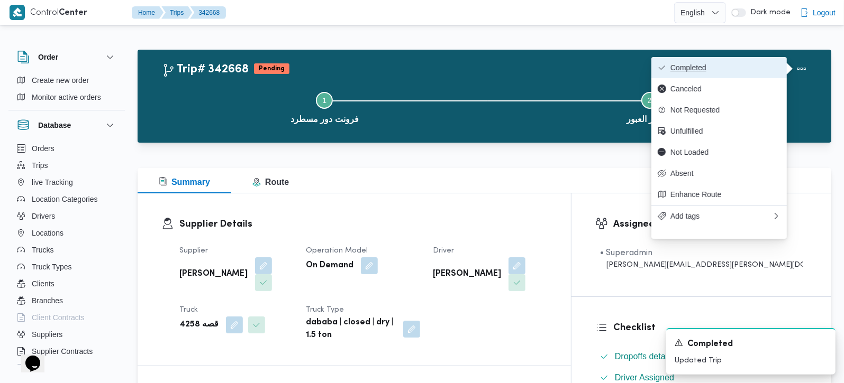
click at [688, 70] on span "Completed" at bounding box center [725, 67] width 110 height 8
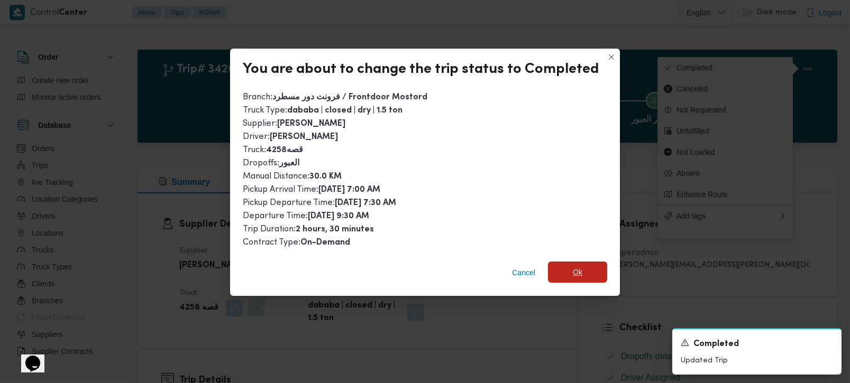
click at [577, 269] on span "Ok" at bounding box center [578, 272] width 10 height 13
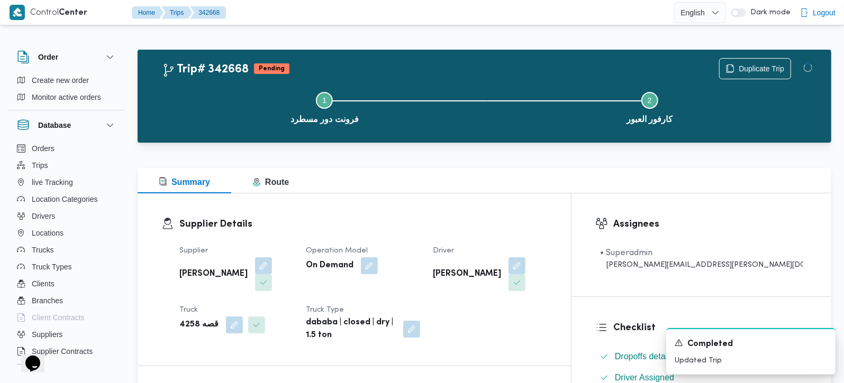
click at [492, 164] on div at bounding box center [484, 162] width 693 height 13
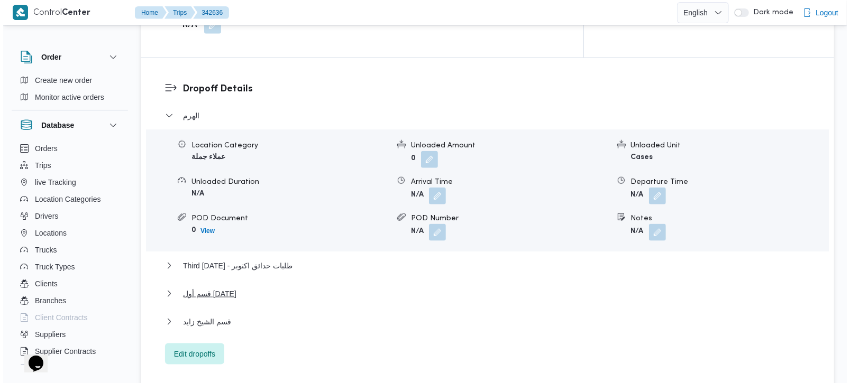
scroll to position [871, 0]
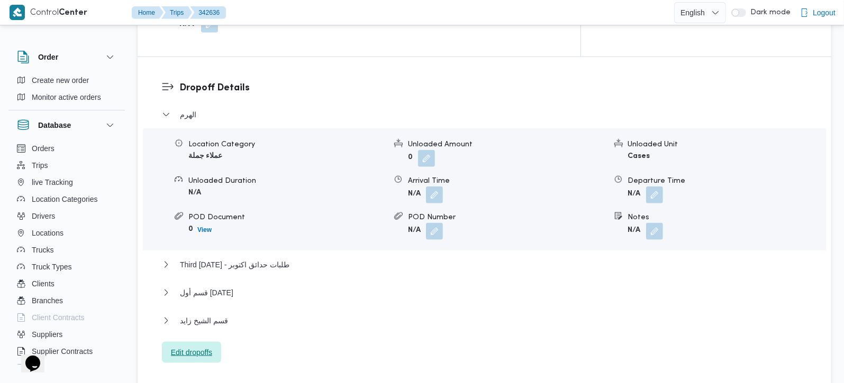
click at [200, 346] on span "Edit dropoffs" at bounding box center [191, 352] width 41 height 13
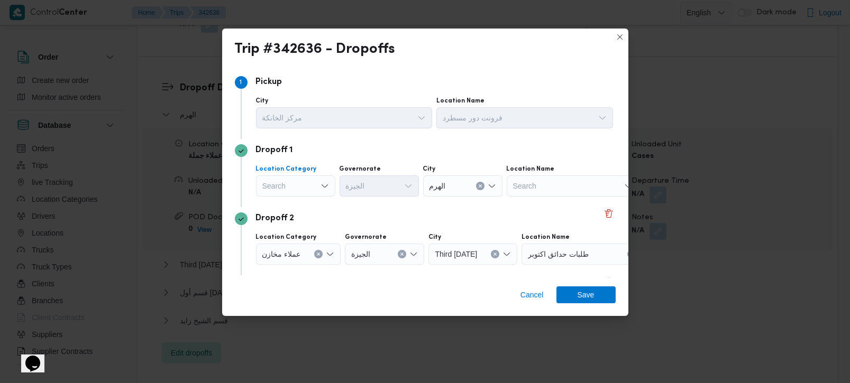
click at [302, 188] on div "Search" at bounding box center [295, 186] width 79 height 21
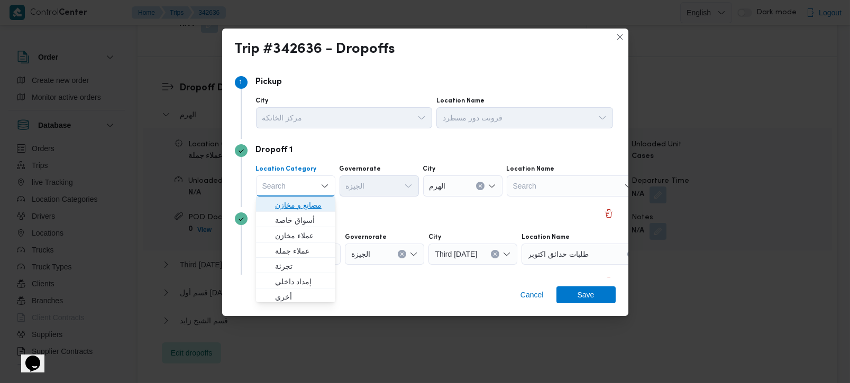
click at [302, 207] on span "مصانع و مخازن" at bounding box center [302, 205] width 54 height 13
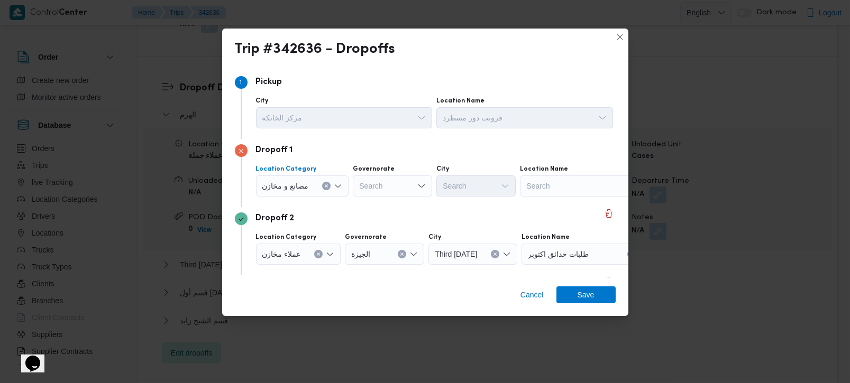
click at [326, 185] on icon "Clear input" at bounding box center [326, 186] width 4 height 4
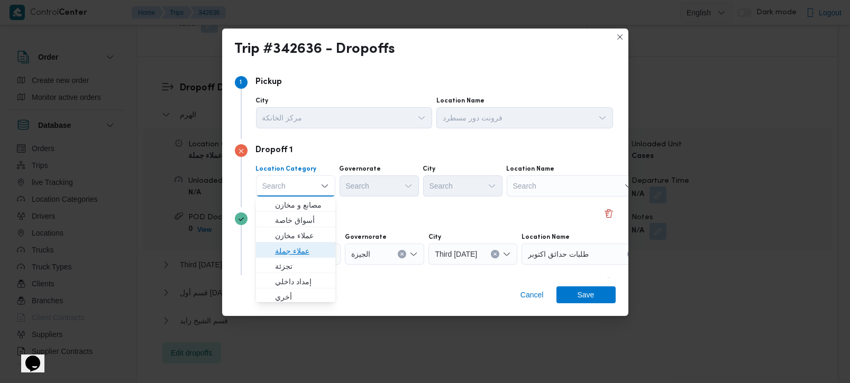
click at [306, 245] on span "عملاء جملة" at bounding box center [302, 251] width 54 height 13
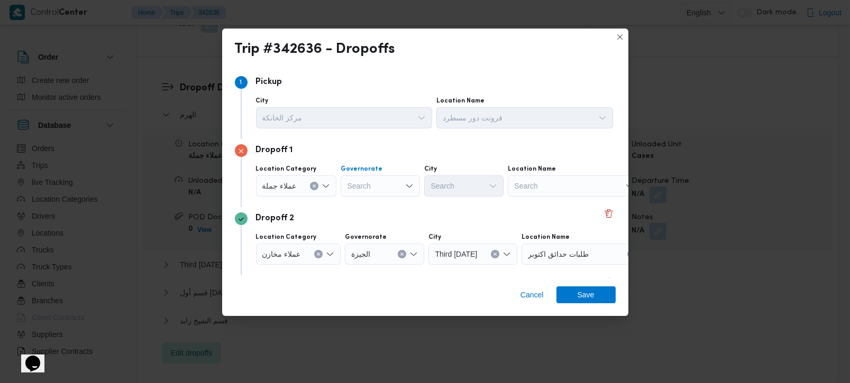
click at [365, 188] on div "Search" at bounding box center [380, 186] width 79 height 21
type input "رة"
click at [380, 221] on span "القاه رة" at bounding box center [386, 220] width 54 height 13
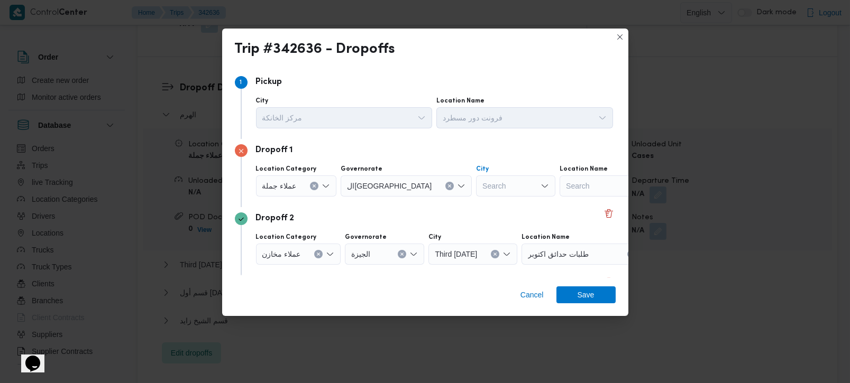
click at [476, 182] on div "Search" at bounding box center [515, 186] width 79 height 21
type input "بور"
click at [450, 201] on mark "بور" at bounding box center [447, 205] width 10 height 8
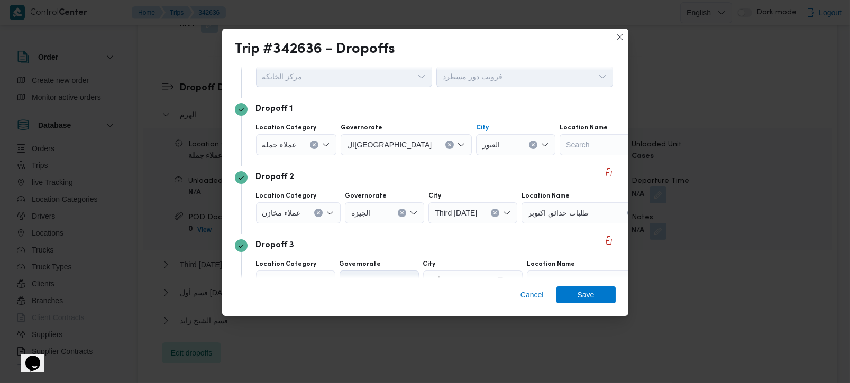
scroll to position [62, 0]
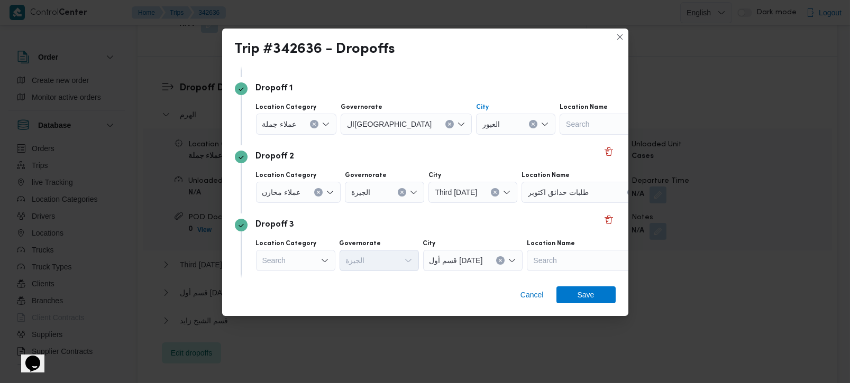
click at [313, 188] on div "عملاء مخازن" at bounding box center [298, 192] width 85 height 21
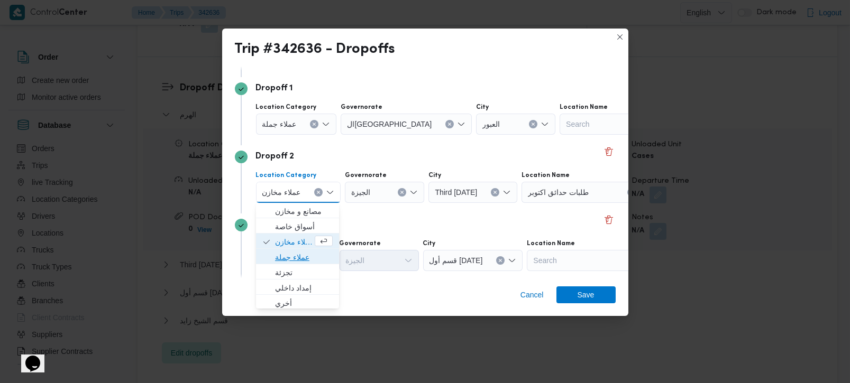
click at [292, 255] on span "عملاء جملة" at bounding box center [304, 257] width 58 height 13
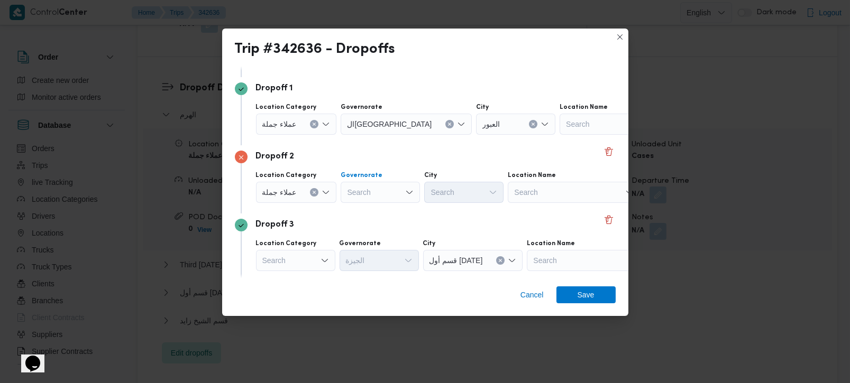
click at [371, 196] on div "Search" at bounding box center [380, 192] width 79 height 21
type input "رة"
click at [375, 225] on span "القاه رة" at bounding box center [386, 227] width 54 height 13
click at [476, 199] on div "Search" at bounding box center [515, 192] width 79 height 21
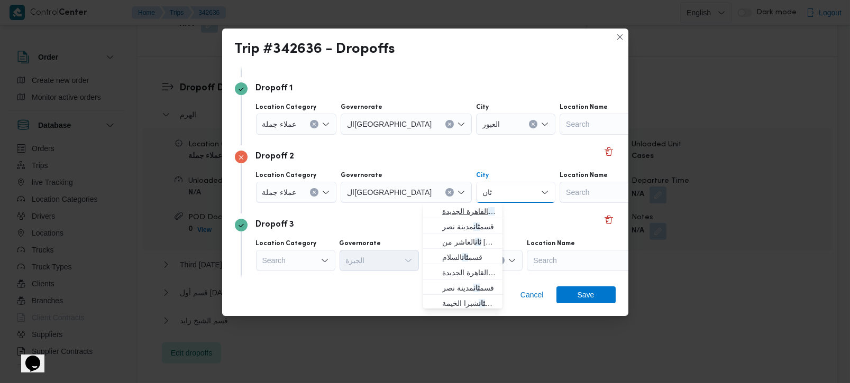
type input "ثان"
click at [458, 211] on span "قسم ثان القاهرة الجديدة" at bounding box center [469, 211] width 54 height 13
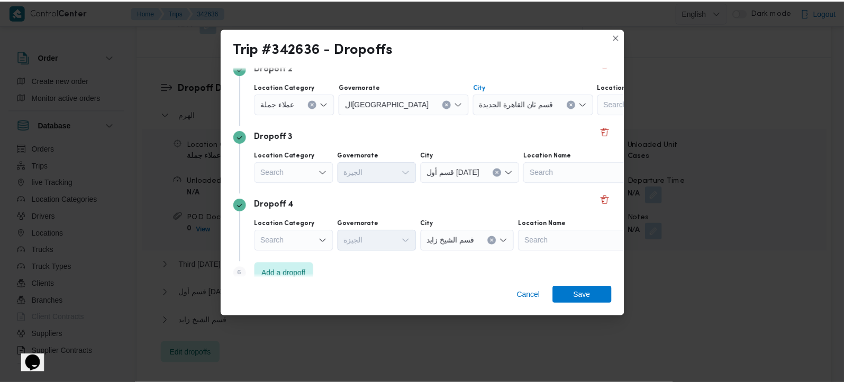
scroll to position [164, 0]
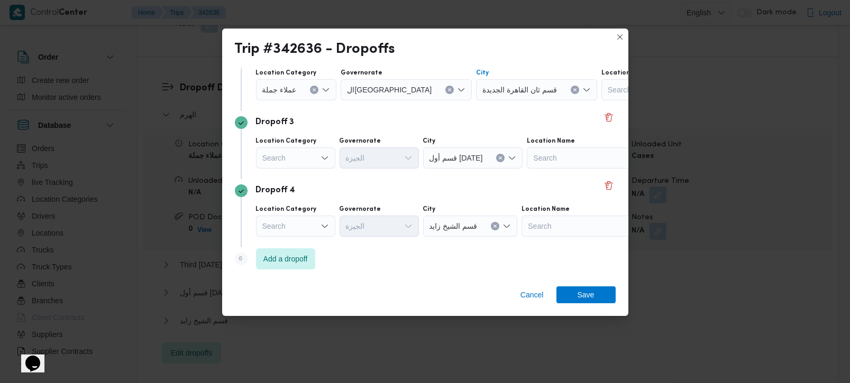
click at [571, 93] on button "Clear input" at bounding box center [575, 90] width 8 height 8
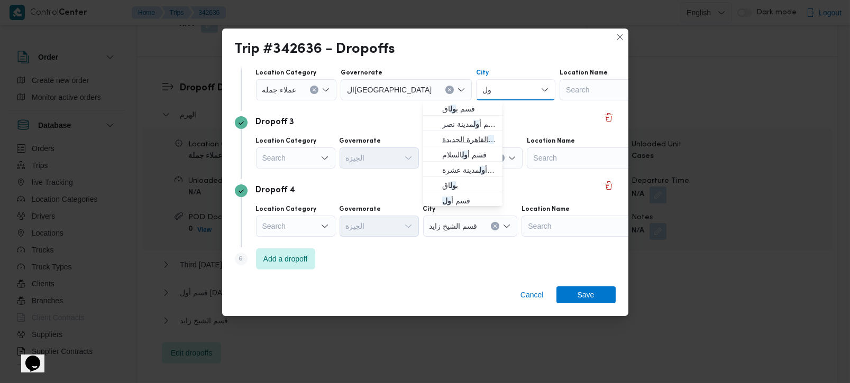
type input "ول"
click at [464, 139] on span "قسم أ ول القاهرة الجديدة" at bounding box center [469, 139] width 54 height 13
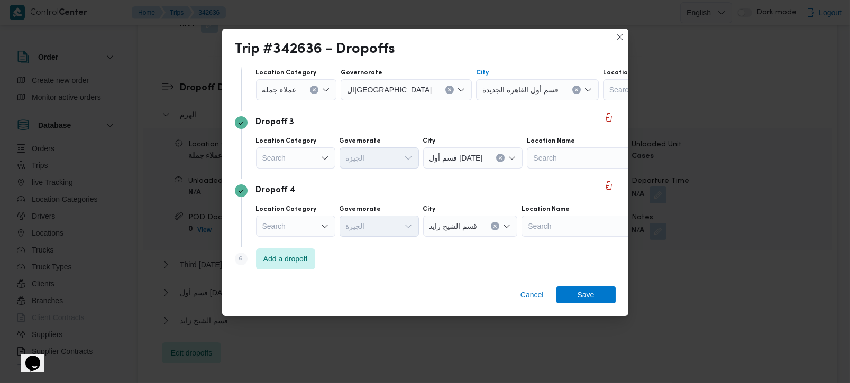
click at [310, 156] on div "Search" at bounding box center [295, 158] width 79 height 21
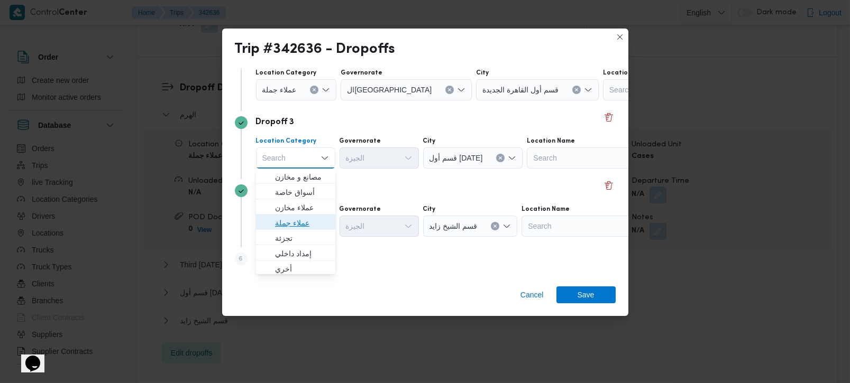
click at [291, 217] on span "عملاء جملة" at bounding box center [302, 223] width 54 height 13
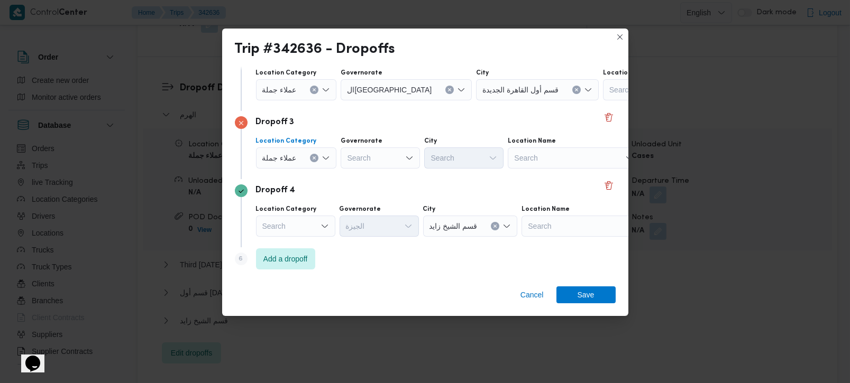
click at [379, 158] on div "Search" at bounding box center [380, 158] width 79 height 21
type input "رة"
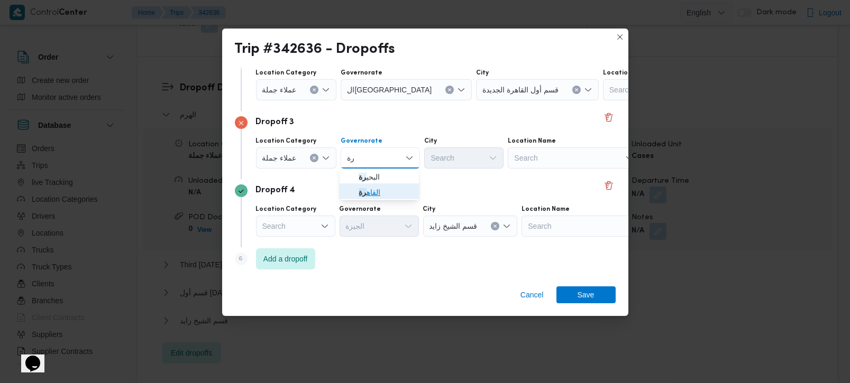
click at [370, 195] on span "القاه رة" at bounding box center [386, 192] width 54 height 13
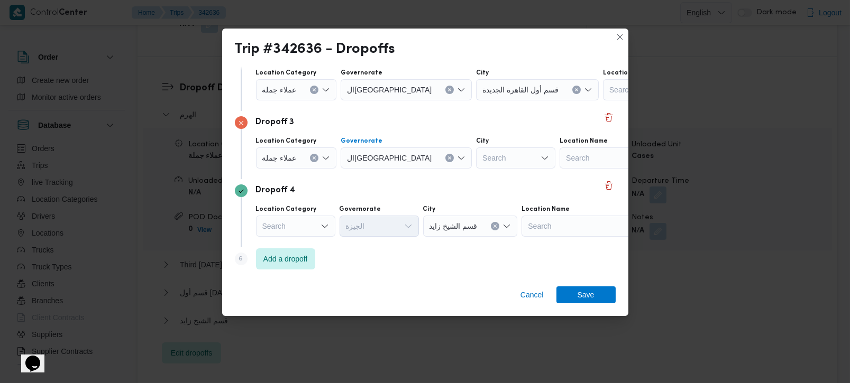
click at [476, 166] on div "Search" at bounding box center [515, 158] width 79 height 21
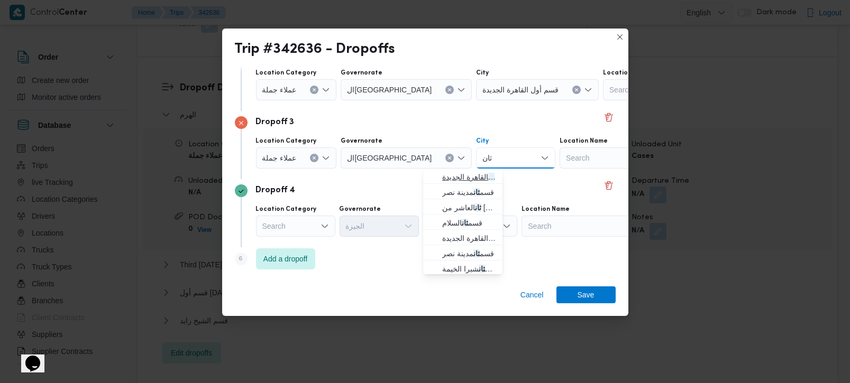
type input "ثان"
click at [452, 174] on span "قسم ثان القاهرة الجديدة" at bounding box center [469, 177] width 54 height 13
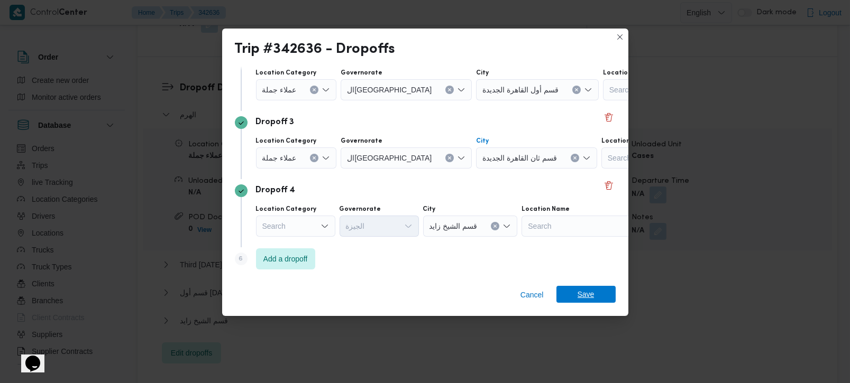
click at [571, 297] on span "Save" at bounding box center [585, 294] width 59 height 17
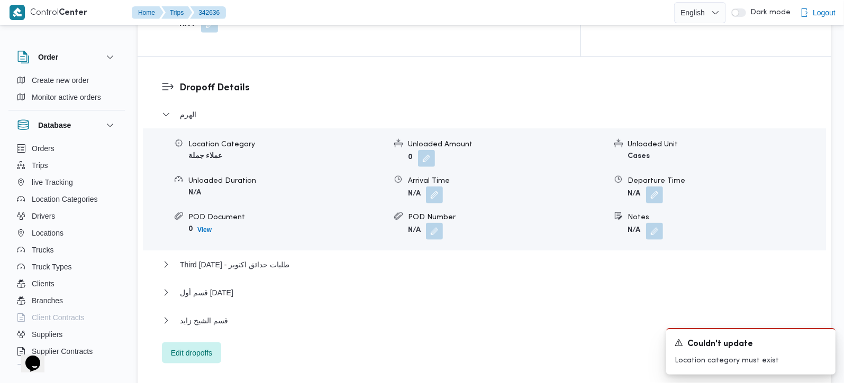
click at [646, 211] on div "Location Category عملاء جملة Unloaded Amount 0 Unloaded Unit Cases Unloaded Dur…" at bounding box center [484, 190] width 691 height 120
click at [650, 223] on button "button" at bounding box center [654, 231] width 17 height 17
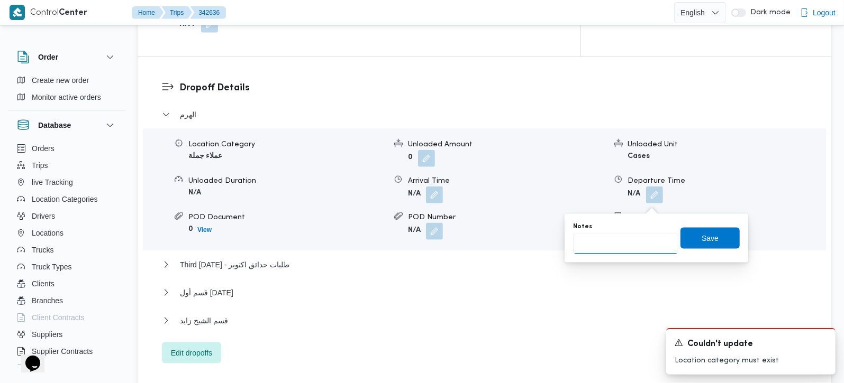
click at [620, 244] on input "Notes" at bounding box center [625, 243] width 105 height 21
type input "الفرجاني و بيت الجملة"
click at [723, 244] on span "Save" at bounding box center [709, 237] width 59 height 21
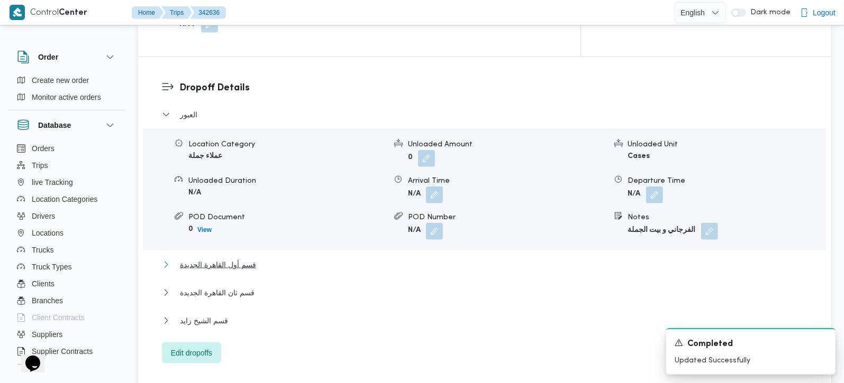
click at [246, 259] on span "قسم أول القاهرة الجديدة" at bounding box center [218, 265] width 76 height 13
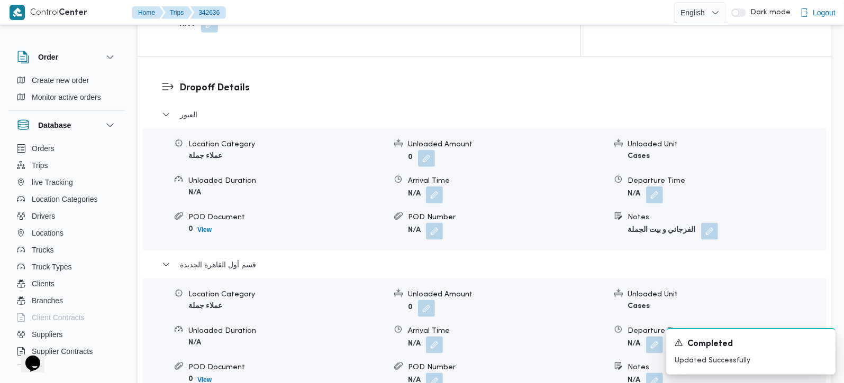
scroll to position [995, 0]
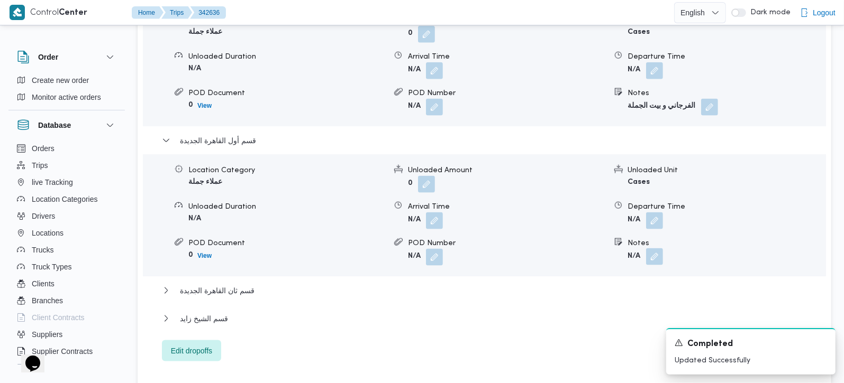
click at [649, 249] on button "button" at bounding box center [654, 257] width 17 height 17
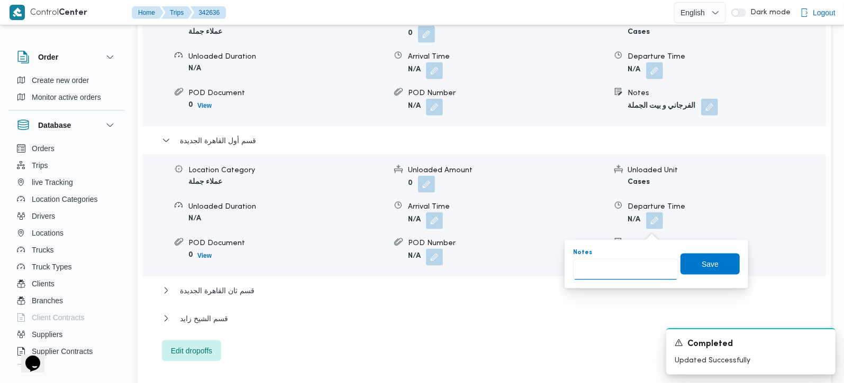
click at [626, 272] on input "Notes" at bounding box center [625, 269] width 105 height 21
type input "رابيت التجمع و رابيت مصر"
click at [701, 259] on span "Save" at bounding box center [709, 264] width 17 height 13
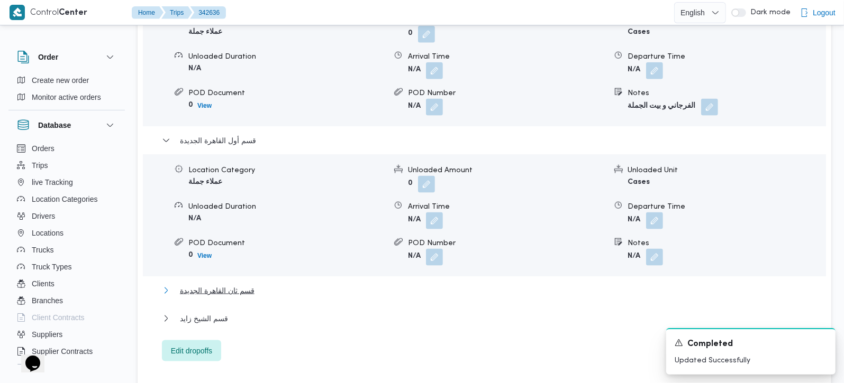
click at [214, 285] on span "قسم ثان القاهرة الجديدة" at bounding box center [217, 291] width 75 height 13
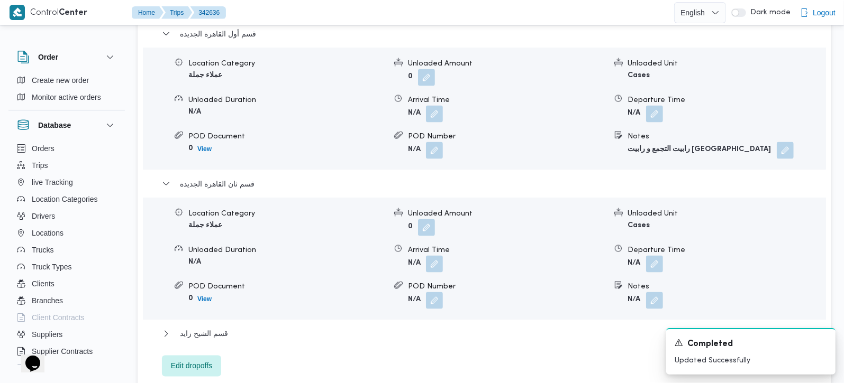
scroll to position [1120, 0]
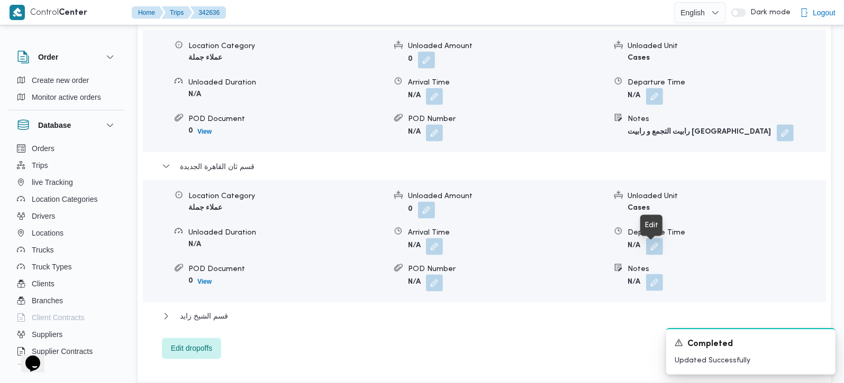
click at [646, 275] on button "button" at bounding box center [654, 283] width 17 height 17
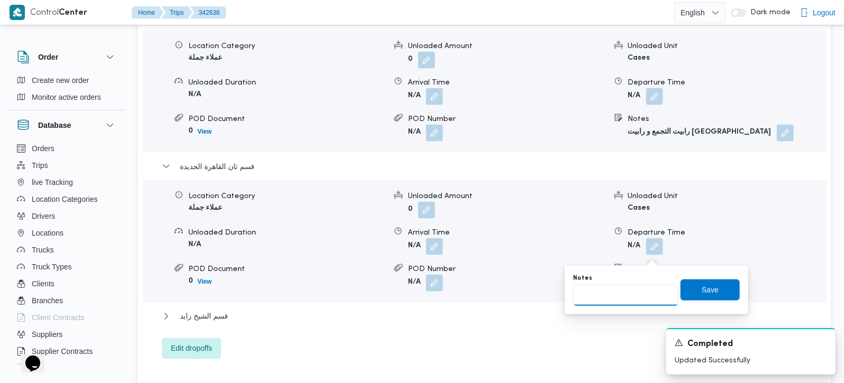
click at [606, 291] on input "Notes" at bounding box center [625, 295] width 105 height 21
type input "رابيت و فتح الله الرحاب و رابيت مدينتي"
click at [705, 290] on span "Save" at bounding box center [709, 290] width 17 height 13
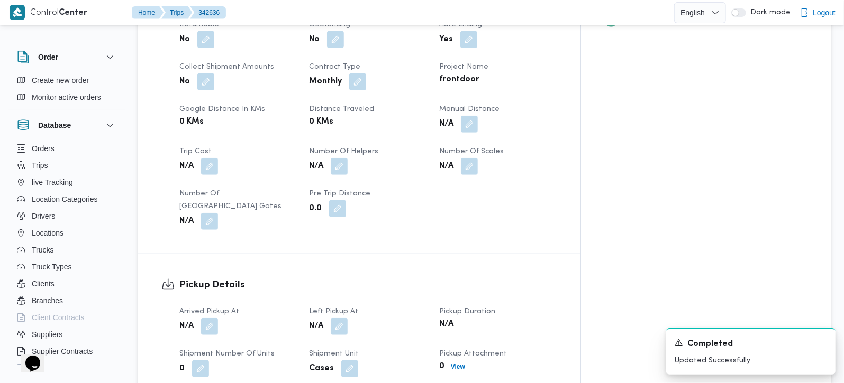
scroll to position [249, 0]
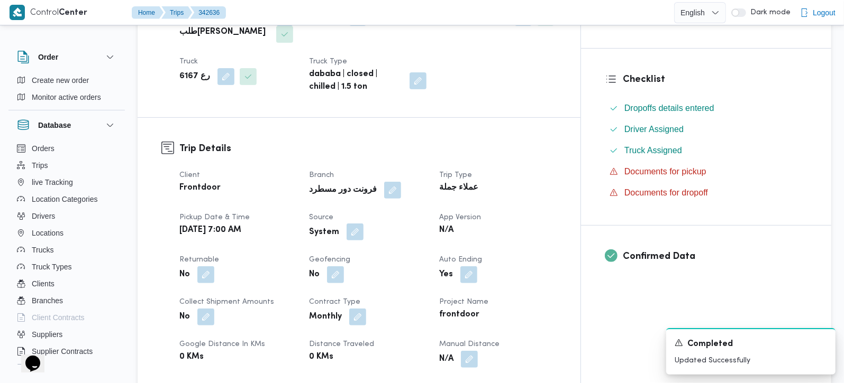
click at [363, 224] on button "button" at bounding box center [354, 232] width 17 height 17
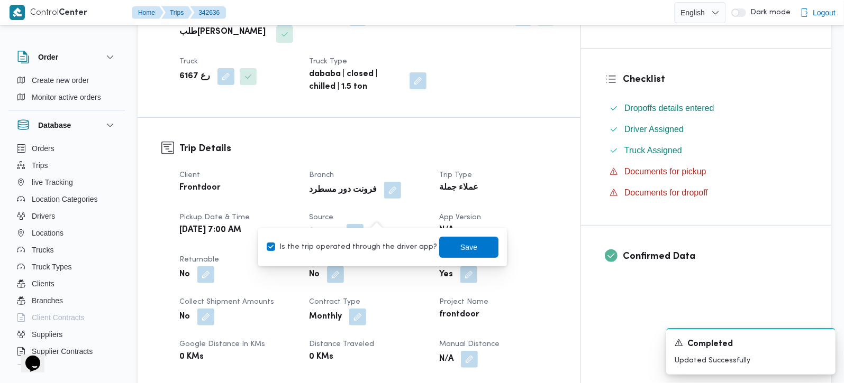
click at [373, 243] on label "Is the trip operated through the driver app?" at bounding box center [352, 247] width 170 height 13
checkbox input "false"
click at [474, 247] on span "Save" at bounding box center [468, 246] width 59 height 21
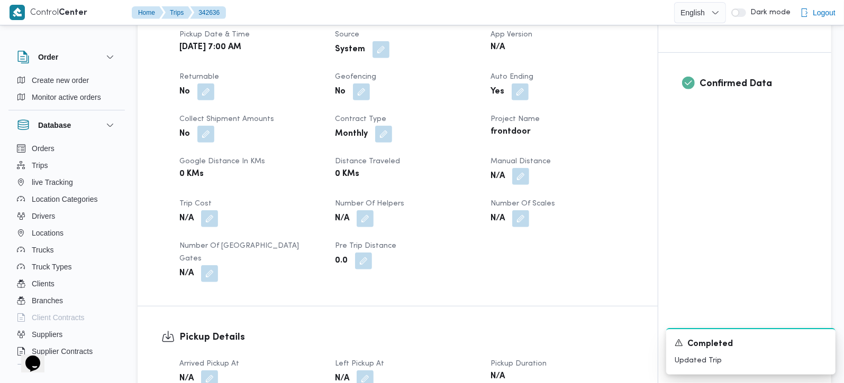
scroll to position [560, 0]
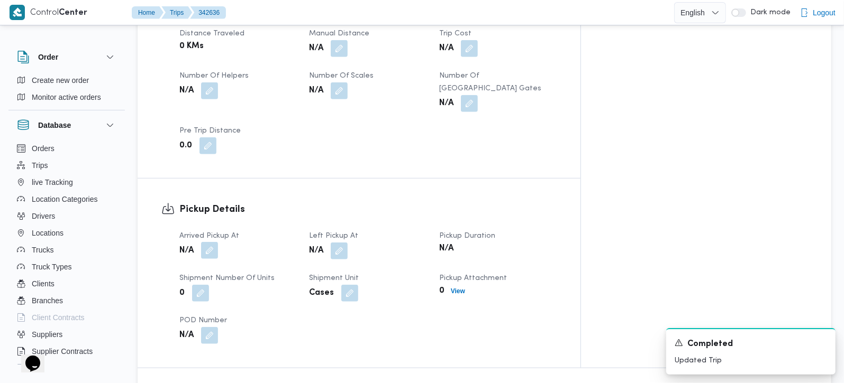
click at [207, 242] on button "button" at bounding box center [209, 250] width 17 height 17
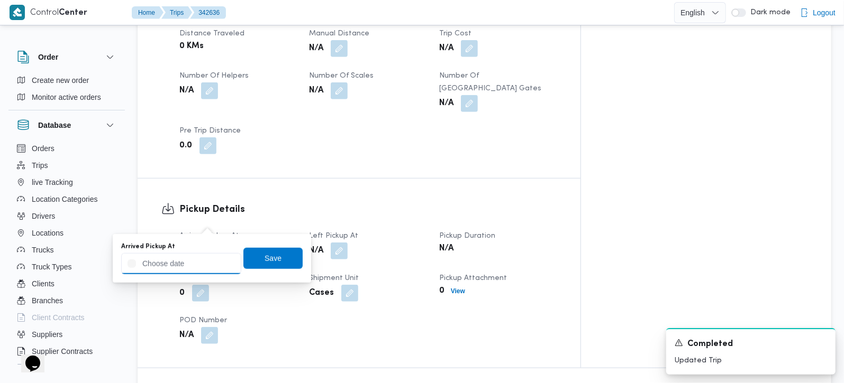
click at [196, 259] on input "Arrived Pickup At" at bounding box center [181, 263] width 120 height 21
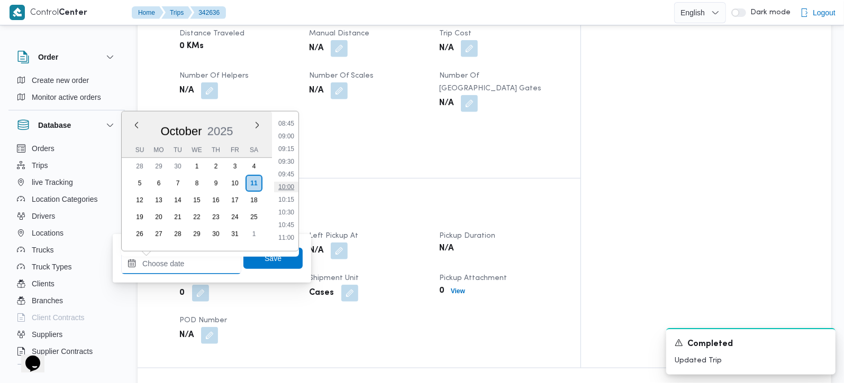
scroll to position [383, 0]
click at [291, 121] on li "07:30" at bounding box center [286, 122] width 24 height 11
type input "11/10/2025 07:30"
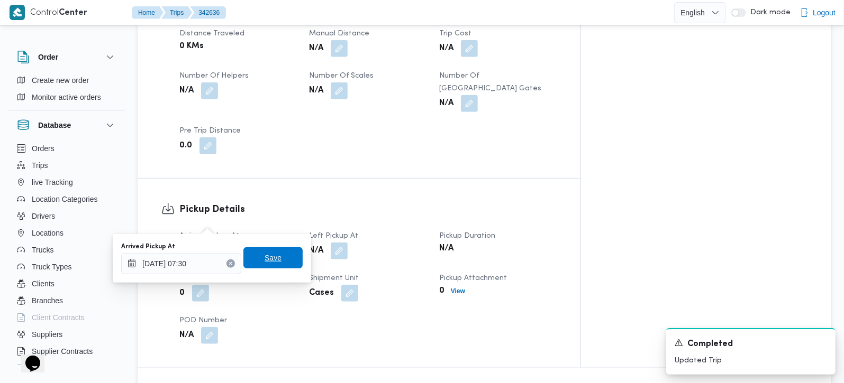
click at [264, 253] on span "Save" at bounding box center [272, 258] width 17 height 13
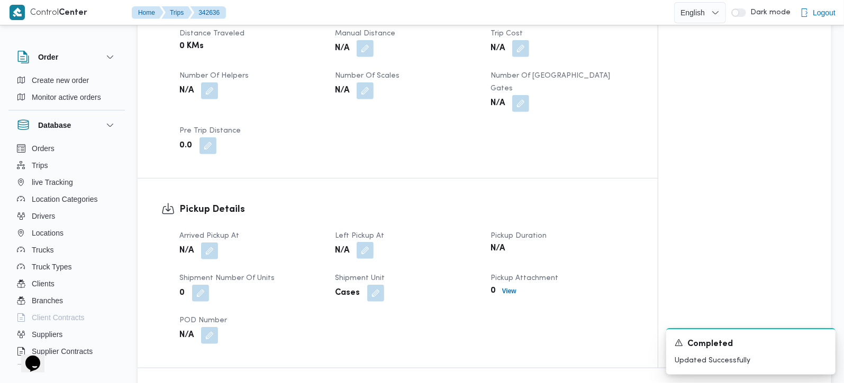
click at [368, 242] on button "button" at bounding box center [365, 250] width 17 height 17
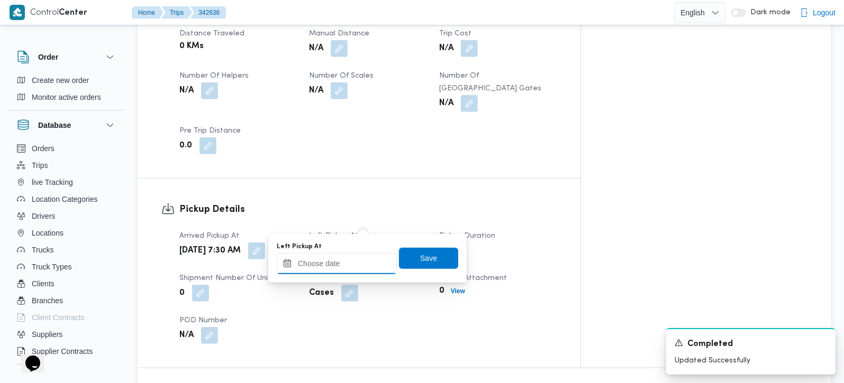
drag, startPoint x: 366, startPoint y: 227, endPoint x: 355, endPoint y: 260, distance: 34.5
click at [355, 261] on input "Left Pickup At" at bounding box center [337, 263] width 120 height 21
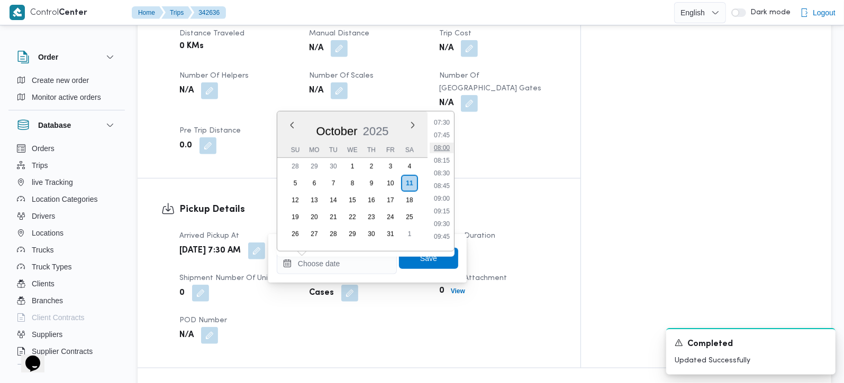
click at [449, 144] on li "08:00" at bounding box center [441, 148] width 24 height 11
type input "11/10/2025 08:00"
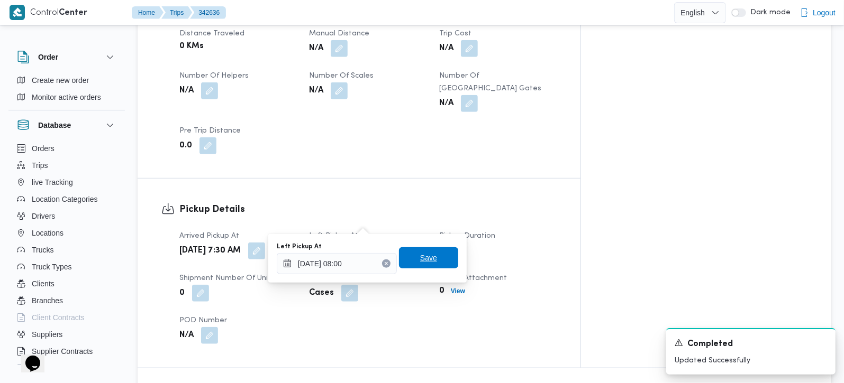
click at [432, 259] on span "Save" at bounding box center [428, 258] width 59 height 21
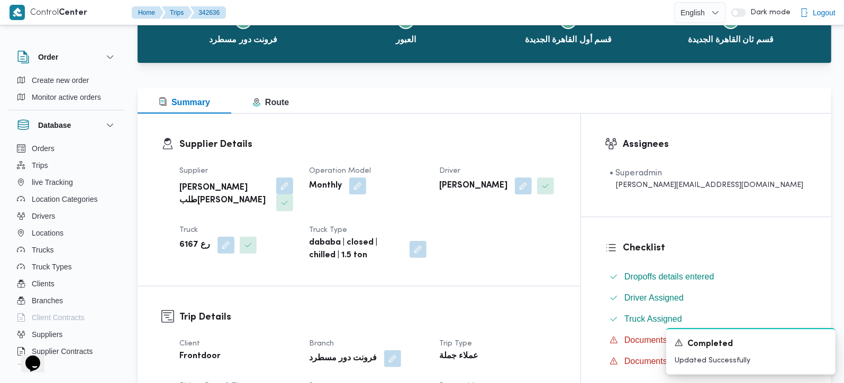
scroll to position [249, 0]
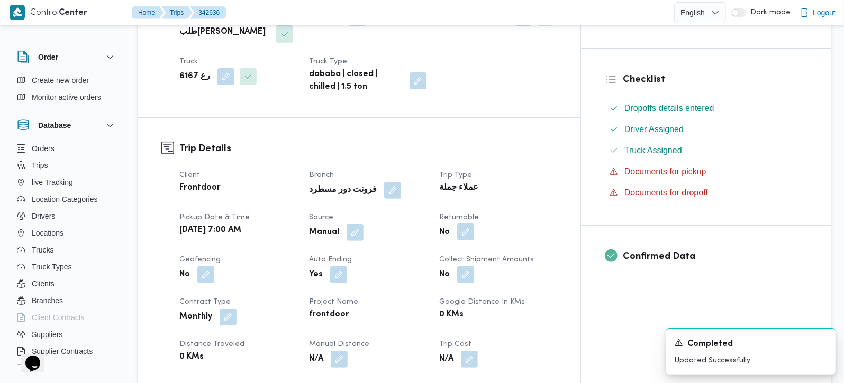
click at [474, 224] on button "button" at bounding box center [465, 232] width 17 height 17
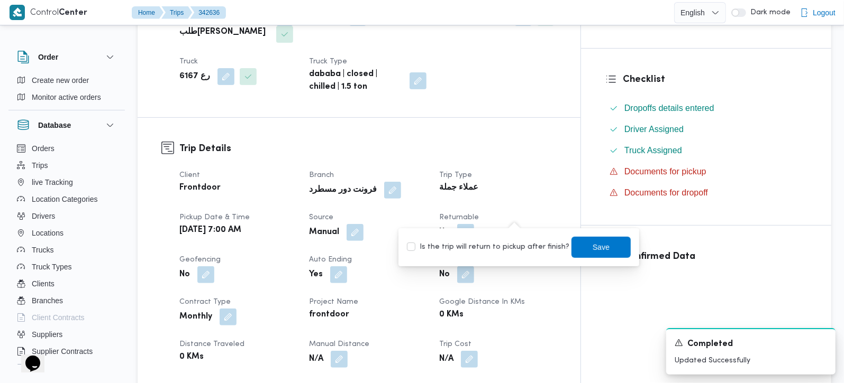
click at [513, 241] on label "Is the trip will return to pickup after finish?" at bounding box center [488, 247] width 162 height 13
checkbox input "true"
click at [571, 249] on span "Save" at bounding box center [600, 246] width 59 height 21
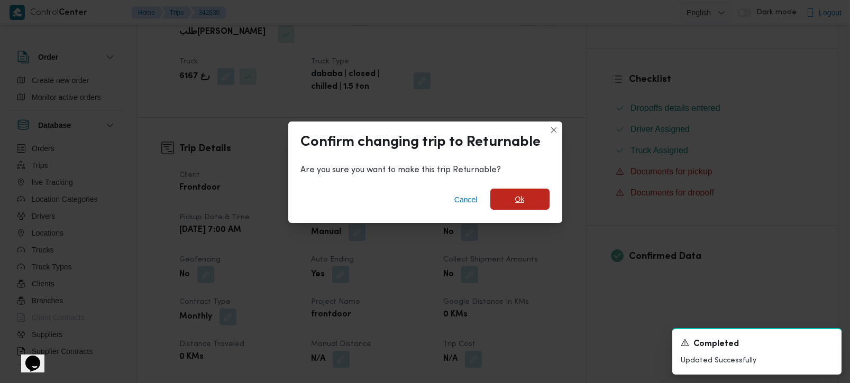
click at [499, 198] on span "Ok" at bounding box center [519, 199] width 59 height 21
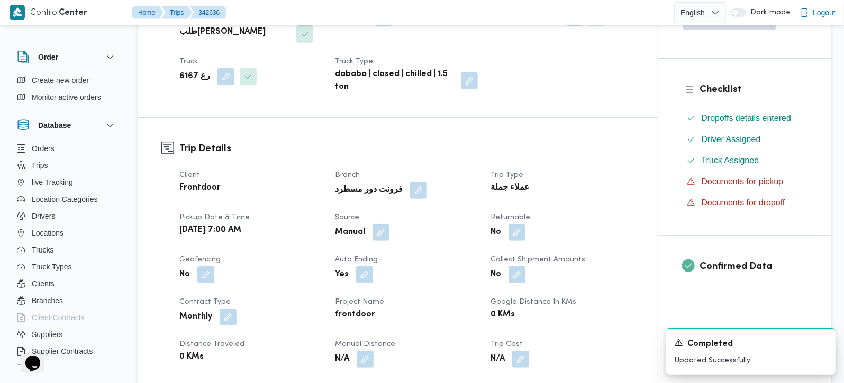
scroll to position [0, 0]
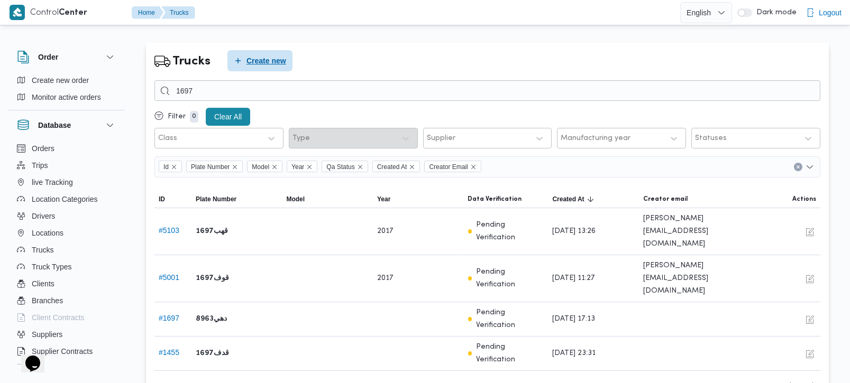
click at [266, 58] on span "Create new" at bounding box center [266, 60] width 40 height 13
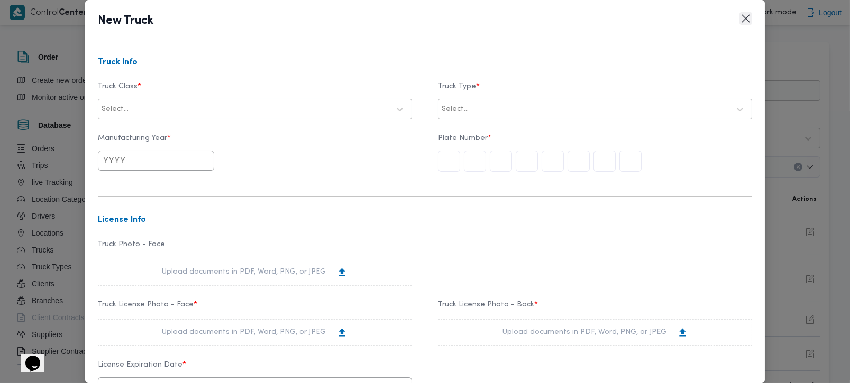
click at [743, 21] on button "Closes this modal window" at bounding box center [745, 18] width 13 height 13
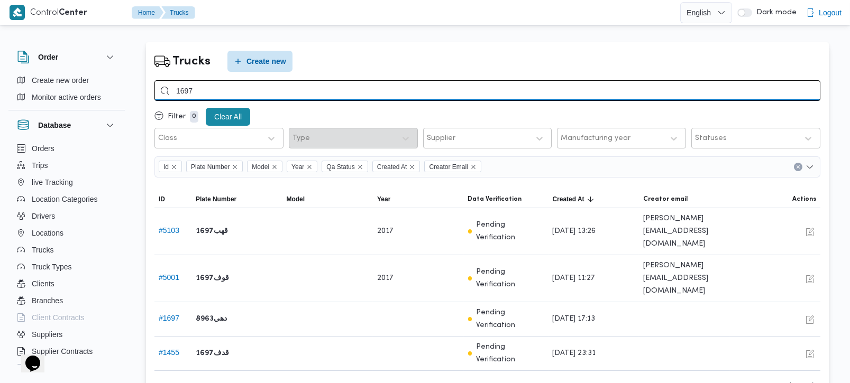
click at [186, 87] on input "1697" at bounding box center [487, 90] width 666 height 21
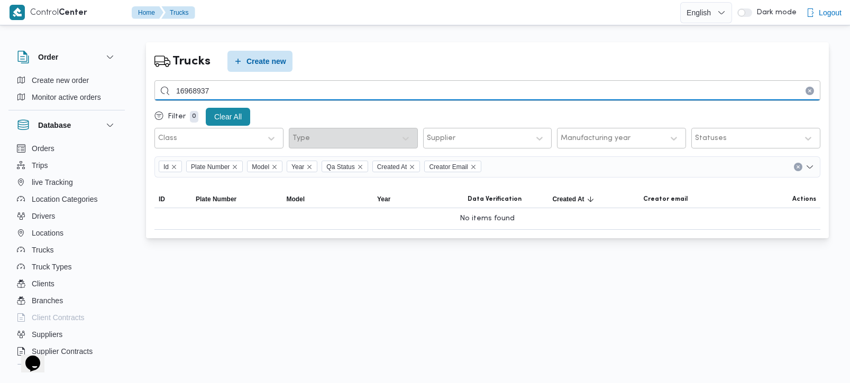
drag, startPoint x: 219, startPoint y: 92, endPoint x: 147, endPoint y: 96, distance: 72.6
click at [147, 96] on div "Trucks Create new 16968937 Filter 0 Clear All Class Type Supplier Manufacturing…" at bounding box center [487, 140] width 683 height 196
type input "6893"
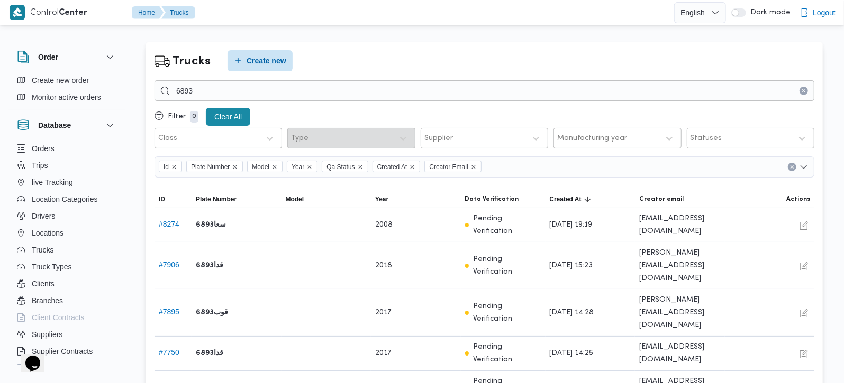
click at [249, 58] on span "Create new" at bounding box center [266, 60] width 40 height 13
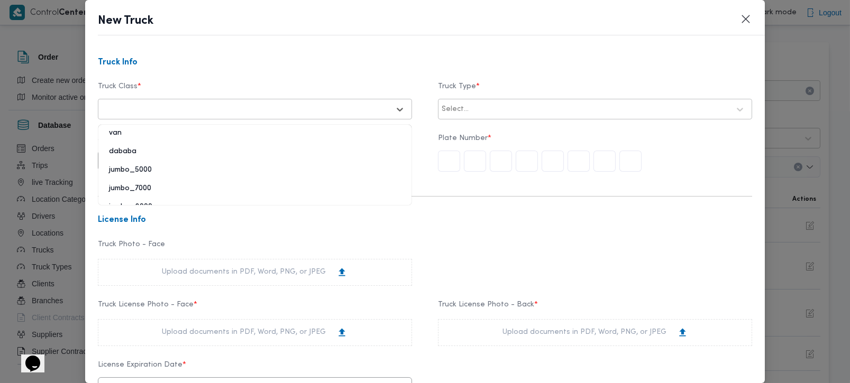
click at [216, 106] on div at bounding box center [246, 109] width 288 height 11
click at [142, 191] on div "jumbo_7000" at bounding box center [254, 193] width 313 height 19
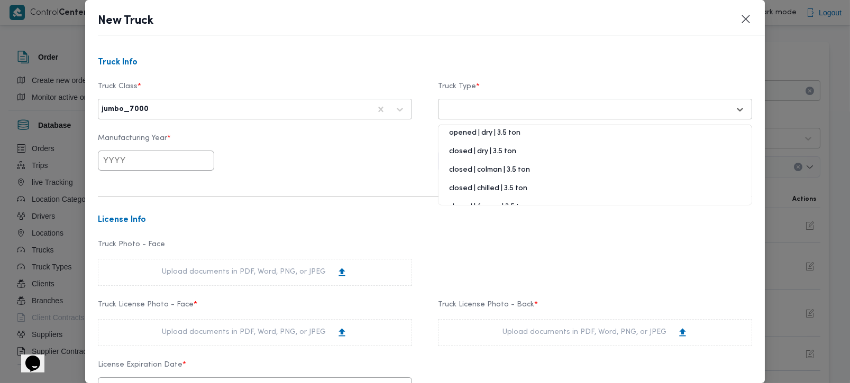
click at [482, 105] on div at bounding box center [586, 109] width 288 height 11
click at [489, 132] on div "opened | dry | 3.5 ton" at bounding box center [594, 137] width 313 height 19
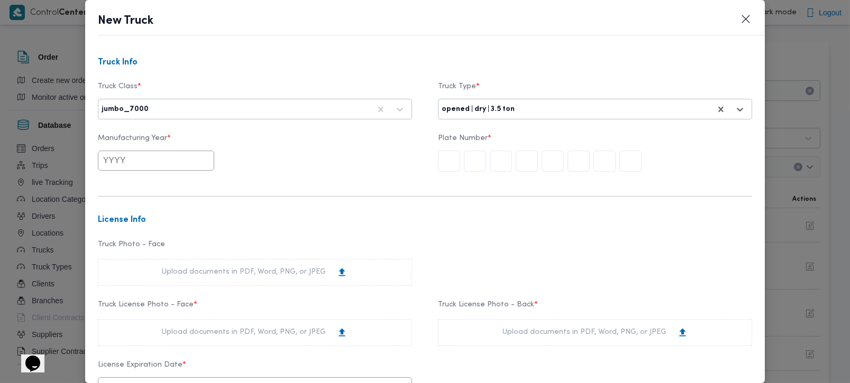
click at [134, 163] on input "text" at bounding box center [156, 161] width 116 height 20
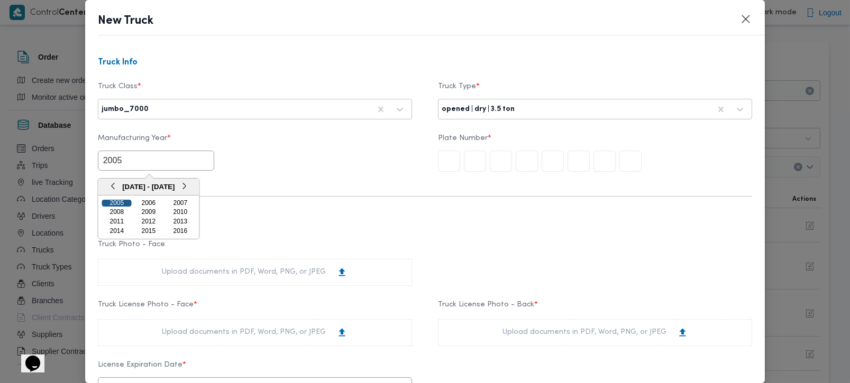
type input "2005"
click at [113, 200] on div "2005" at bounding box center [117, 203] width 30 height 7
click at [632, 161] on input "text" at bounding box center [630, 161] width 22 height 21
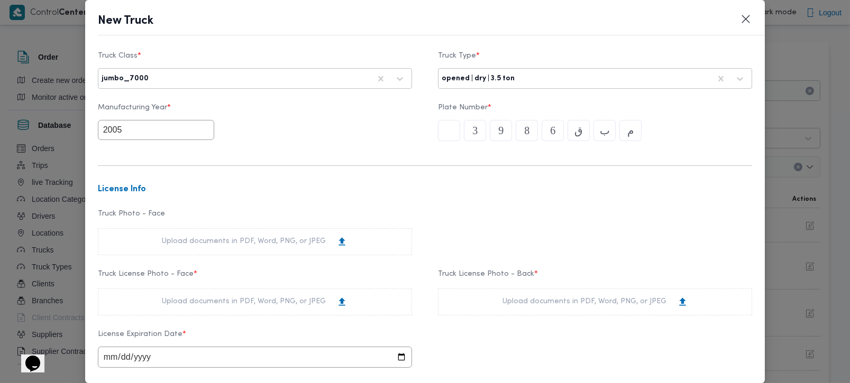
scroll to position [62, 0]
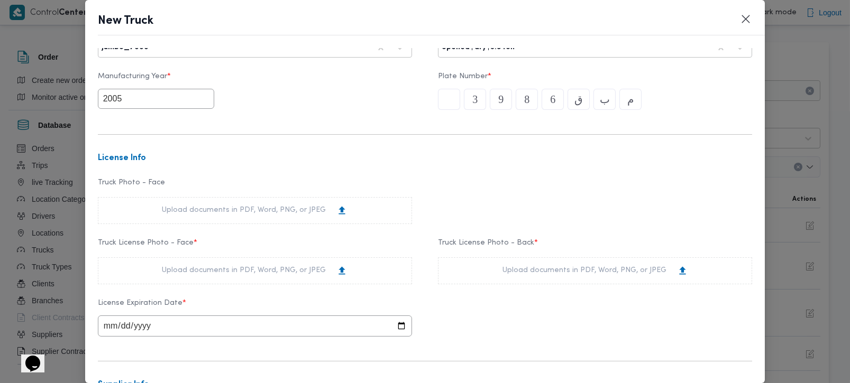
click at [245, 267] on div "Upload documents in PDF, Word, PNG, or JPEG" at bounding box center [255, 271] width 186 height 11
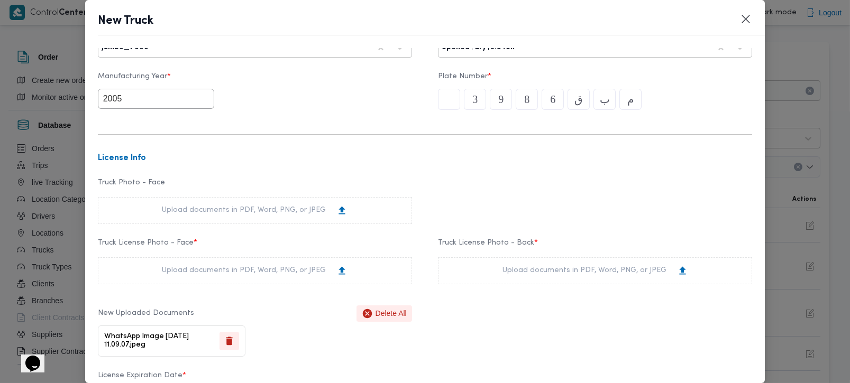
click at [567, 260] on div "Upload documents in PDF, Word, PNG, or JPEG" at bounding box center [595, 271] width 314 height 27
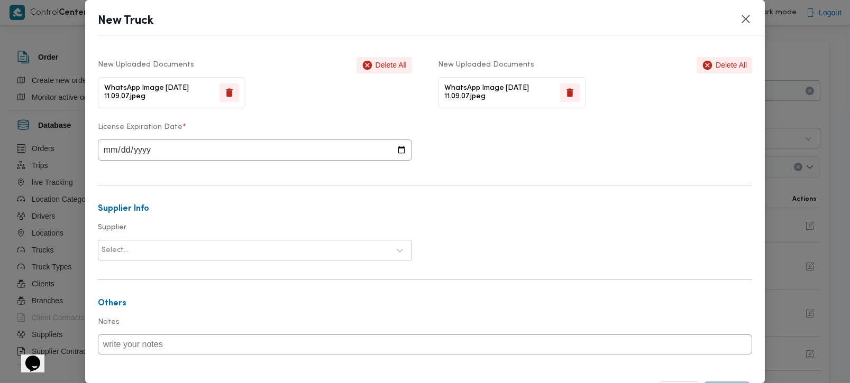
scroll to position [311, 0]
click at [112, 150] on input "date" at bounding box center [255, 149] width 314 height 21
type input "[DATE]"
click at [154, 255] on div at bounding box center [260, 250] width 259 height 11
type input "الشر"
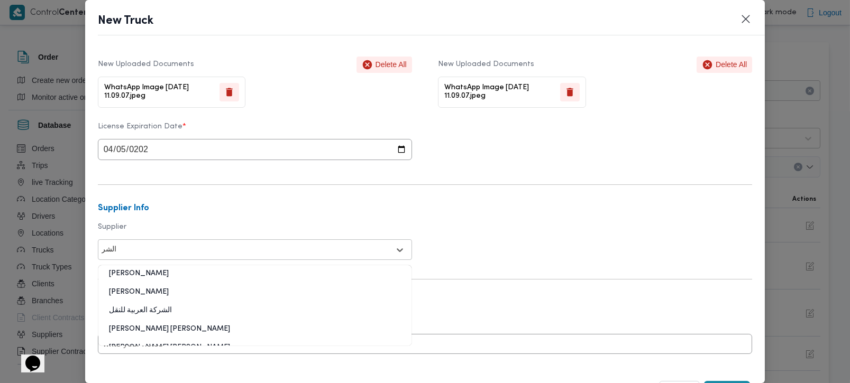
click at [167, 296] on div "[PERSON_NAME]" at bounding box center [254, 296] width 313 height 19
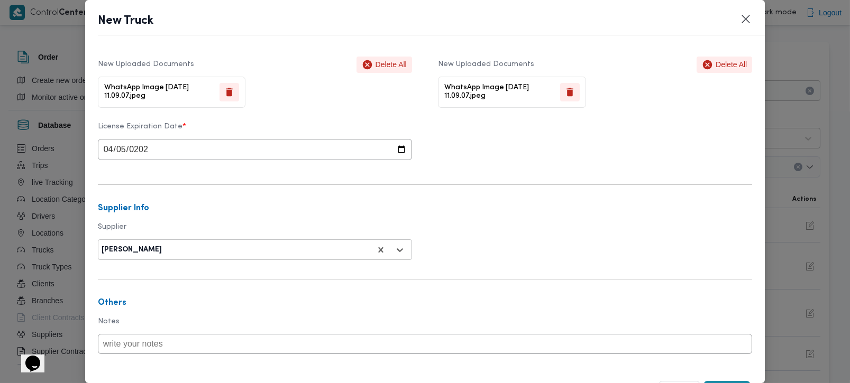
click at [307, 219] on form "Truck Info Truck Class * jumbo_7000 Truck Type * opened | dry | 3.5 ton Manufac…" at bounding box center [425, 90] width 655 height 687
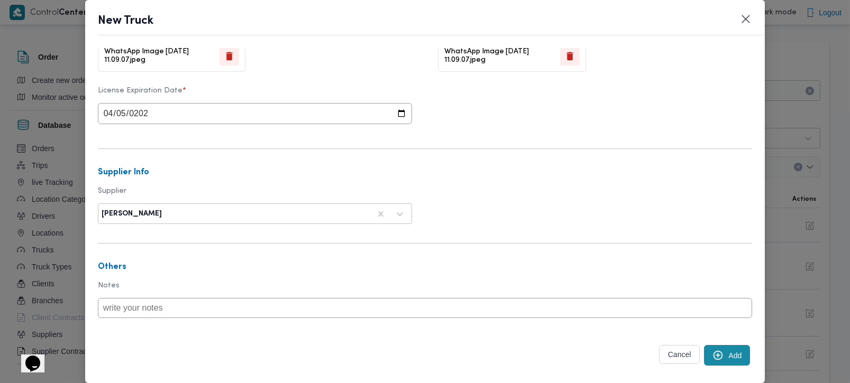
scroll to position [365, 0]
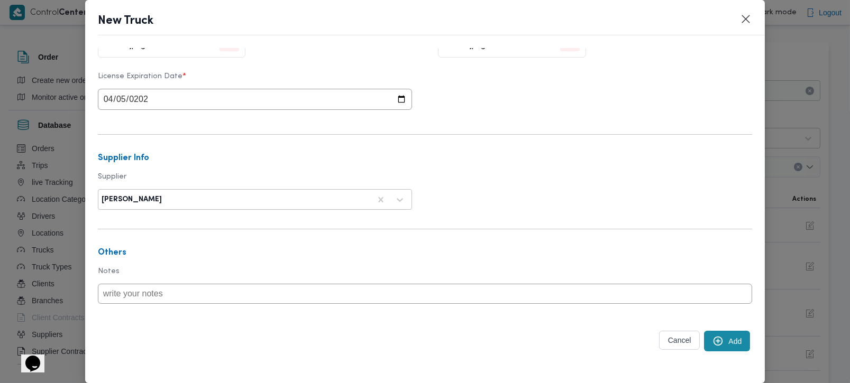
click at [728, 341] on button "Add" at bounding box center [727, 341] width 46 height 21
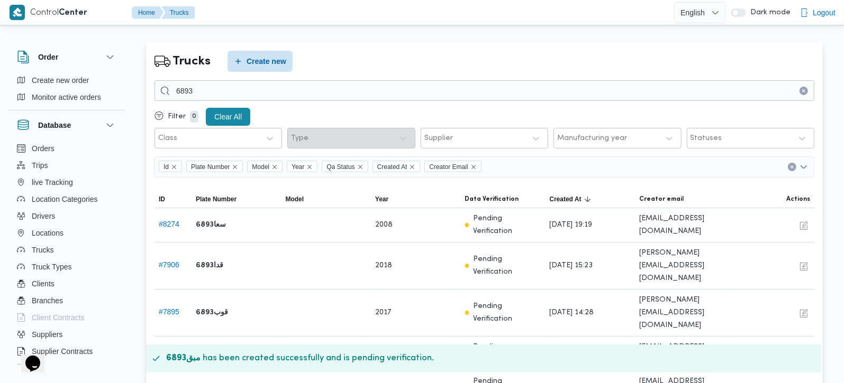
click at [806, 90] on button "Clear input" at bounding box center [803, 91] width 8 height 8
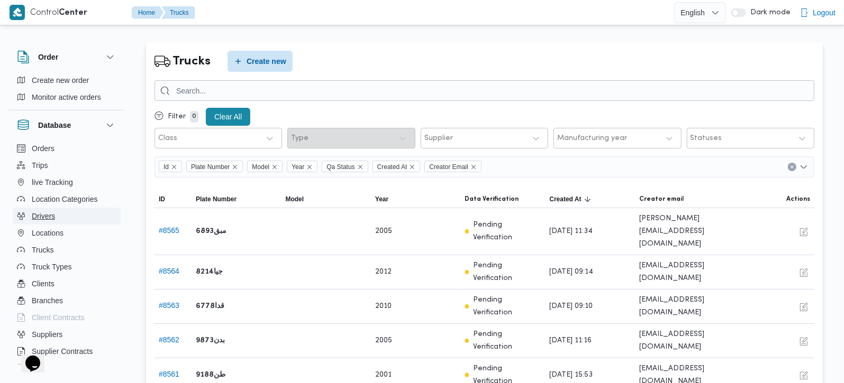
click at [70, 219] on button "Drivers" at bounding box center [67, 216] width 108 height 17
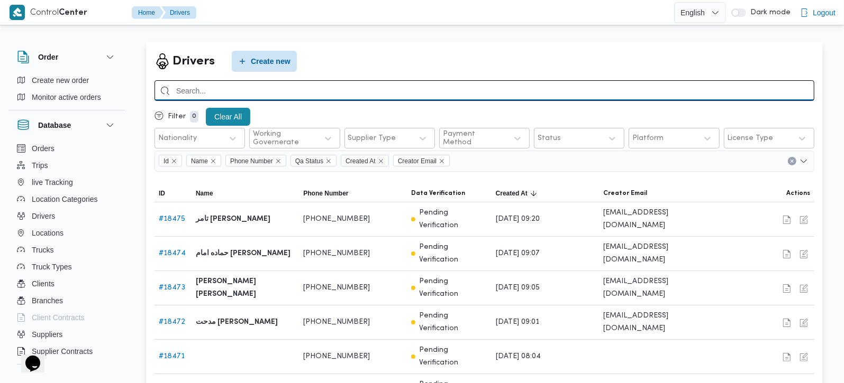
click at [241, 84] on input "search" at bounding box center [484, 90] width 660 height 21
paste input "01005398571"
type input "01005398571"
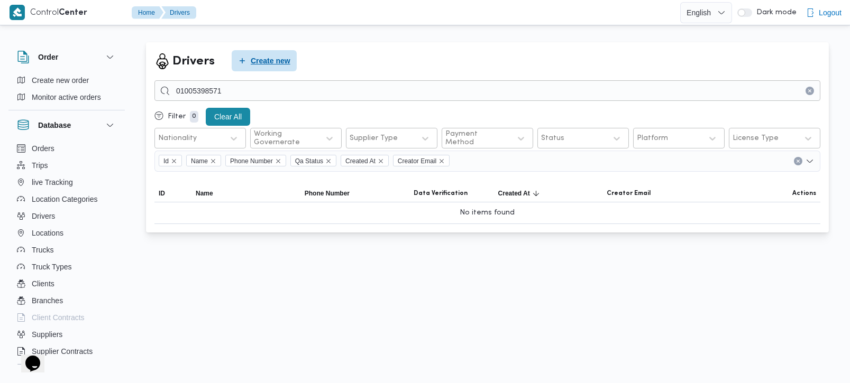
click at [259, 62] on span "Create new" at bounding box center [271, 60] width 40 height 13
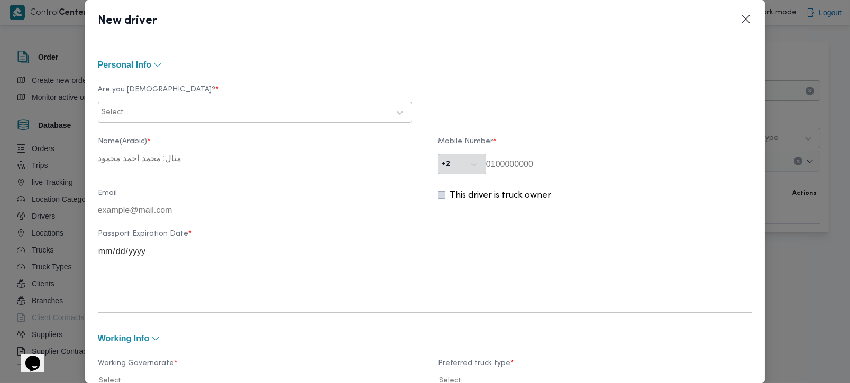
click at [168, 107] on div at bounding box center [260, 112] width 259 height 11
click at [126, 132] on div "Egyptian" at bounding box center [254, 140] width 313 height 19
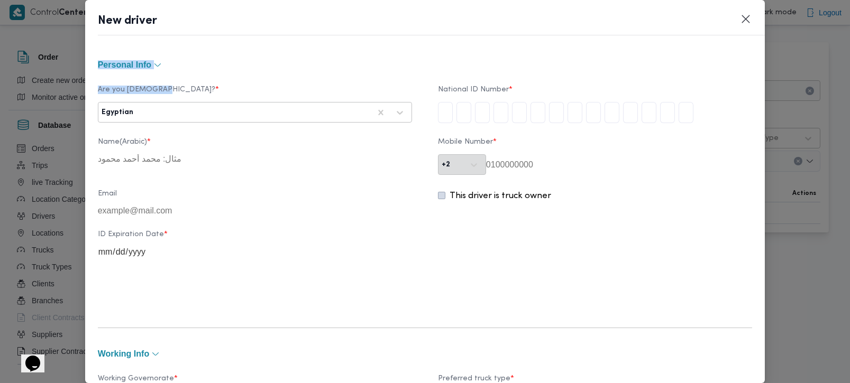
click at [185, 71] on div "Personal Info Are you Egyptian? * Egyptian National ID Number * Name(Arabic) * …" at bounding box center [425, 183] width 655 height 251
click at [263, 28] on header "New driver" at bounding box center [438, 24] width 680 height 23
click at [672, 244] on div "ID Expiration Date *" at bounding box center [425, 244] width 655 height 38
click at [438, 108] on input "tel" at bounding box center [445, 112] width 15 height 21
type input "2"
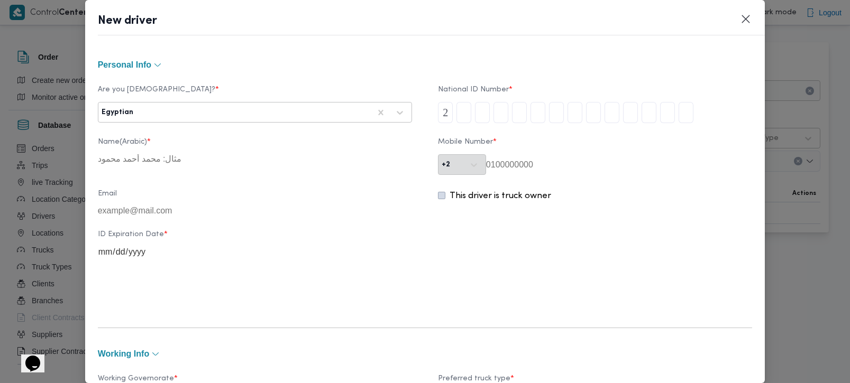
type input "9"
type input "8"
type input "1"
type input "0"
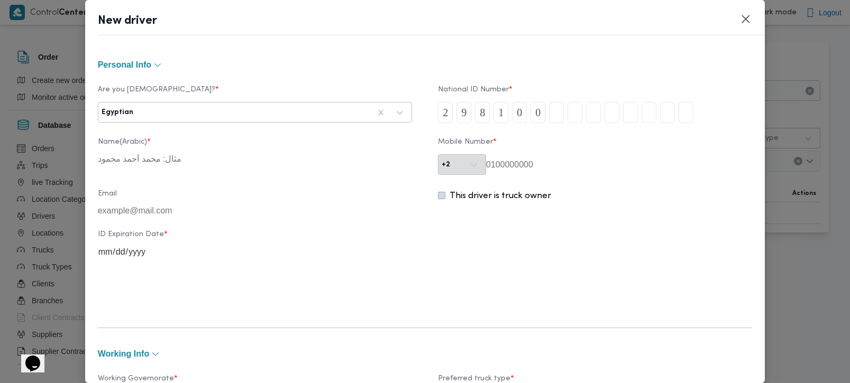
type input "1"
type input "7"
type input "0"
type input "4"
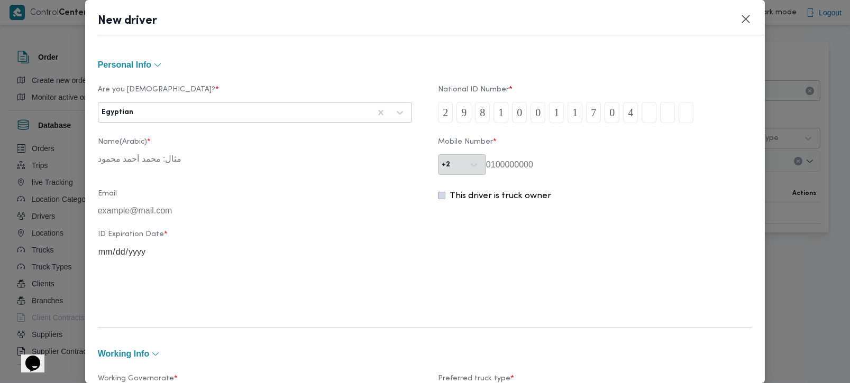
type input "7"
type input "9"
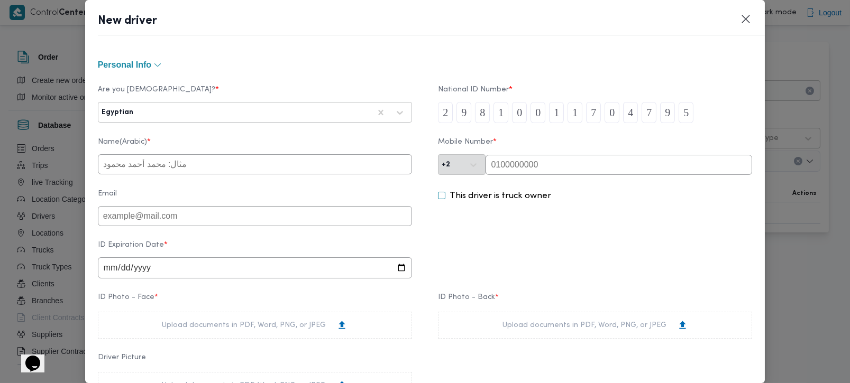
type input "5"
click at [551, 153] on label "Mobile Number *" at bounding box center [595, 146] width 314 height 16
click at [550, 158] on input "text" at bounding box center [619, 165] width 267 height 20
paste input "01005398571"
type input "01005398571"
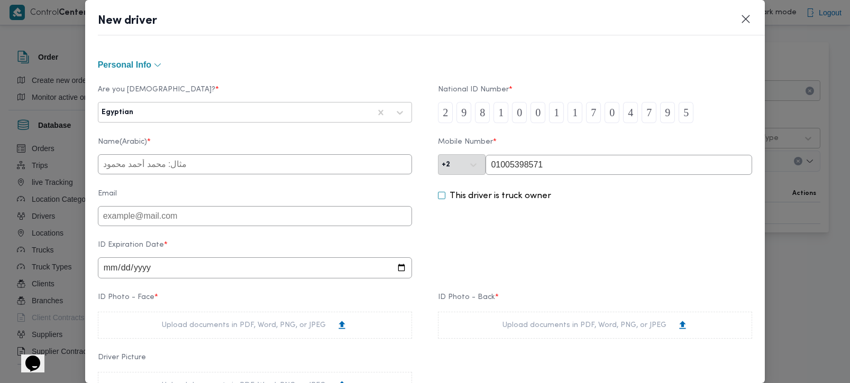
click at [172, 165] on input "text" at bounding box center [255, 164] width 314 height 20
type input "عبدالرحمن السيد عبدالعزيز فرج"
click at [114, 272] on input "date" at bounding box center [255, 268] width 314 height 21
type input "2026-02-21"
click at [507, 245] on div "ID Expiration Date * 2026-02-21" at bounding box center [425, 260] width 655 height 48
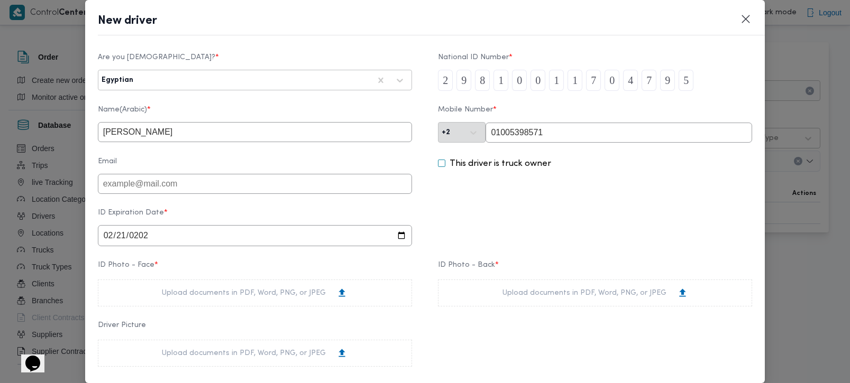
scroll to position [62, 0]
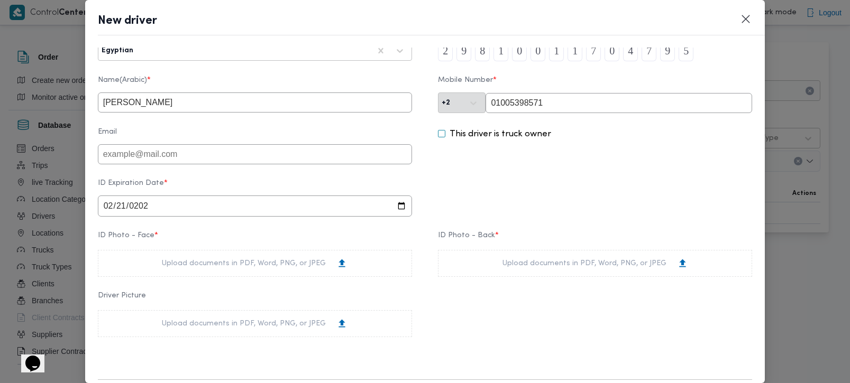
click at [180, 274] on div "Upload documents in PDF, Word, PNG, or JPEG" at bounding box center [255, 263] width 314 height 27
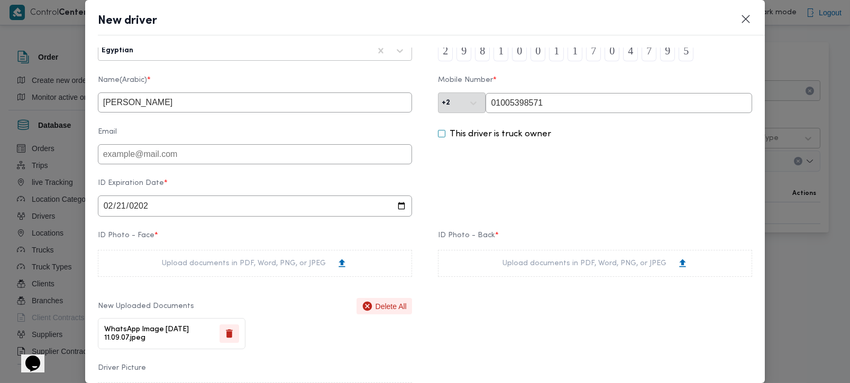
click at [600, 277] on div "Upload documents in PDF, Word, PNG, or JPEG" at bounding box center [595, 263] width 314 height 27
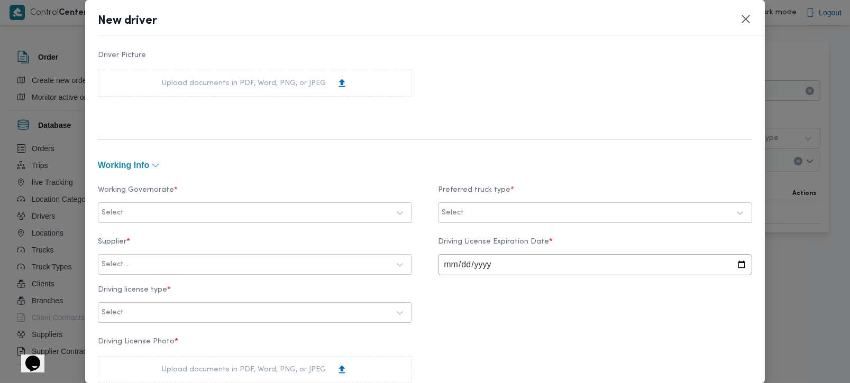
scroll to position [435, 0]
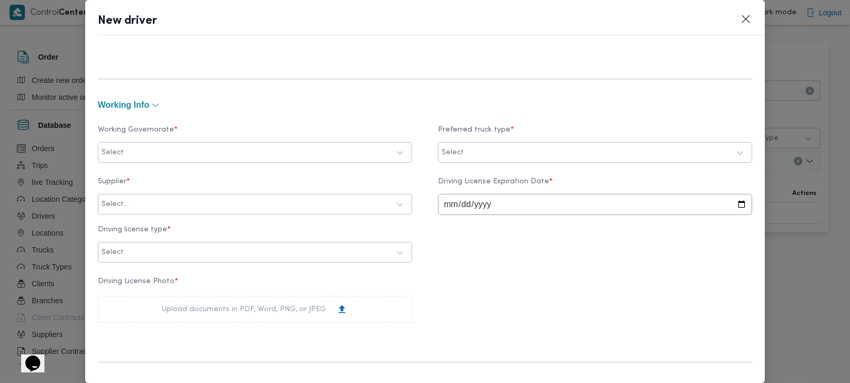
click at [179, 148] on div at bounding box center [257, 153] width 263 height 11
type input "منو"
click at [135, 175] on label "المنوفية" at bounding box center [127, 178] width 37 height 13
type input "بية"
click at [139, 202] on label "القليوبية" at bounding box center [128, 197] width 38 height 13
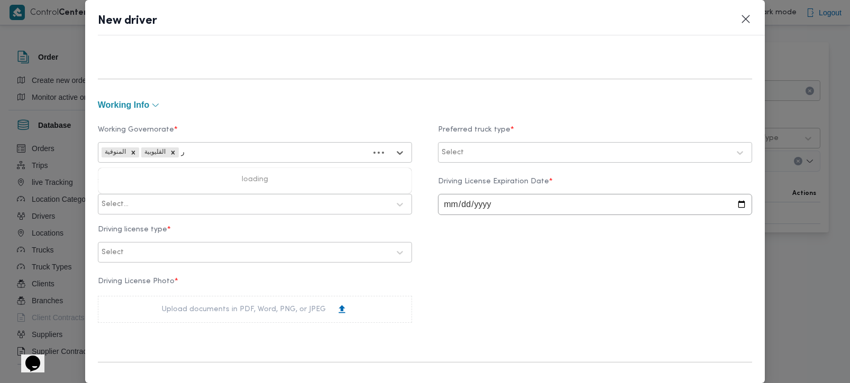
type input "رة"
click at [131, 196] on label "القاهرة" at bounding box center [157, 197] width 97 height 13
click at [242, 122] on div "Working Governorate * option القاهرة, selected. 25 results available. Use Up an…" at bounding box center [425, 145] width 655 height 48
click at [481, 149] on div at bounding box center [597, 153] width 263 height 11
click at [477, 218] on label "Jumbo" at bounding box center [466, 215] width 34 height 13
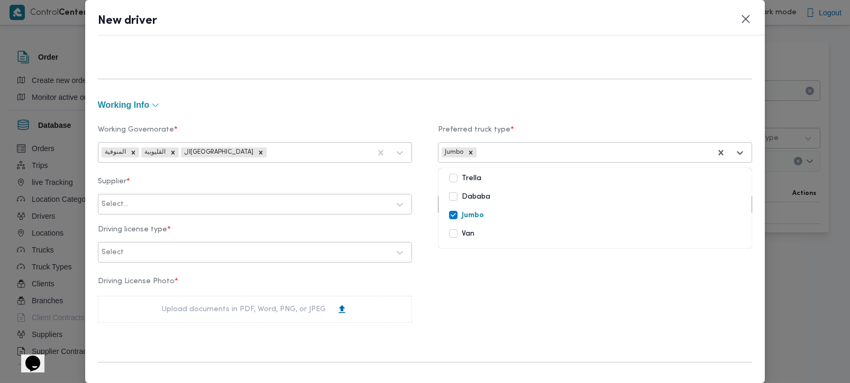
click at [464, 284] on div "Driving License Photo * Upload documents in PDF, Word, PNG, or JPEG" at bounding box center [425, 300] width 655 height 56
click at [154, 207] on div at bounding box center [260, 204] width 259 height 11
type input "الشري"
click at [153, 221] on div "[PERSON_NAME]" at bounding box center [254, 234] width 313 height 26
click at [153, 223] on div "[PERSON_NAME]" at bounding box center [254, 232] width 313 height 19
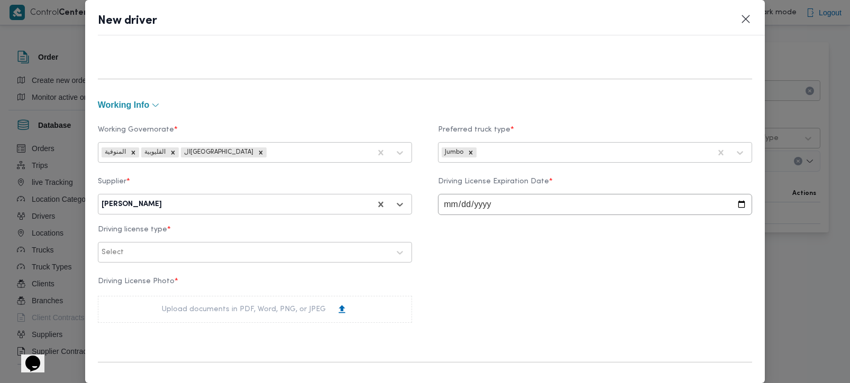
click at [513, 263] on div "Supplier * option محمد صلاح عبداللطيف الشريف, selected. محمد صلاح عبداللطيف الش…" at bounding box center [425, 220] width 655 height 96
click at [442, 211] on input "date" at bounding box center [595, 204] width 314 height 21
type input "2026-02-21"
click at [458, 214] on input "2026-02-21" at bounding box center [595, 204] width 314 height 21
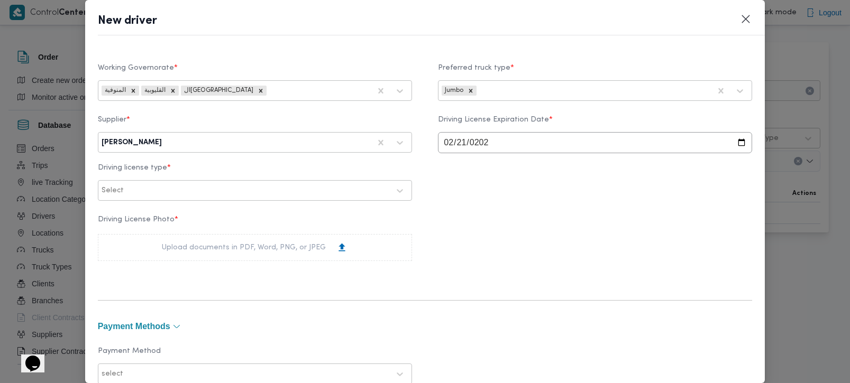
scroll to position [498, 0]
click at [242, 250] on div "Upload documents in PDF, Word, PNG, or JPEG" at bounding box center [255, 247] width 186 height 11
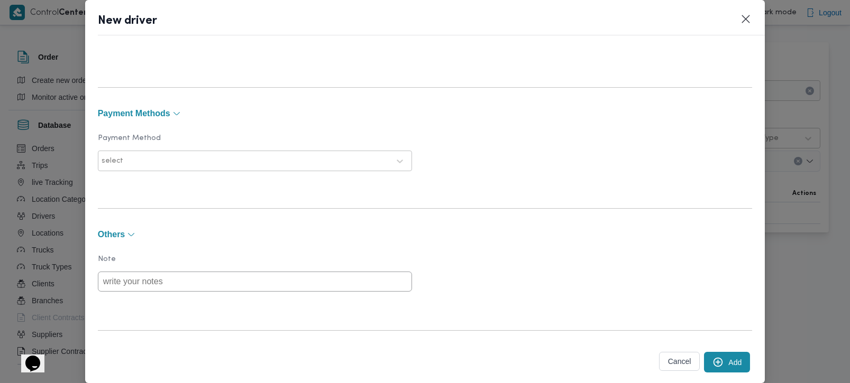
scroll to position [804, 0]
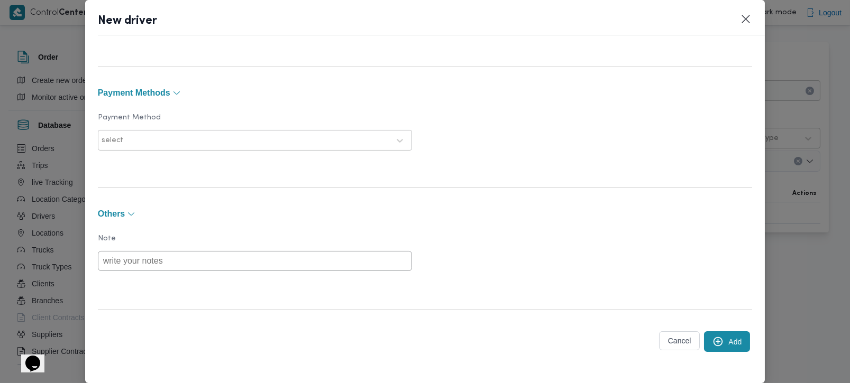
click at [716, 343] on button "Add" at bounding box center [727, 342] width 46 height 21
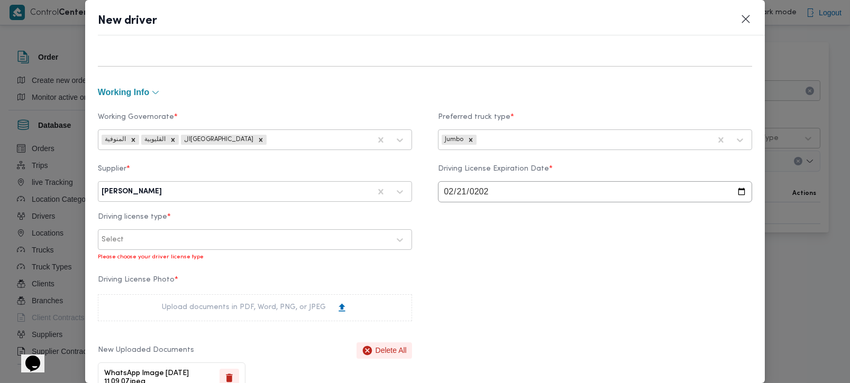
scroll to position [441, 0]
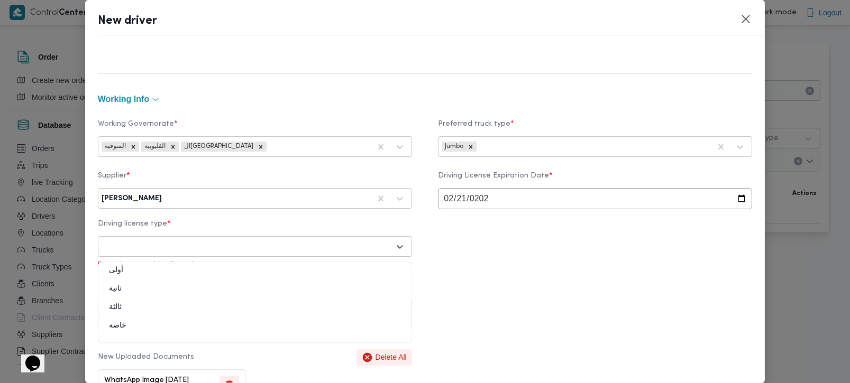
click at [241, 249] on div at bounding box center [246, 247] width 288 height 11
click at [195, 257] on div "Select" at bounding box center [254, 246] width 309 height 19
click at [122, 288] on div "ثانية" at bounding box center [254, 293] width 313 height 19
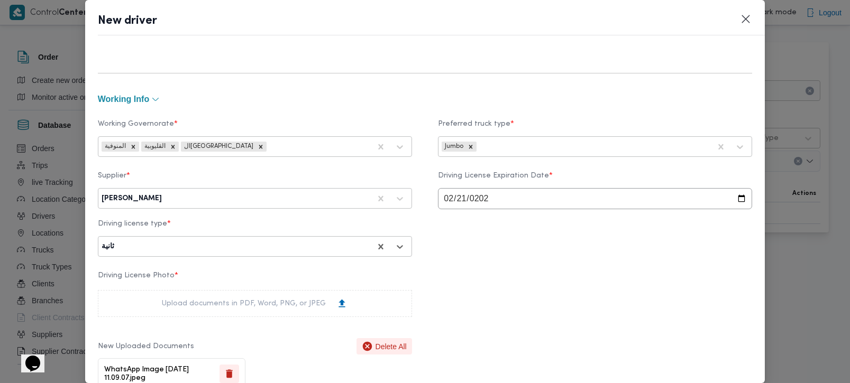
click at [572, 292] on div "Driving License Photo * Upload documents in PDF, Word, PNG, or JPEG New Uploade…" at bounding box center [425, 331] width 655 height 129
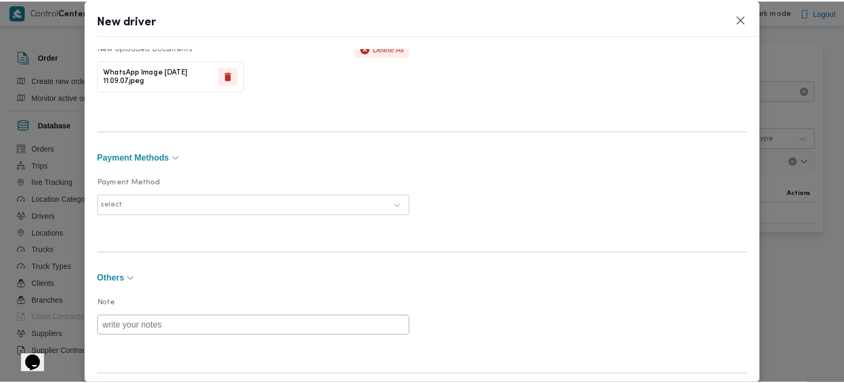
scroll to position [804, 0]
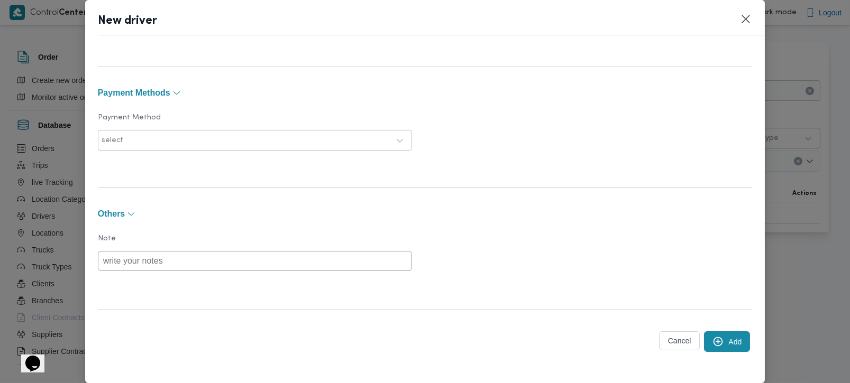
click at [714, 337] on icon "submit" at bounding box center [717, 341] width 11 height 11
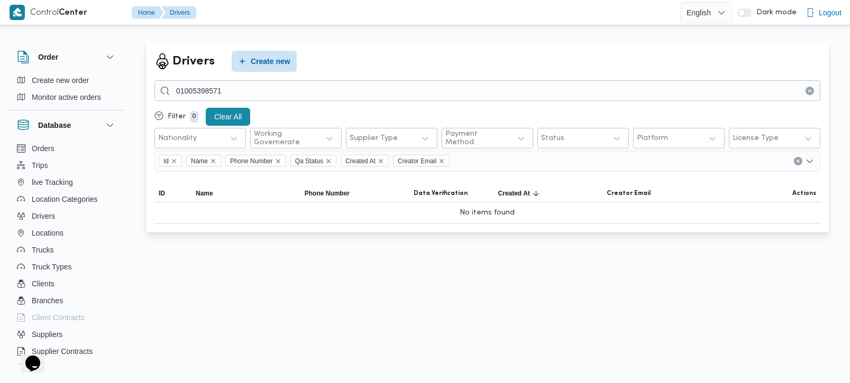
click at [808, 91] on icon "Clear input" at bounding box center [810, 91] width 4 height 4
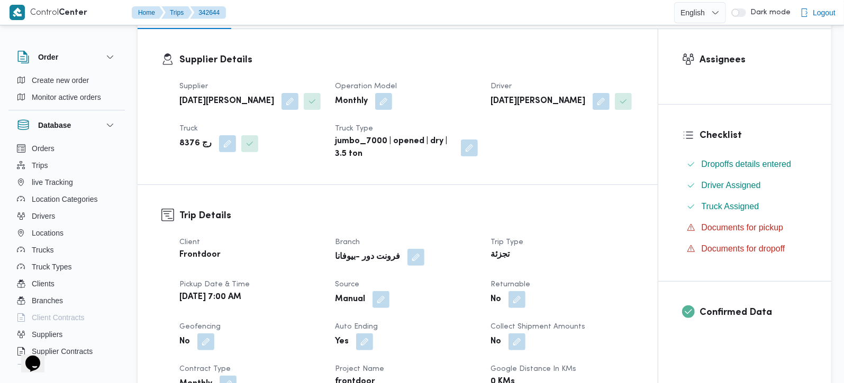
scroll to position [186, 0]
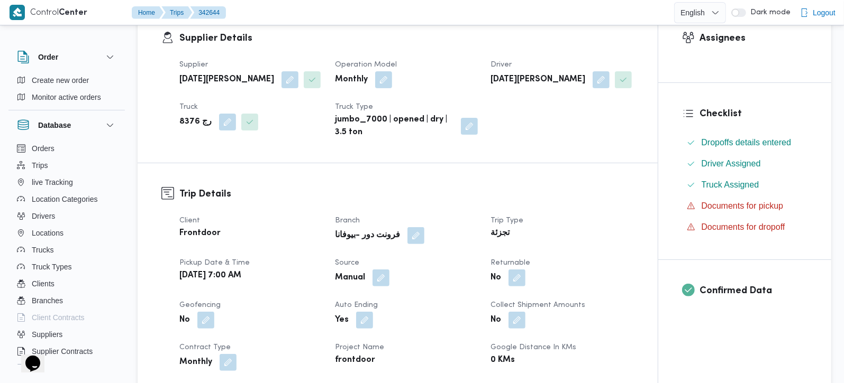
click at [507, 279] on span at bounding box center [514, 278] width 22 height 17
click at [514, 281] on button "button" at bounding box center [516, 277] width 17 height 17
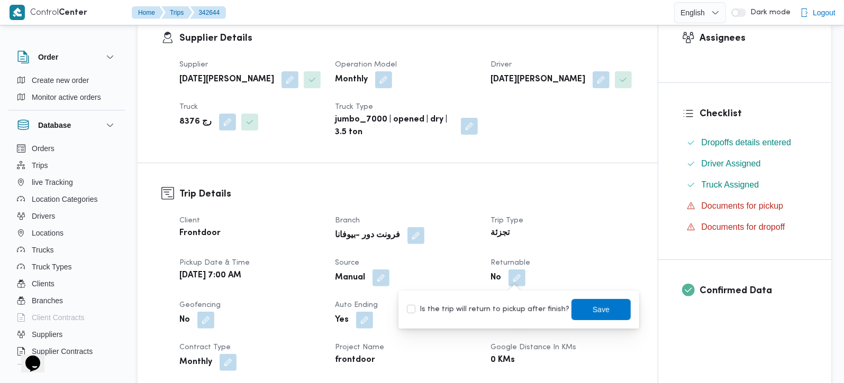
click at [514, 311] on label "Is the trip will return to pickup after finish?" at bounding box center [488, 310] width 162 height 13
checkbox input "true"
click at [571, 300] on span "Save" at bounding box center [600, 309] width 59 height 21
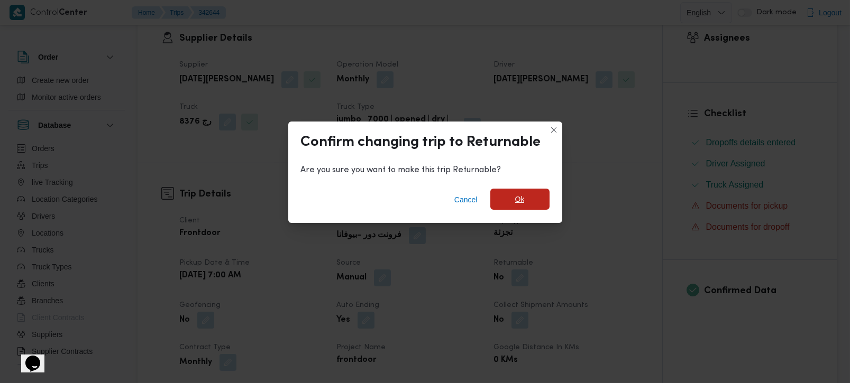
click at [523, 200] on span "Ok" at bounding box center [520, 199] width 10 height 13
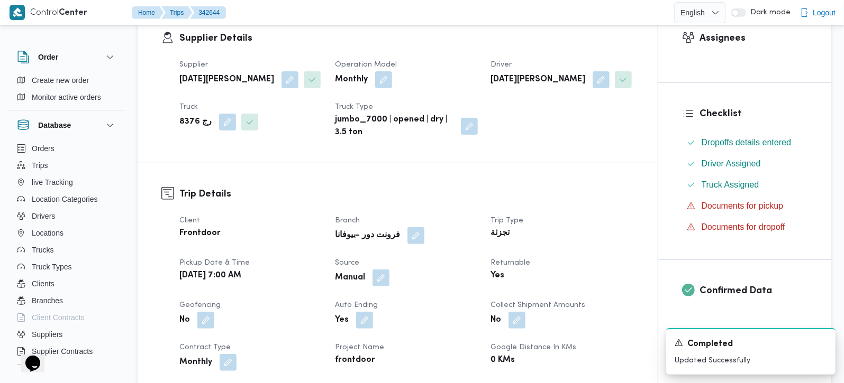
drag, startPoint x: 563, startPoint y: 179, endPoint x: 572, endPoint y: 182, distance: 9.2
click at [563, 179] on div "Trip Details Client Frontdoor Branch فرونت دور -بيوفانا Trip Type تجزئة Pickup …" at bounding box center [398, 348] width 520 height 371
click at [820, 344] on icon "Dismiss toast" at bounding box center [822, 342] width 8 height 8
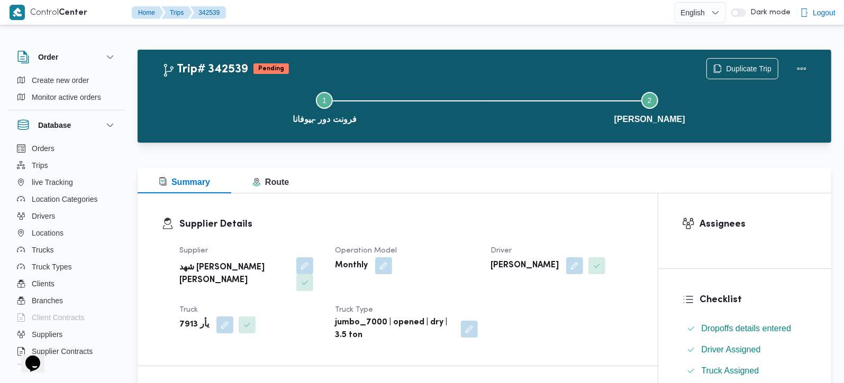
click at [238, 263] on b "شهد [PERSON_NAME] [PERSON_NAME]" at bounding box center [233, 274] width 109 height 25
copy div "شهد [PERSON_NAME] [PERSON_NAME]"
click at [541, 266] on b "مصطفي احمد سيد مصطفي" at bounding box center [524, 266] width 68 height 13
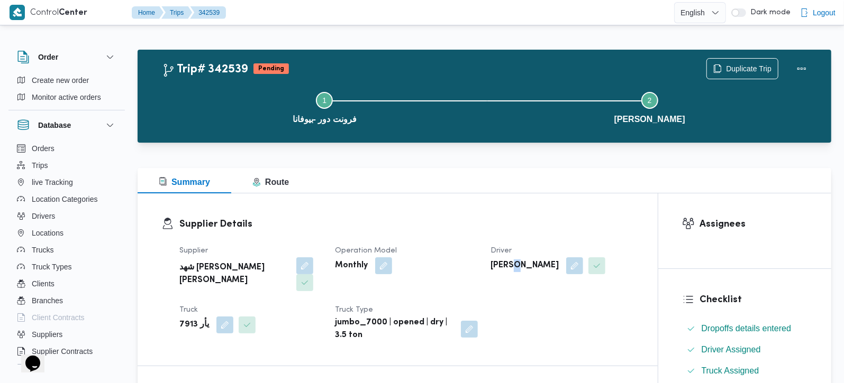
click at [541, 266] on b "مصطفي احمد سيد مصطفي" at bounding box center [524, 266] width 68 height 13
copy div "مصطفي احمد سيد مصطفي"
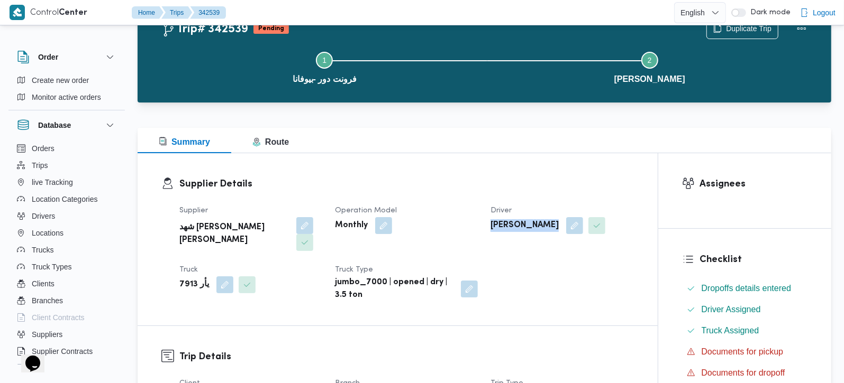
scroll to position [62, 0]
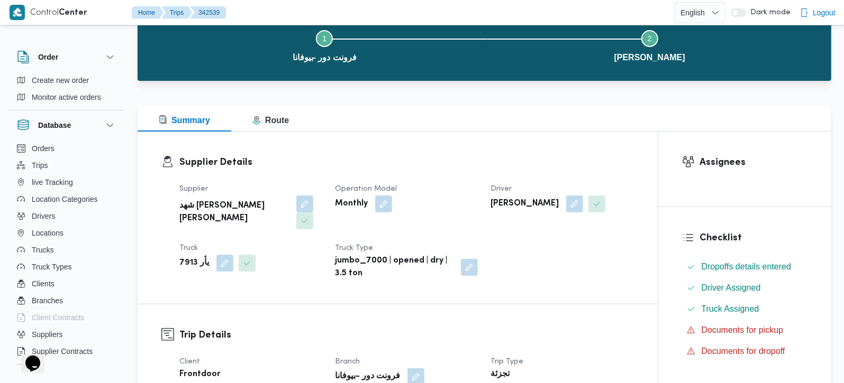
click at [188, 262] on b "يأر 7913" at bounding box center [194, 263] width 30 height 13
copy b "7913"
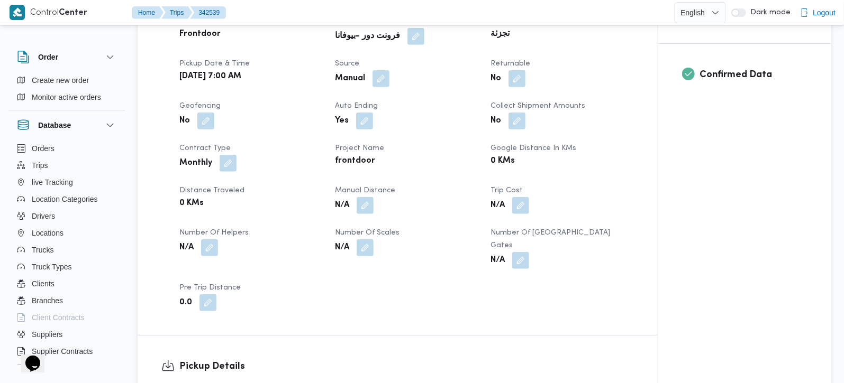
scroll to position [373, 0]
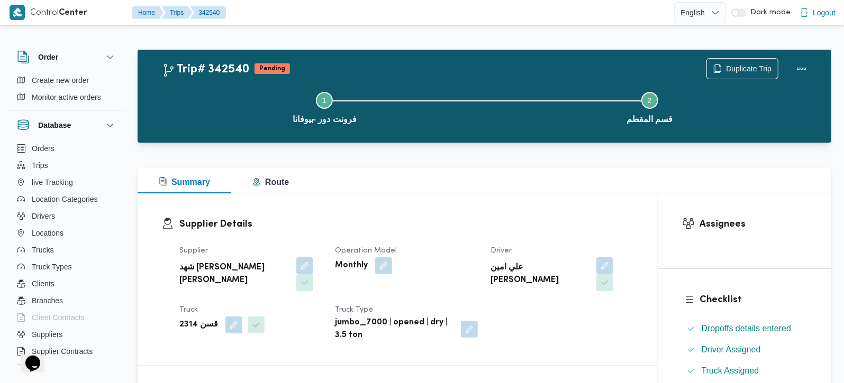
click at [202, 267] on b "شهد [PERSON_NAME] [PERSON_NAME]" at bounding box center [233, 274] width 109 height 25
click at [519, 263] on b "علي امين محمد يحيي" at bounding box center [539, 274] width 98 height 25
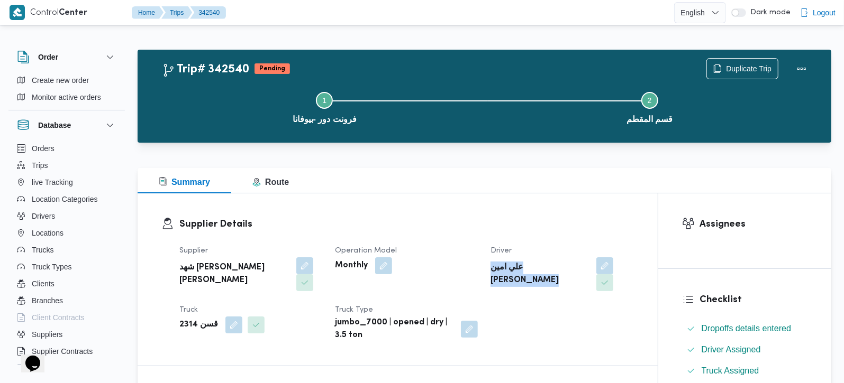
copy div "علي امين محمد يحيي"
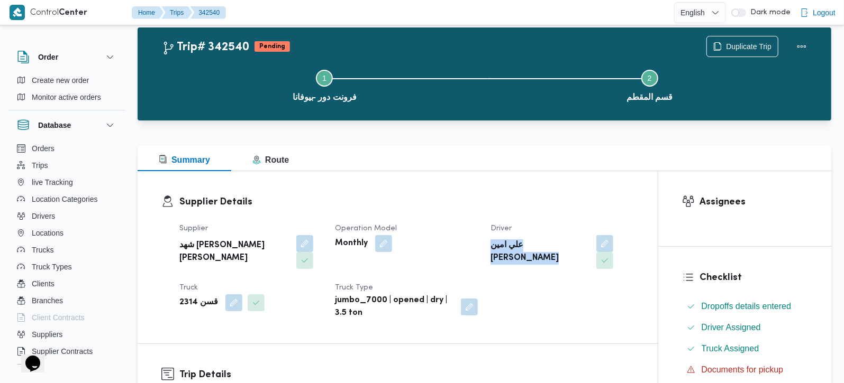
scroll to position [62, 0]
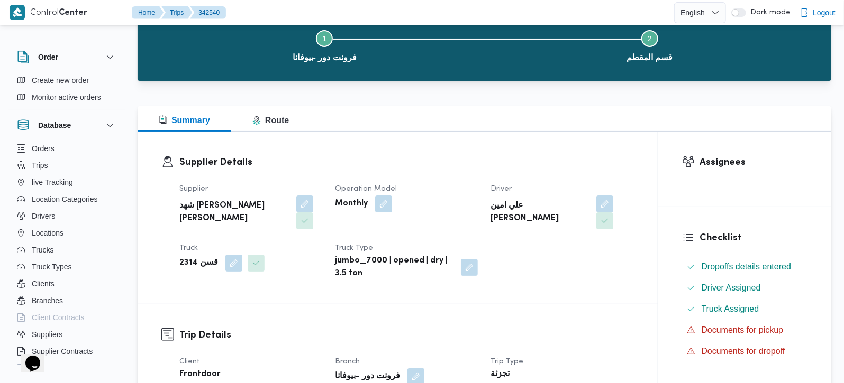
click at [185, 260] on b "قسن 2314" at bounding box center [198, 263] width 39 height 13
copy b "2314"
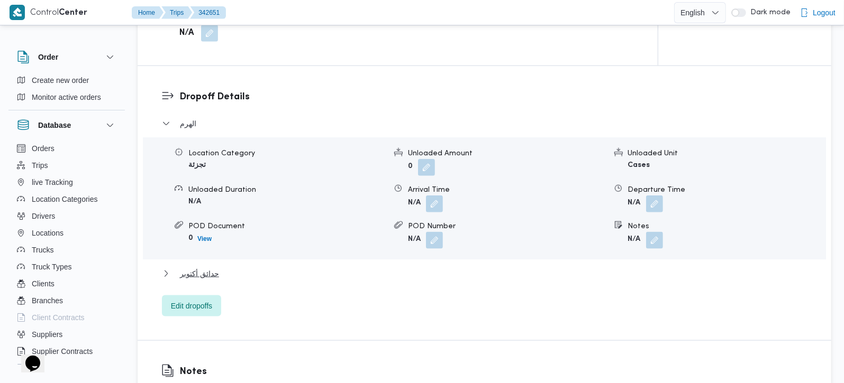
scroll to position [871, 0]
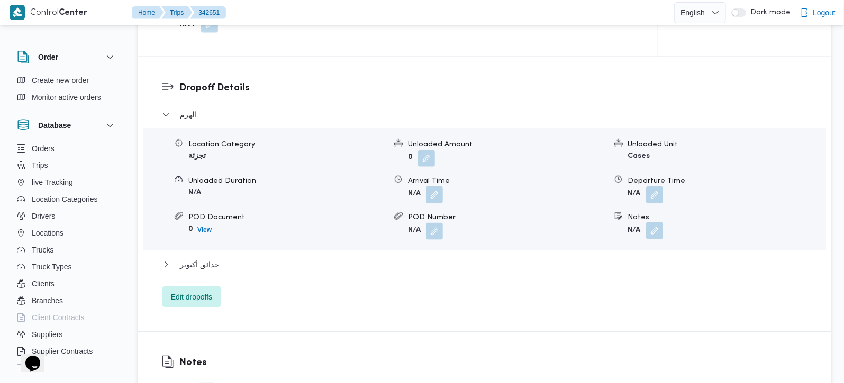
click at [651, 223] on button "button" at bounding box center [654, 231] width 17 height 17
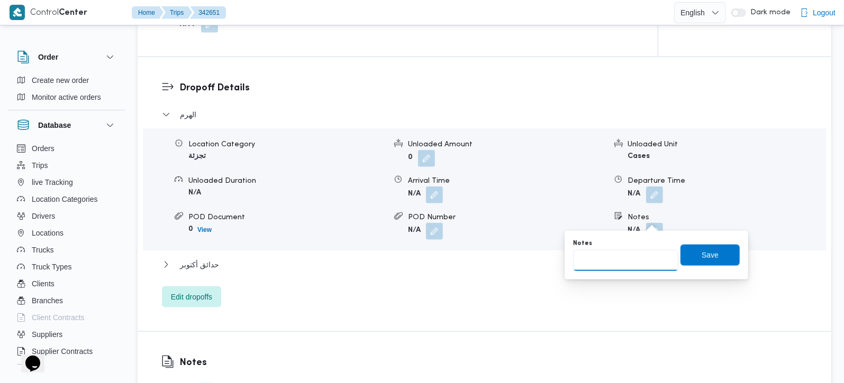
click at [634, 267] on input "Notes" at bounding box center [625, 260] width 105 height 21
paste input "حدائق الاهرام"
type input "حدائق الاهرام"
click at [691, 253] on span "Save" at bounding box center [709, 254] width 59 height 21
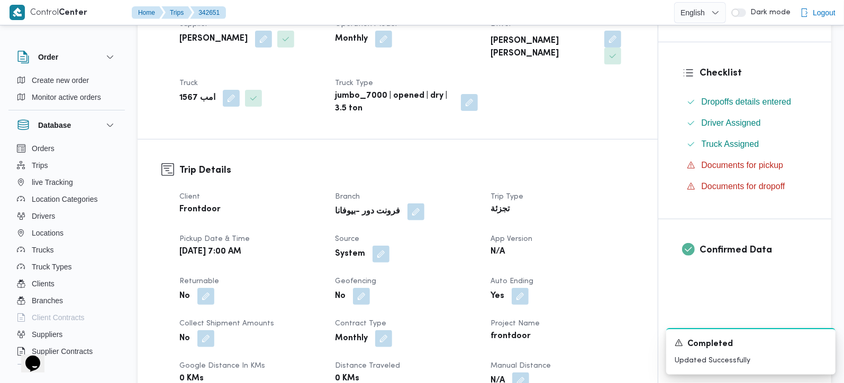
scroll to position [249, 0]
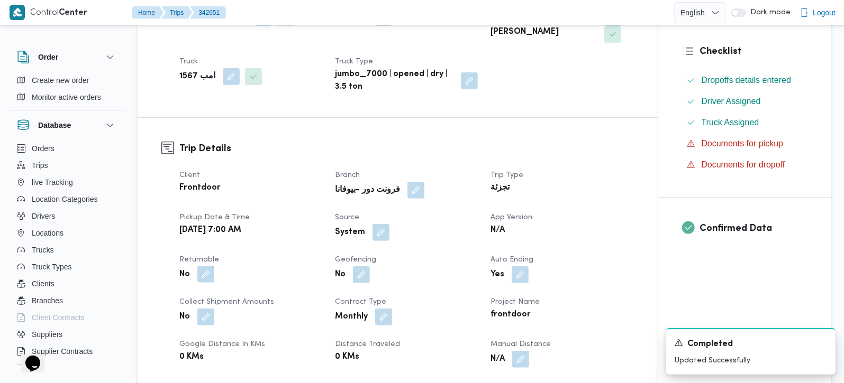
click at [203, 276] on button "button" at bounding box center [205, 274] width 17 height 17
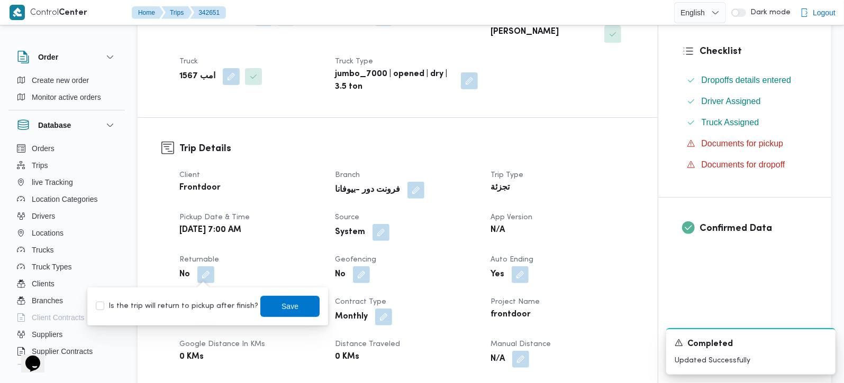
click at [199, 296] on div "Is the trip will return to pickup after finish? Save" at bounding box center [208, 306] width 226 height 23
click at [199, 301] on label "Is the trip will return to pickup after finish?" at bounding box center [177, 306] width 162 height 13
checkbox input "true"
click at [265, 301] on span "Save" at bounding box center [289, 306] width 59 height 21
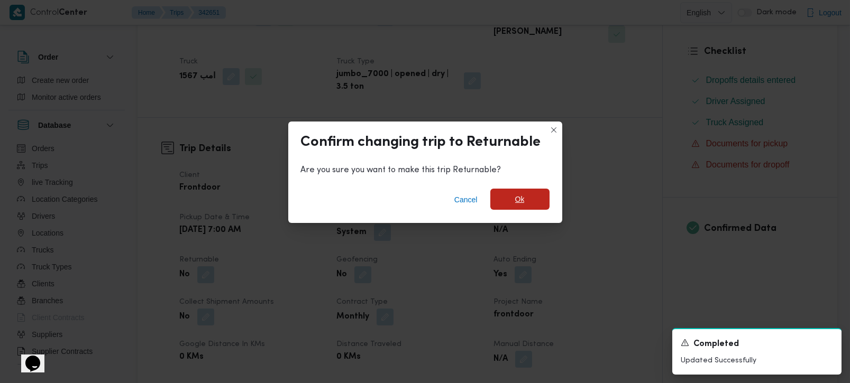
click at [516, 202] on span "Ok" at bounding box center [520, 199] width 10 height 13
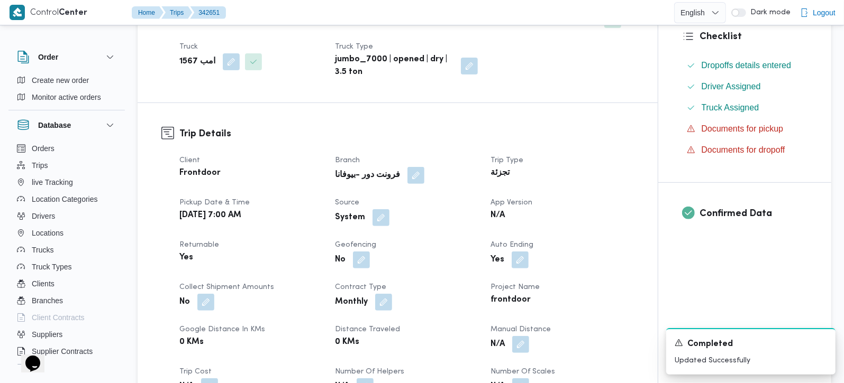
scroll to position [311, 0]
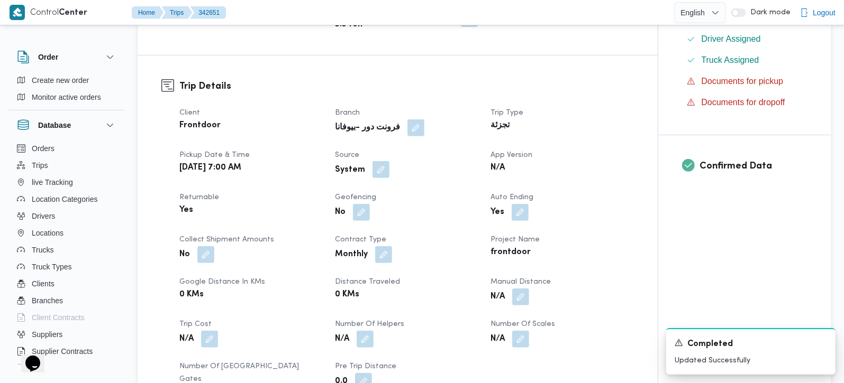
click at [378, 174] on button "button" at bounding box center [380, 169] width 17 height 17
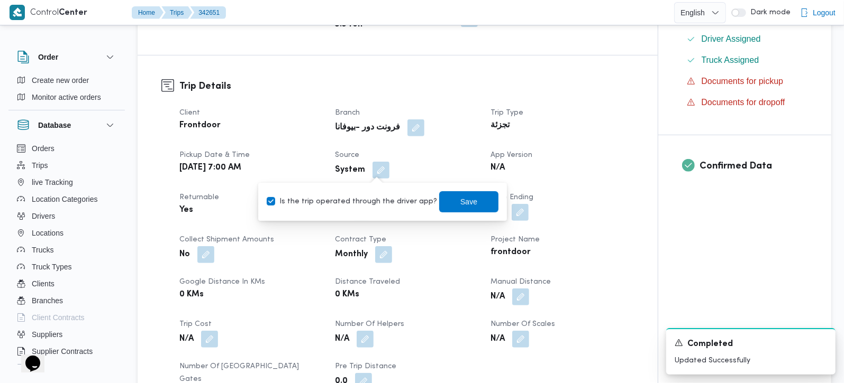
drag, startPoint x: 378, startPoint y: 178, endPoint x: 378, endPoint y: 203, distance: 24.9
click at [378, 198] on div "Is the trip operated through the driver app? Save" at bounding box center [383, 201] width 234 height 23
click at [378, 203] on label "Is the trip operated through the driver app?" at bounding box center [352, 202] width 170 height 13
checkbox input "false"
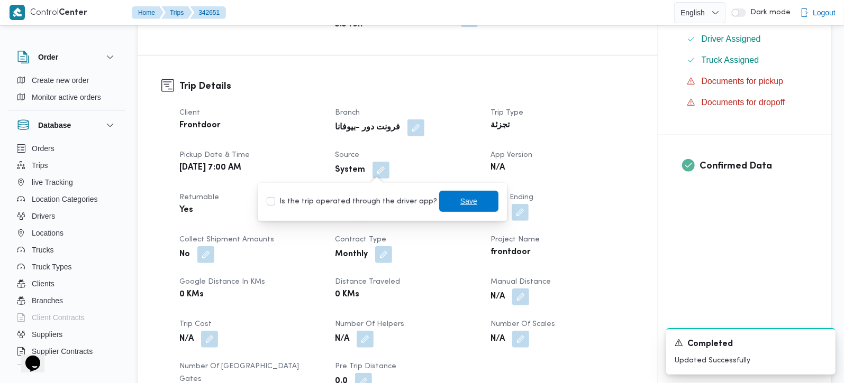
click at [460, 203] on span "Save" at bounding box center [468, 201] width 17 height 13
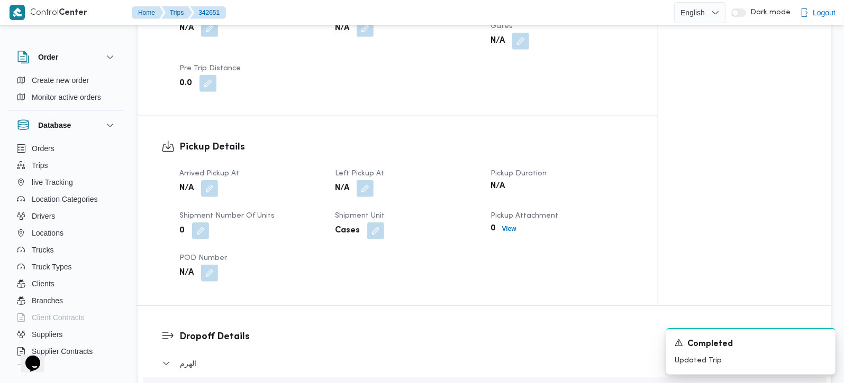
scroll to position [684, 0]
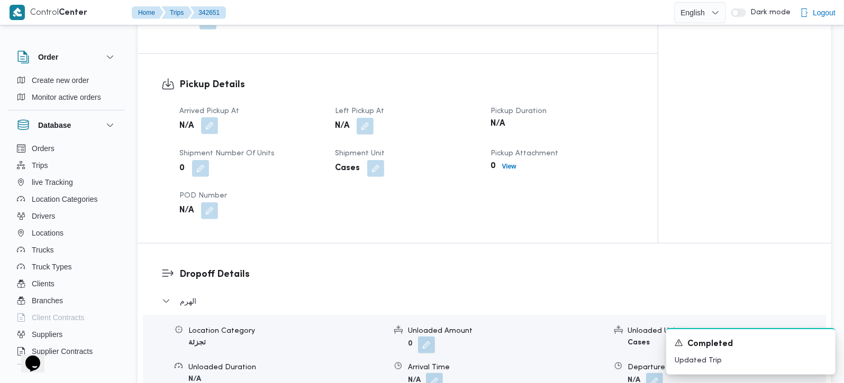
click at [205, 117] on button "button" at bounding box center [209, 125] width 17 height 17
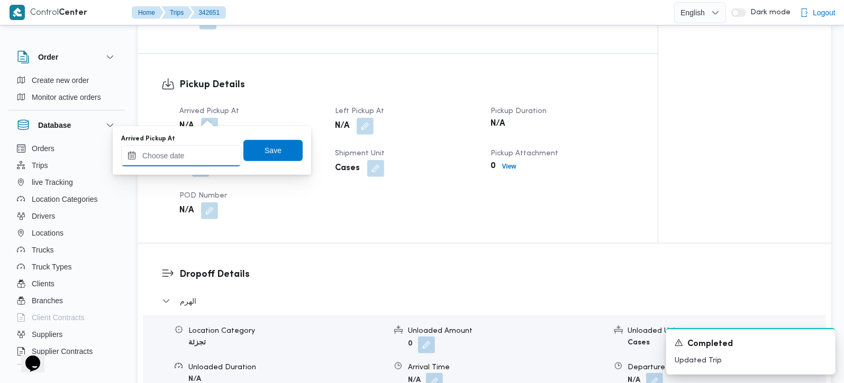
click at [191, 152] on input "Arrived Pickup At" at bounding box center [181, 155] width 120 height 21
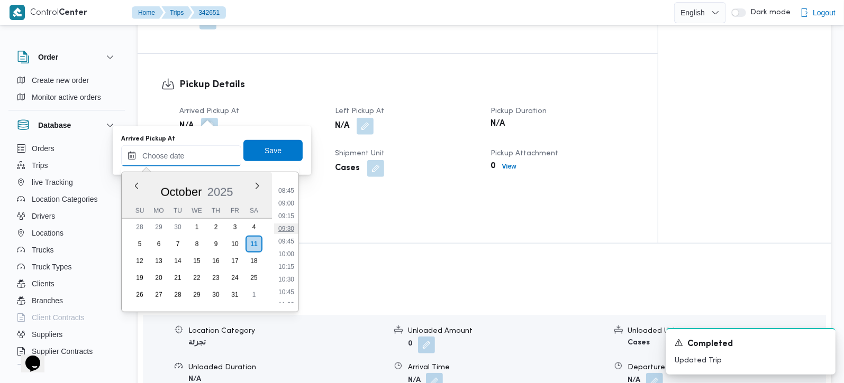
scroll to position [409, 0]
click at [295, 220] on li "08:45" at bounding box center [286, 221] width 24 height 11
type input "[DATE] 08:45"
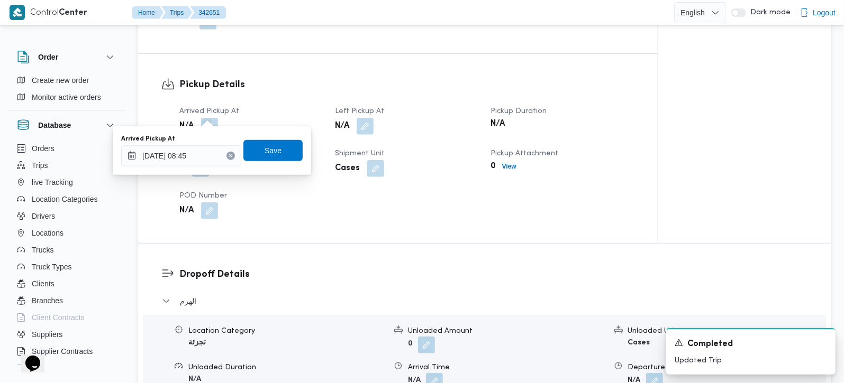
click at [277, 136] on div "Arrived Pickup At 11/10/2025 08:45 Save" at bounding box center [212, 151] width 184 height 34
click at [277, 152] on span "Save" at bounding box center [272, 150] width 59 height 21
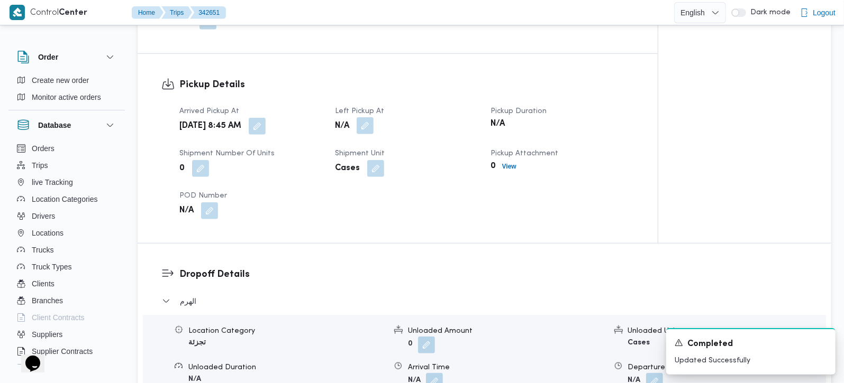
click at [359, 117] on button "button" at bounding box center [365, 125] width 17 height 17
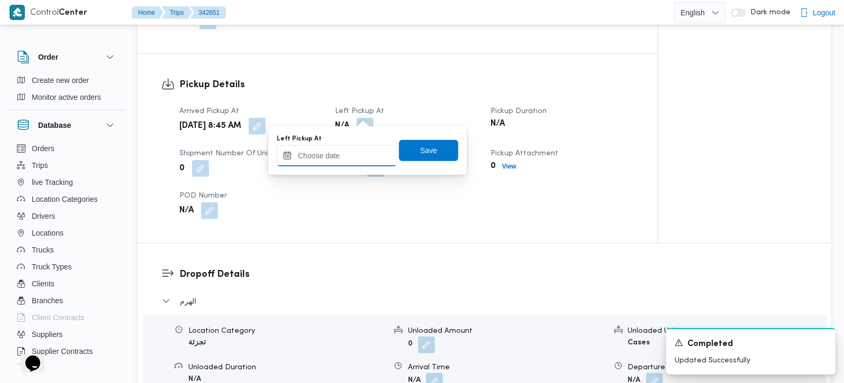
drag, startPoint x: 348, startPoint y: 159, endPoint x: 352, endPoint y: 164, distance: 6.5
click at [348, 159] on input "Left Pickup At" at bounding box center [337, 155] width 120 height 21
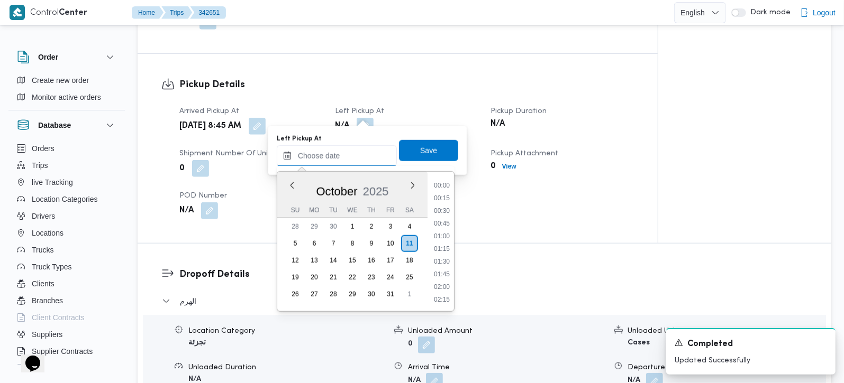
scroll to position [534, 0]
click at [446, 200] on li "10:45" at bounding box center [441, 198] width 24 height 11
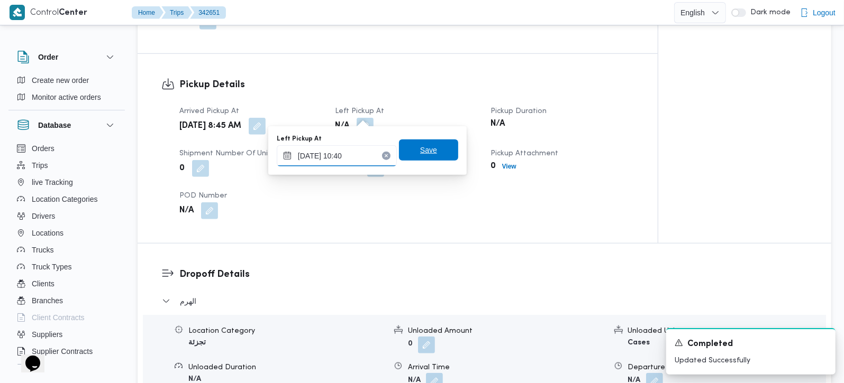
type input "11/10/2025 10:40"
click at [437, 143] on span "Save" at bounding box center [428, 150] width 59 height 21
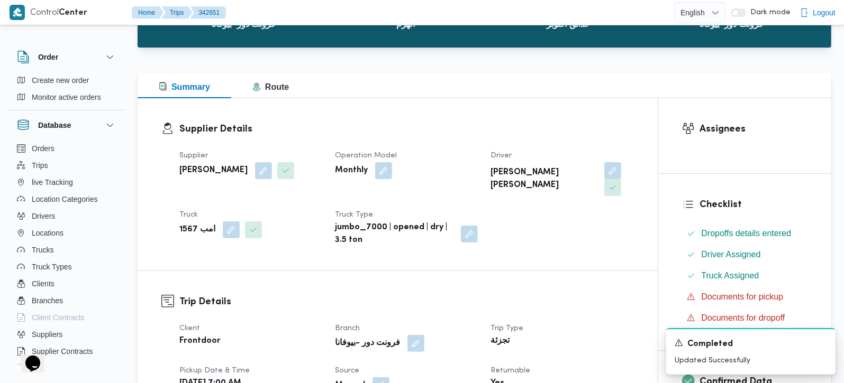
scroll to position [62, 0]
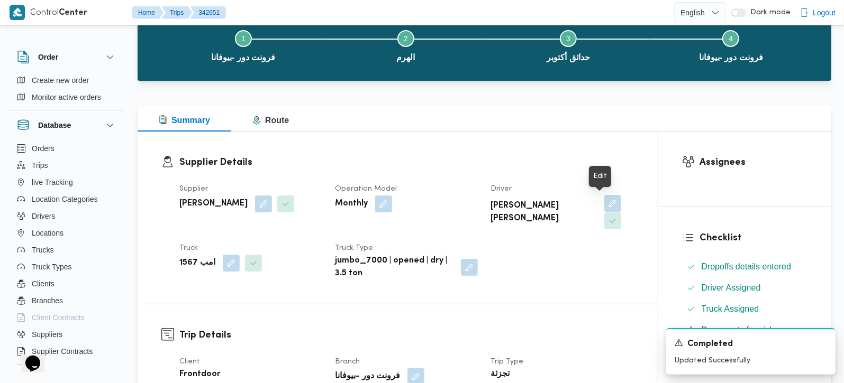
click at [604, 208] on button "button" at bounding box center [612, 203] width 17 height 17
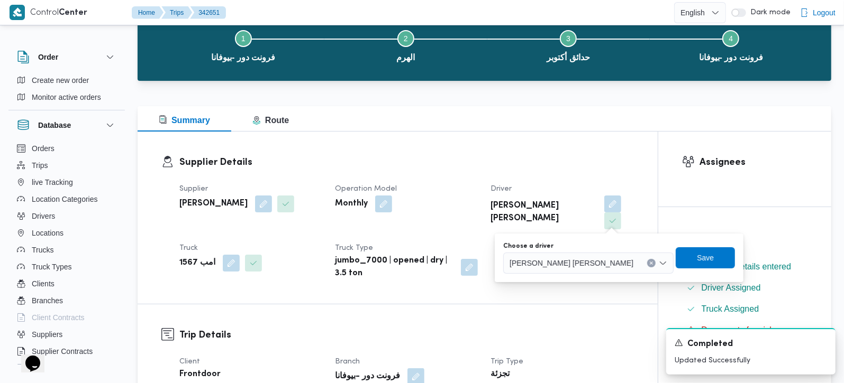
click at [650, 262] on icon "Clear input" at bounding box center [651, 263] width 3 height 3
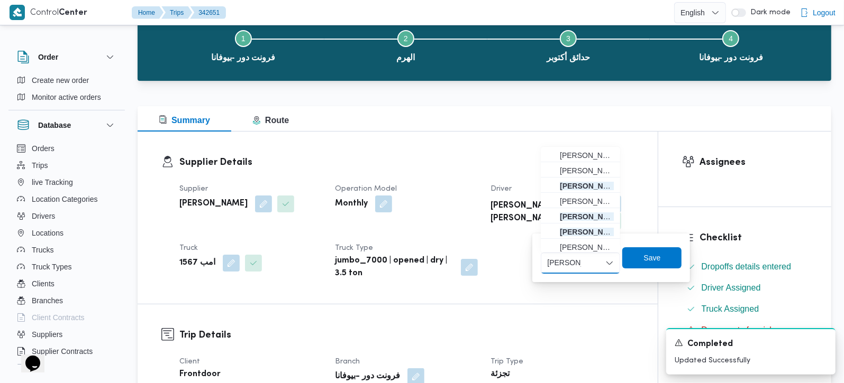
type input "محمد احمد"
click at [447, 156] on h3 "Supplier Details" at bounding box center [406, 163] width 454 height 14
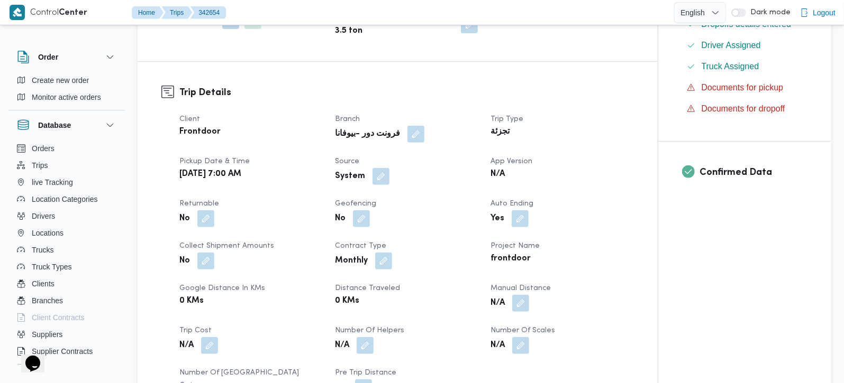
scroll to position [311, 0]
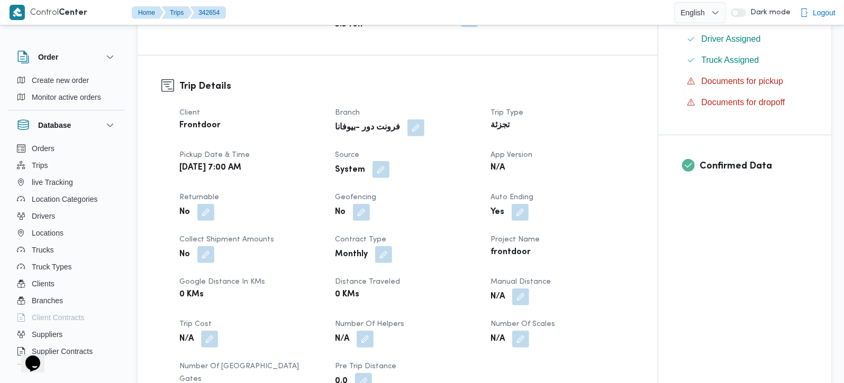
click at [380, 177] on button "button" at bounding box center [380, 169] width 17 height 17
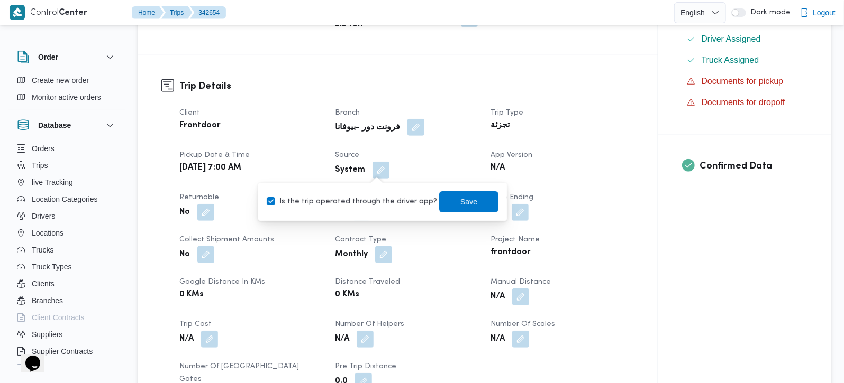
click at [407, 132] on button "button" at bounding box center [415, 127] width 17 height 17
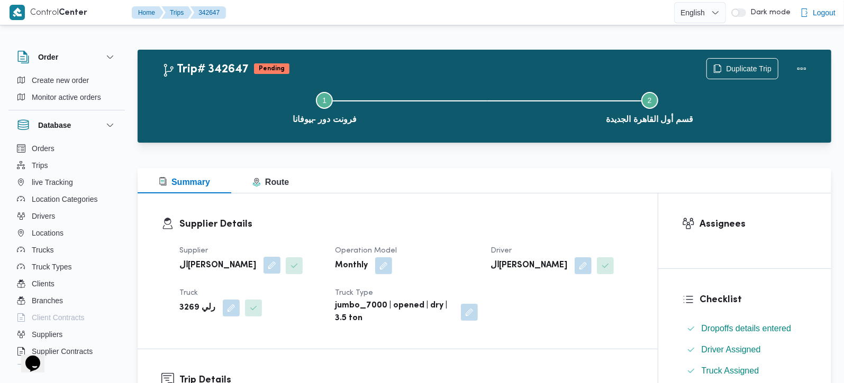
click at [263, 266] on button "button" at bounding box center [271, 265] width 17 height 17
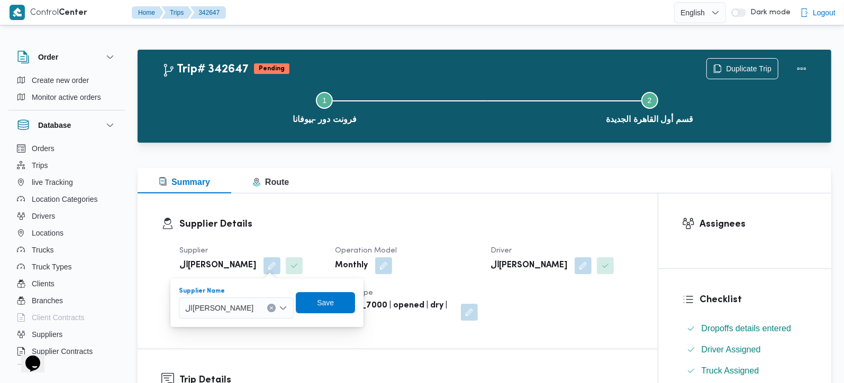
click at [276, 305] on button "Clear input" at bounding box center [271, 308] width 8 height 8
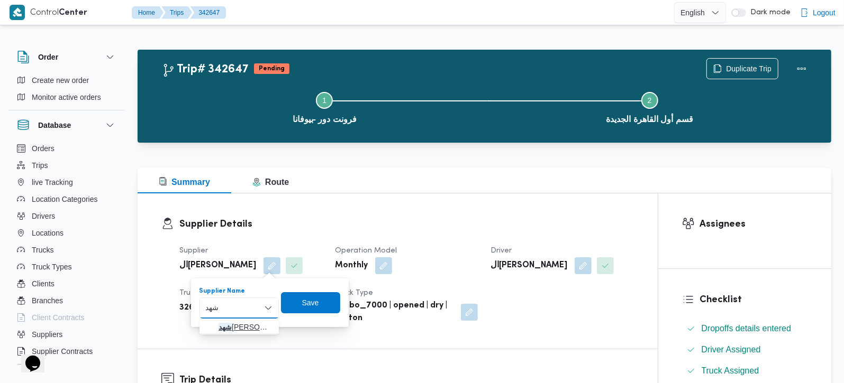
type input "شهد"
click at [255, 322] on span "شهد مصطفي احمد عبدة عباس حمودة" at bounding box center [245, 327] width 54 height 13
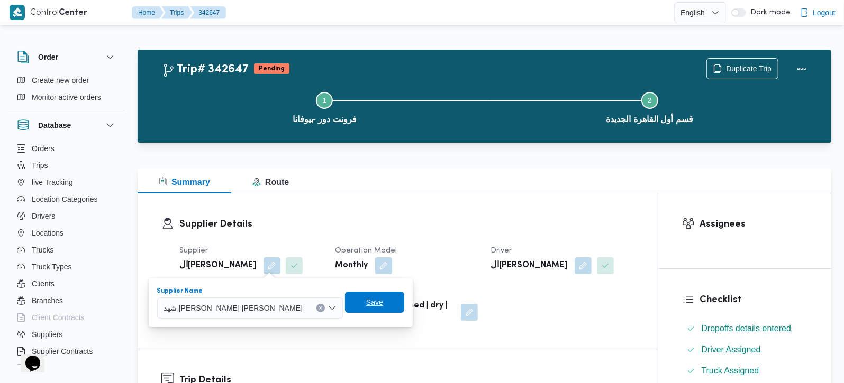
click at [345, 306] on span "Save" at bounding box center [374, 302] width 59 height 21
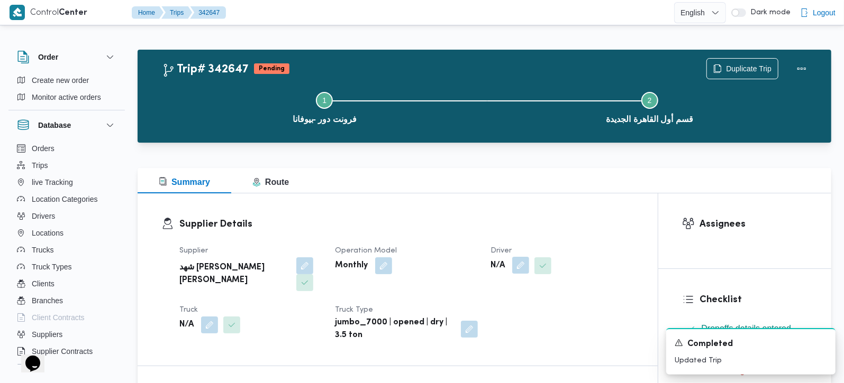
click at [519, 269] on button "button" at bounding box center [520, 265] width 17 height 17
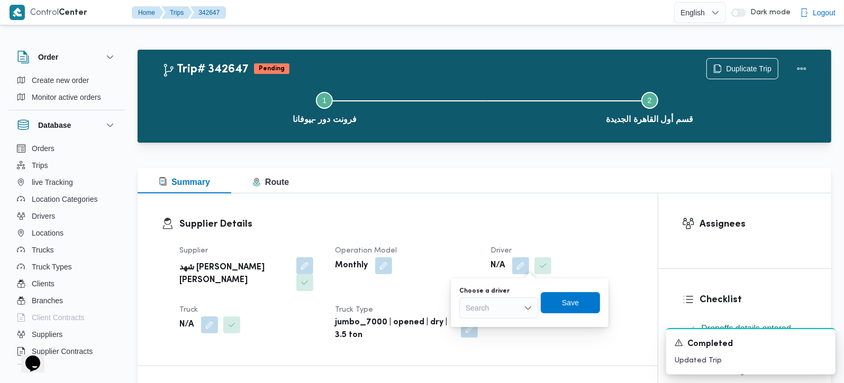
click at [487, 312] on div "Search" at bounding box center [498, 308] width 79 height 21
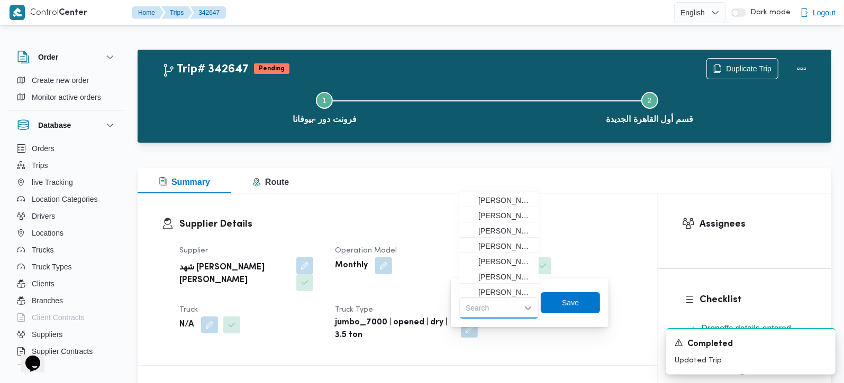
paste input "علي امين محمد يحيي"
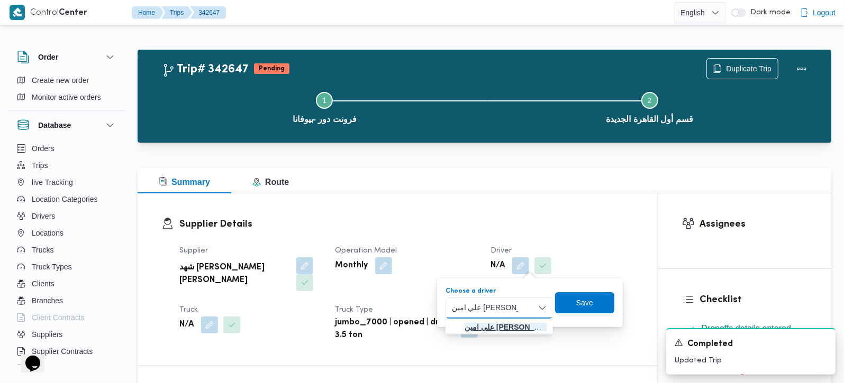
type input "علي امين محمد يحيي"
click at [495, 326] on mark "علي امين محمد يحيي" at bounding box center [511, 327] width 94 height 8
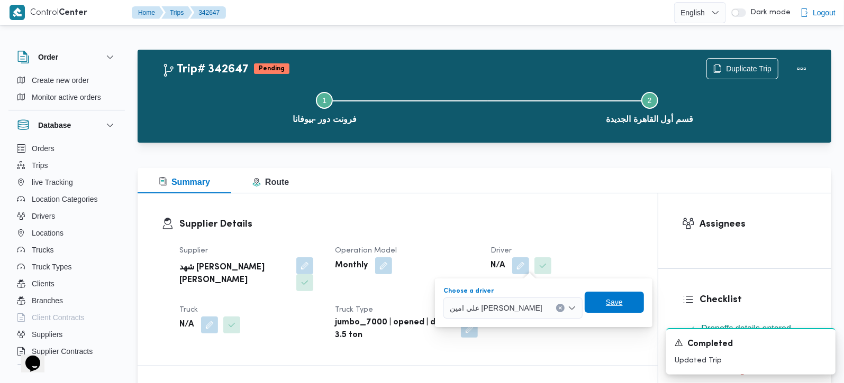
click at [584, 313] on span "Save" at bounding box center [613, 302] width 59 height 21
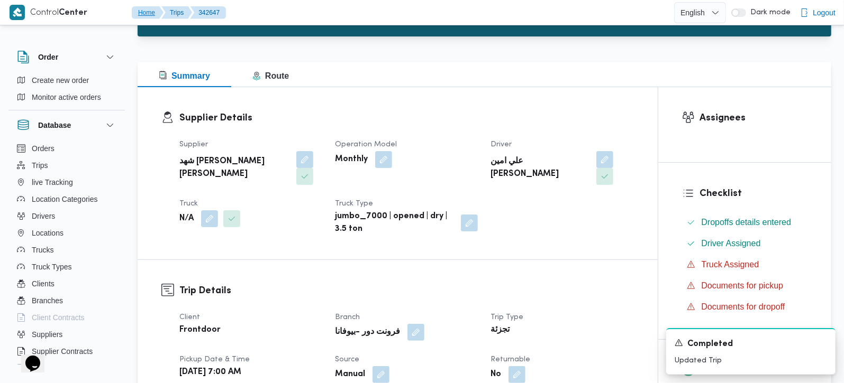
scroll to position [124, 0]
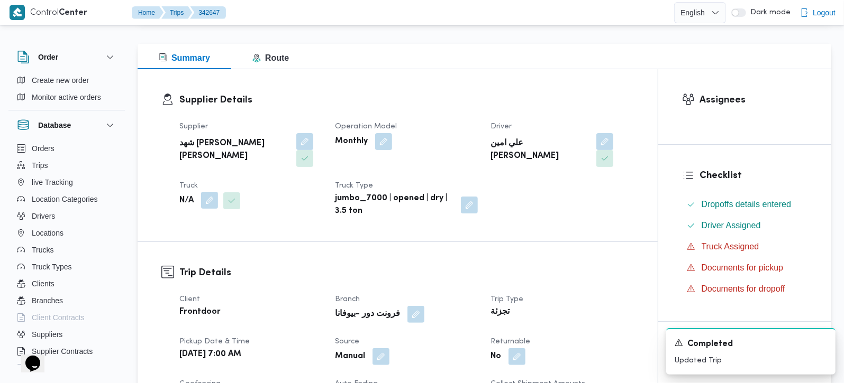
click at [208, 207] on button "button" at bounding box center [209, 200] width 17 height 17
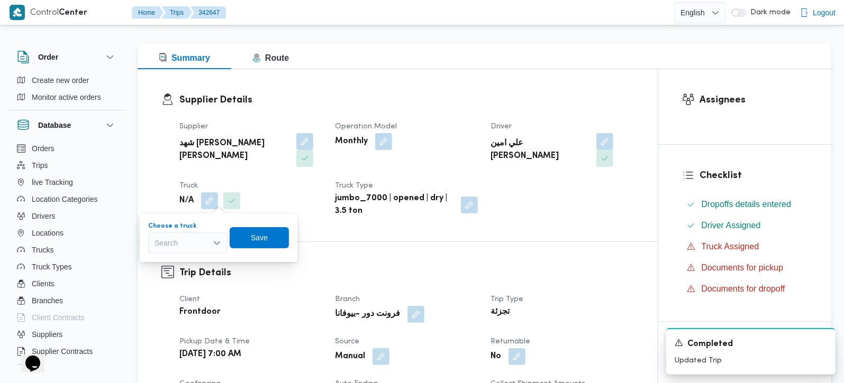
click at [199, 241] on div "Search" at bounding box center [187, 243] width 79 height 21
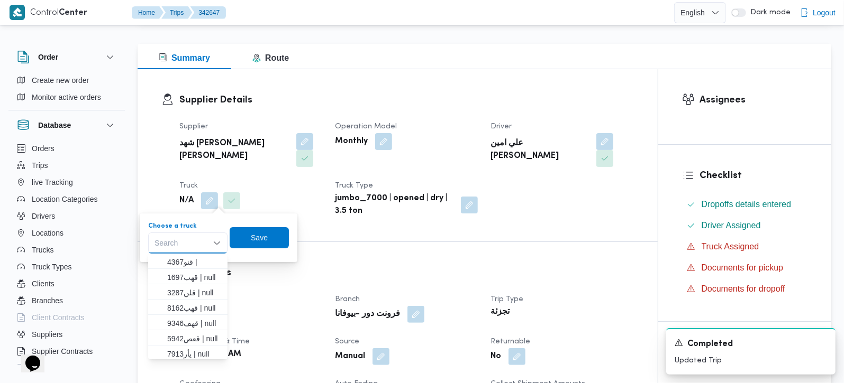
paste input "2314"
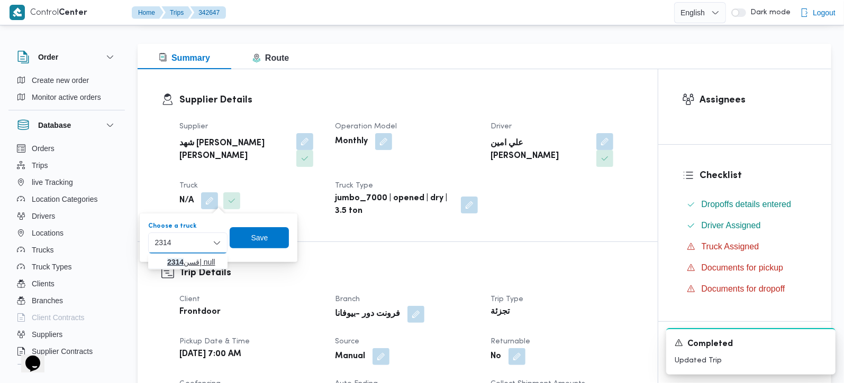
type input "2314"
click at [193, 262] on span "قسن 2314 | null" at bounding box center [194, 262] width 54 height 13
click at [257, 237] on span "Save" at bounding box center [268, 237] width 59 height 21
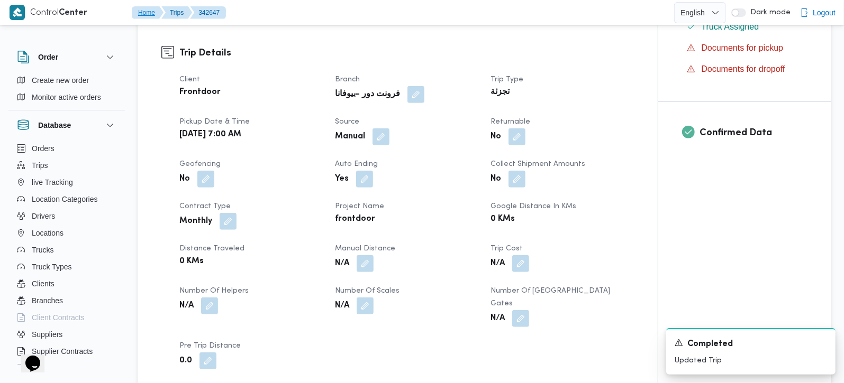
scroll to position [373, 0]
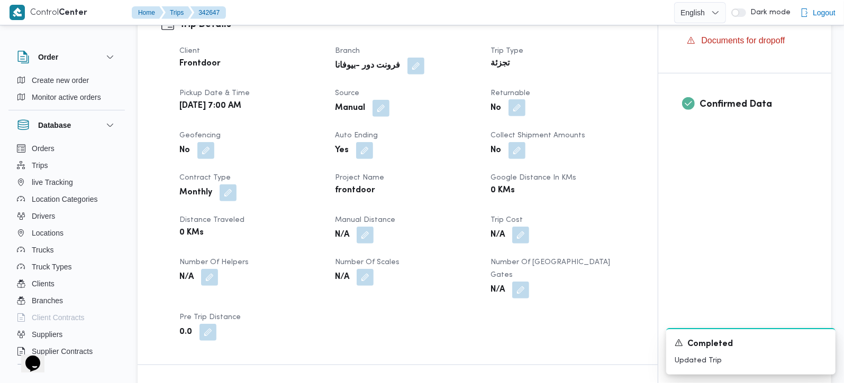
click at [520, 108] on button "button" at bounding box center [516, 107] width 17 height 17
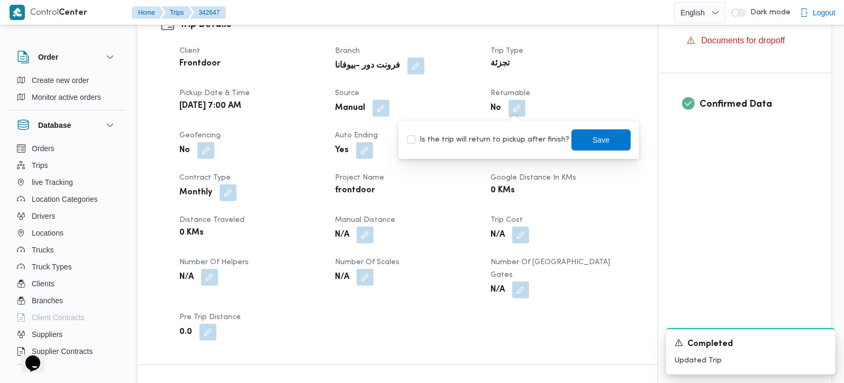
click at [523, 138] on label "Is the trip will return to pickup after finish?" at bounding box center [488, 140] width 162 height 13
checkbox input "true"
click at [571, 138] on span "Save" at bounding box center [600, 139] width 59 height 21
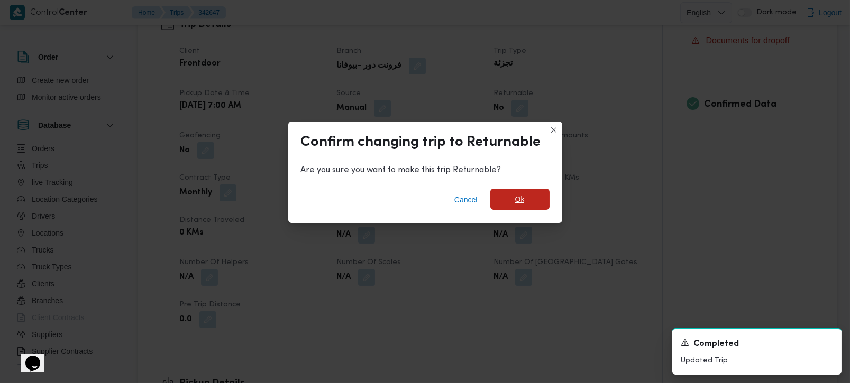
click at [527, 204] on span "Ok" at bounding box center [519, 199] width 59 height 21
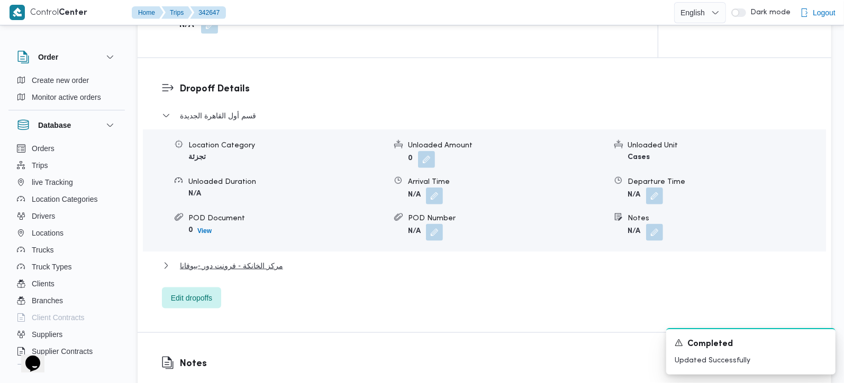
scroll to position [871, 0]
click at [193, 290] on span "Edit dropoffs" at bounding box center [191, 296] width 41 height 13
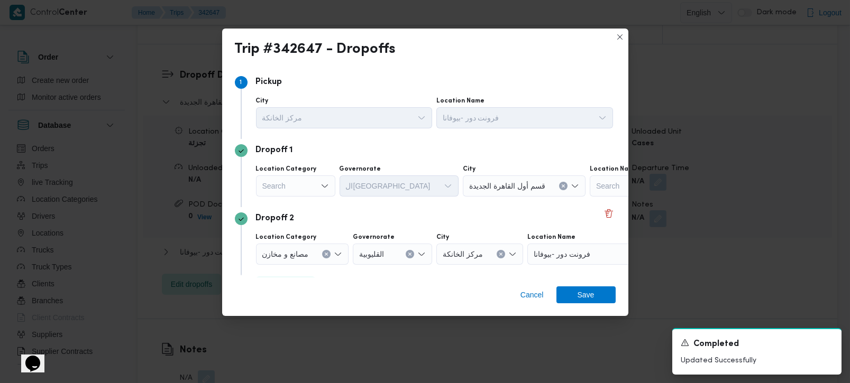
click at [321, 184] on icon "Open list of options" at bounding box center [325, 186] width 8 height 8
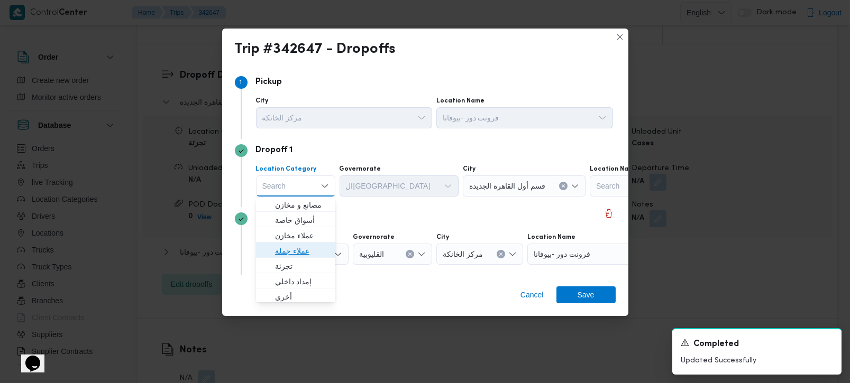
click at [288, 252] on span "عملاء جملة" at bounding box center [302, 251] width 54 height 13
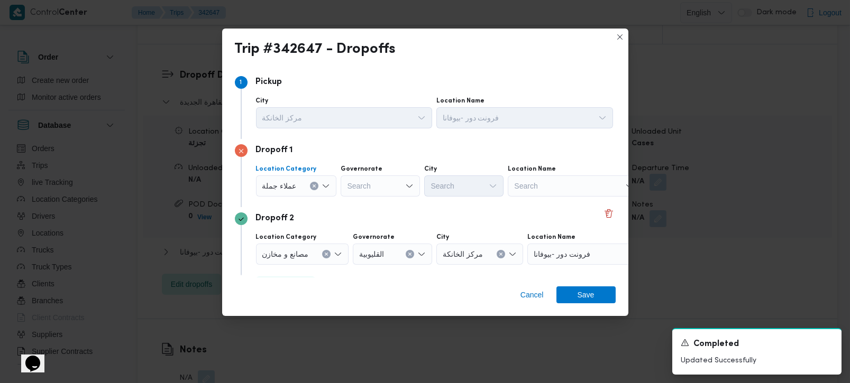
click at [322, 181] on div "عملاء جملة Combo box. Selected. عملاء جملة. Press Backspace to delete عملاء جمل…" at bounding box center [296, 186] width 81 height 21
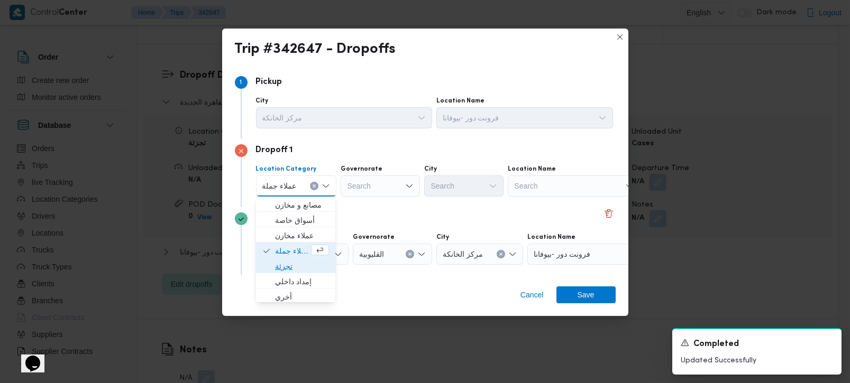
click at [288, 259] on span "تجزئة" at bounding box center [295, 266] width 71 height 17
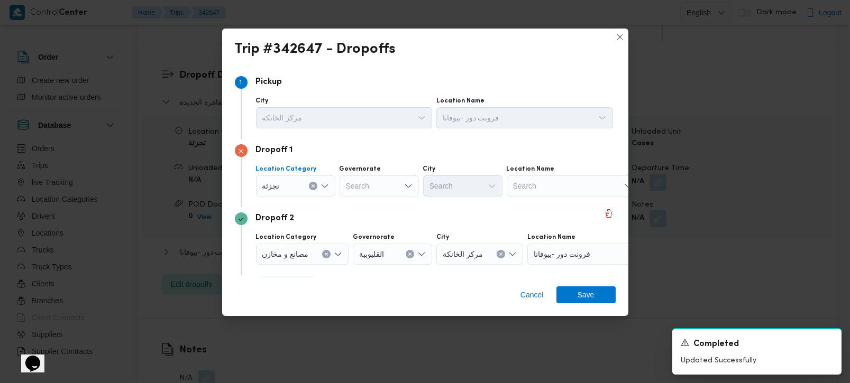
click at [353, 180] on div "Search" at bounding box center [379, 186] width 79 height 21
type input "رة"
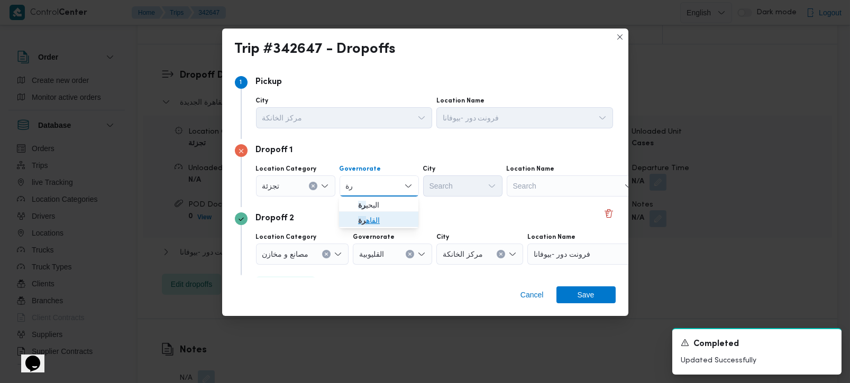
click at [385, 218] on span "القاه رة" at bounding box center [385, 220] width 54 height 13
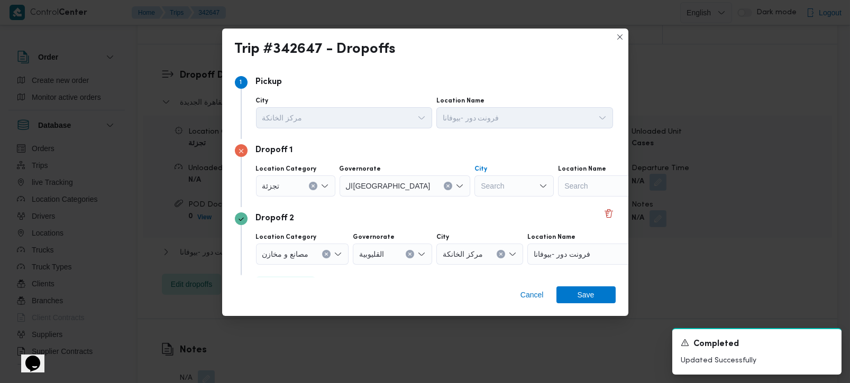
click at [474, 181] on div "Search" at bounding box center [513, 186] width 79 height 21
type input "المق"
click at [436, 207] on icon "button" at bounding box center [433, 205] width 8 height 8
click at [578, 299] on span "Save" at bounding box center [586, 294] width 17 height 17
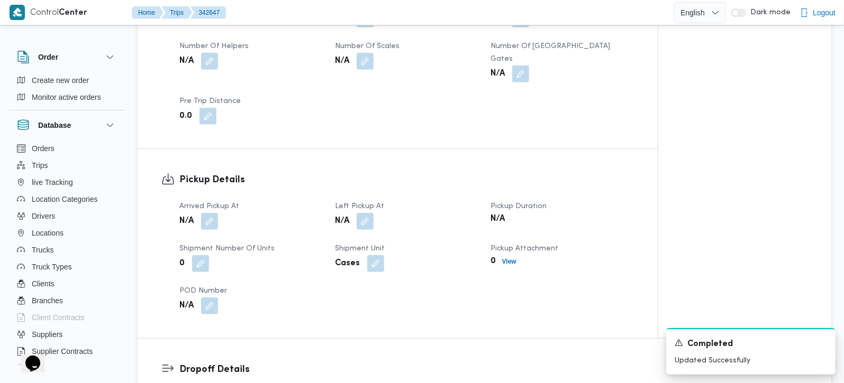
scroll to position [560, 0]
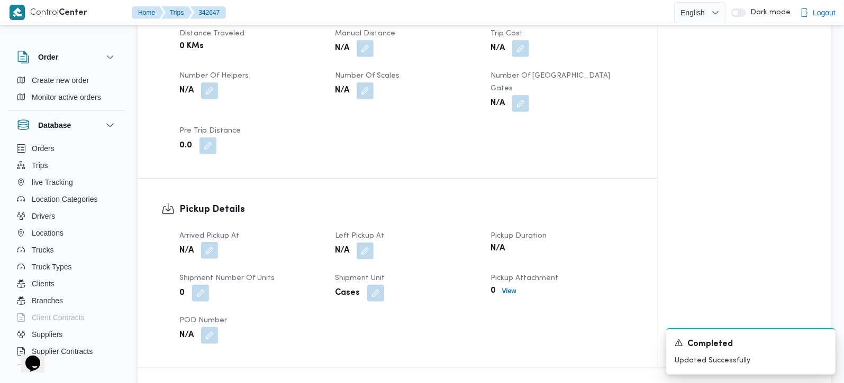
click at [204, 243] on button "button" at bounding box center [209, 250] width 17 height 17
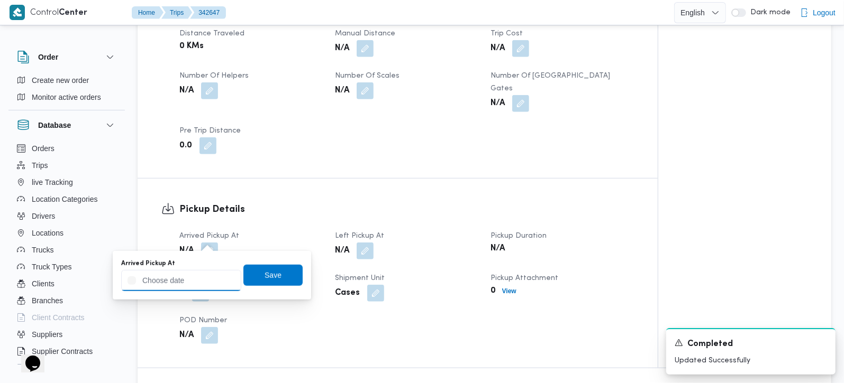
click at [205, 281] on input "Arrived Pickup At" at bounding box center [181, 280] width 120 height 21
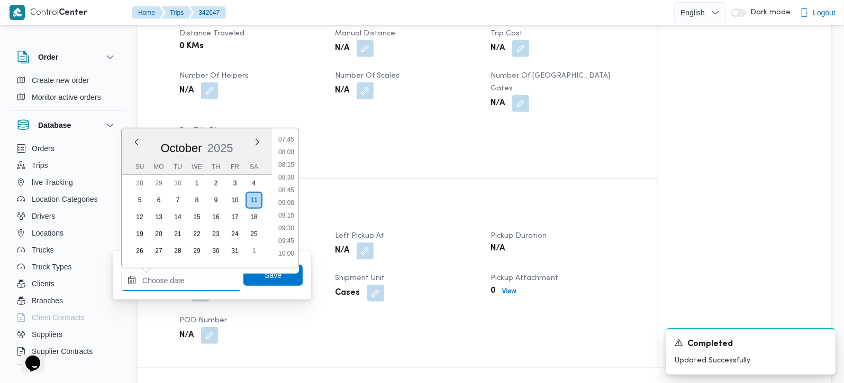
scroll to position [334, 0]
click at [284, 191] on li "07:30" at bounding box center [286, 189] width 24 height 11
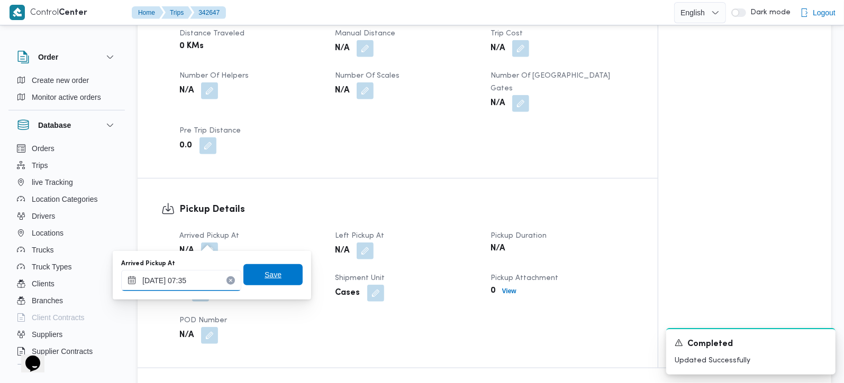
type input "11/10/2025 07:35"
click at [264, 279] on span "Save" at bounding box center [272, 275] width 17 height 13
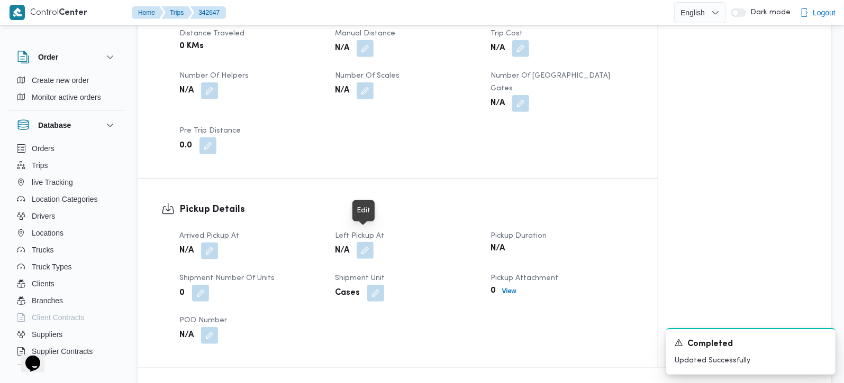
click at [359, 242] on button "button" at bounding box center [365, 250] width 17 height 17
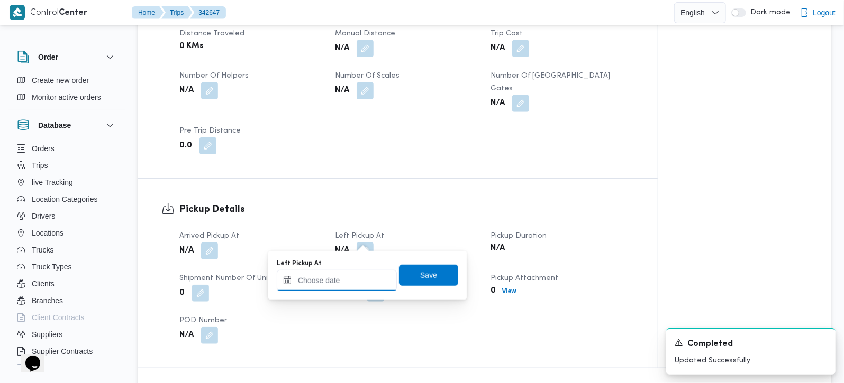
click at [336, 286] on input "Left Pickup At" at bounding box center [337, 280] width 120 height 21
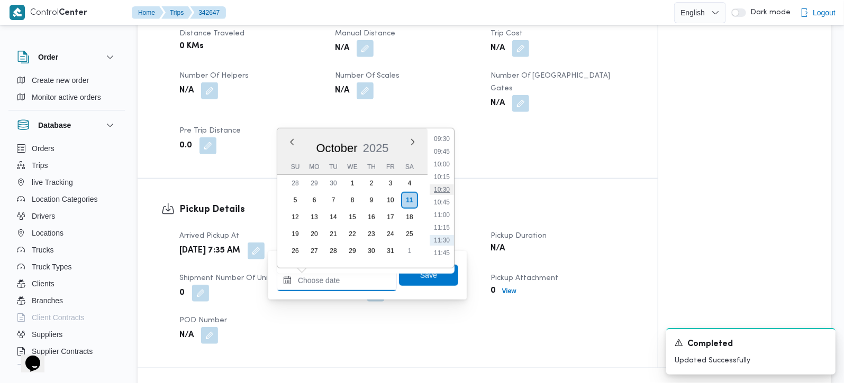
scroll to position [459, 0]
click at [448, 191] on li "10:00" at bounding box center [441, 191] width 24 height 11
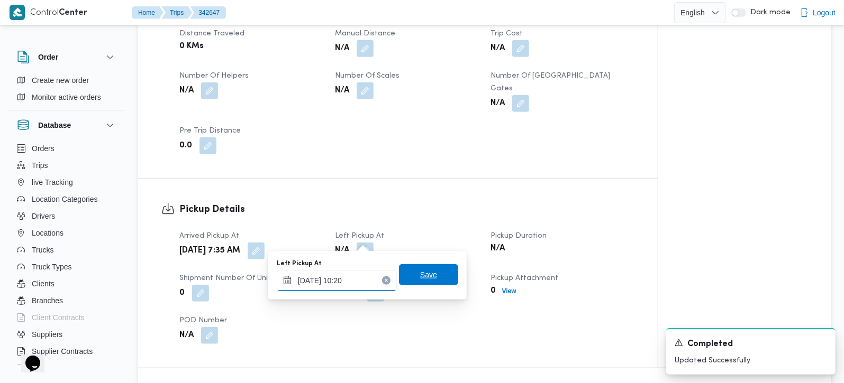
type input "11/10/2025 10:20"
click at [425, 273] on span "Save" at bounding box center [428, 275] width 17 height 13
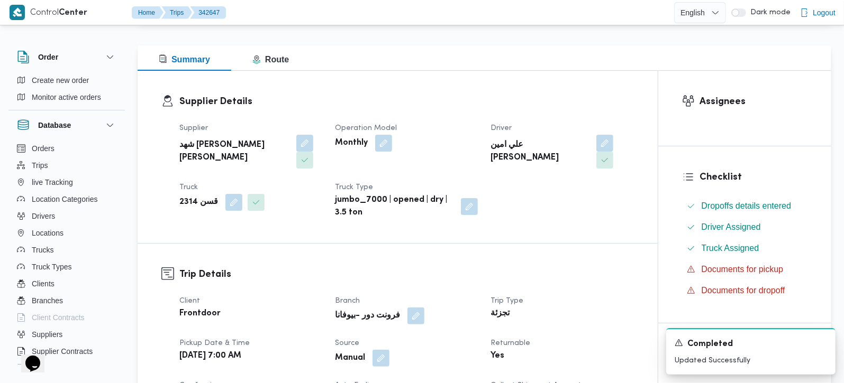
scroll to position [0, 0]
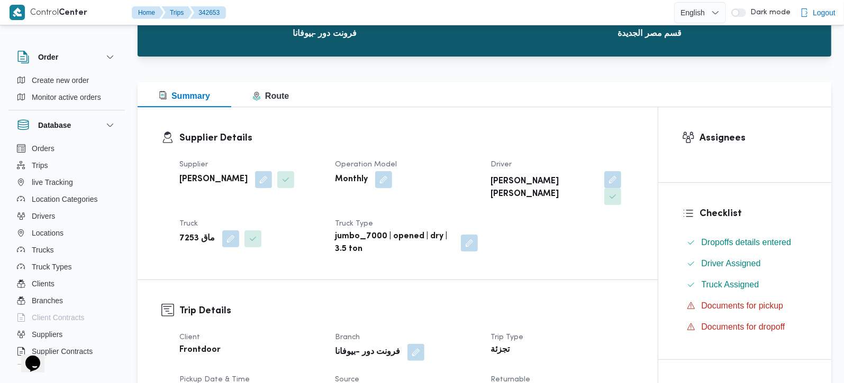
scroll to position [249, 0]
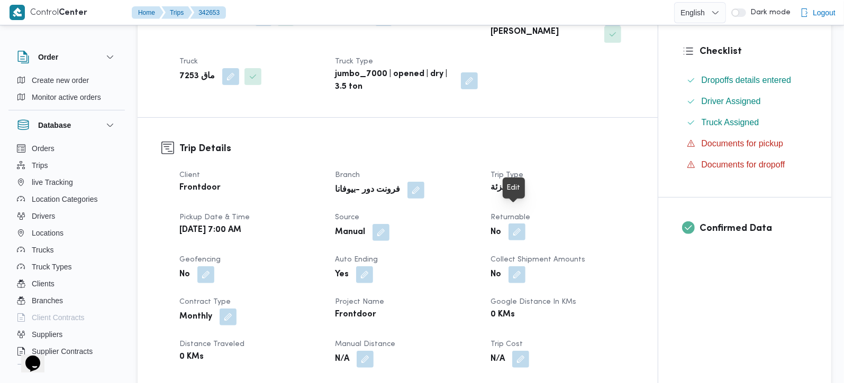
click at [512, 224] on button "button" at bounding box center [516, 232] width 17 height 17
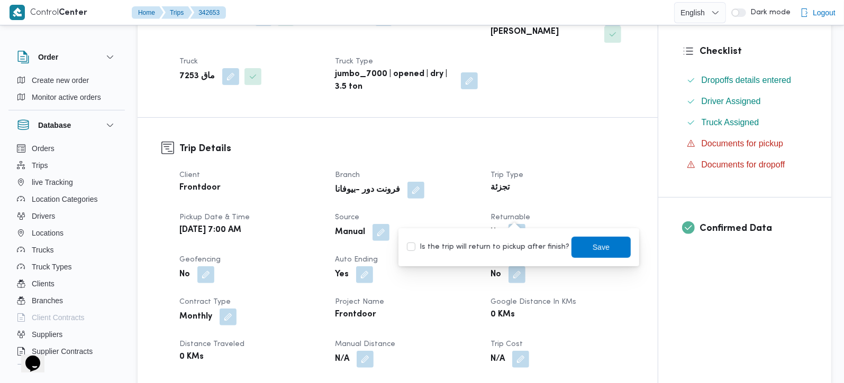
click at [507, 255] on div "Is the trip will return to pickup after finish? Save" at bounding box center [519, 247] width 226 height 23
click at [510, 245] on label "Is the trip will return to pickup after finish?" at bounding box center [488, 247] width 162 height 13
checkbox input "true"
click at [592, 245] on span "Save" at bounding box center [600, 247] width 17 height 13
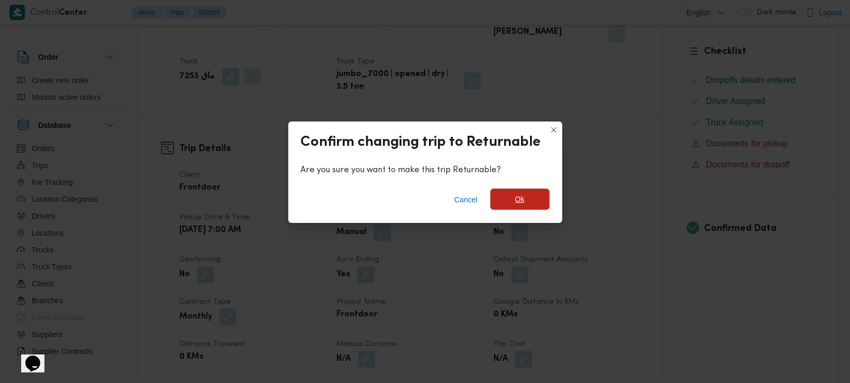
click at [515, 209] on span "Ok" at bounding box center [519, 199] width 59 height 21
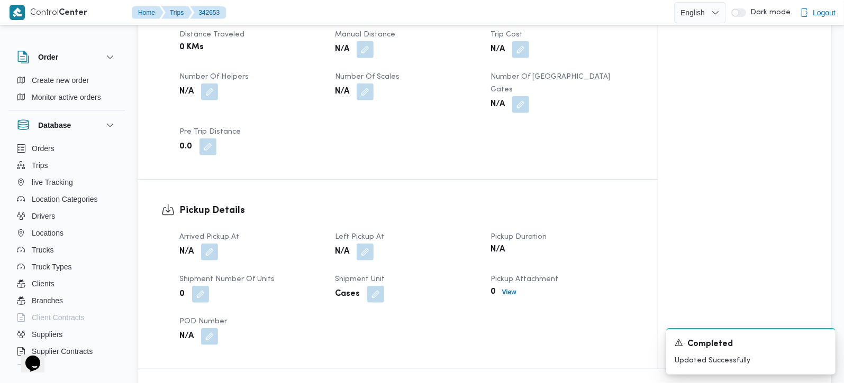
scroll to position [560, 0]
click at [213, 242] on button "button" at bounding box center [209, 250] width 17 height 17
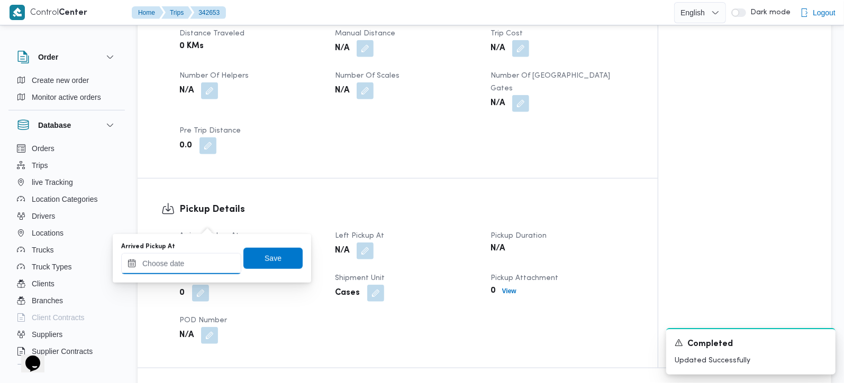
click at [191, 258] on input "Arrived Pickup At" at bounding box center [181, 263] width 120 height 21
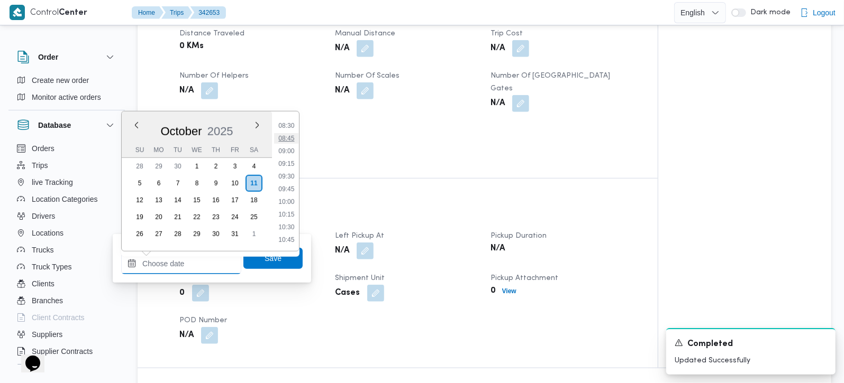
scroll to position [409, 0]
click at [286, 157] on li "08:45" at bounding box center [286, 160] width 24 height 11
type input "[DATE] 08:45"
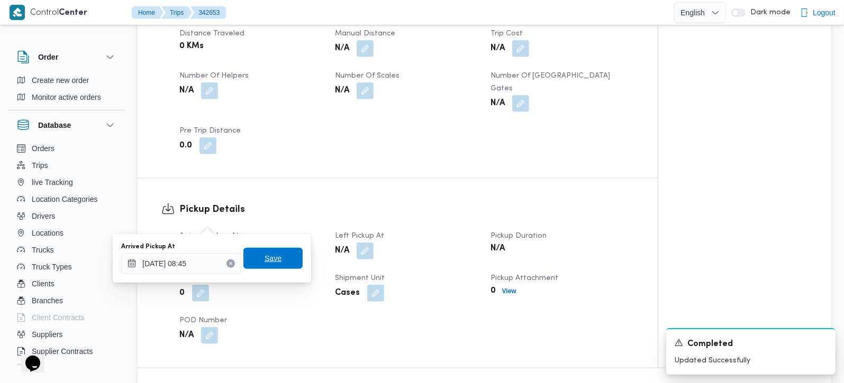
drag, startPoint x: 256, startPoint y: 259, endPoint x: 334, endPoint y: 318, distance: 98.2
click at [264, 260] on span "Save" at bounding box center [272, 258] width 17 height 13
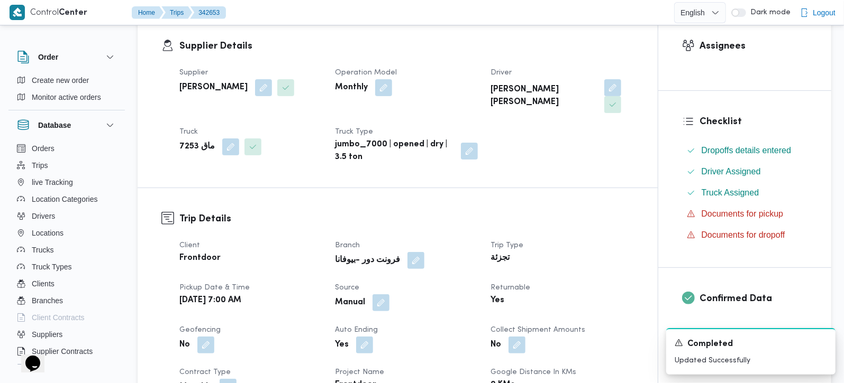
scroll to position [0, 0]
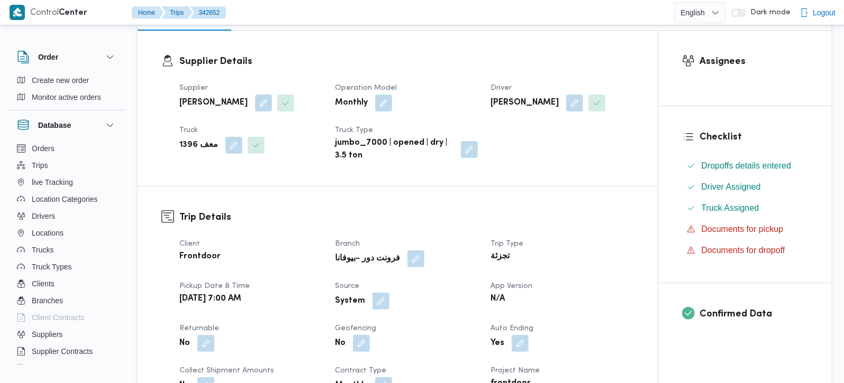
scroll to position [373, 0]
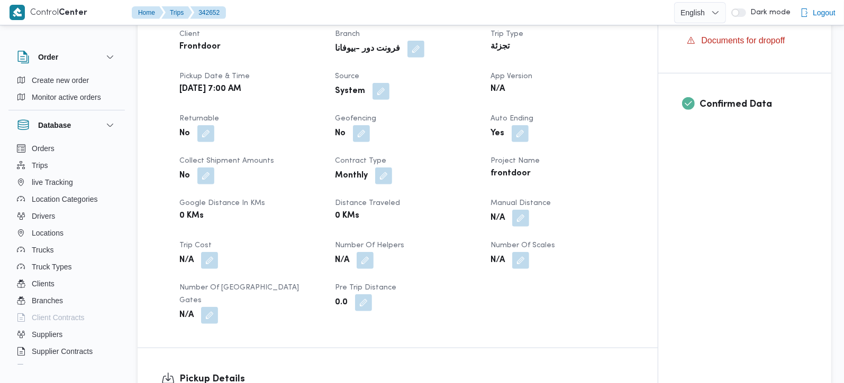
click at [217, 126] on div "No" at bounding box center [250, 133] width 145 height 19
click at [206, 132] on button "button" at bounding box center [205, 133] width 17 height 17
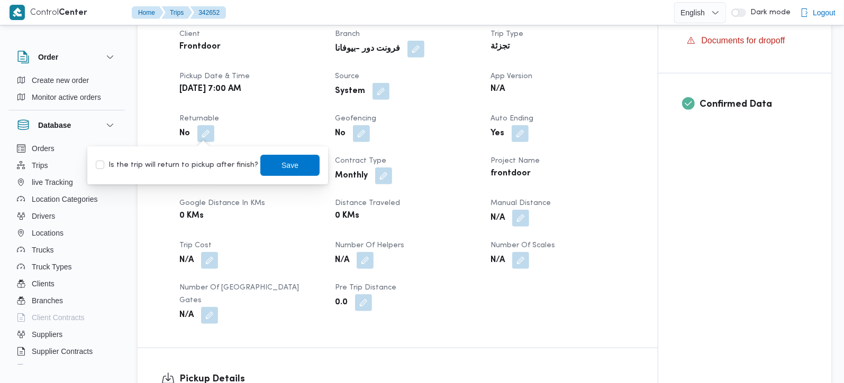
click at [203, 170] on label "Is the trip will return to pickup after finish?" at bounding box center [177, 165] width 162 height 13
checkbox input "true"
click at [290, 167] on span "Save" at bounding box center [289, 164] width 59 height 21
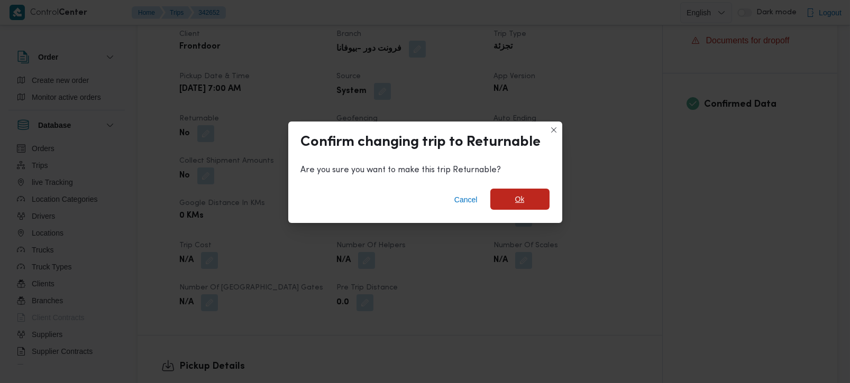
click at [541, 206] on span "Ok" at bounding box center [519, 199] width 59 height 21
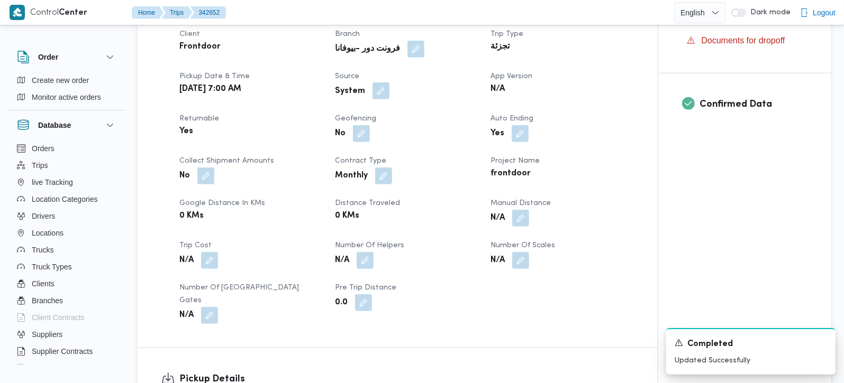
click at [378, 96] on button "button" at bounding box center [380, 91] width 17 height 17
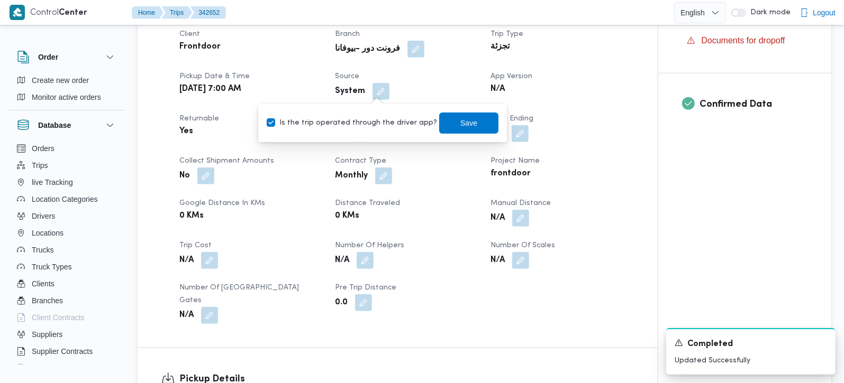
click at [371, 129] on div "Is the trip operated through the driver app? Save" at bounding box center [383, 123] width 234 height 23
click at [398, 122] on label "Is the trip operated through the driver app?" at bounding box center [352, 123] width 170 height 13
checkbox input "false"
click at [441, 121] on span "Save" at bounding box center [468, 122] width 59 height 21
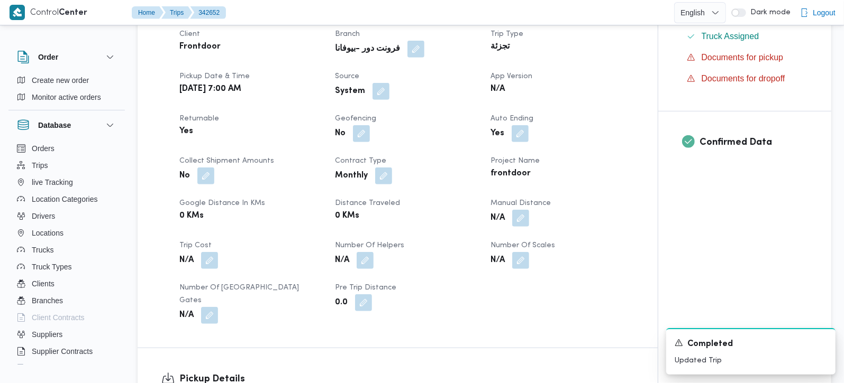
scroll to position [622, 0]
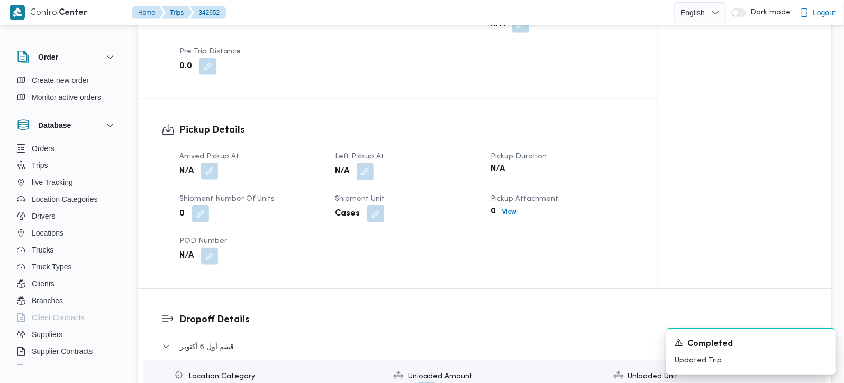
click at [205, 163] on button "button" at bounding box center [209, 171] width 17 height 17
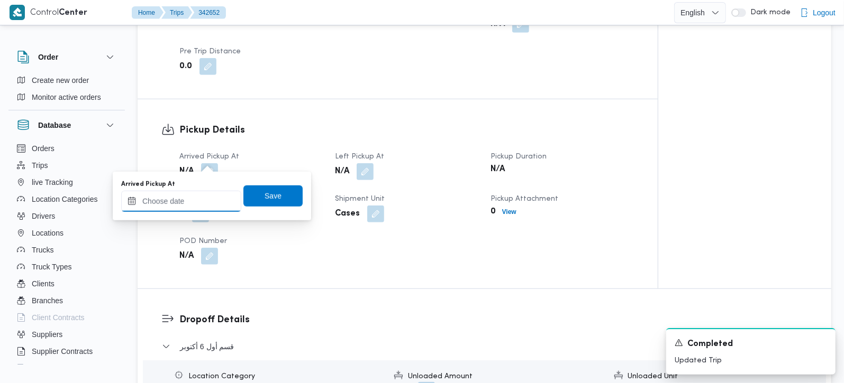
click at [199, 200] on input "Arrived Pickup At" at bounding box center [181, 201] width 120 height 21
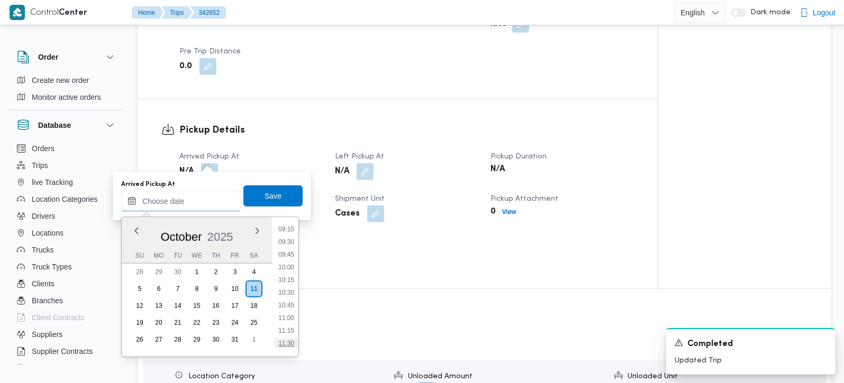
scroll to position [409, 0]
click at [295, 251] on li "08:30" at bounding box center [286, 253] width 24 height 11
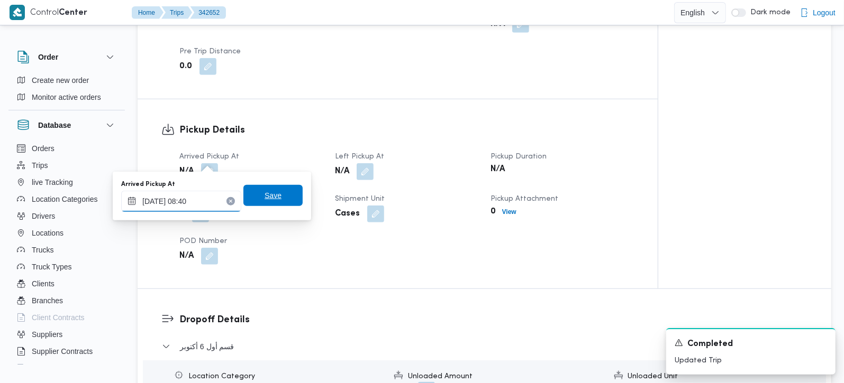
type input "11/10/2025 08:40"
click at [281, 187] on span "Save" at bounding box center [272, 195] width 59 height 21
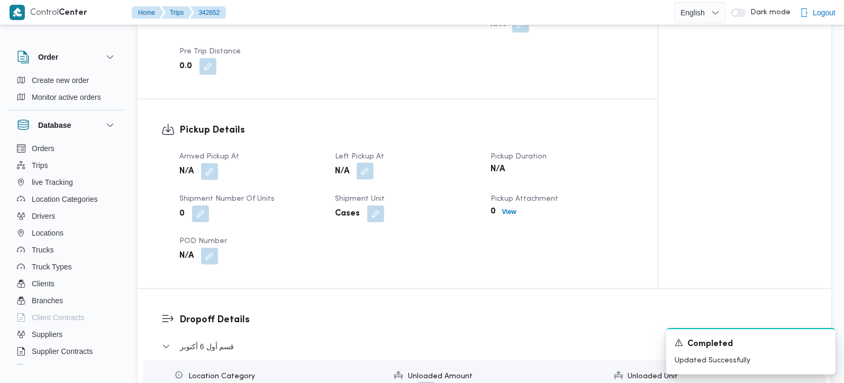
click at [367, 163] on button "button" at bounding box center [365, 171] width 17 height 17
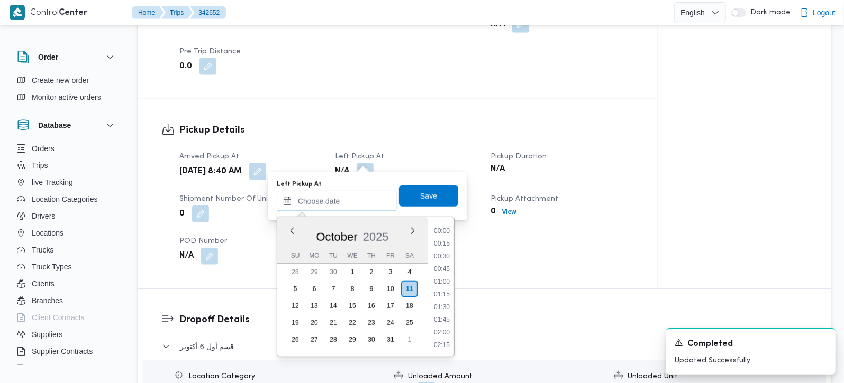
click at [358, 198] on input "Left Pickup At" at bounding box center [337, 201] width 120 height 21
click at [442, 239] on li "10:45" at bounding box center [441, 243] width 24 height 11
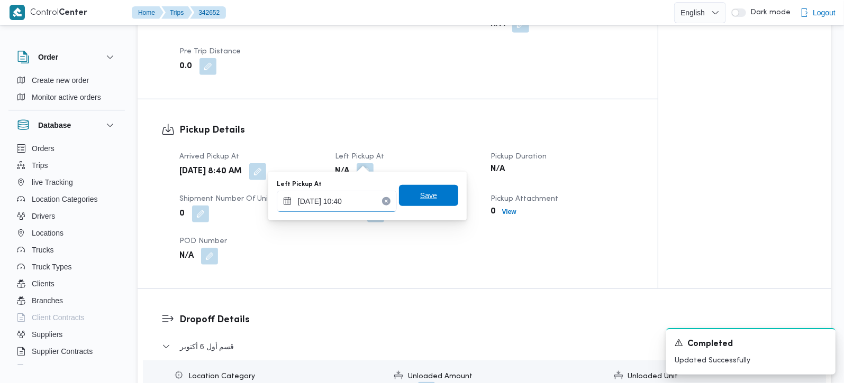
type input "11/10/2025 10:40"
click at [428, 202] on span "Save" at bounding box center [428, 195] width 59 height 21
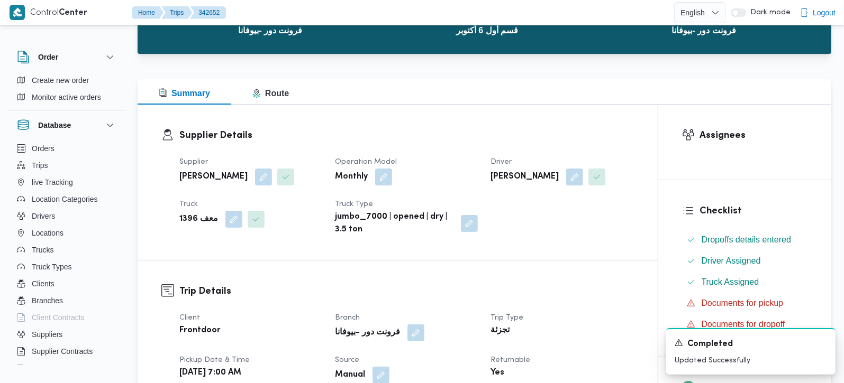
scroll to position [0, 0]
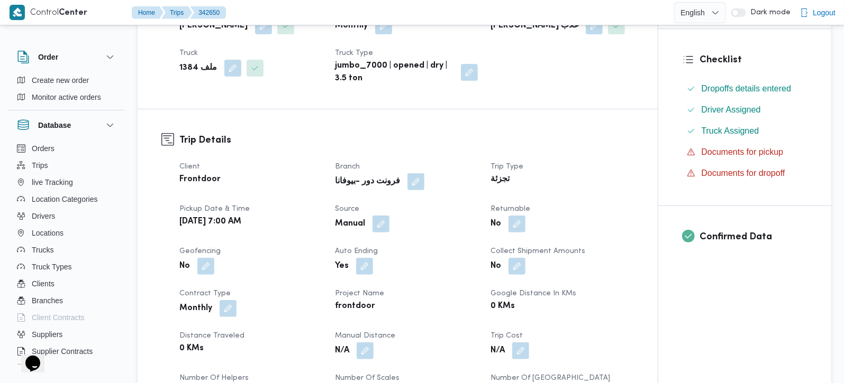
scroll to position [249, 0]
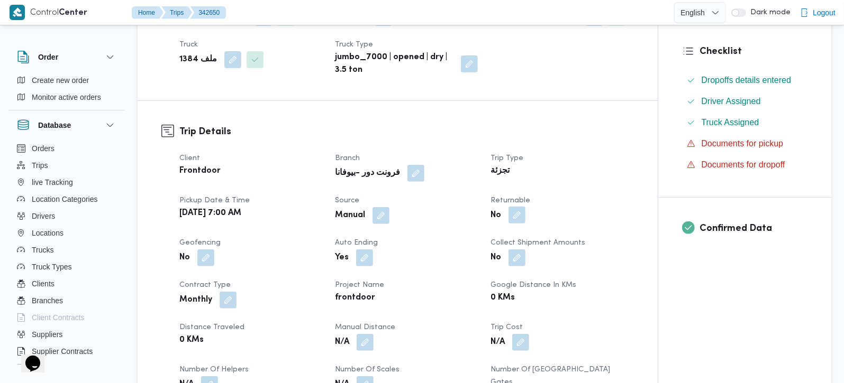
click at [517, 220] on button "button" at bounding box center [516, 215] width 17 height 17
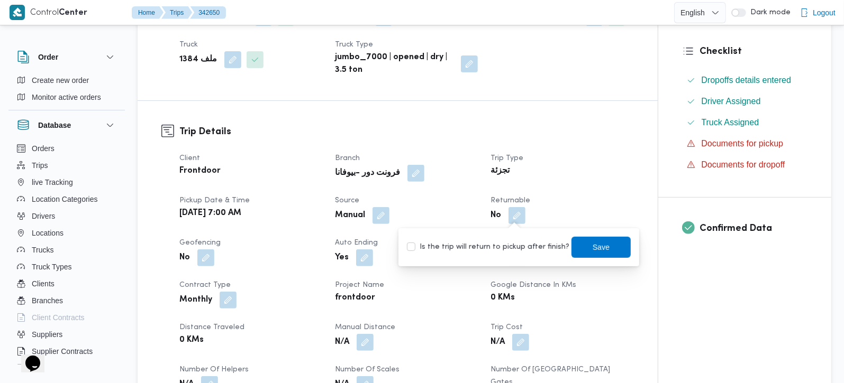
click at [513, 248] on label "Is the trip will return to pickup after finish?" at bounding box center [488, 247] width 162 height 13
checkbox input "true"
click at [592, 248] on span "Save" at bounding box center [600, 247] width 17 height 13
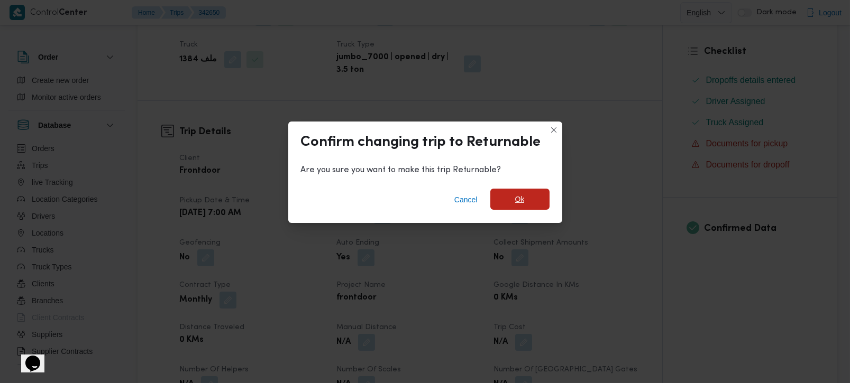
click at [527, 199] on span "Ok" at bounding box center [519, 199] width 59 height 21
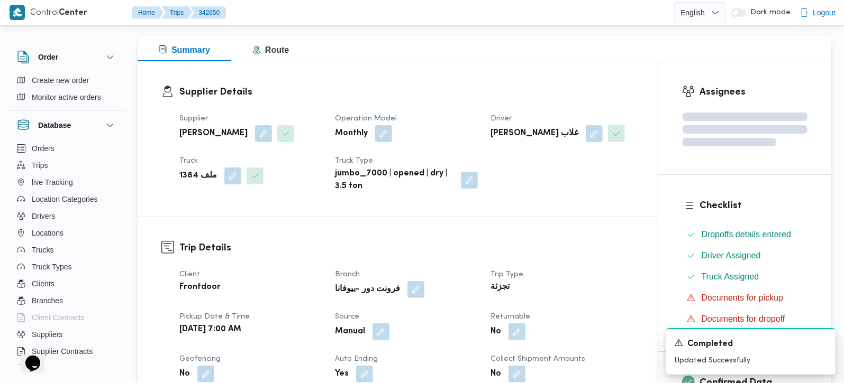
scroll to position [62, 0]
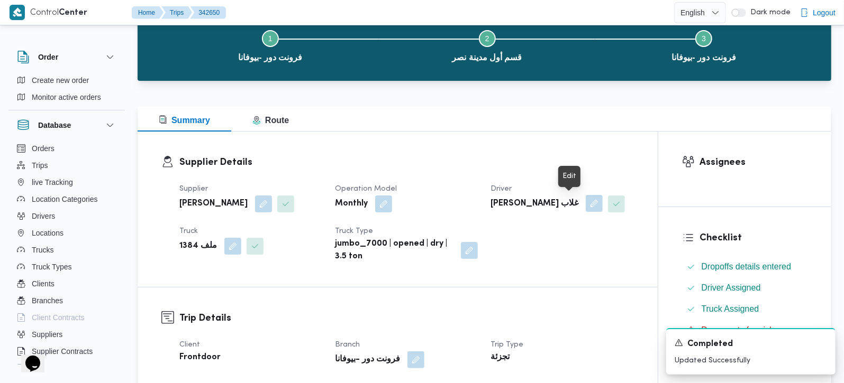
click at [586, 200] on button "button" at bounding box center [594, 203] width 17 height 17
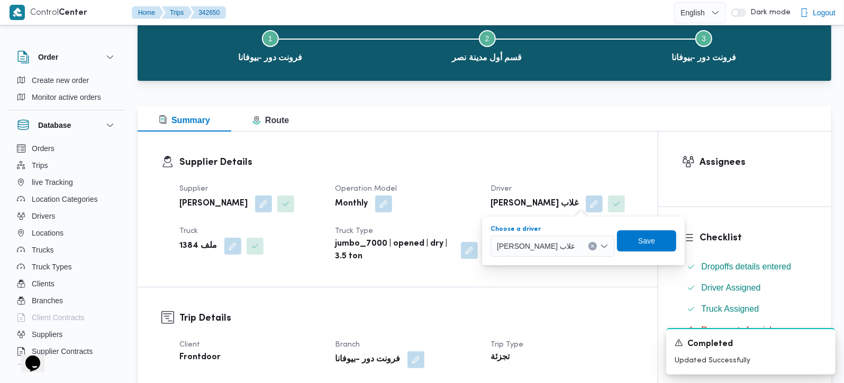
click at [590, 247] on icon "Clear input" at bounding box center [592, 246] width 4 height 4
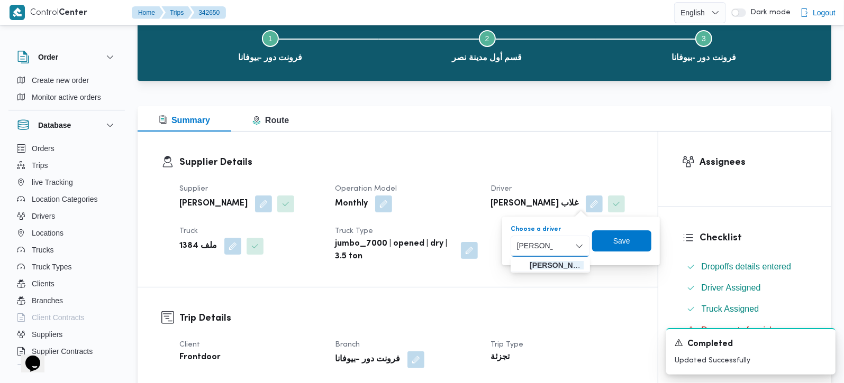
type input "محمود حمدي خطاب غلاب"
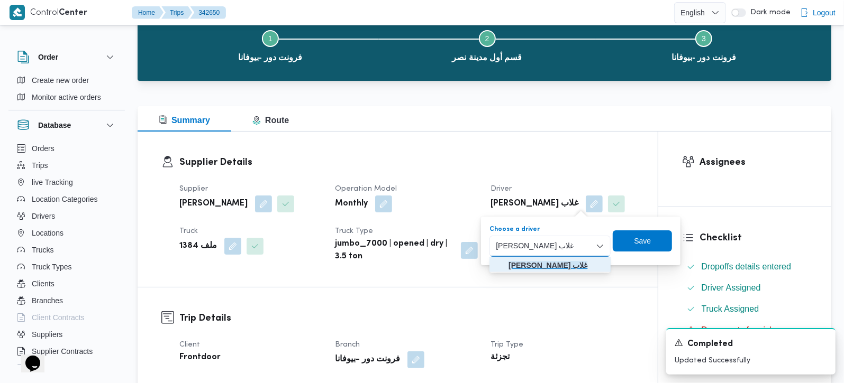
click at [559, 268] on mark "محمود حمدي خطاب غلاب" at bounding box center [547, 265] width 79 height 8
click at [658, 245] on span "Save" at bounding box center [643, 240] width 59 height 21
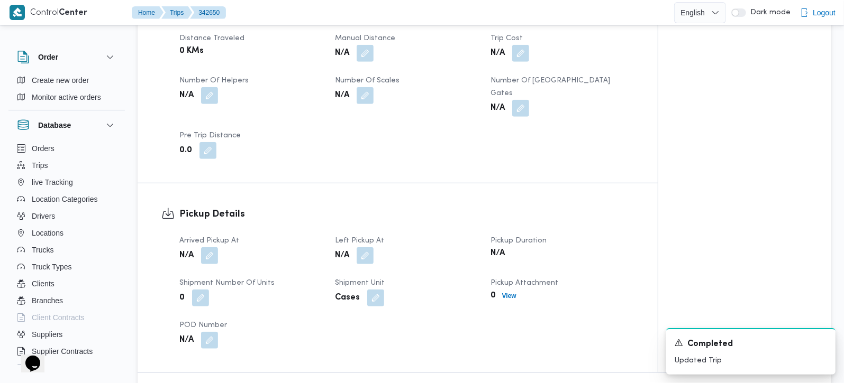
scroll to position [560, 0]
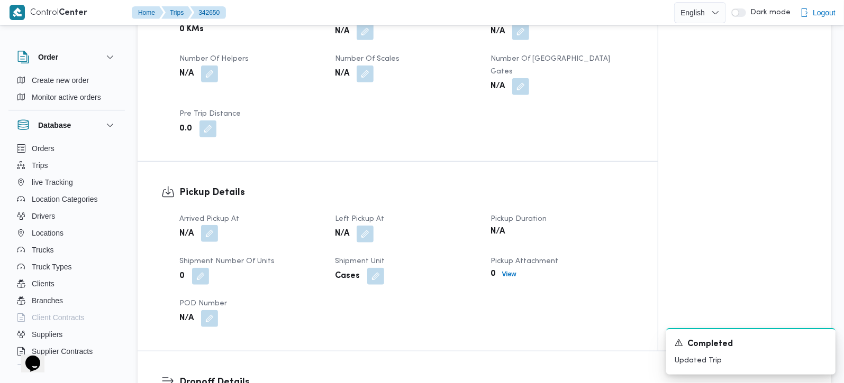
click at [210, 227] on button "button" at bounding box center [209, 233] width 17 height 17
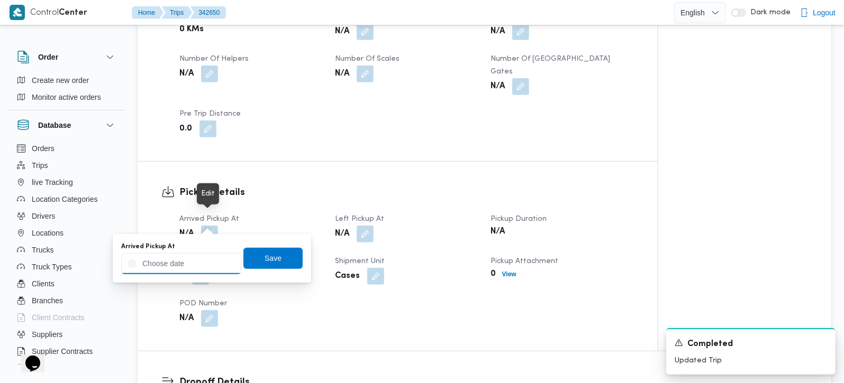
click at [202, 259] on input "Arrived Pickup At" at bounding box center [181, 263] width 120 height 21
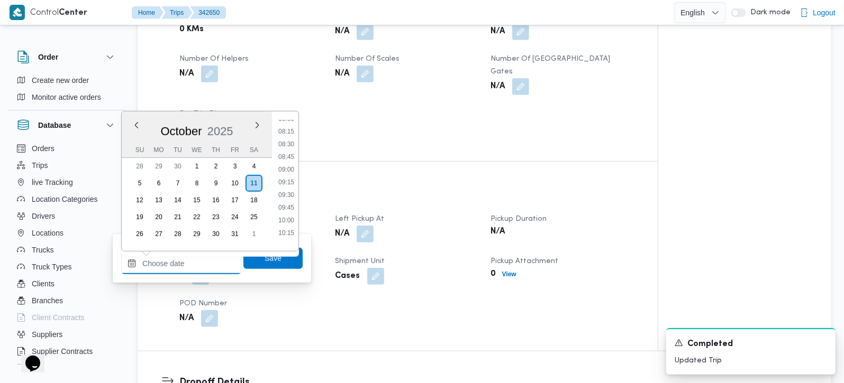
scroll to position [409, 0]
click at [292, 176] on li "09:00" at bounding box center [286, 173] width 24 height 11
type input "11/10/2025 09:00"
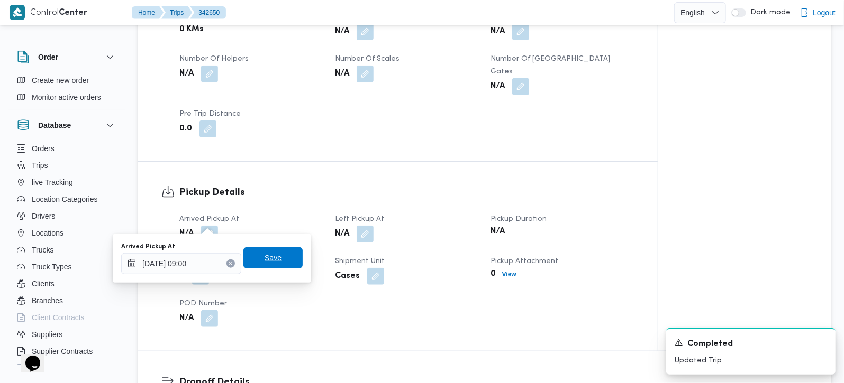
click at [265, 252] on span "Save" at bounding box center [272, 258] width 17 height 13
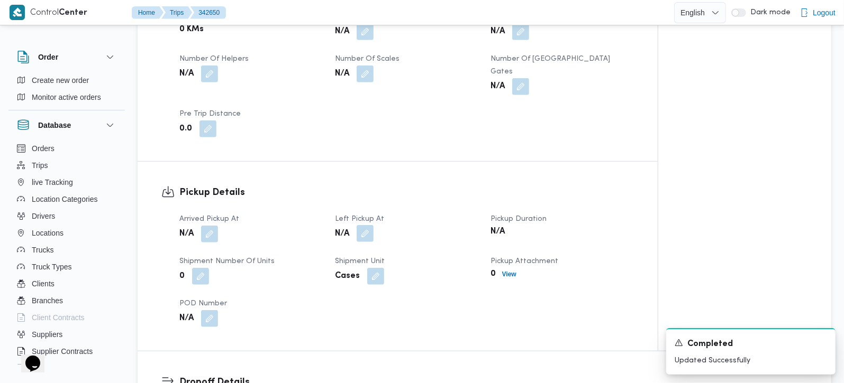
click at [369, 225] on button "button" at bounding box center [365, 233] width 17 height 17
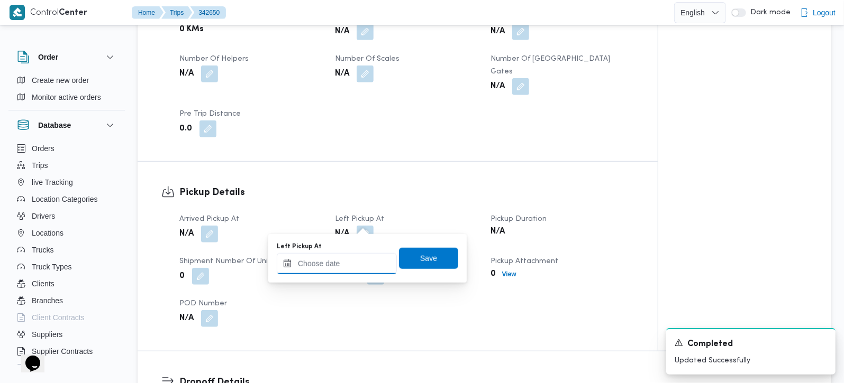
click at [352, 261] on input "Left Pickup At" at bounding box center [337, 263] width 120 height 21
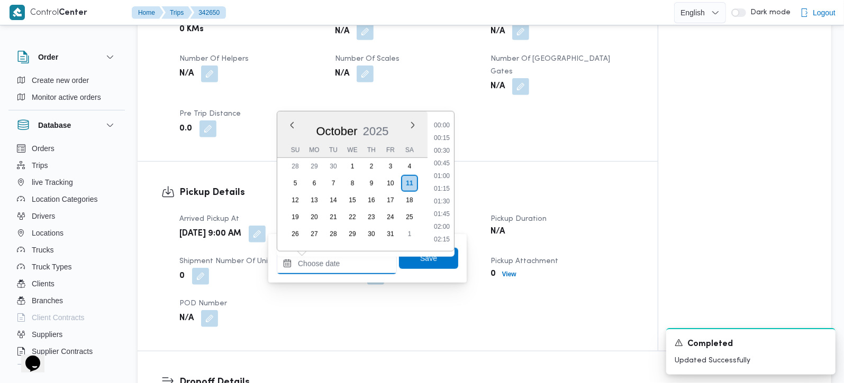
scroll to position [534, 0]
click at [443, 164] on li "11:15" at bounding box center [441, 163] width 24 height 11
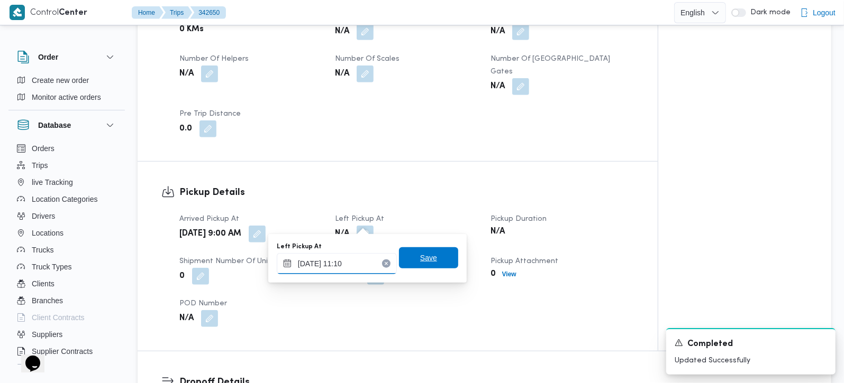
type input "11/10/2025 11:10"
click at [420, 252] on span "Save" at bounding box center [428, 258] width 17 height 13
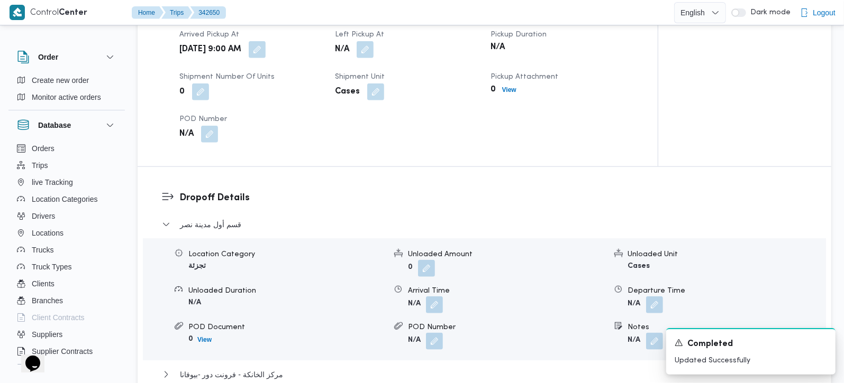
scroll to position [746, 0]
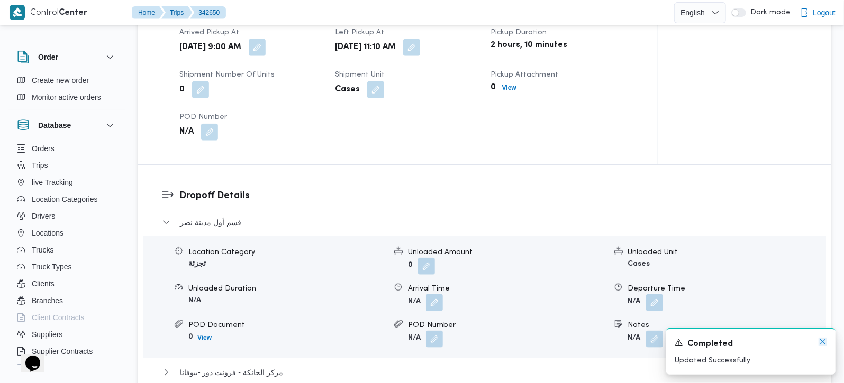
click at [822, 344] on icon "Dismiss toast" at bounding box center [822, 342] width 8 height 8
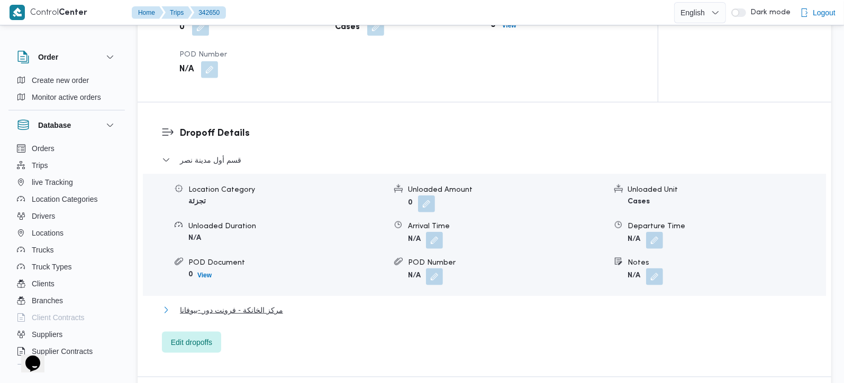
click at [251, 304] on span "مركز الخانكة - فرونت دور -بيوفانا" at bounding box center [231, 310] width 103 height 13
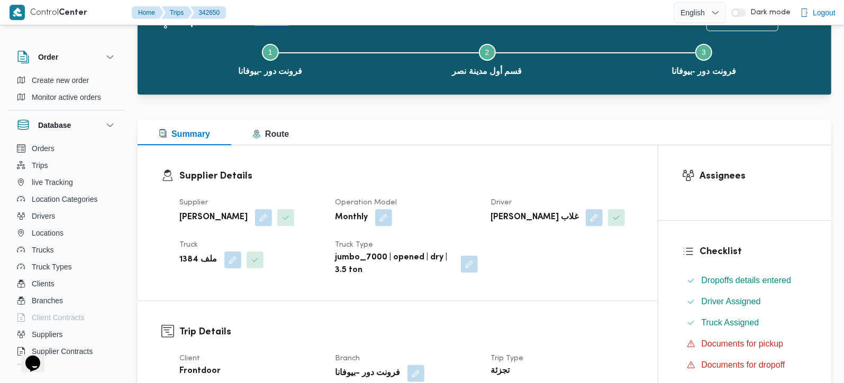
scroll to position [0, 0]
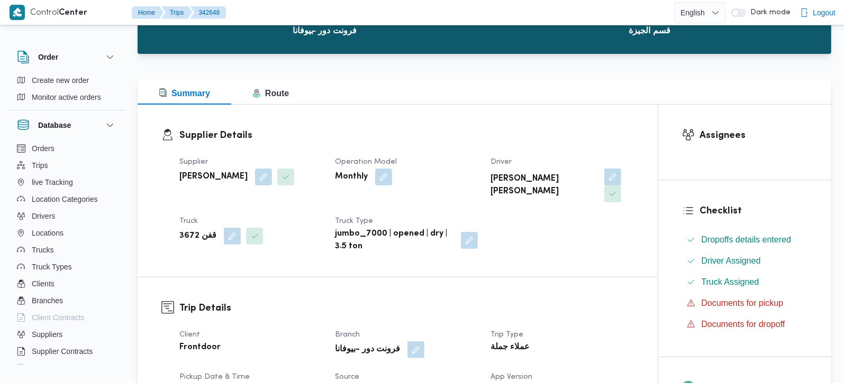
scroll to position [249, 0]
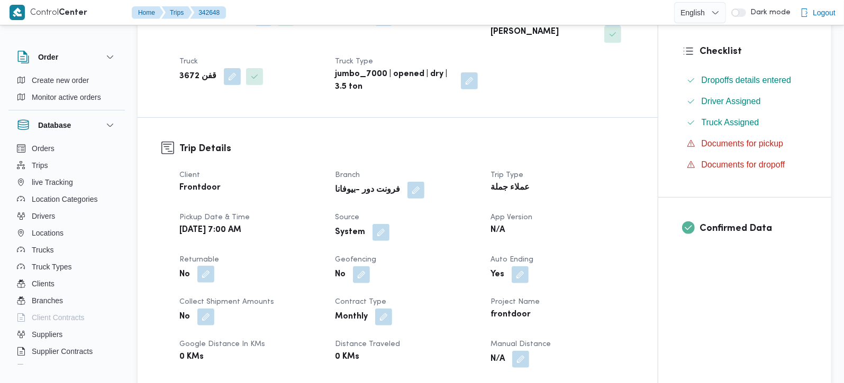
click at [204, 273] on button "button" at bounding box center [205, 274] width 17 height 17
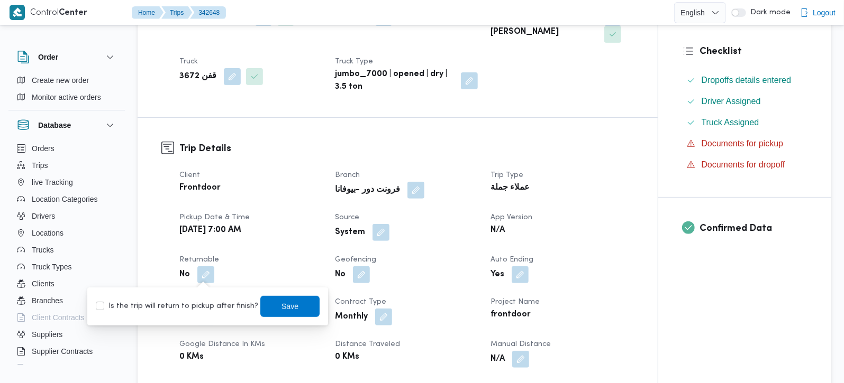
click at [199, 298] on div "Is the trip will return to pickup after finish? Save" at bounding box center [208, 306] width 226 height 23
click at [206, 303] on label "Is the trip will return to pickup after finish?" at bounding box center [177, 306] width 162 height 13
checkbox input "true"
click at [285, 305] on span "Save" at bounding box center [289, 306] width 17 height 13
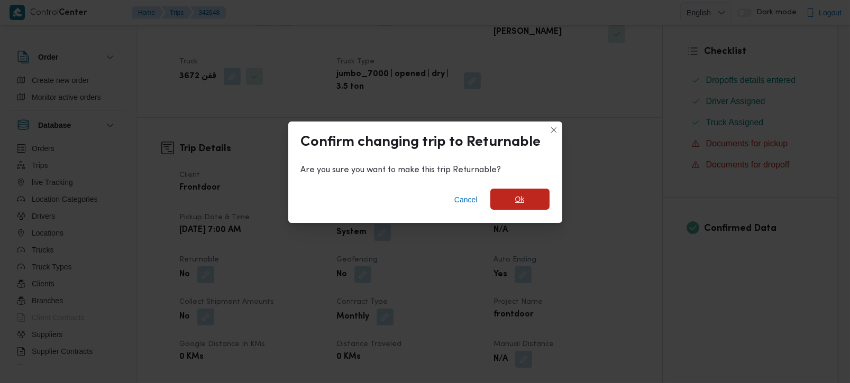
click at [514, 202] on span "Ok" at bounding box center [519, 199] width 59 height 21
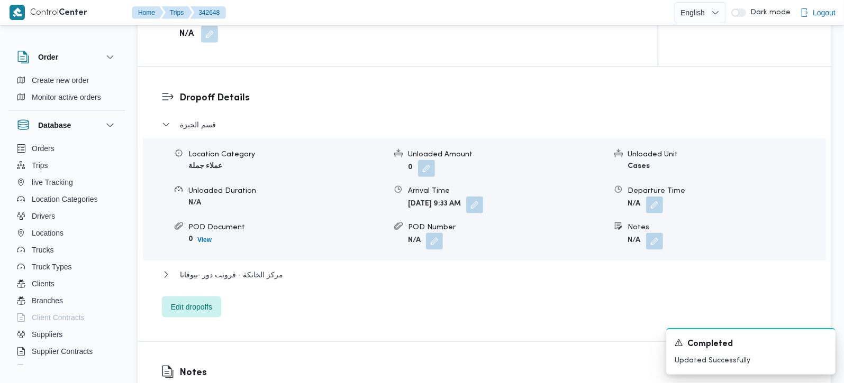
scroll to position [871, 0]
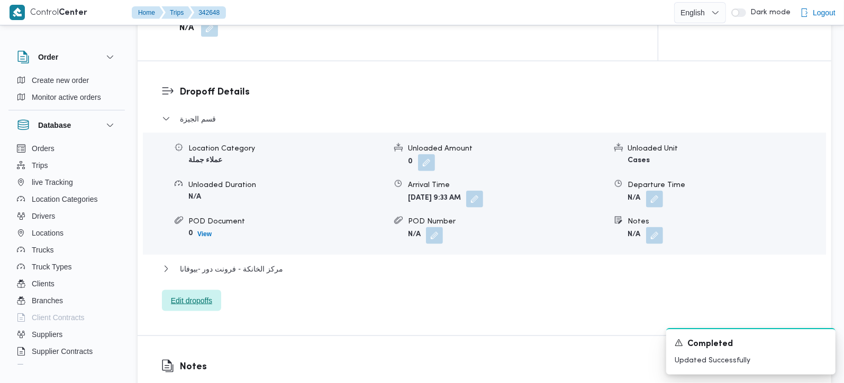
click at [211, 294] on span "Edit dropoffs" at bounding box center [191, 300] width 59 height 21
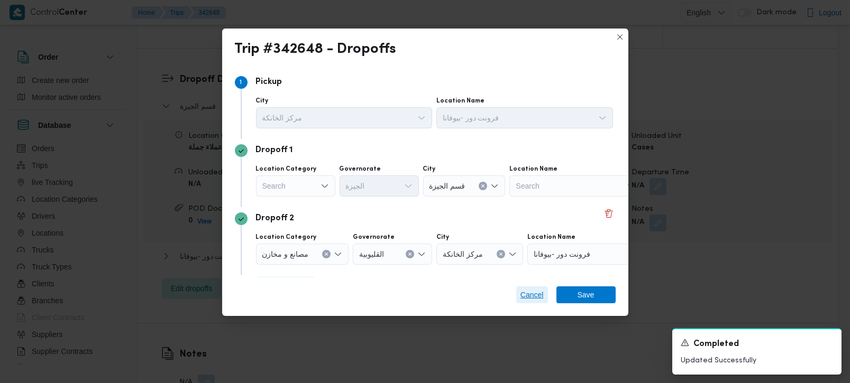
click at [538, 296] on span "Cancel" at bounding box center [531, 295] width 23 height 13
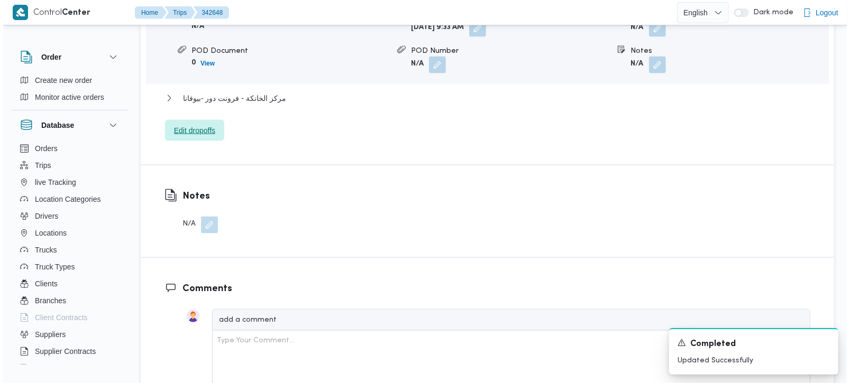
scroll to position [933, 0]
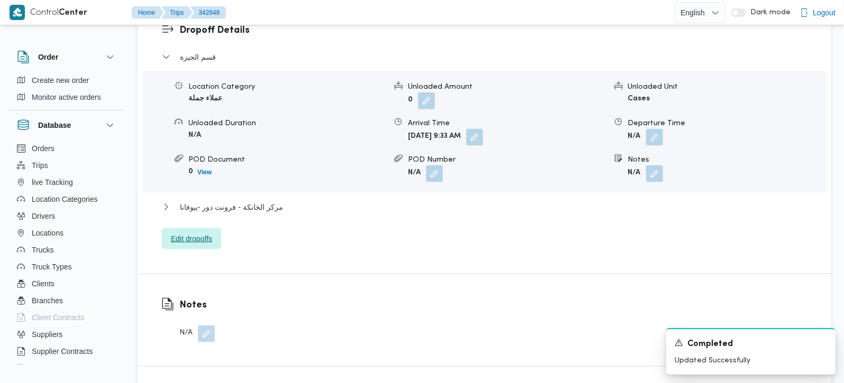
click at [191, 233] on span "Edit dropoffs" at bounding box center [191, 239] width 41 height 13
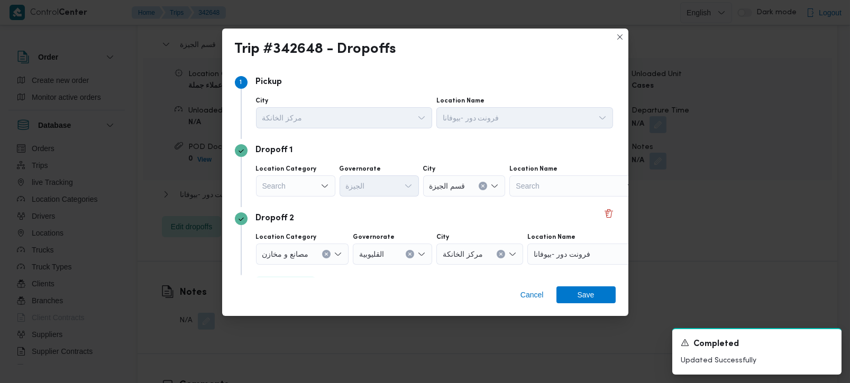
click at [310, 184] on div "Search" at bounding box center [295, 186] width 79 height 21
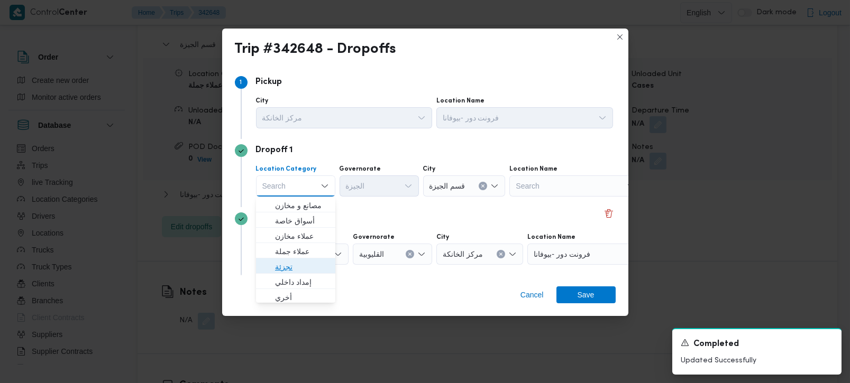
drag, startPoint x: 302, startPoint y: 265, endPoint x: 348, endPoint y: 221, distance: 63.2
click at [302, 265] on span "تجزئة" at bounding box center [302, 267] width 54 height 13
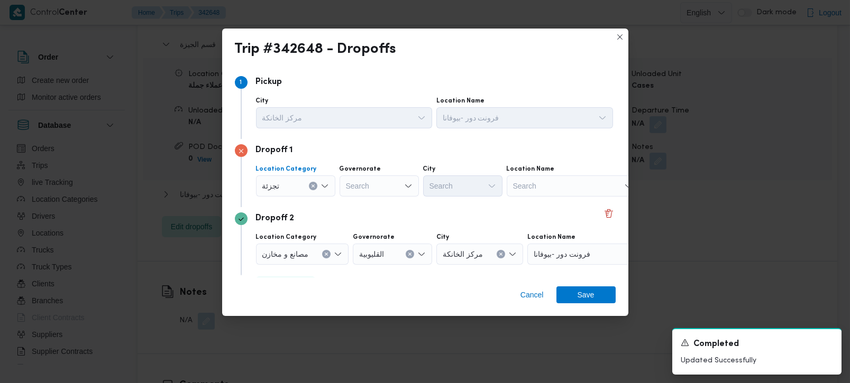
click at [371, 191] on div "Search" at bounding box center [379, 186] width 79 height 21
type input "زة"
click at [372, 202] on span "الجي زة" at bounding box center [385, 205] width 54 height 13
click at [453, 179] on div "Search" at bounding box center [462, 186] width 79 height 21
type input "دق"
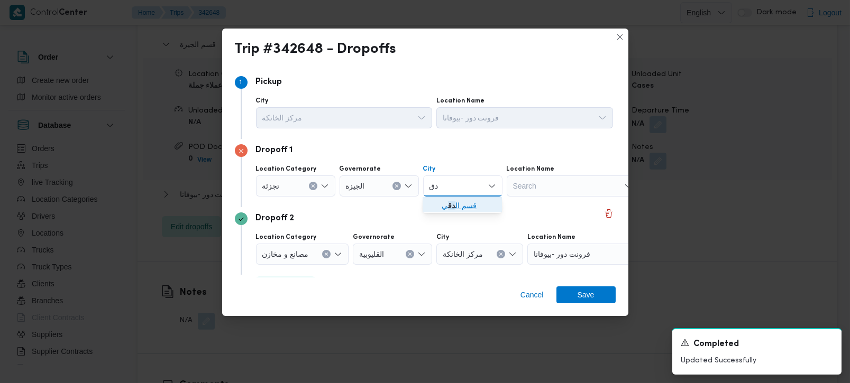
click at [453, 202] on mark "دق" at bounding box center [451, 206] width 7 height 8
click at [330, 255] on button "Clear input" at bounding box center [326, 254] width 8 height 8
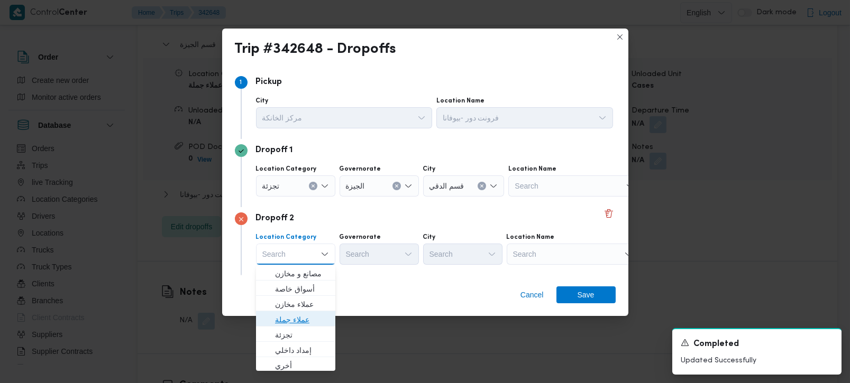
click at [307, 316] on span "عملاء جملة" at bounding box center [302, 320] width 54 height 13
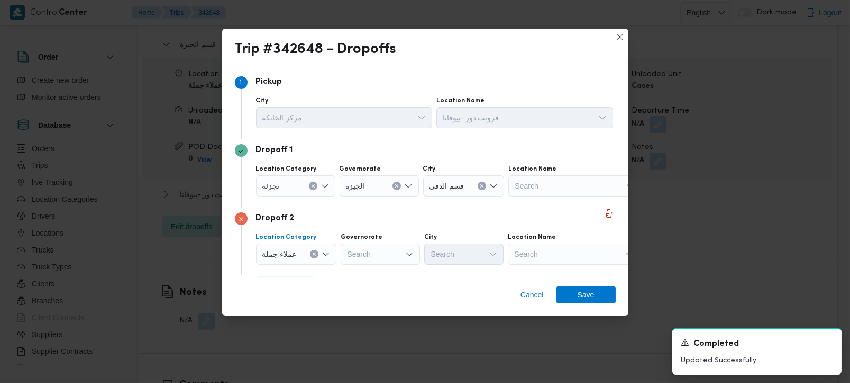
click at [312, 255] on icon "Clear input" at bounding box center [314, 254] width 4 height 4
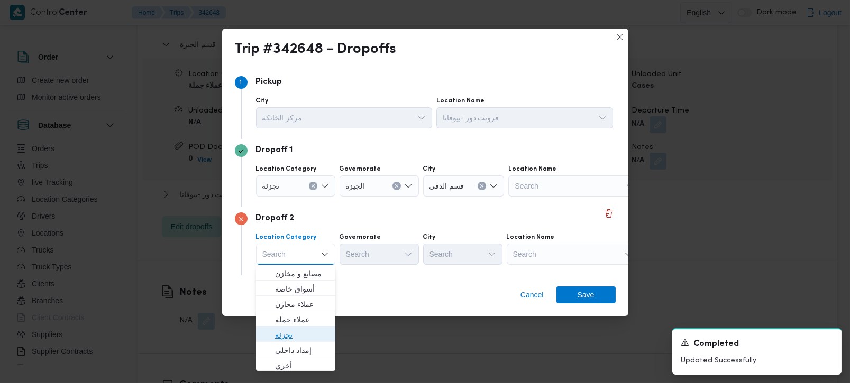
click at [291, 336] on span "تجزئة" at bounding box center [302, 335] width 54 height 13
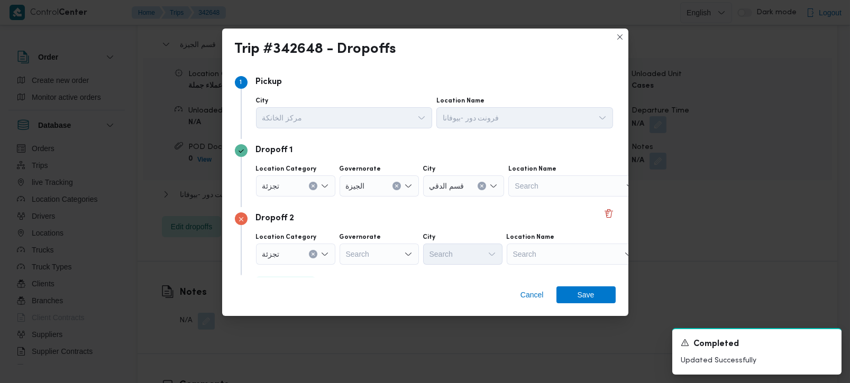
click at [364, 240] on label "Governorate" at bounding box center [361, 237] width 42 height 8
click at [369, 193] on input "Governorate" at bounding box center [369, 186] width 1 height 13
click at [364, 256] on div "Search" at bounding box center [379, 254] width 79 height 21
type input "[DEMOGRAPHIC_DATA]"
click at [369, 278] on span "الجي زة" at bounding box center [385, 274] width 54 height 13
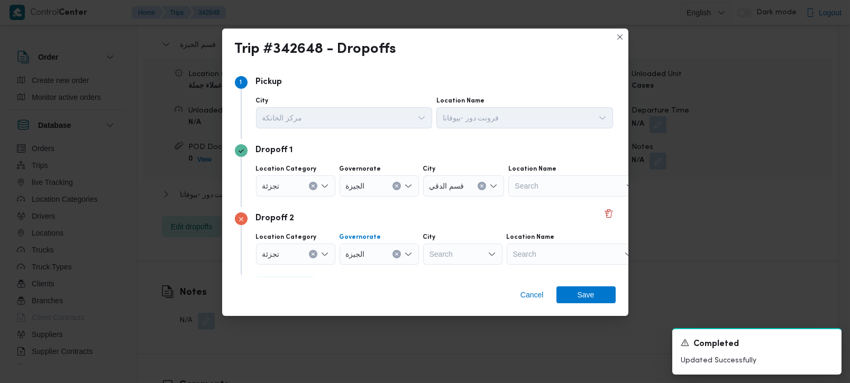
click at [446, 262] on div "Search" at bounding box center [462, 254] width 79 height 21
type input "وزة"
click at [460, 281] on span "حي العج وزة" at bounding box center [462, 289] width 71 height 17
click at [484, 256] on icon "Clear input" at bounding box center [484, 254] width 4 height 4
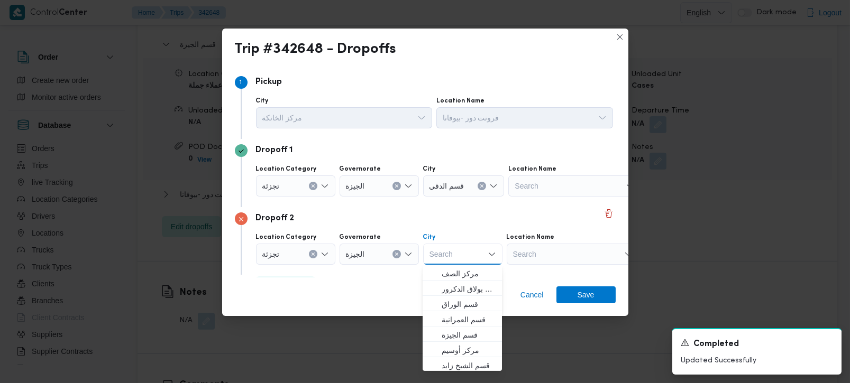
type input "ز"
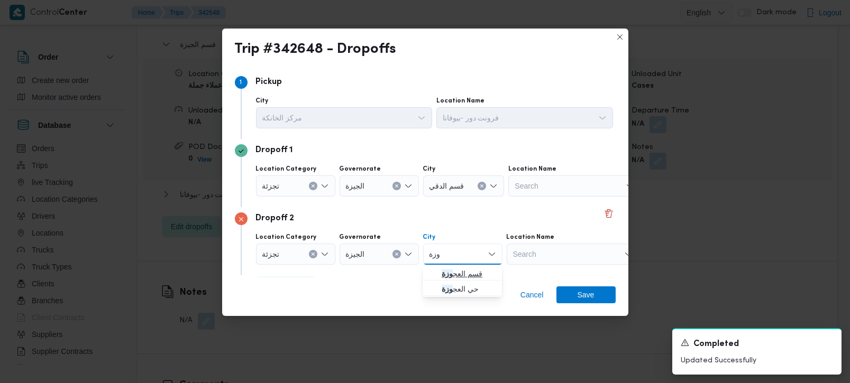
type input "وزة"
click at [471, 275] on span "قسم العج وزة" at bounding box center [469, 274] width 54 height 13
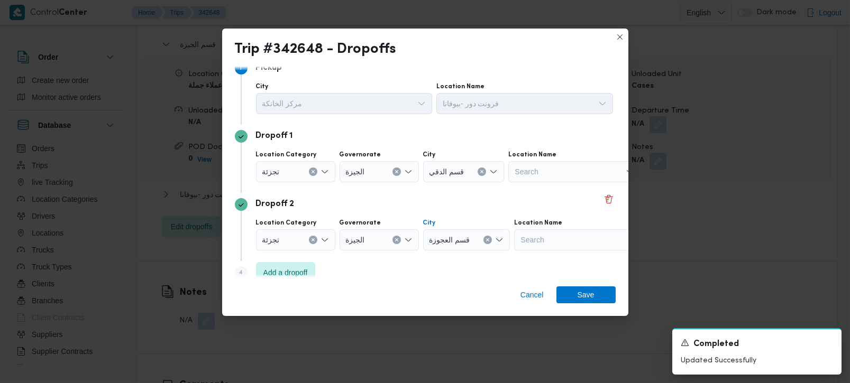
scroll to position [29, 0]
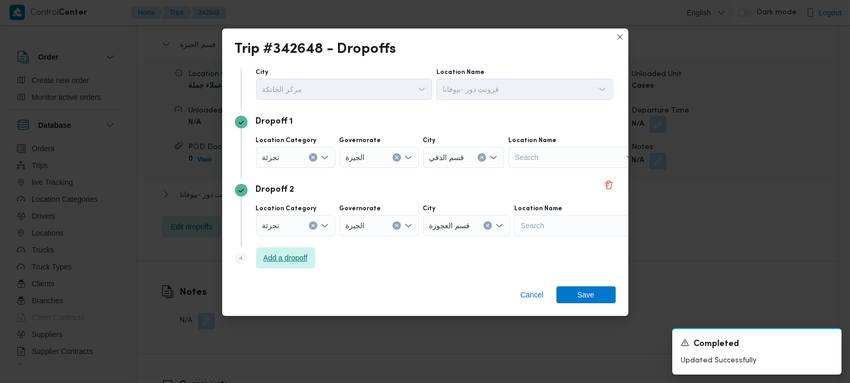
click at [278, 254] on span "Add a dropoff" at bounding box center [285, 258] width 44 height 13
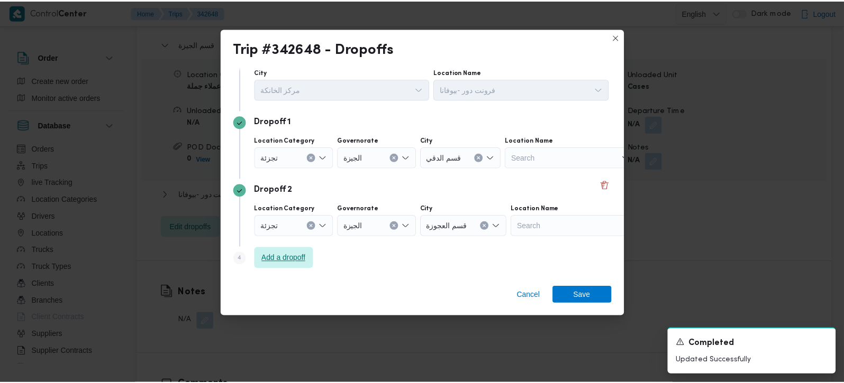
scroll to position [97, 0]
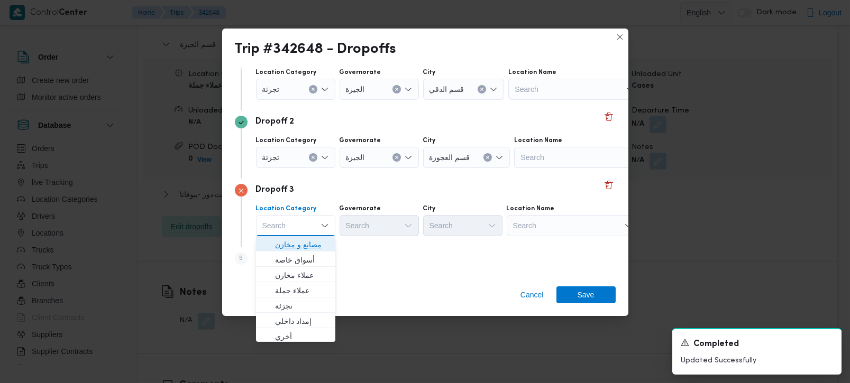
click at [315, 241] on span "مصانع و مخازن" at bounding box center [302, 245] width 54 height 13
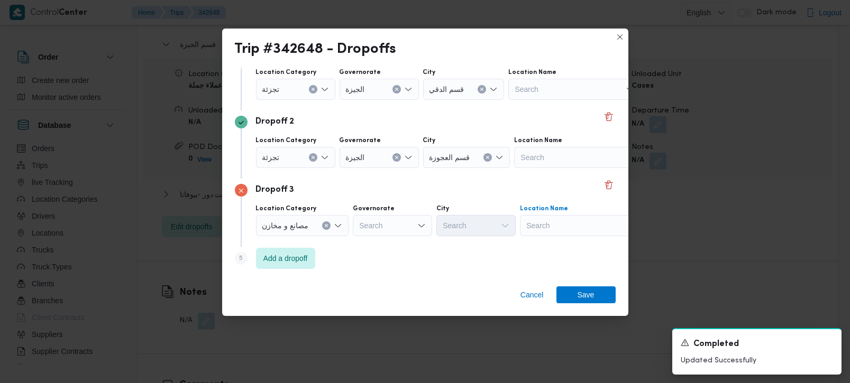
click at [555, 218] on div "Search" at bounding box center [586, 225] width 132 height 21
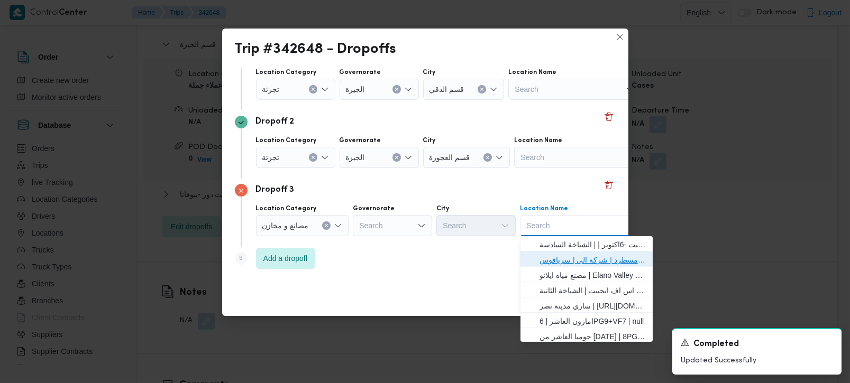
click at [551, 266] on span "فرونت دور مسطرد | شركة الي | سرياقوس" at bounding box center [593, 260] width 107 height 13
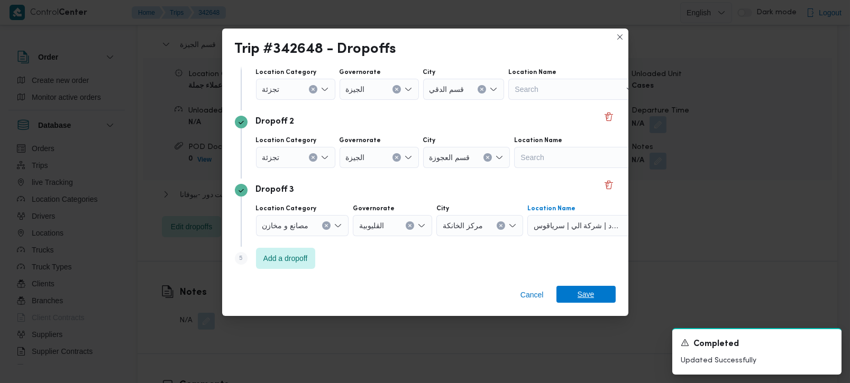
click at [574, 292] on span "Save" at bounding box center [585, 294] width 59 height 17
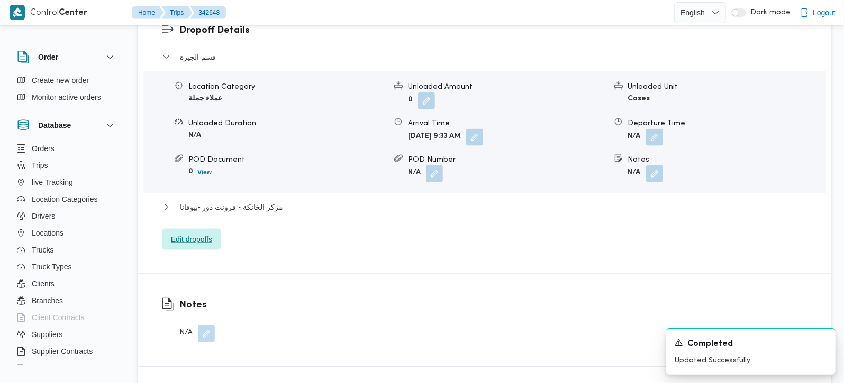
scroll to position [871, 0]
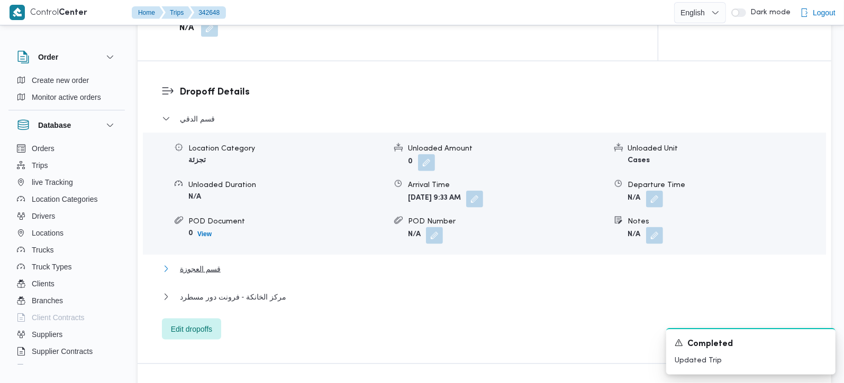
click at [219, 263] on button "قسم العجوزة" at bounding box center [484, 269] width 645 height 13
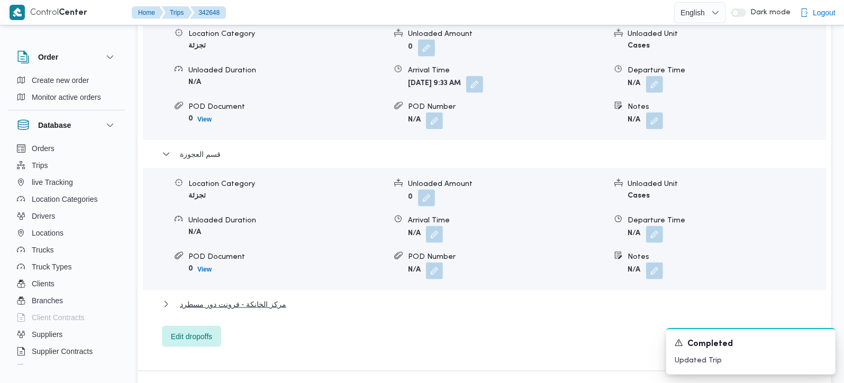
scroll to position [1058, 0]
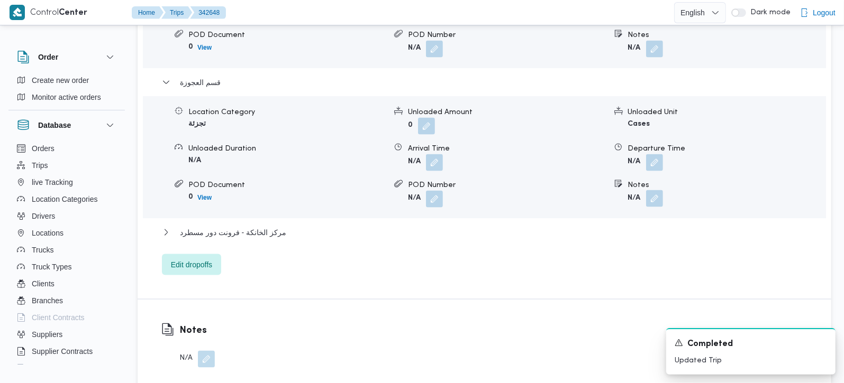
click at [651, 192] on button "button" at bounding box center [654, 198] width 17 height 17
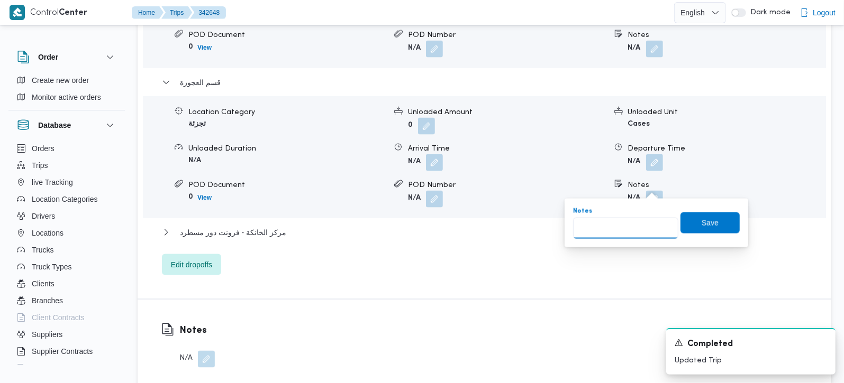
click at [628, 223] on input "Notes" at bounding box center [625, 228] width 105 height 21
paste input "المهندسين"
type input "المهندسين"
click at [720, 231] on span "Save" at bounding box center [709, 222] width 59 height 21
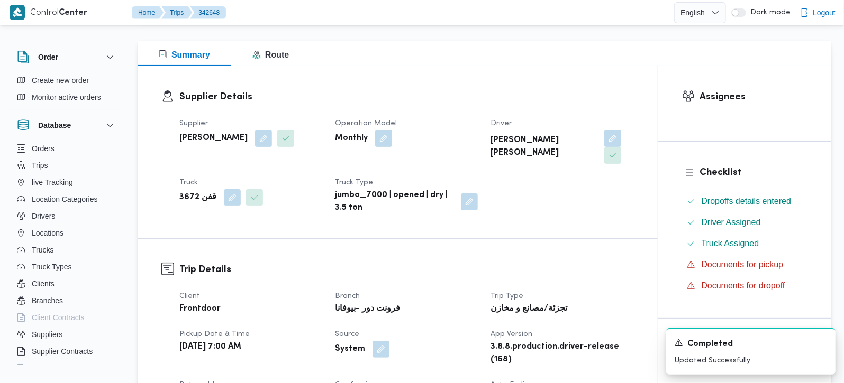
scroll to position [0, 0]
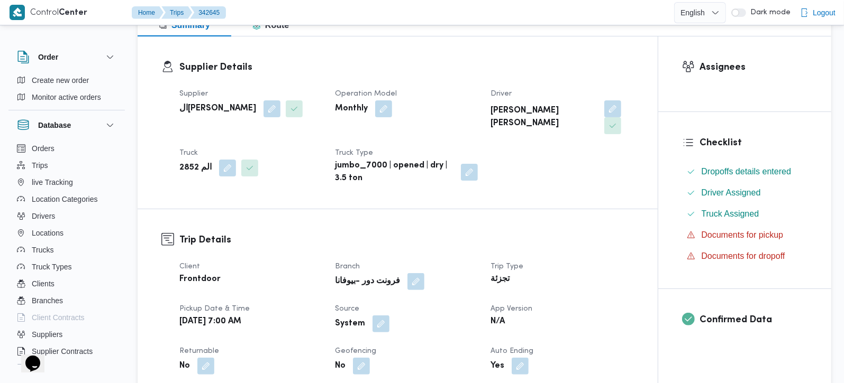
scroll to position [249, 0]
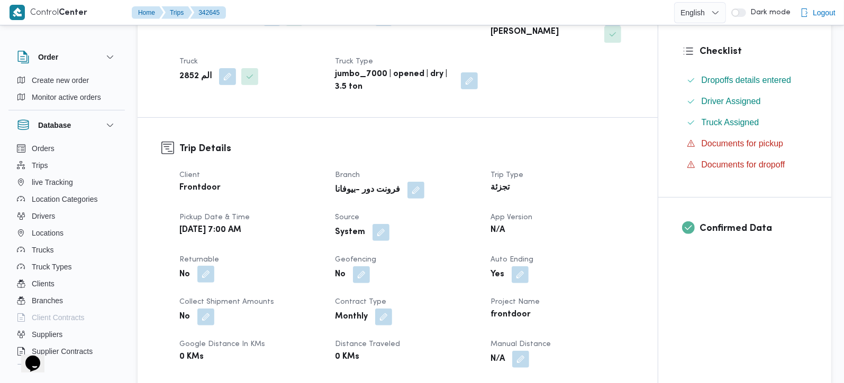
click at [210, 266] on button "button" at bounding box center [205, 274] width 17 height 17
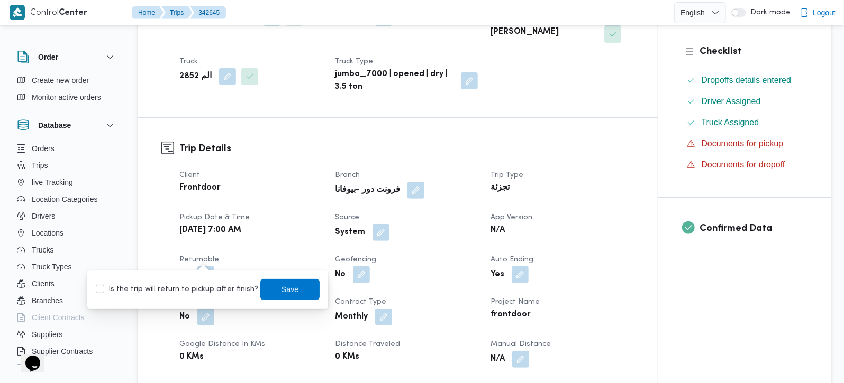
click at [200, 286] on label "Is the trip will return to pickup after finish?" at bounding box center [177, 290] width 162 height 13
checkbox input "true"
click at [295, 288] on span "Save" at bounding box center [289, 289] width 59 height 21
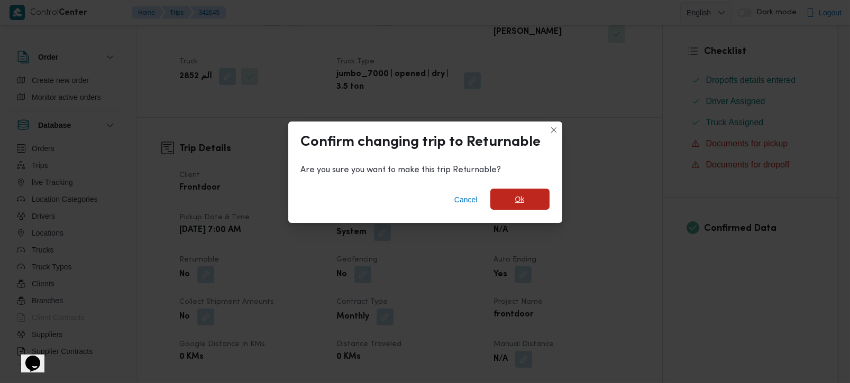
click at [504, 207] on span "Ok" at bounding box center [519, 199] width 59 height 21
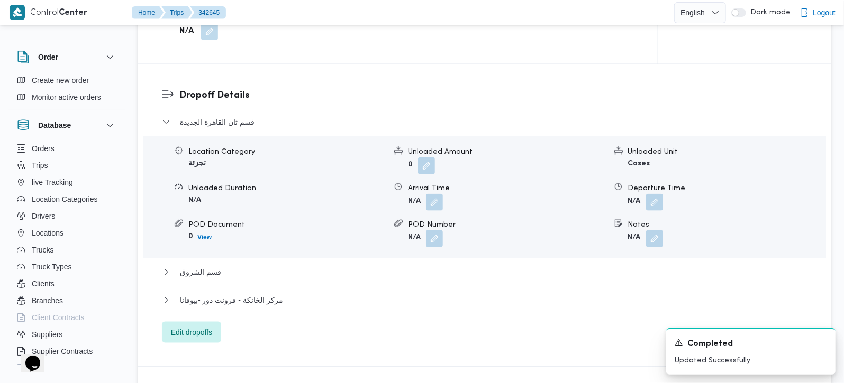
scroll to position [871, 0]
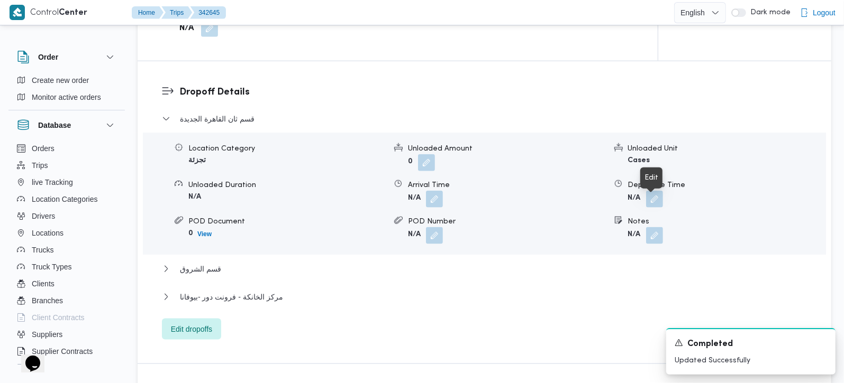
click at [645, 227] on span at bounding box center [652, 235] width 22 height 17
click at [651, 227] on button "button" at bounding box center [654, 235] width 17 height 17
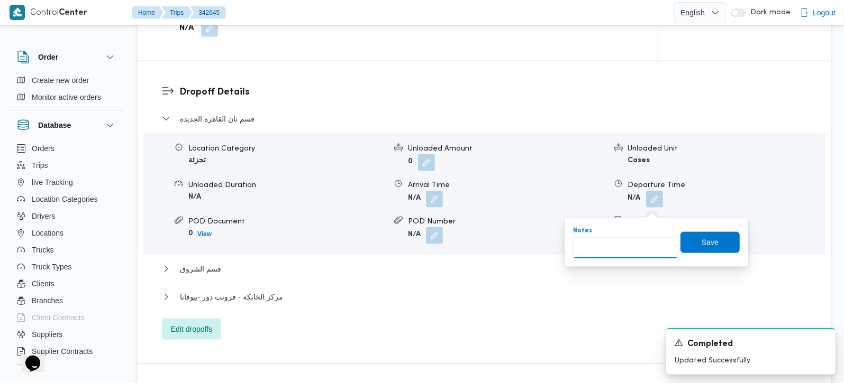
click at [629, 257] on input "Notes" at bounding box center [625, 247] width 105 height 21
paste input "مدينتي"
type input "مدينتي"
click at [706, 245] on span "Save" at bounding box center [709, 242] width 17 height 13
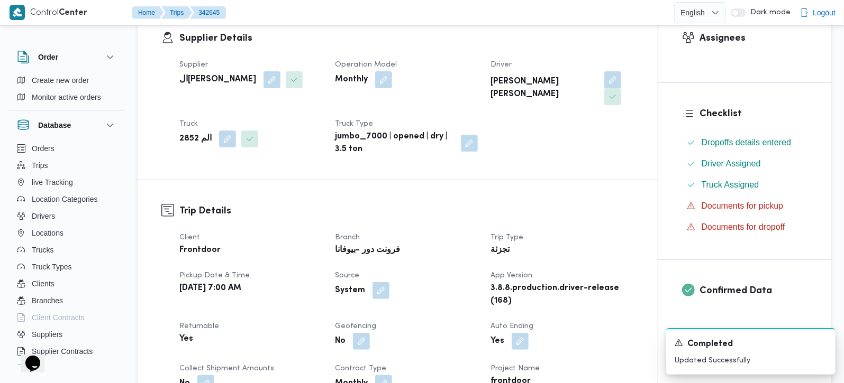
scroll to position [0, 0]
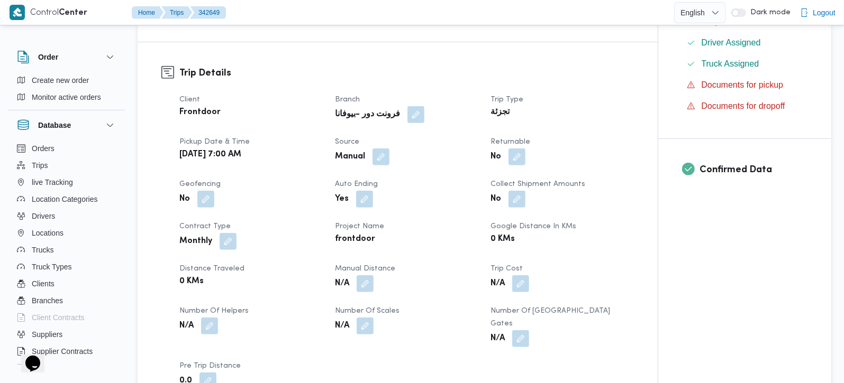
scroll to position [311, 0]
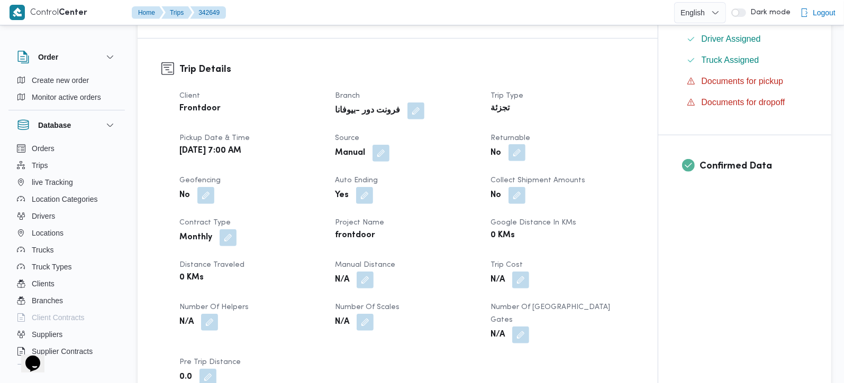
click at [510, 161] on button "button" at bounding box center [516, 152] width 17 height 17
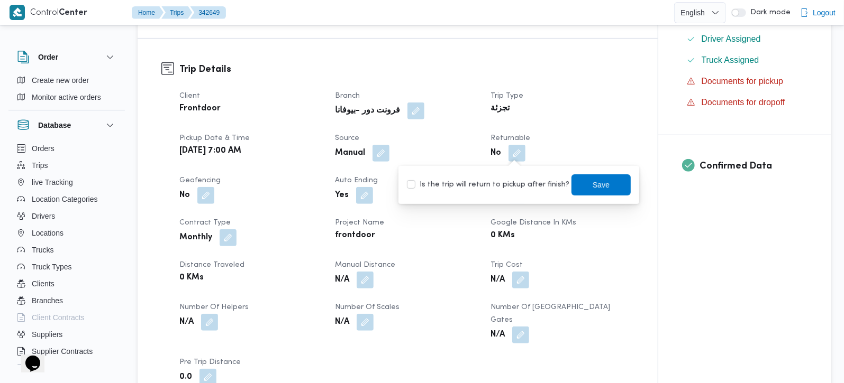
click at [524, 185] on label "Is the trip will return to pickup after finish?" at bounding box center [488, 185] width 162 height 13
checkbox input "true"
click at [578, 180] on span "Save" at bounding box center [600, 184] width 59 height 21
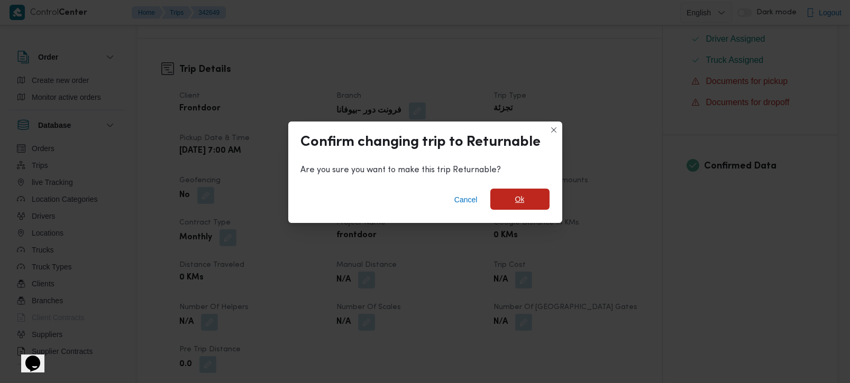
click at [534, 195] on span "Ok" at bounding box center [519, 199] width 59 height 21
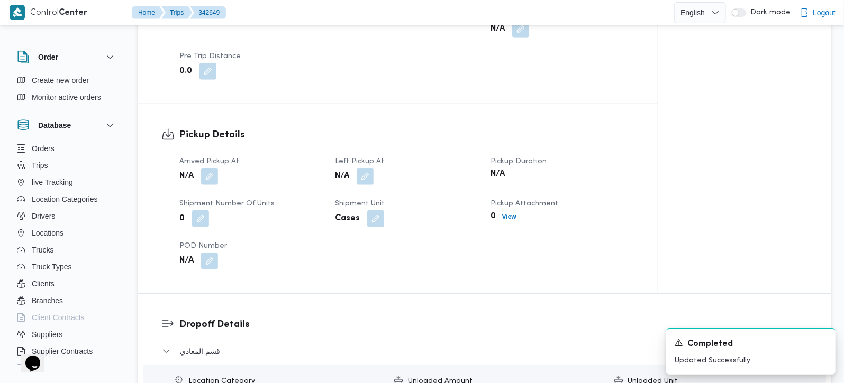
scroll to position [622, 0]
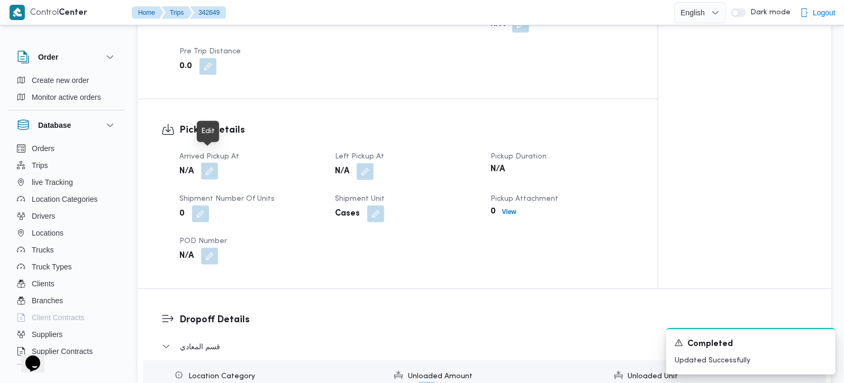
click at [206, 163] on button "button" at bounding box center [209, 171] width 17 height 17
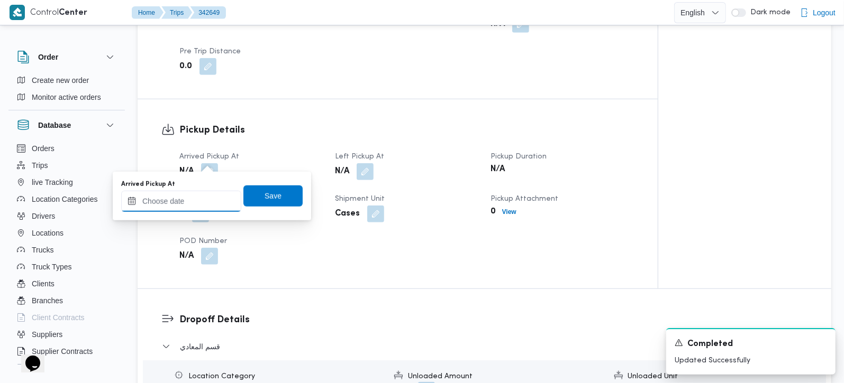
click at [200, 198] on input "Arrived Pickup At" at bounding box center [181, 201] width 120 height 21
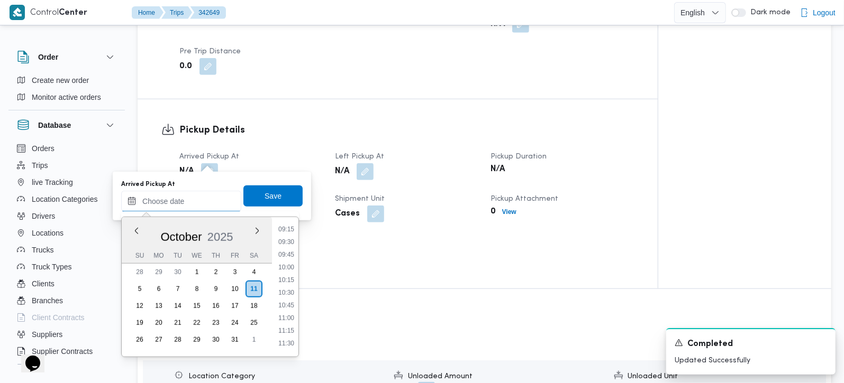
scroll to position [409, 0]
click at [292, 305] on li "09:30" at bounding box center [286, 304] width 24 height 11
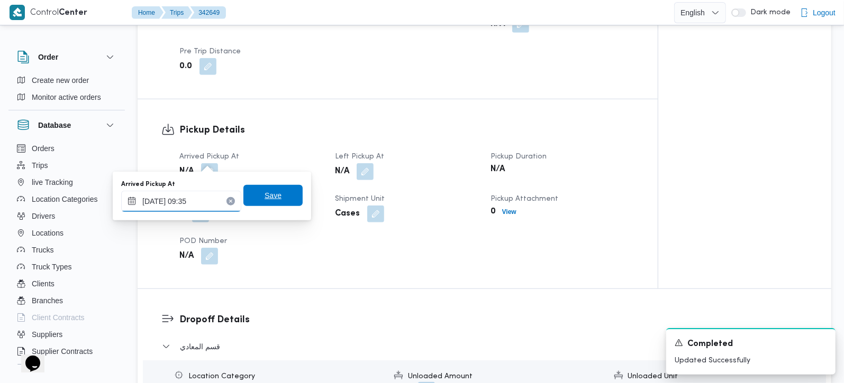
type input "[DATE] 09:35"
click at [267, 202] on span "Save" at bounding box center [272, 195] width 17 height 13
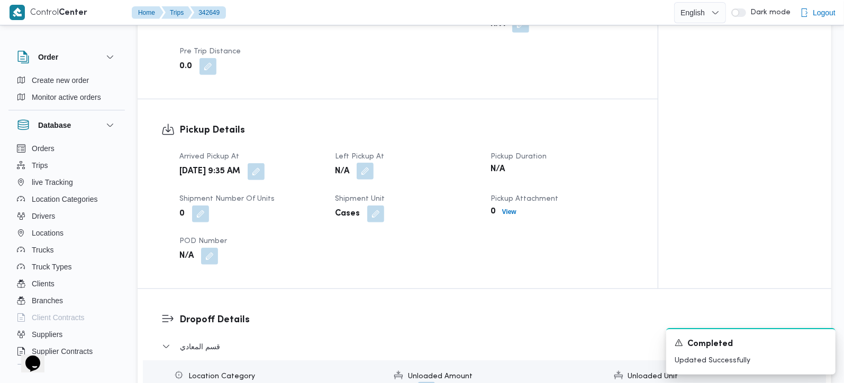
click at [366, 165] on button "button" at bounding box center [365, 171] width 17 height 17
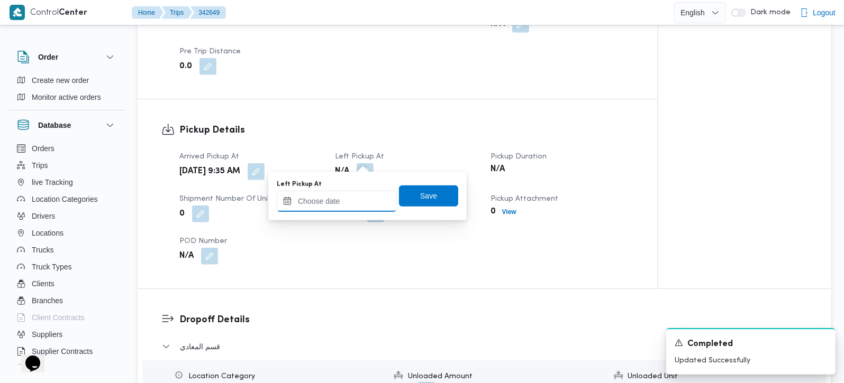
click at [362, 199] on input "Left Pickup At" at bounding box center [337, 201] width 120 height 21
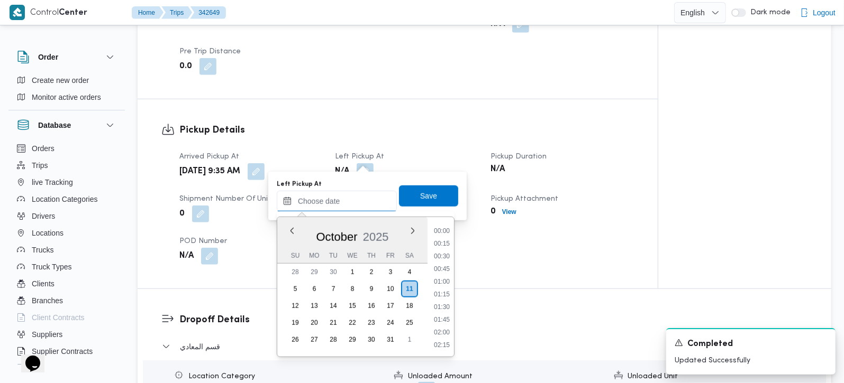
scroll to position [534, 0]
drag, startPoint x: 441, startPoint y: 247, endPoint x: 438, endPoint y: 234, distance: 13.0
click at [441, 247] on li "10:45" at bounding box center [441, 243] width 24 height 11
type input "[DATE] 10:45"
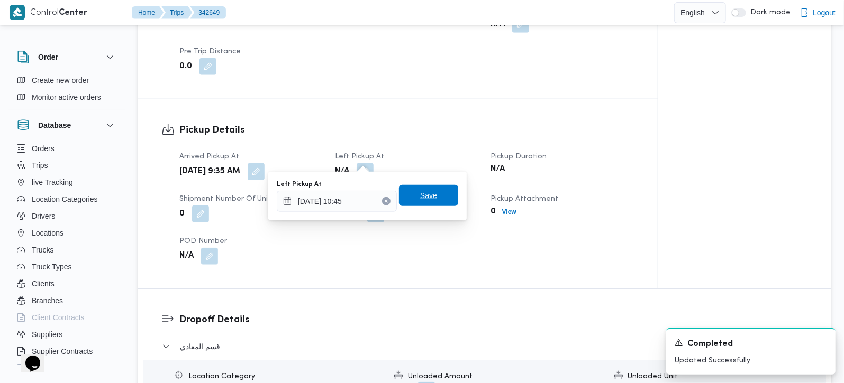
click at [425, 188] on span "Save" at bounding box center [428, 195] width 59 height 21
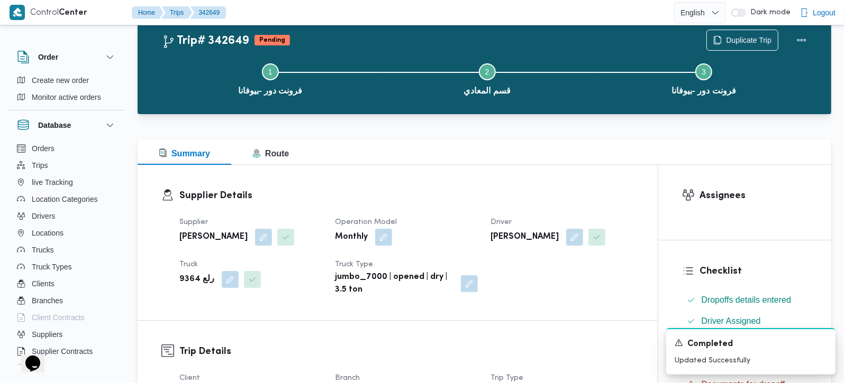
scroll to position [0, 0]
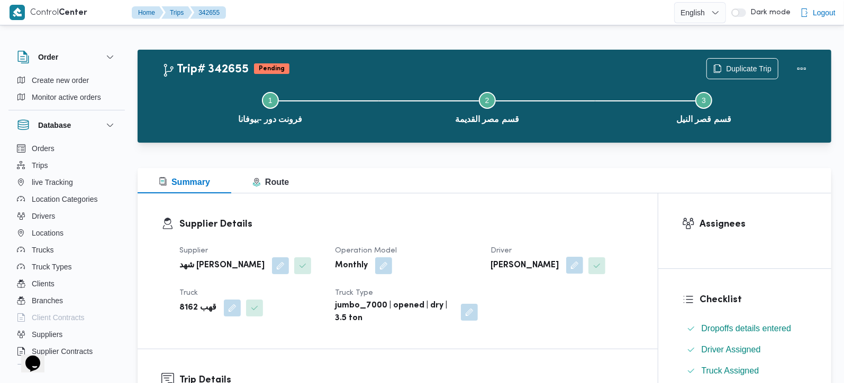
click at [583, 263] on button "button" at bounding box center [574, 265] width 17 height 17
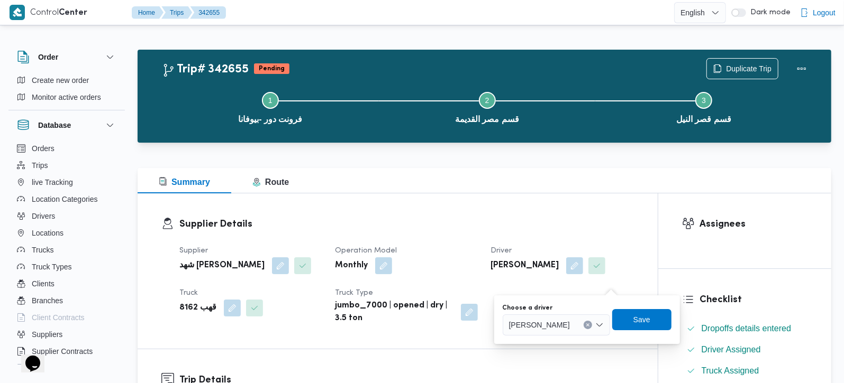
click at [592, 327] on button "Clear input" at bounding box center [587, 325] width 8 height 8
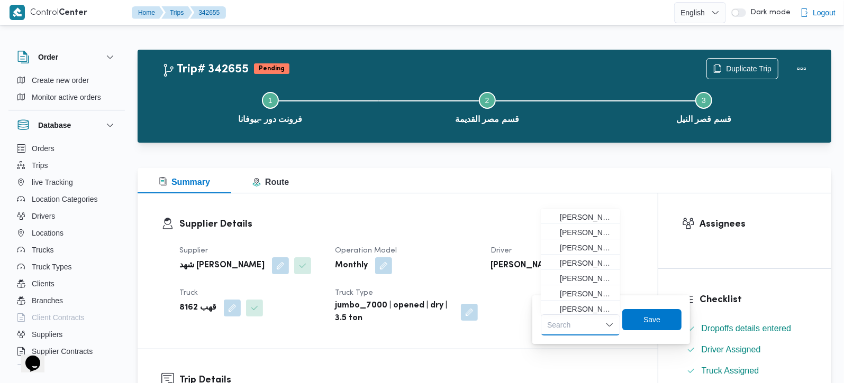
paste input "[PERSON_NAME]"
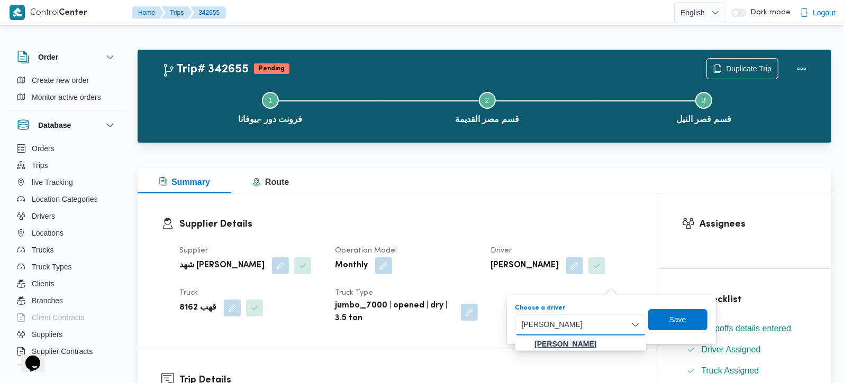
type input "[PERSON_NAME]"
click at [619, 337] on span "مصطفي احمد سيد مصطفي" at bounding box center [580, 344] width 122 height 17
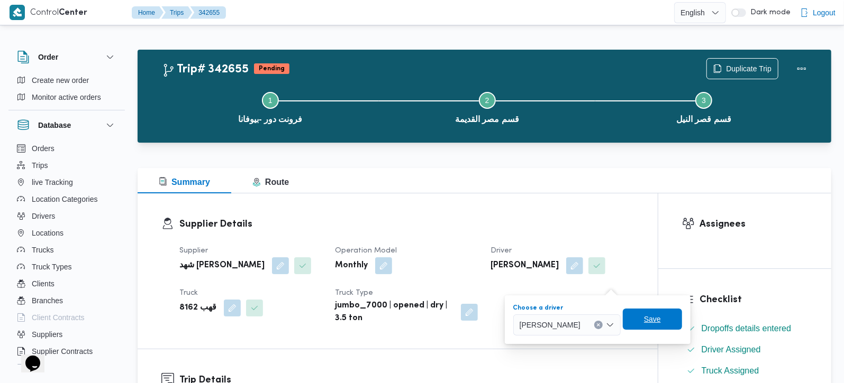
click at [682, 313] on span "Save" at bounding box center [652, 319] width 59 height 21
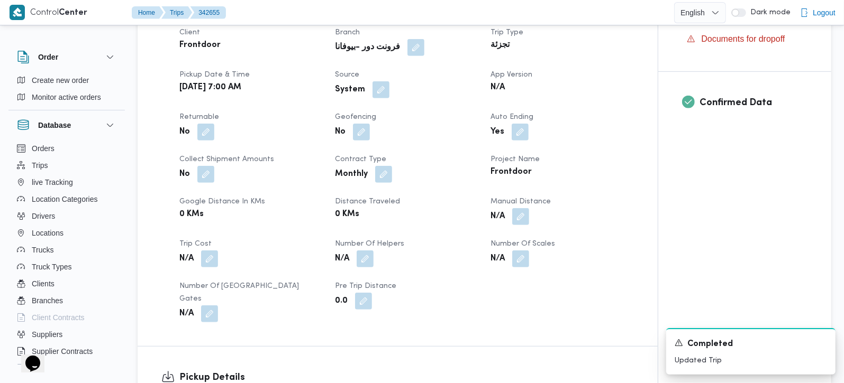
scroll to position [186, 0]
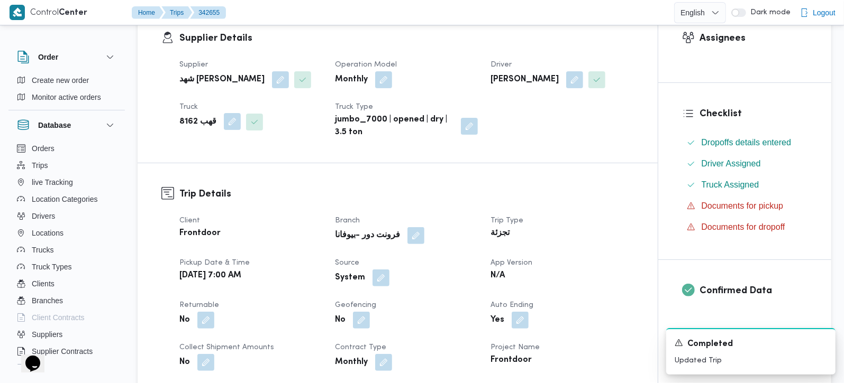
click at [230, 130] on button "button" at bounding box center [232, 121] width 17 height 17
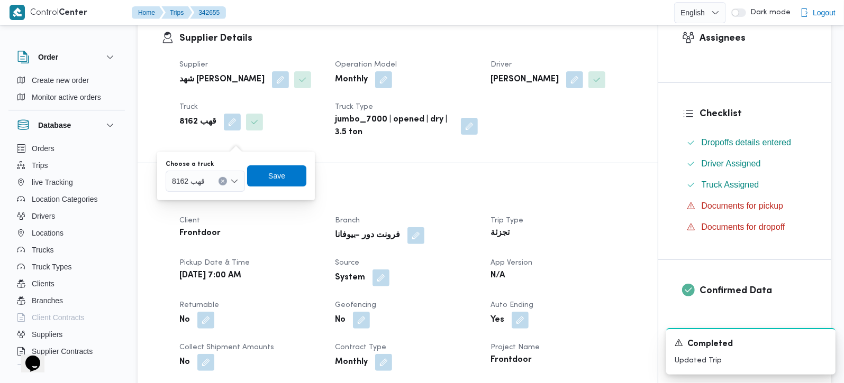
click at [223, 179] on icon "Clear input" at bounding box center [223, 181] width 4 height 4
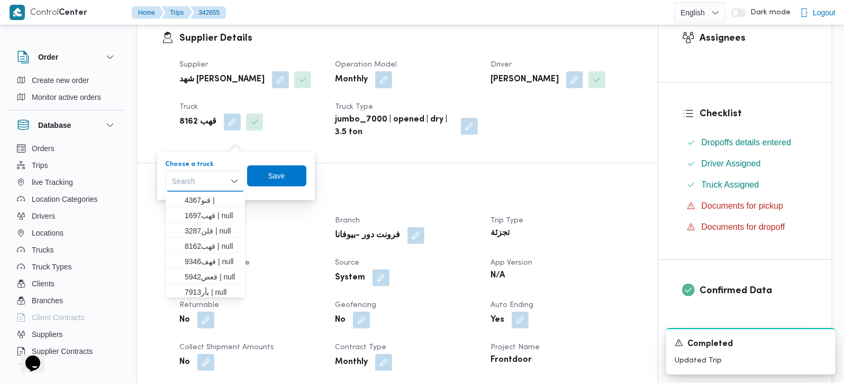
paste input "7913"
type input "7913"
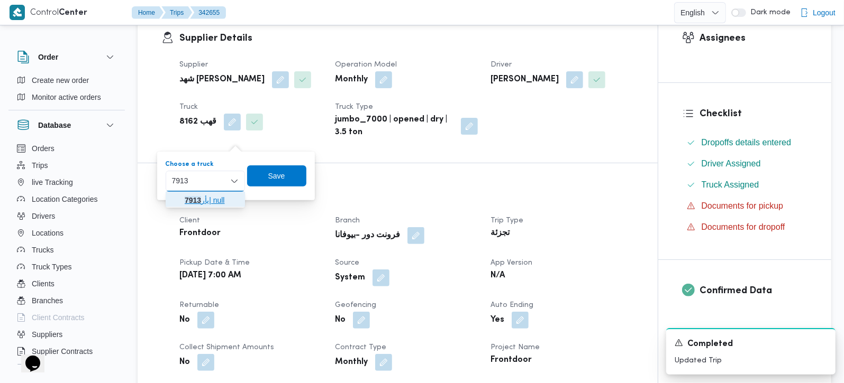
click at [203, 194] on span "يأر 7913 | null" at bounding box center [212, 200] width 54 height 13
click at [285, 182] on span "Save" at bounding box center [281, 175] width 59 height 21
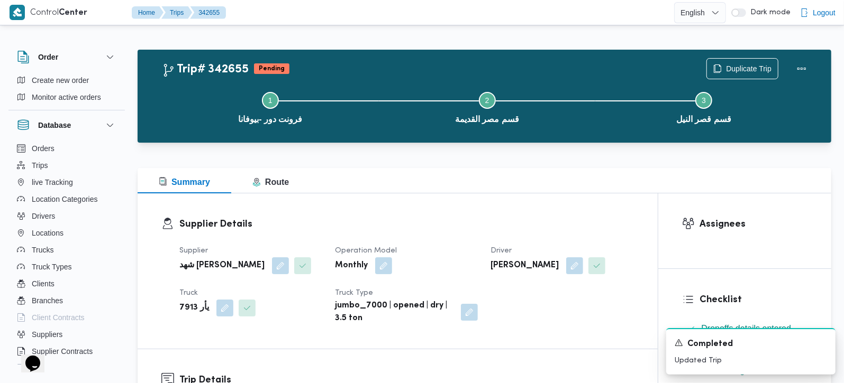
scroll to position [311, 0]
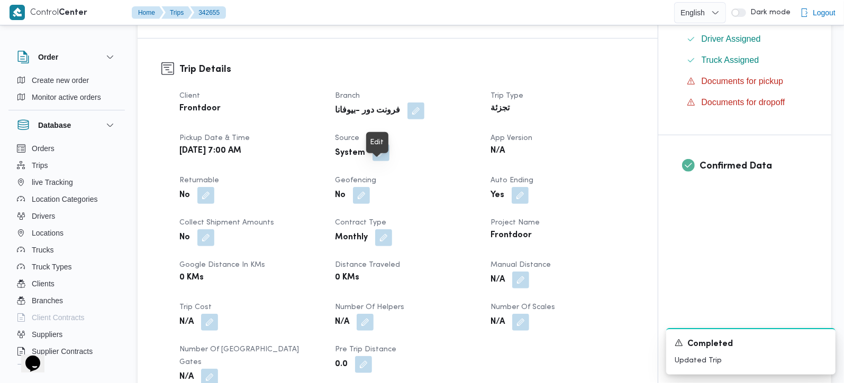
click at [386, 161] on button "button" at bounding box center [380, 152] width 17 height 17
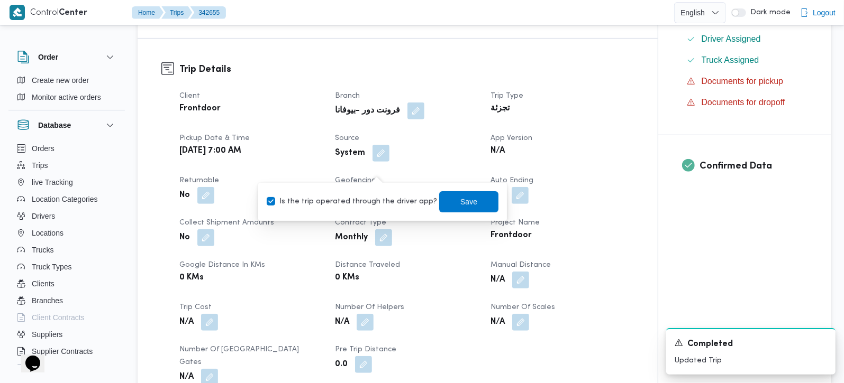
click at [376, 203] on label "Is the trip operated through the driver app?" at bounding box center [352, 202] width 170 height 13
checkbox input "false"
click at [466, 197] on span "Save" at bounding box center [468, 201] width 59 height 21
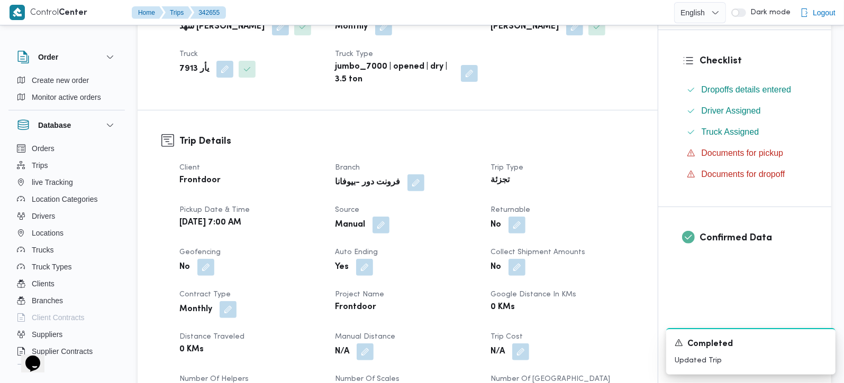
scroll to position [249, 0]
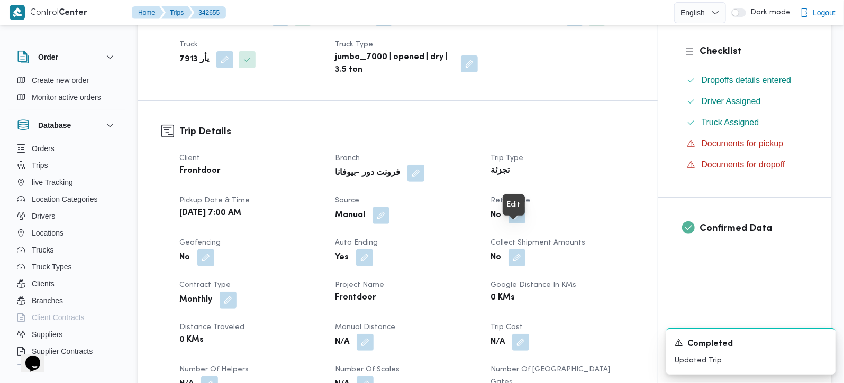
click at [523, 224] on button "button" at bounding box center [516, 215] width 17 height 17
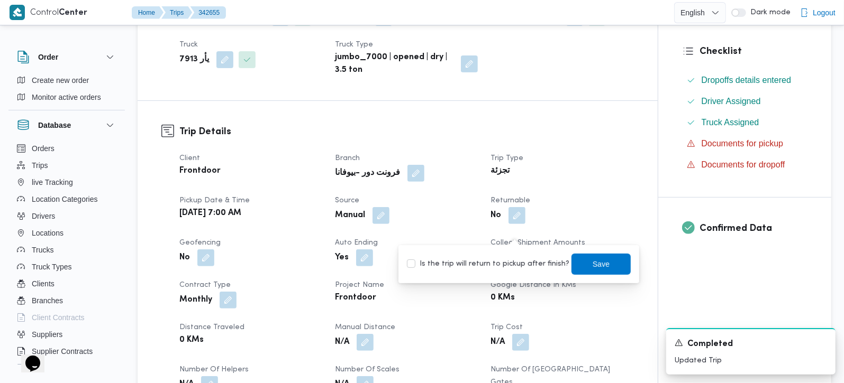
click at [515, 266] on label "Is the trip will return to pickup after finish?" at bounding box center [488, 264] width 162 height 13
checkbox input "true"
click at [580, 273] on span "Save" at bounding box center [600, 263] width 59 height 21
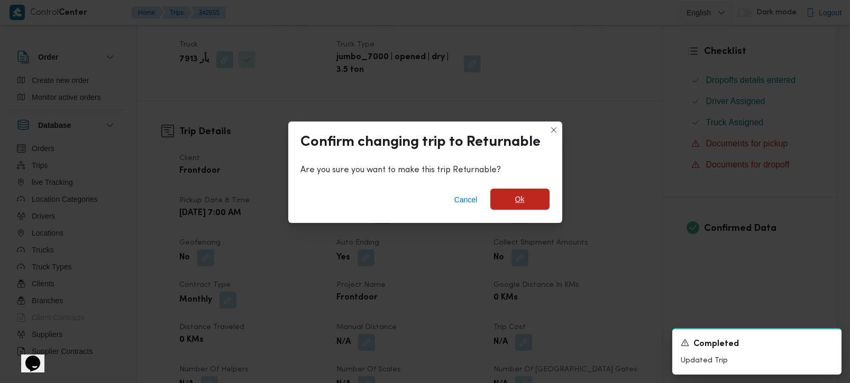
click at [531, 195] on span "Ok" at bounding box center [519, 199] width 59 height 21
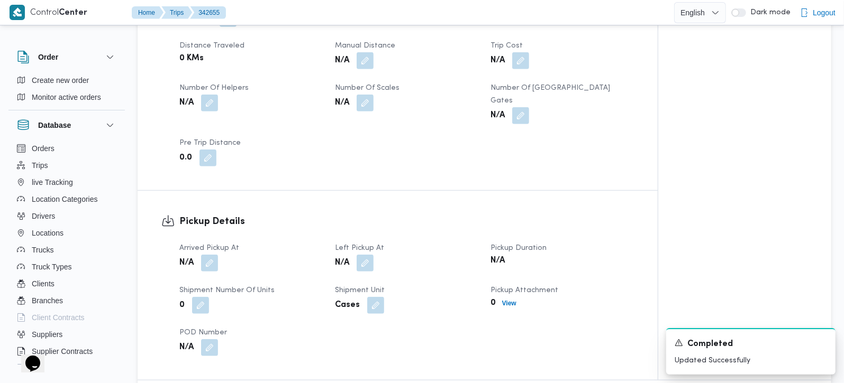
scroll to position [560, 0]
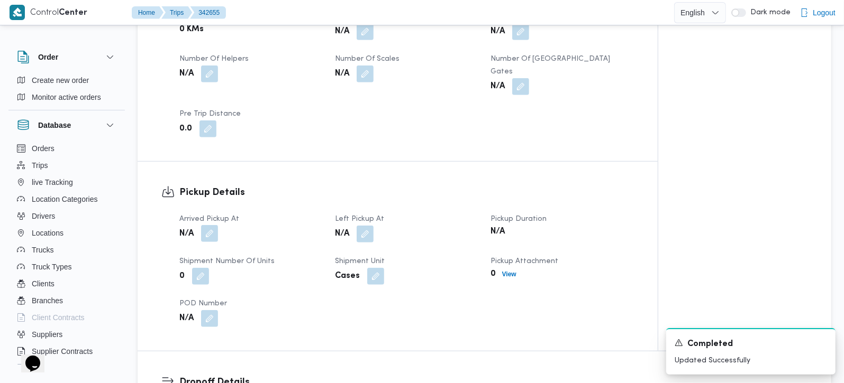
click at [211, 240] on button "button" at bounding box center [209, 233] width 17 height 17
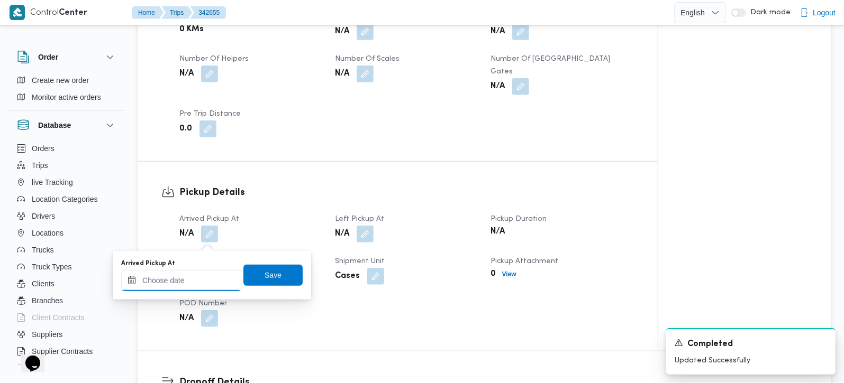
drag, startPoint x: 202, startPoint y: 273, endPoint x: 208, endPoint y: 273, distance: 6.3
click at [202, 273] on input "Arrived Pickup At" at bounding box center [181, 280] width 120 height 21
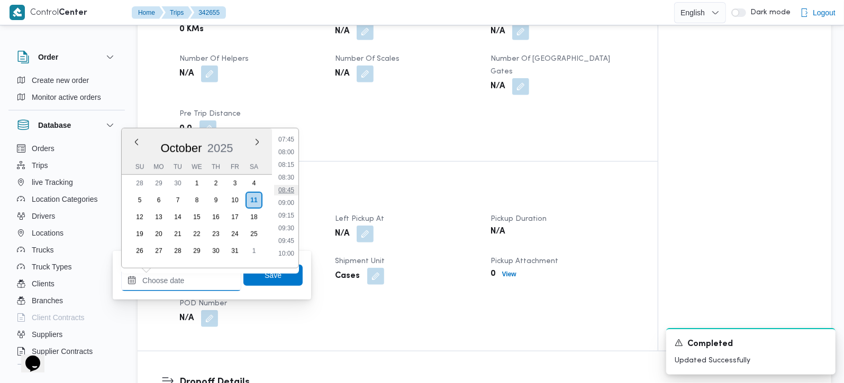
scroll to position [334, 0]
click at [290, 191] on li "07:30" at bounding box center [286, 189] width 24 height 11
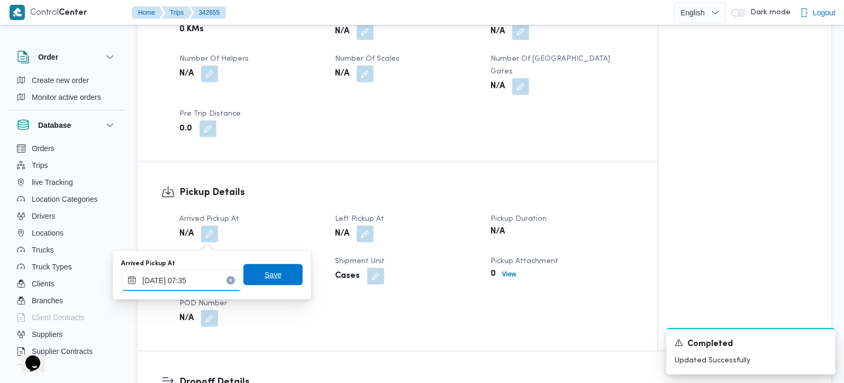
type input "11/10/2025 07:35"
click at [271, 271] on span "Save" at bounding box center [272, 275] width 17 height 13
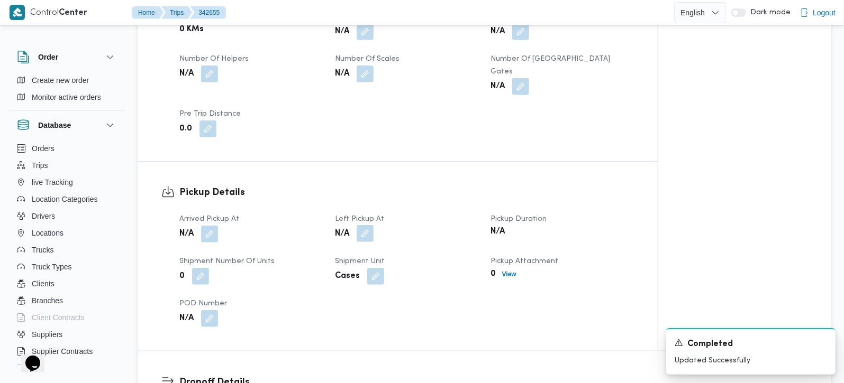
click at [368, 238] on button "button" at bounding box center [365, 233] width 17 height 17
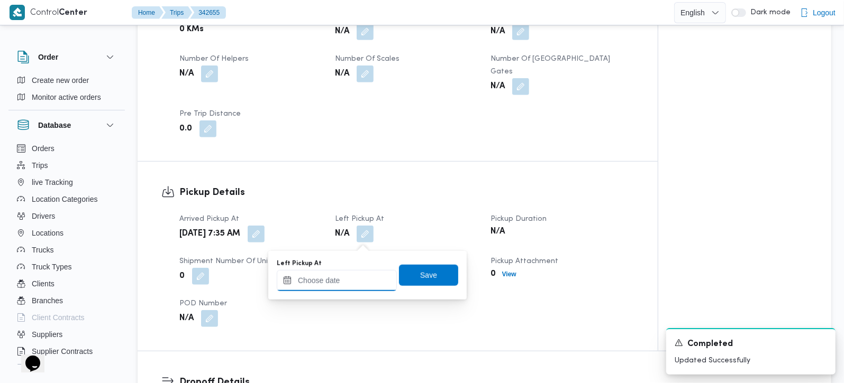
click at [358, 281] on input "Left Pickup At" at bounding box center [337, 280] width 120 height 21
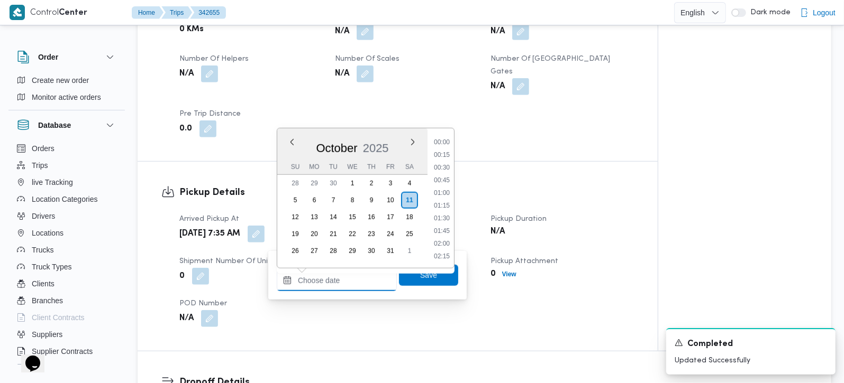
scroll to position [520, 0]
click at [443, 142] on li "10:15" at bounding box center [441, 142] width 24 height 11
type input "11/10/2025 10:15"
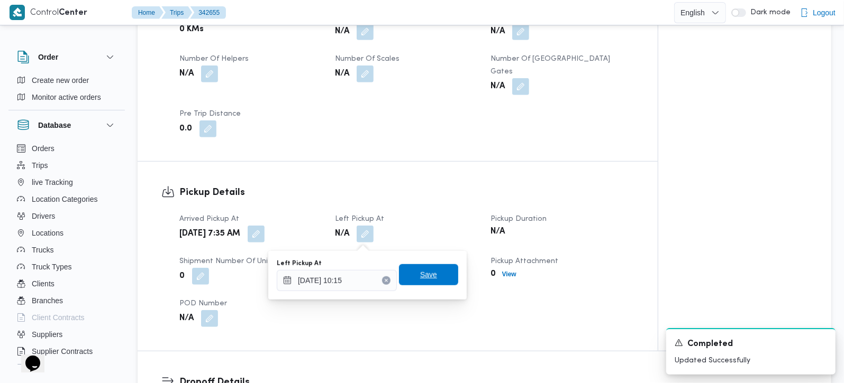
click at [428, 277] on span "Save" at bounding box center [428, 274] width 59 height 21
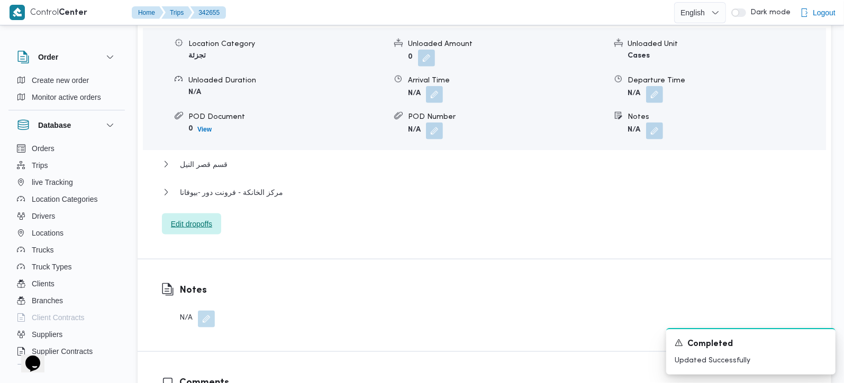
scroll to position [933, 0]
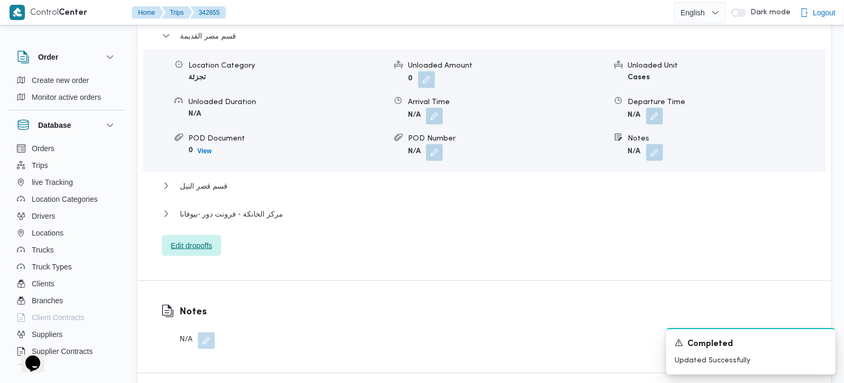
click at [205, 252] on span "Edit dropoffs" at bounding box center [191, 246] width 41 height 13
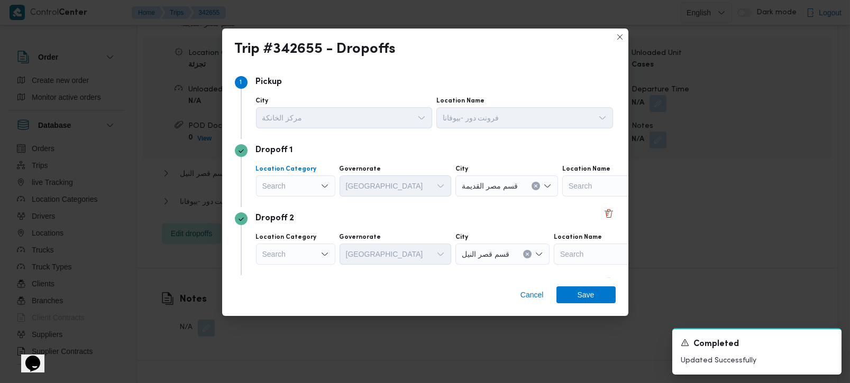
click at [317, 185] on div "Search" at bounding box center [295, 186] width 79 height 21
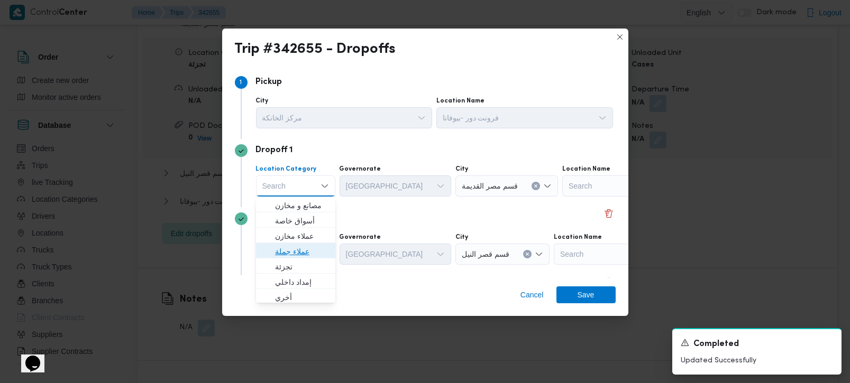
click at [296, 252] on span "عملاء جملة" at bounding box center [302, 251] width 54 height 13
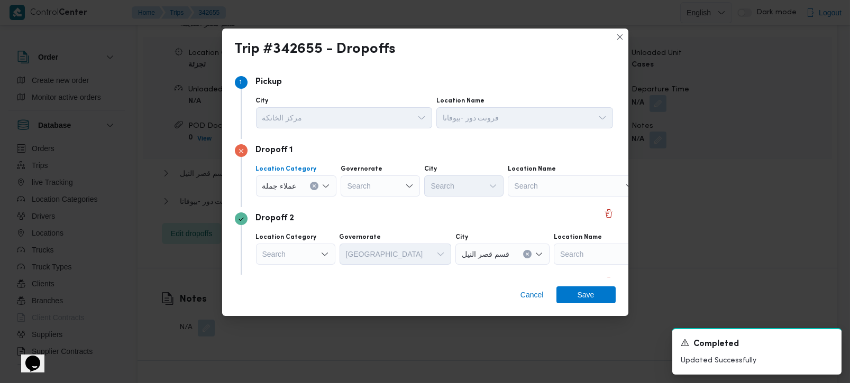
click at [323, 185] on icon "Open list of options" at bounding box center [326, 186] width 8 height 8
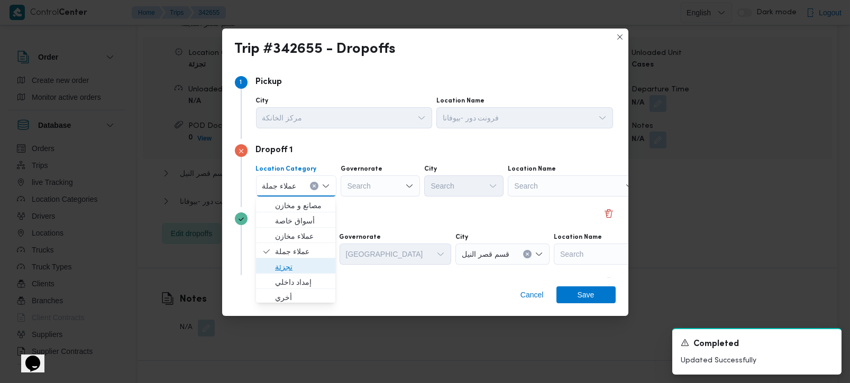
click at [290, 265] on span "تجزئة" at bounding box center [302, 267] width 54 height 13
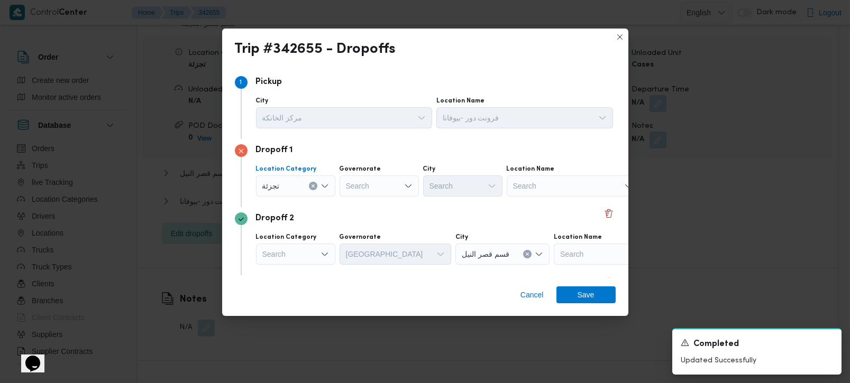
click at [354, 185] on div "Search" at bounding box center [379, 186] width 79 height 21
type input "زة"
click at [367, 204] on span "الجي زة" at bounding box center [385, 205] width 54 height 13
click at [452, 193] on div "Search" at bounding box center [462, 186] width 79 height 21
type input "فيص"
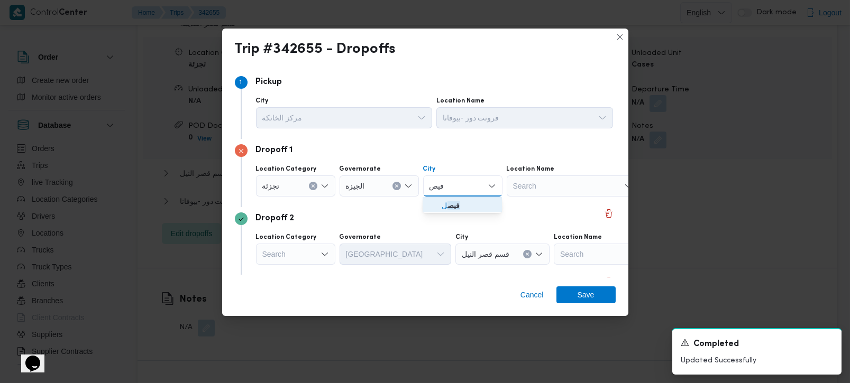
click at [453, 202] on mark "فيص" at bounding box center [453, 206] width 12 height 8
click at [560, 297] on span "Save" at bounding box center [585, 294] width 59 height 17
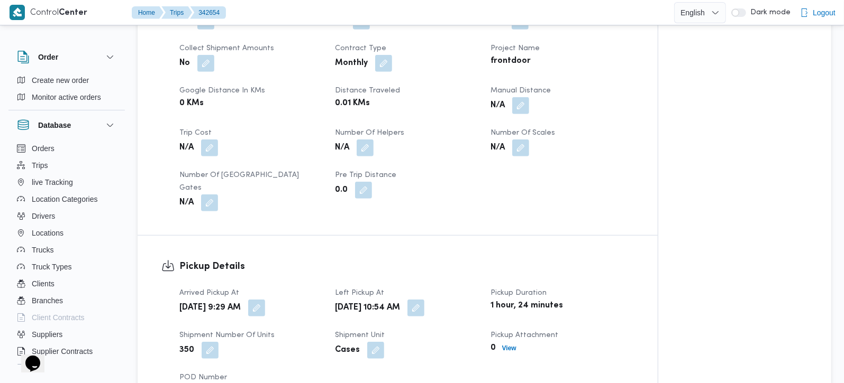
scroll to position [402, 0]
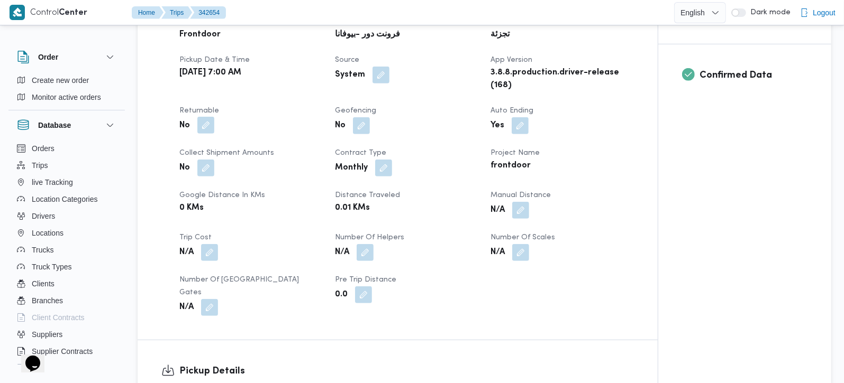
click at [203, 122] on button "button" at bounding box center [205, 125] width 17 height 17
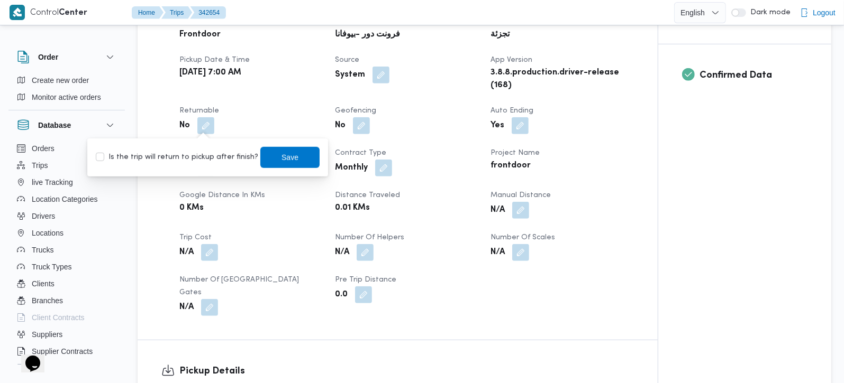
click at [199, 153] on label "Is the trip will return to pickup after finish?" at bounding box center [177, 157] width 162 height 13
checkbox input "true"
click at [281, 153] on span "Save" at bounding box center [289, 157] width 17 height 13
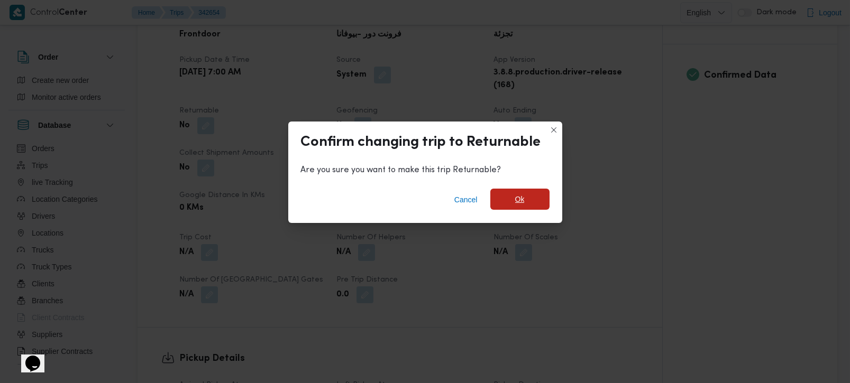
click at [528, 194] on span "Ok" at bounding box center [519, 199] width 59 height 21
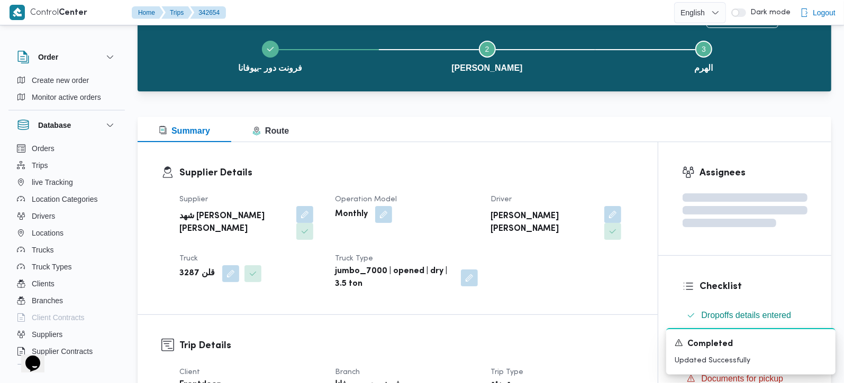
scroll to position [0, 0]
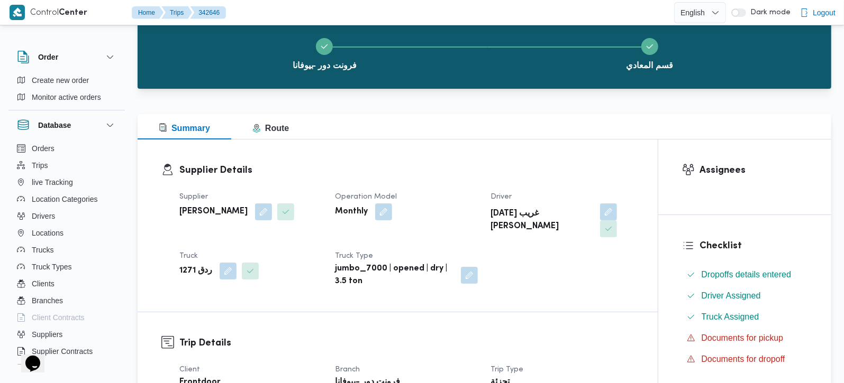
scroll to position [311, 0]
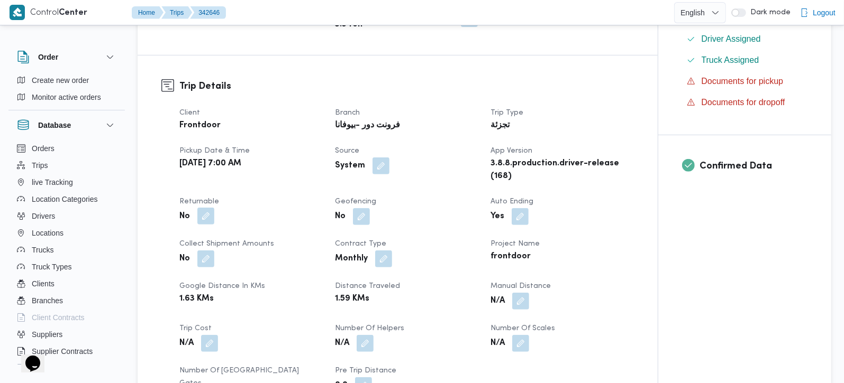
click at [200, 208] on button "button" at bounding box center [205, 216] width 17 height 17
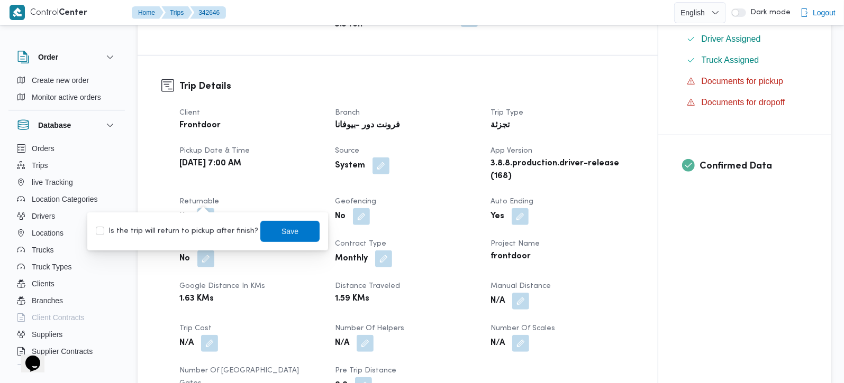
click at [192, 244] on div "You are in a dialog. To close this dialog, hit escape. Is the trip will return …" at bounding box center [207, 232] width 241 height 38
click at [200, 230] on label "Is the trip will return to pickup after finish?" at bounding box center [177, 231] width 162 height 13
checkbox input "true"
click at [281, 231] on span "Save" at bounding box center [289, 231] width 17 height 13
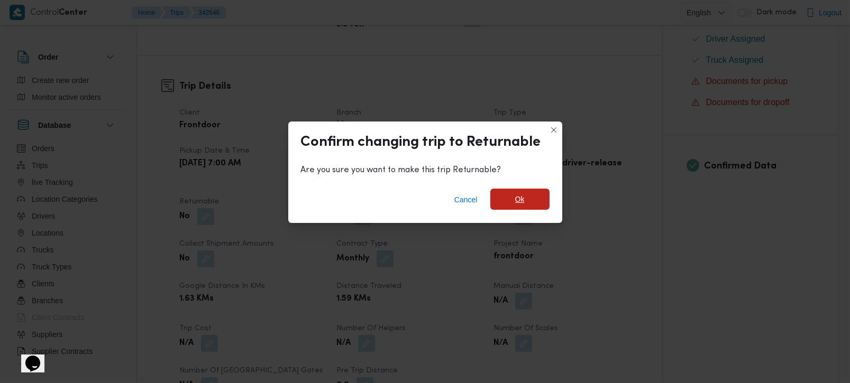
click at [521, 207] on span "Ok" at bounding box center [519, 199] width 59 height 21
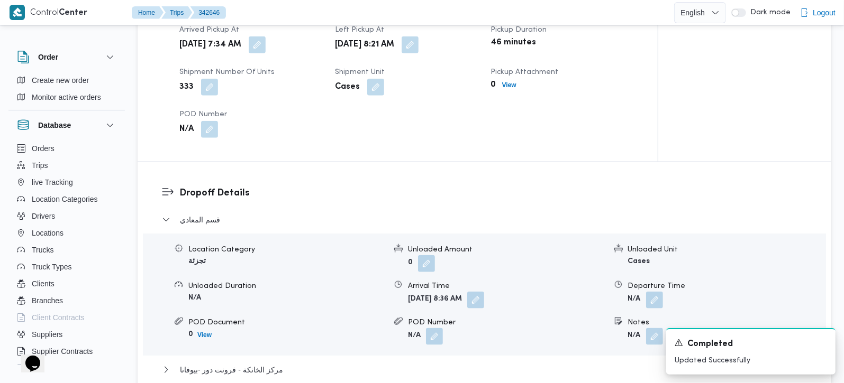
scroll to position [809, 0]
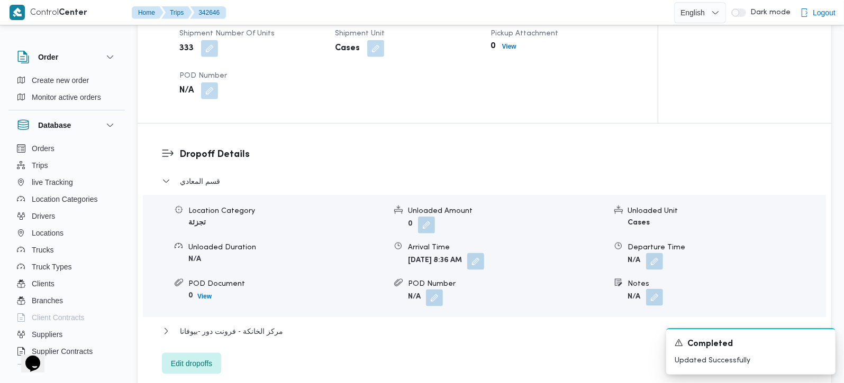
click at [660, 289] on button "button" at bounding box center [654, 297] width 17 height 17
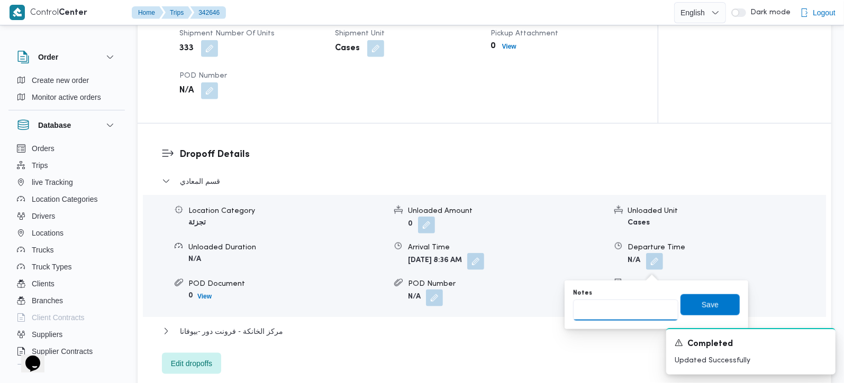
click at [612, 316] on input "Notes" at bounding box center [625, 310] width 105 height 21
paste input "زهراء"
type input "زهراء"
click at [680, 313] on span "Save" at bounding box center [709, 304] width 59 height 21
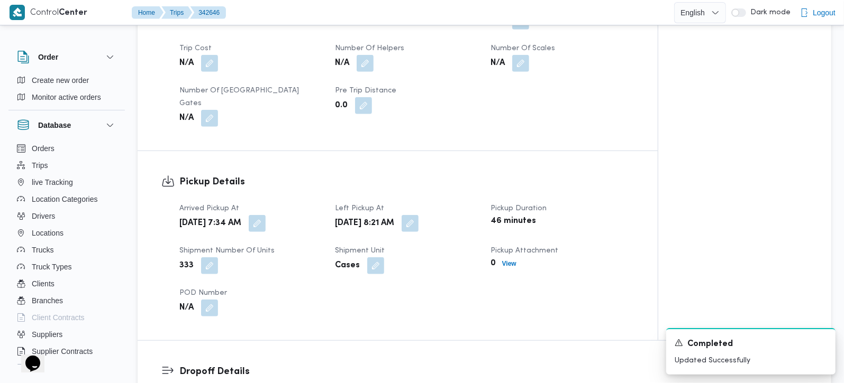
scroll to position [622, 0]
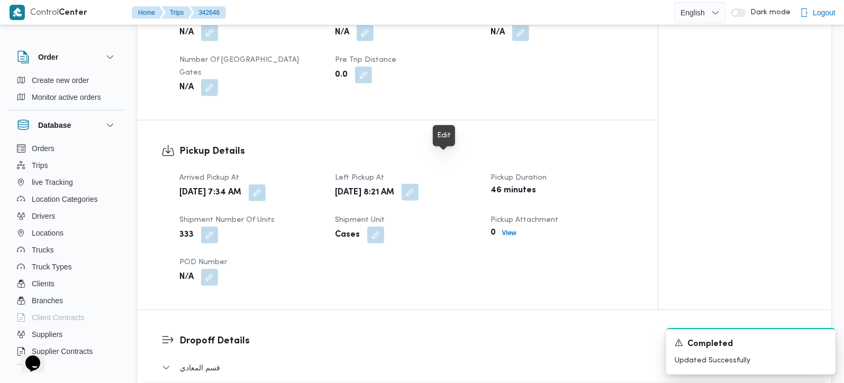
click at [418, 184] on button "button" at bounding box center [409, 192] width 17 height 17
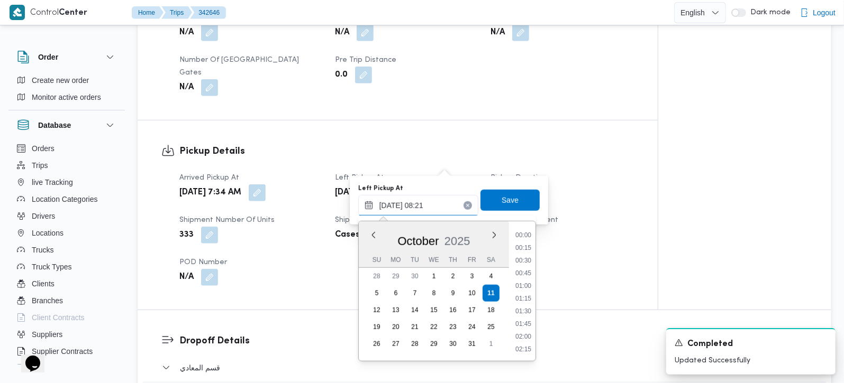
click at [403, 207] on input "11/10/2025 08:21" at bounding box center [418, 205] width 120 height 21
click at [528, 334] on li "10:15" at bounding box center [523, 338] width 24 height 11
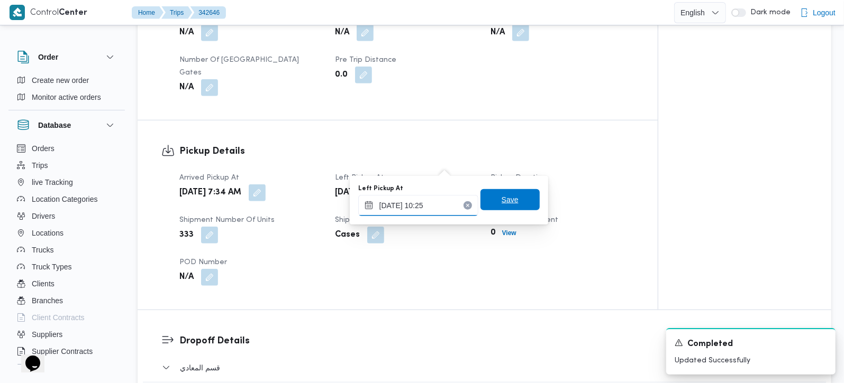
type input "11/10/2025 10:25"
click at [505, 208] on span "Save" at bounding box center [509, 199] width 59 height 21
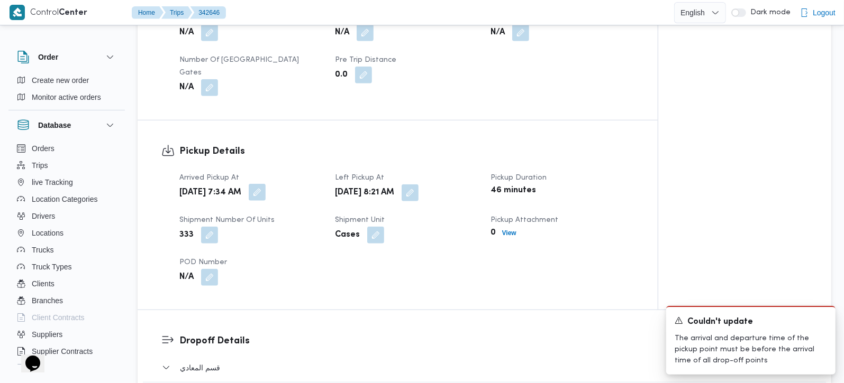
click at [266, 184] on button "button" at bounding box center [257, 192] width 17 height 17
click at [431, 226] on div "Cases" at bounding box center [406, 235] width 145 height 19
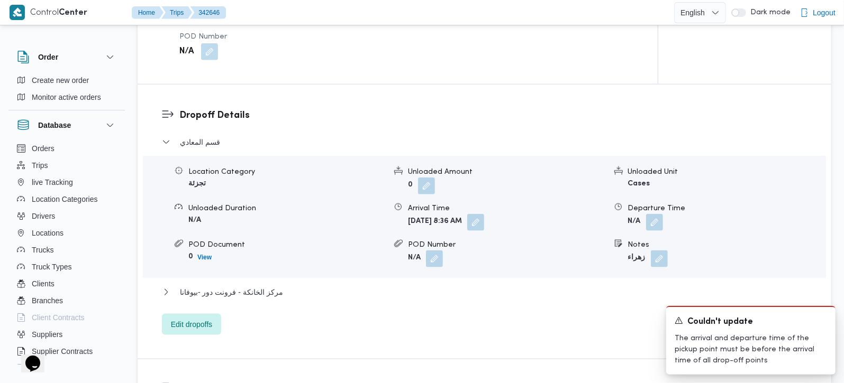
scroll to position [871, 0]
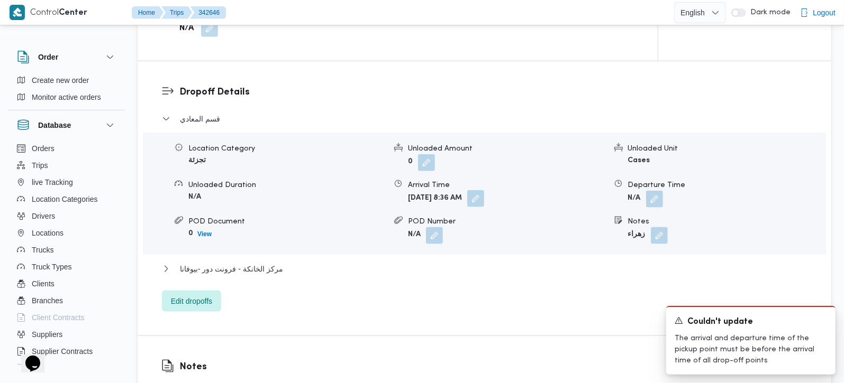
click at [484, 190] on button "button" at bounding box center [475, 198] width 17 height 17
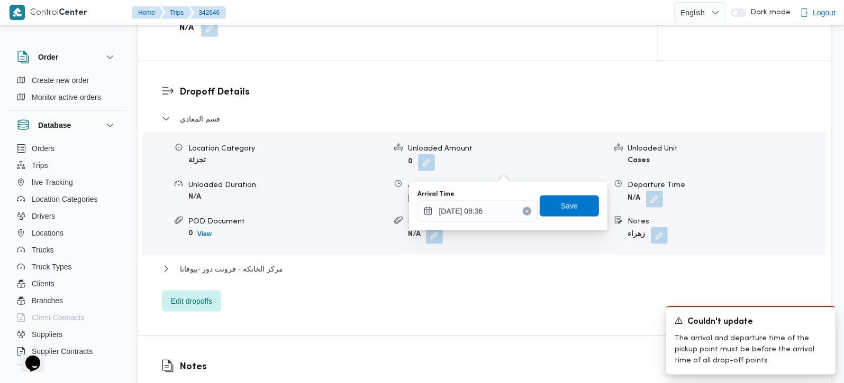
click at [525, 213] on icon "Clear input" at bounding box center [527, 211] width 4 height 4
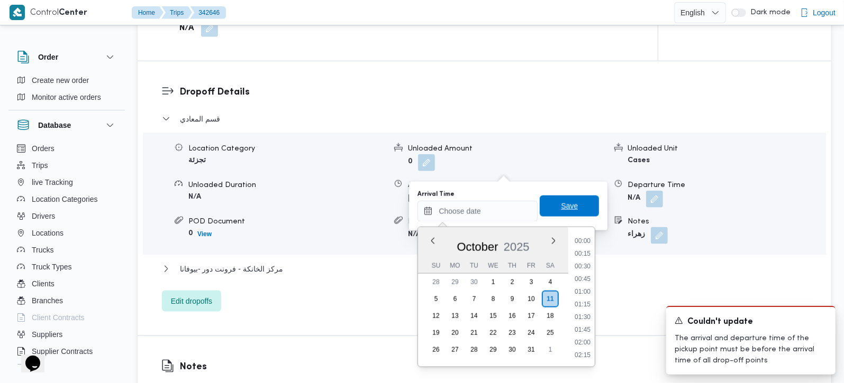
scroll to position [0, 0]
click at [548, 209] on span "Save" at bounding box center [569, 206] width 59 height 21
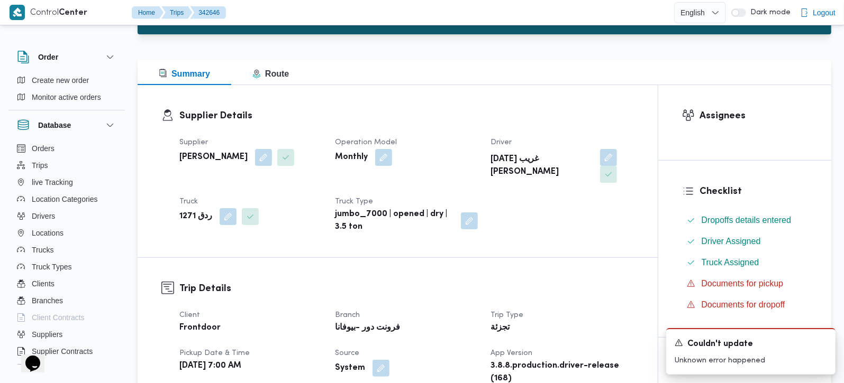
scroll to position [62, 0]
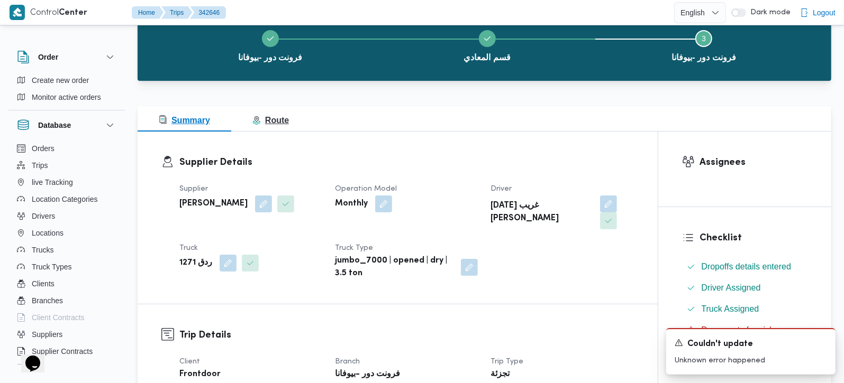
click at [274, 122] on span "Route" at bounding box center [270, 120] width 36 height 9
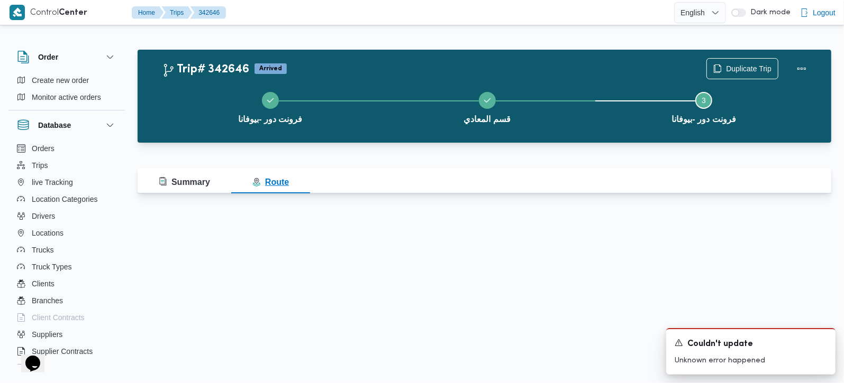
scroll to position [0, 0]
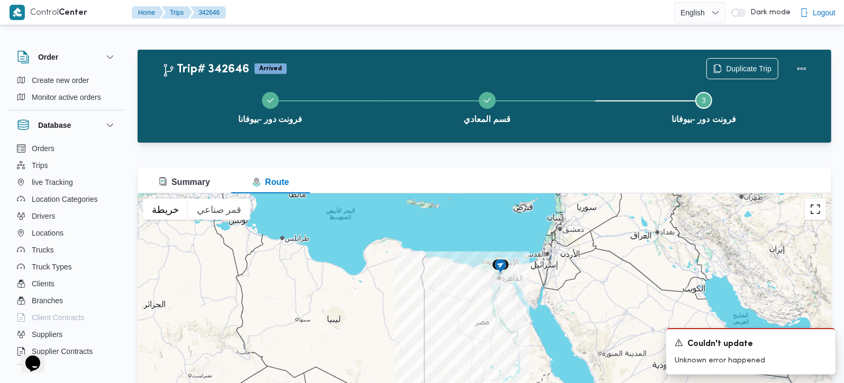
click at [814, 211] on button "تبديل إلى العرض ملء الشاشة" at bounding box center [815, 209] width 21 height 21
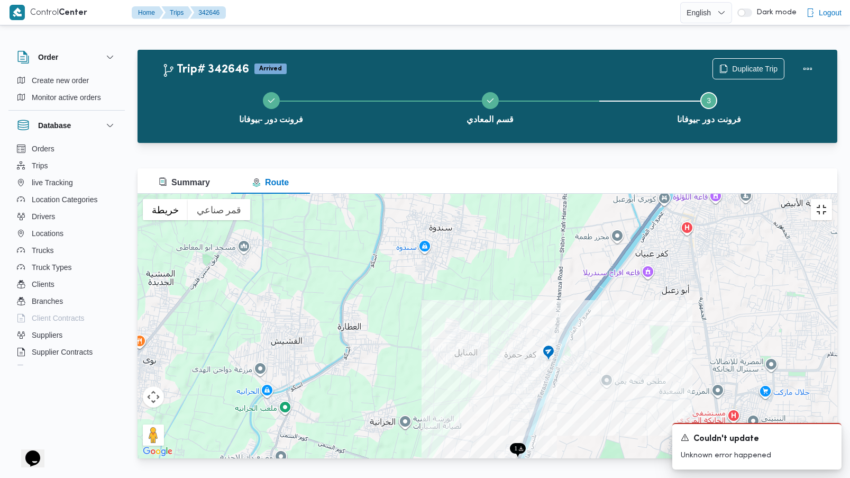
click at [832, 199] on button "تبديل إلى العرض ملء الشاشة" at bounding box center [821, 209] width 21 height 21
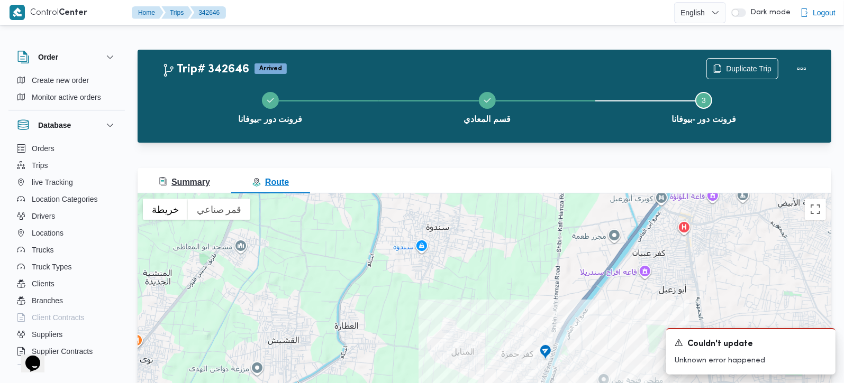
click at [187, 191] on button "Summary" at bounding box center [185, 180] width 94 height 25
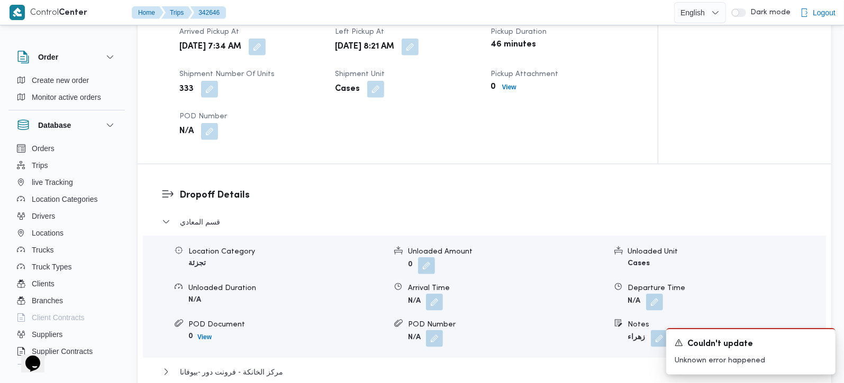
scroll to position [746, 0]
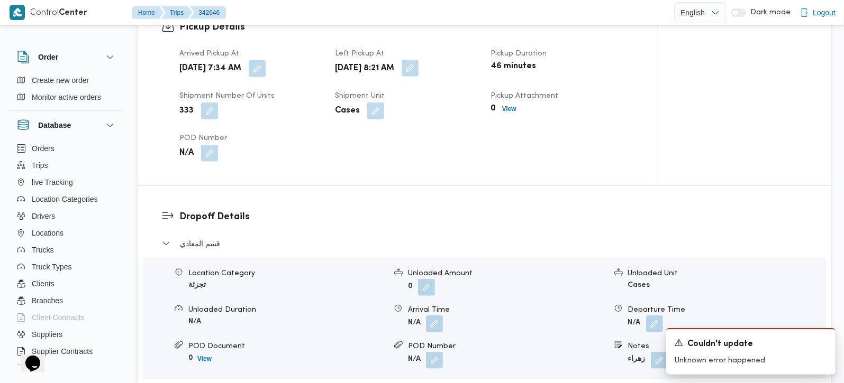
click at [418, 60] on button "button" at bounding box center [409, 68] width 17 height 17
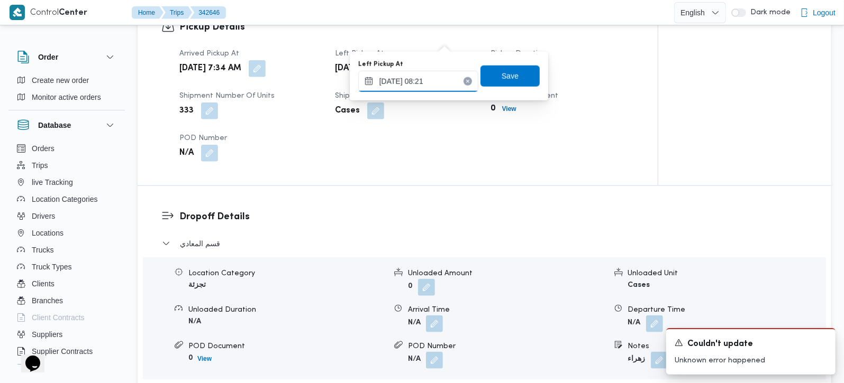
click at [415, 79] on input "11/10/2025 08:21" at bounding box center [418, 81] width 120 height 21
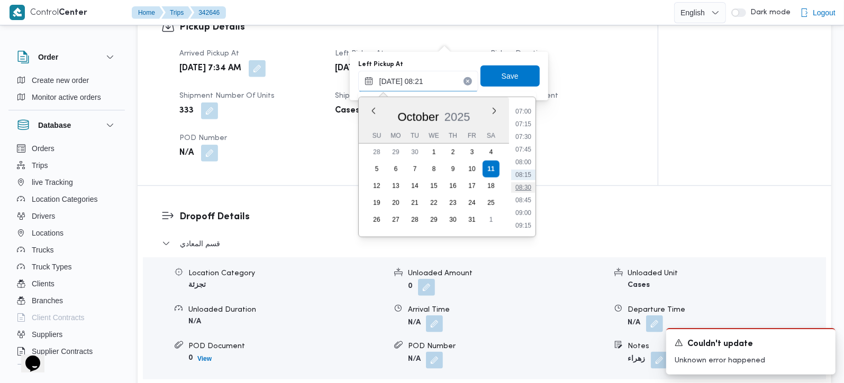
scroll to position [417, 0]
click at [526, 209] on li "10:15" at bounding box center [523, 214] width 24 height 11
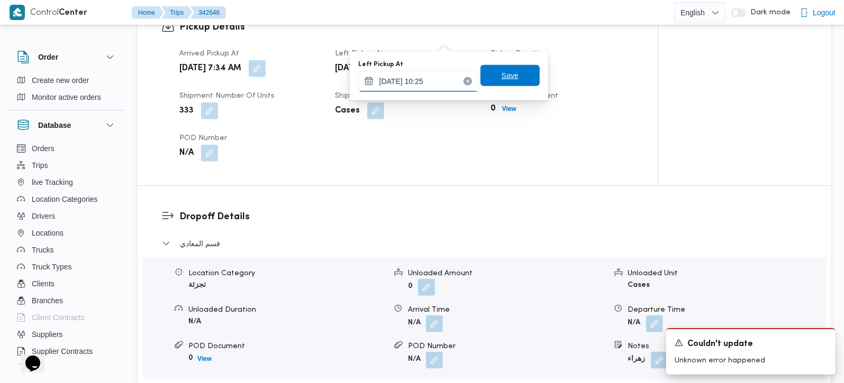
type input "11/10/2025 10:25"
click at [516, 76] on span "Save" at bounding box center [509, 75] width 59 height 21
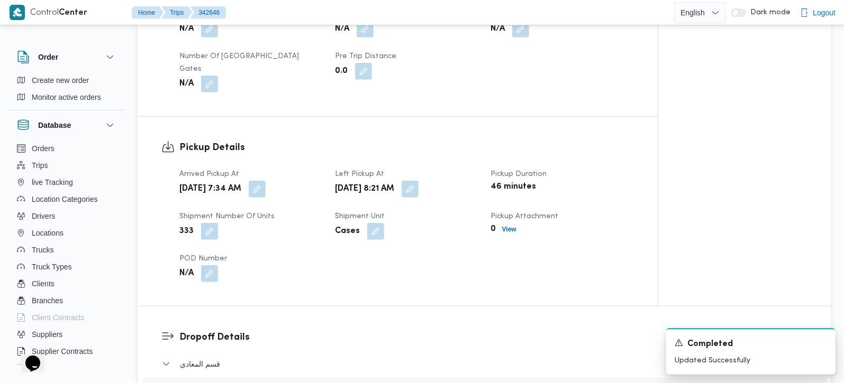
scroll to position [622, 0]
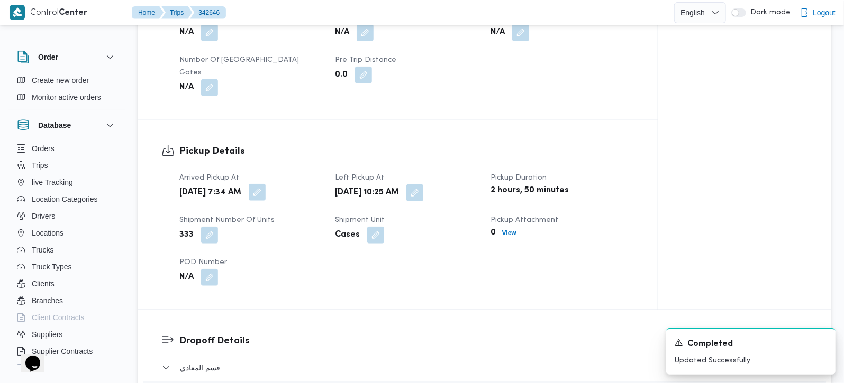
click at [266, 184] on button "button" at bounding box center [257, 192] width 17 height 17
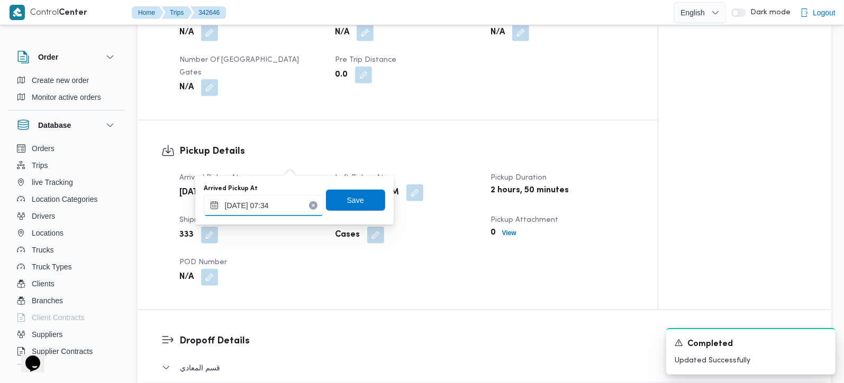
click at [271, 208] on input "11/10/2025 07:34" at bounding box center [264, 205] width 120 height 21
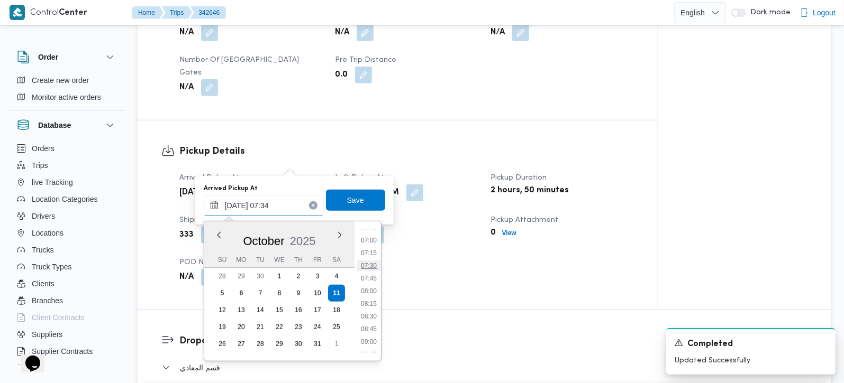
scroll to position [379, 0]
click at [374, 290] on li "08:30" at bounding box center [369, 287] width 24 height 11
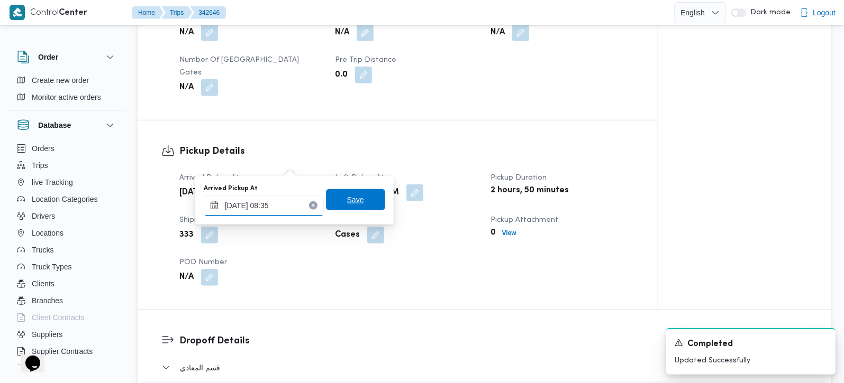
type input "11/10/2025 08:35"
click at [354, 203] on span "Save" at bounding box center [355, 199] width 59 height 21
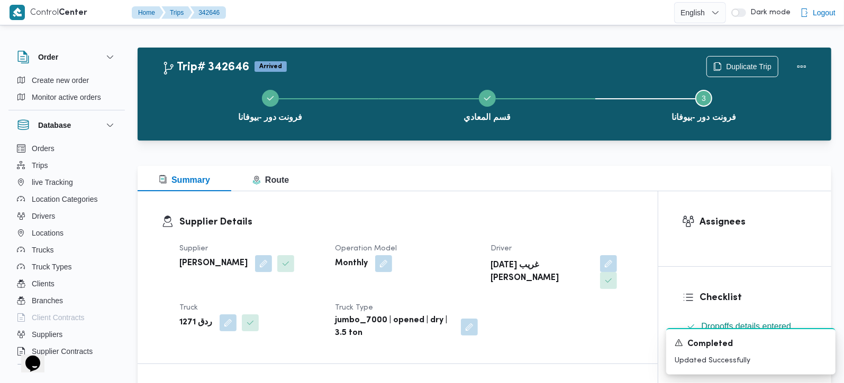
scroll to position [0, 0]
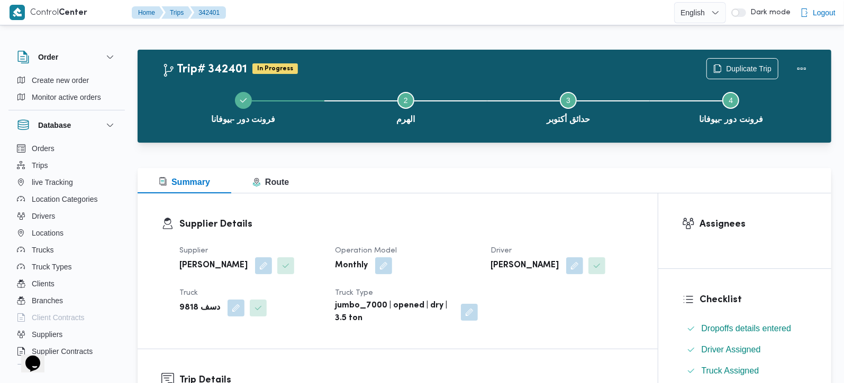
click at [538, 262] on b "[PERSON_NAME]" at bounding box center [524, 266] width 68 height 13
copy div "[PERSON_NAME]"
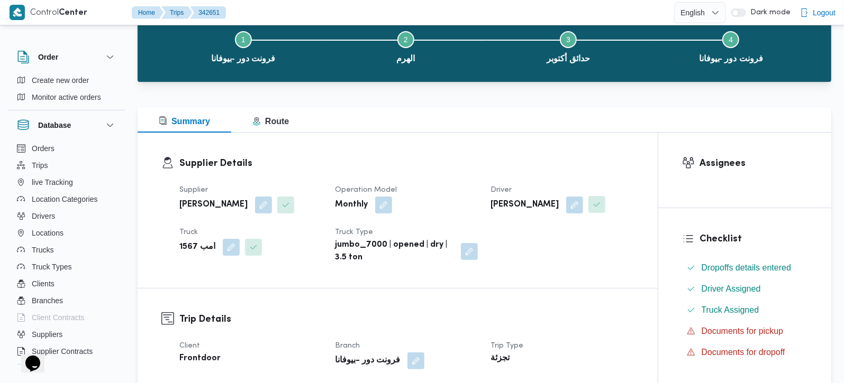
scroll to position [153, 0]
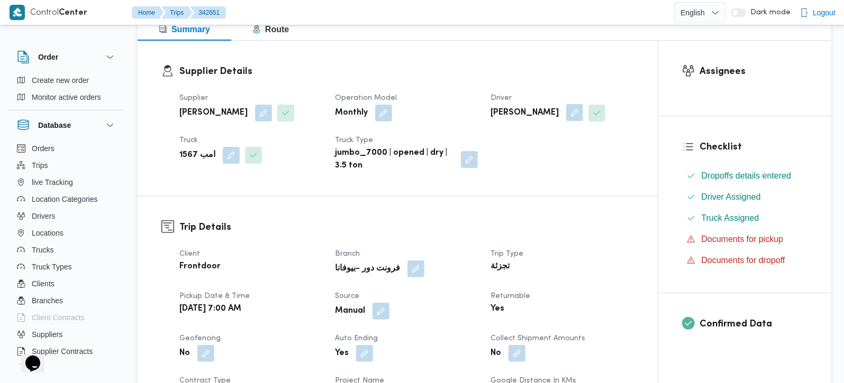
click at [583, 117] on button "button" at bounding box center [574, 112] width 17 height 17
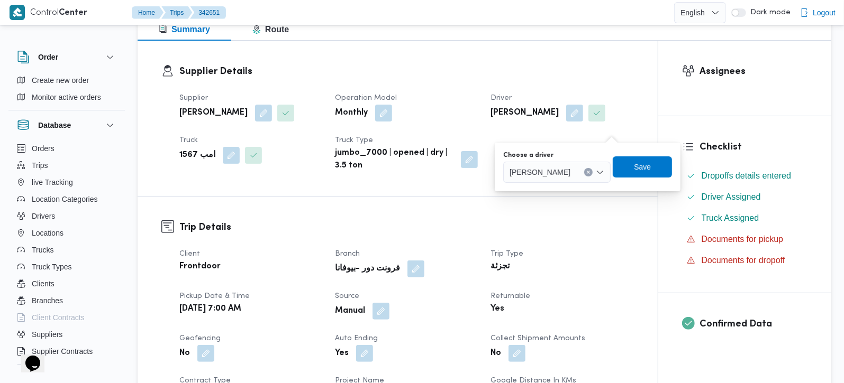
click at [592, 171] on button "Clear input" at bounding box center [588, 172] width 8 height 8
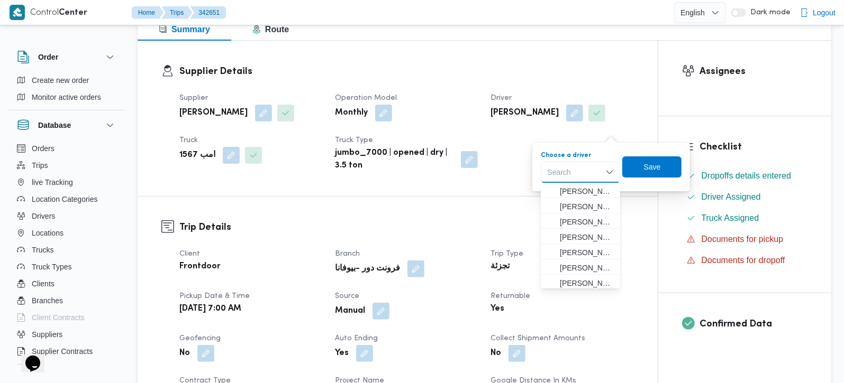
paste input "[PERSON_NAME]"
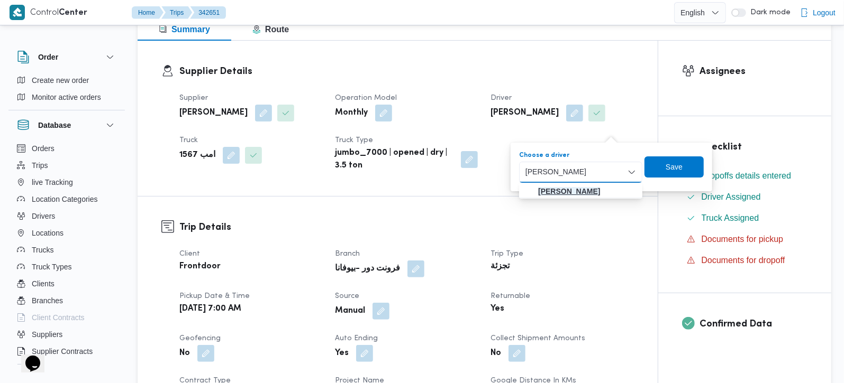
type input "[PERSON_NAME]"
click at [605, 185] on span "[PERSON_NAME]" at bounding box center [587, 191] width 98 height 13
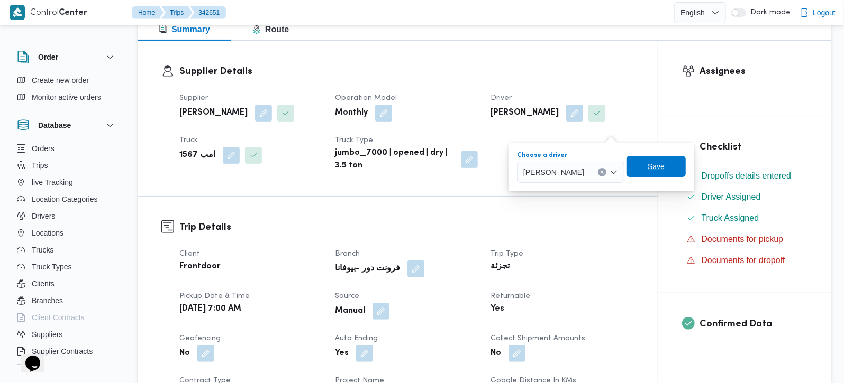
click at [664, 167] on span "Save" at bounding box center [655, 166] width 17 height 13
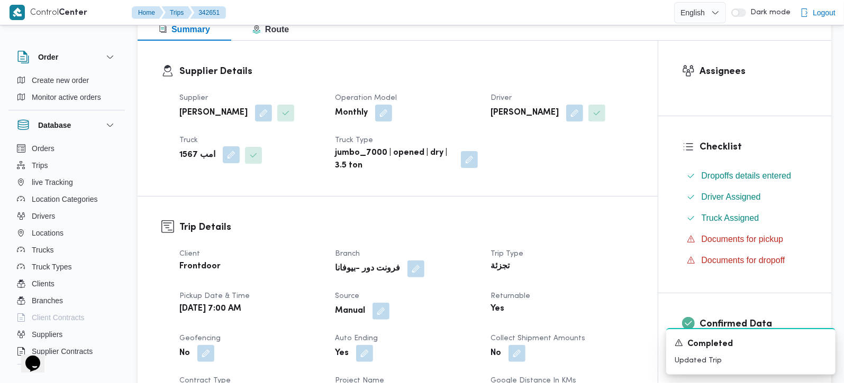
click at [224, 157] on button "button" at bounding box center [231, 155] width 17 height 17
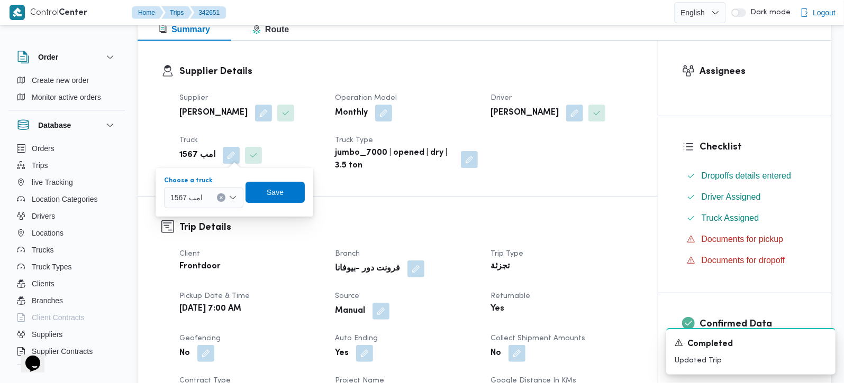
click at [221, 196] on icon "Clear input" at bounding box center [221, 198] width 4 height 4
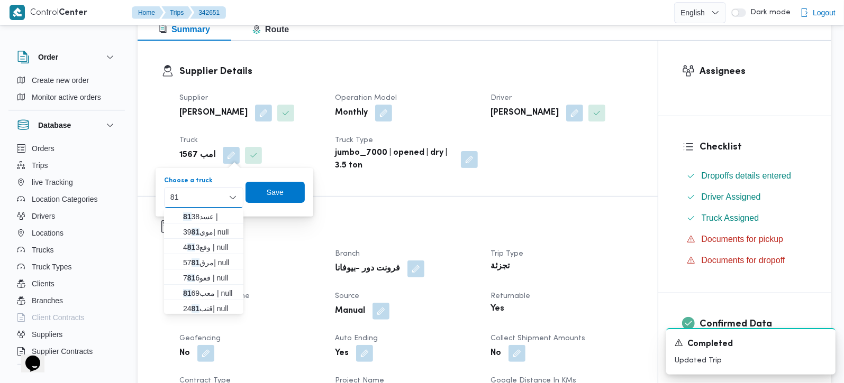
type input "8"
type input "981"
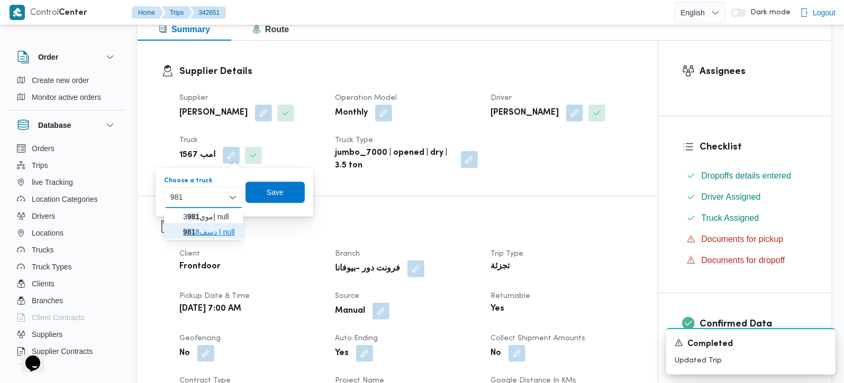
click at [212, 231] on span "دسف 981 8 | null" at bounding box center [210, 232] width 54 height 13
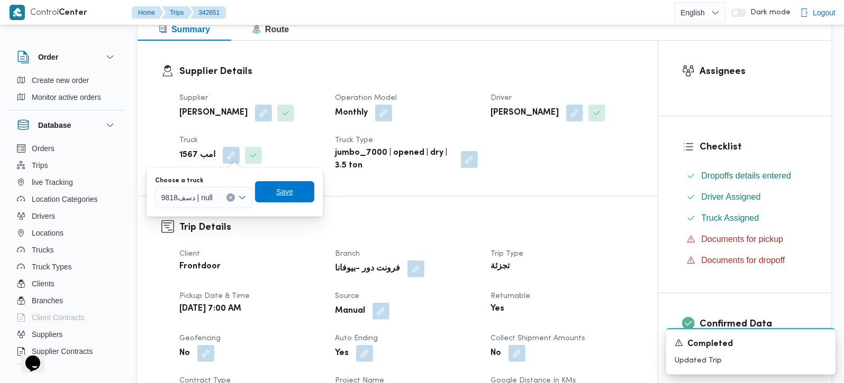
click at [280, 197] on span "Save" at bounding box center [284, 192] width 17 height 13
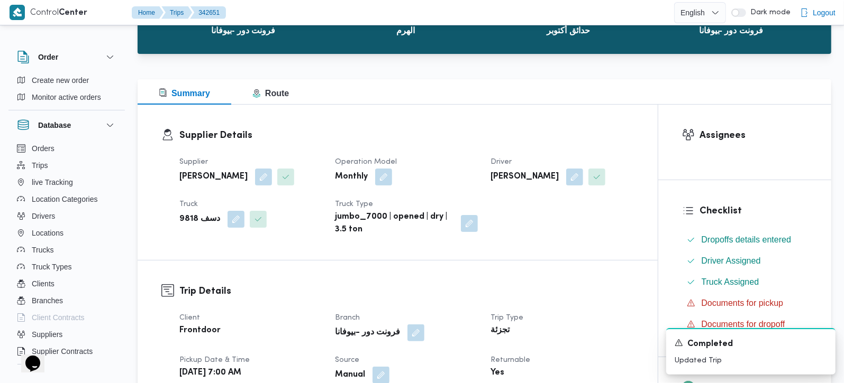
scroll to position [0, 0]
